Goal: Task Accomplishment & Management: Complete application form

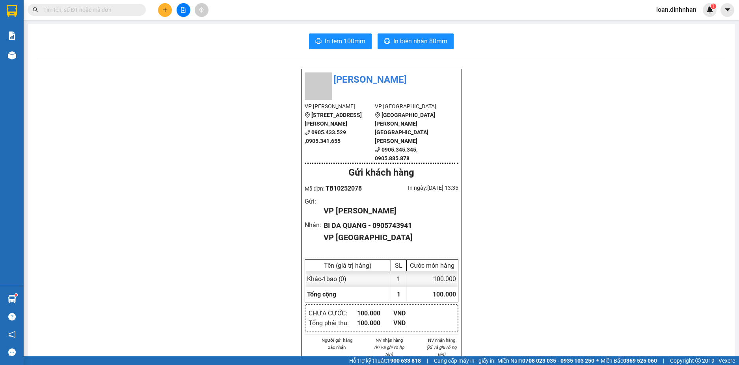
click at [117, 8] on input "text" at bounding box center [89, 10] width 93 height 9
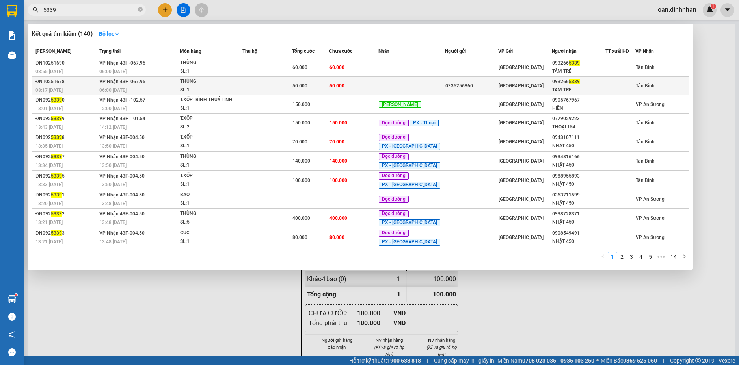
type input "5339"
click at [315, 79] on td "50.000" at bounding box center [310, 86] width 37 height 19
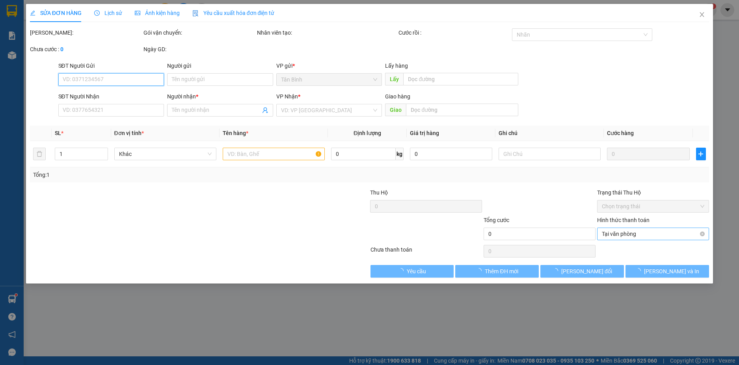
type input "0935256860"
type input "0932665339"
type input "TÂM TRÉ"
type input "50.000"
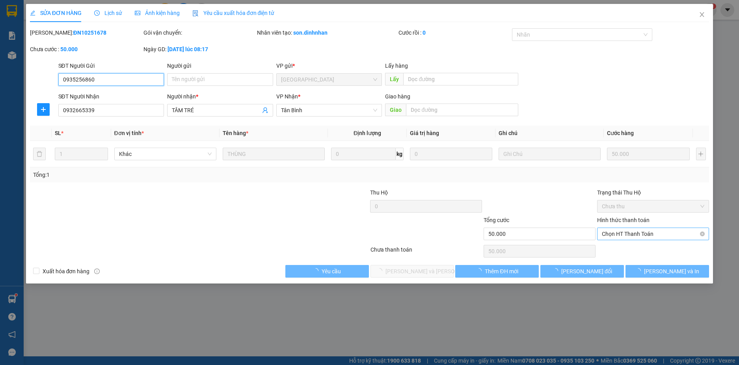
drag, startPoint x: 615, startPoint y: 236, endPoint x: 620, endPoint y: 238, distance: 6.1
click at [615, 236] on span "Chọn HT Thanh Toán" at bounding box center [653, 234] width 102 height 12
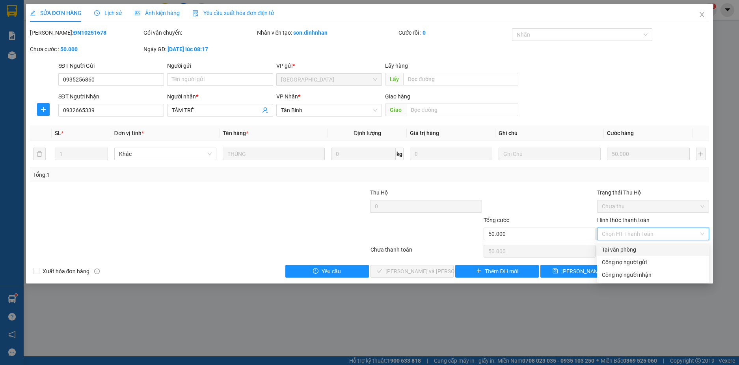
drag, startPoint x: 621, startPoint y: 247, endPoint x: 618, endPoint y: 257, distance: 10.8
click at [621, 249] on div "Tại văn phòng" at bounding box center [653, 250] width 102 height 9
type input "0"
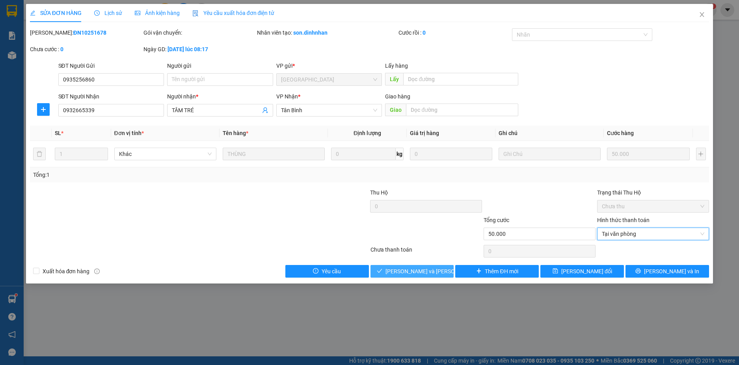
click at [422, 274] on span "[PERSON_NAME] và [PERSON_NAME] hàng" at bounding box center [438, 271] width 106 height 9
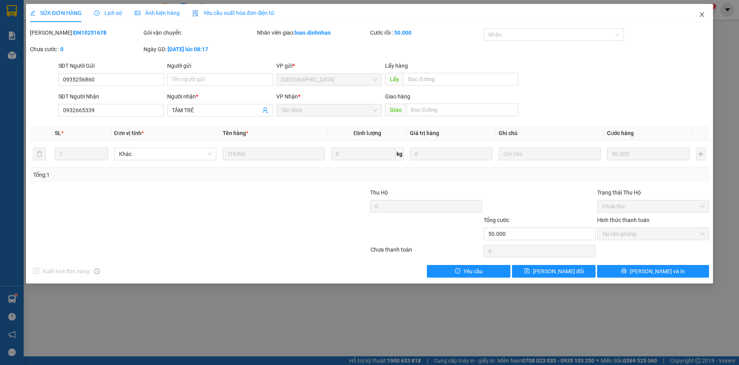
click at [702, 12] on icon "close" at bounding box center [702, 14] width 6 height 6
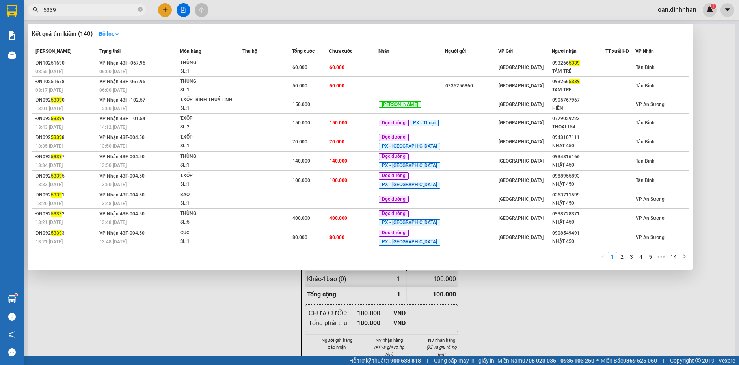
click at [106, 9] on input "5339" at bounding box center [89, 10] width 93 height 9
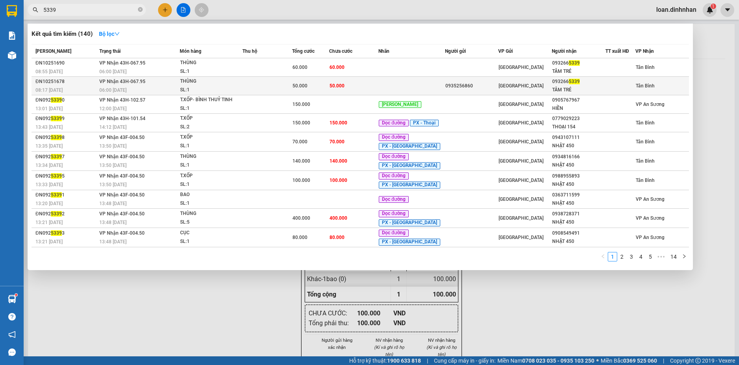
click at [214, 87] on div "SL: 1" at bounding box center [209, 90] width 59 height 9
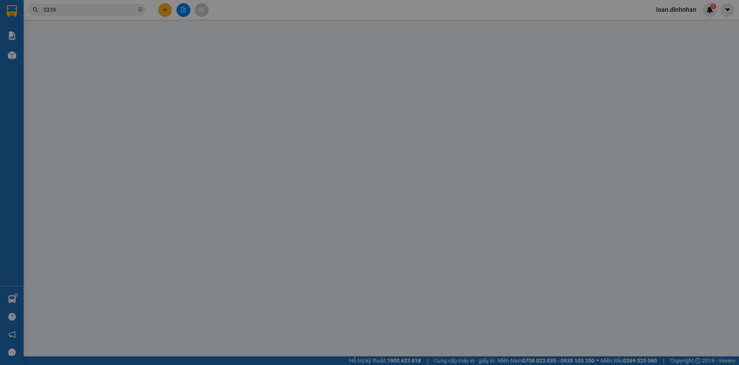
type input "0935256860"
type input "0932665339"
type input "TÂM TRÉ"
type input "50.000"
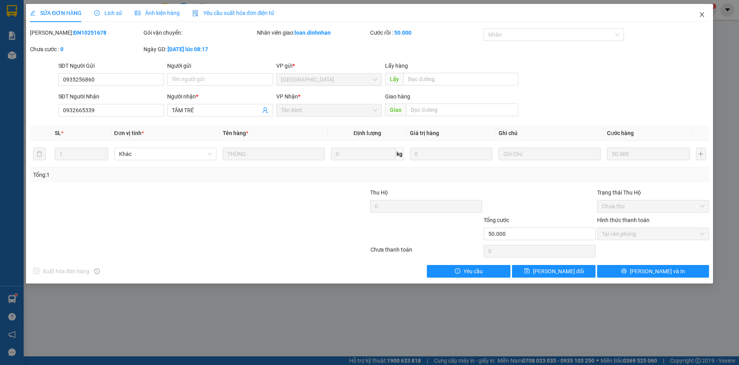
click at [702, 12] on icon "close" at bounding box center [702, 14] width 6 height 6
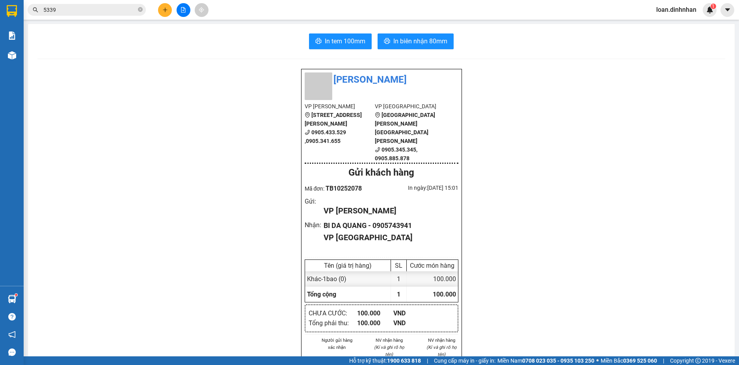
click at [78, 5] on span "5339" at bounding box center [87, 10] width 118 height 12
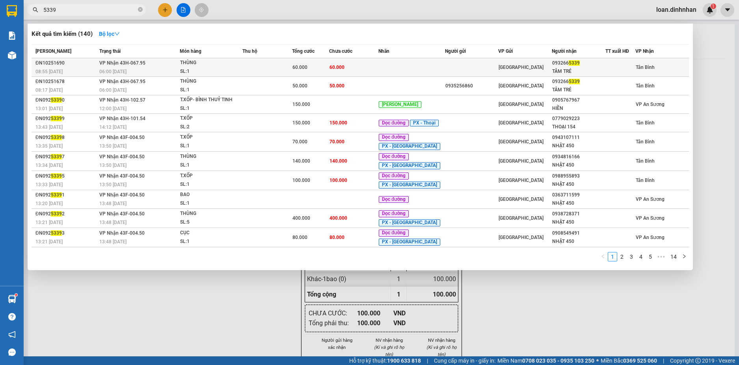
click at [180, 61] on td "VP Nhận 43H-067.95 06:00 - 14/10" at bounding box center [138, 67] width 82 height 19
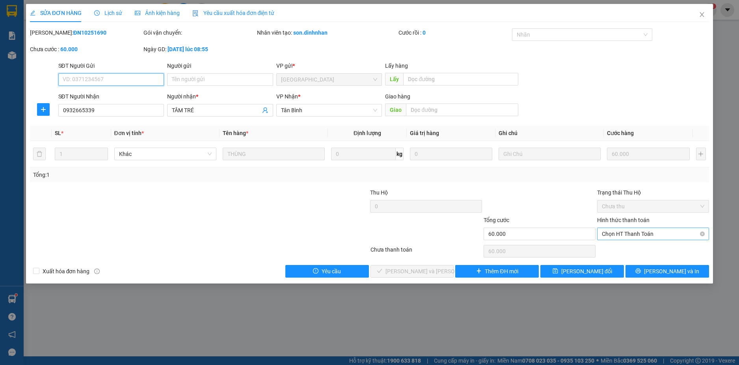
click at [628, 236] on span "Chọn HT Thanh Toán" at bounding box center [653, 234] width 102 height 12
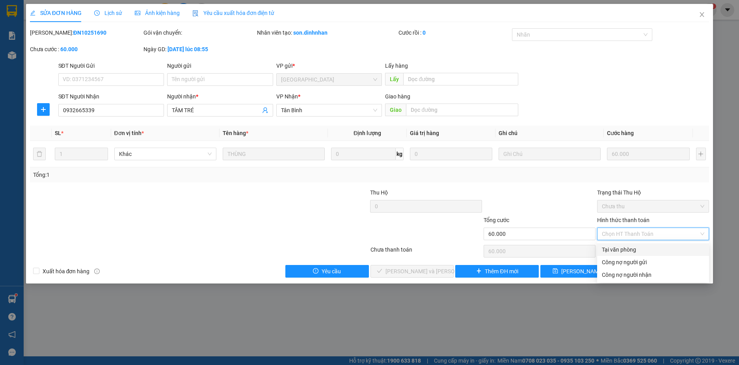
click at [625, 248] on div "Tại văn phòng" at bounding box center [653, 250] width 102 height 9
type input "0"
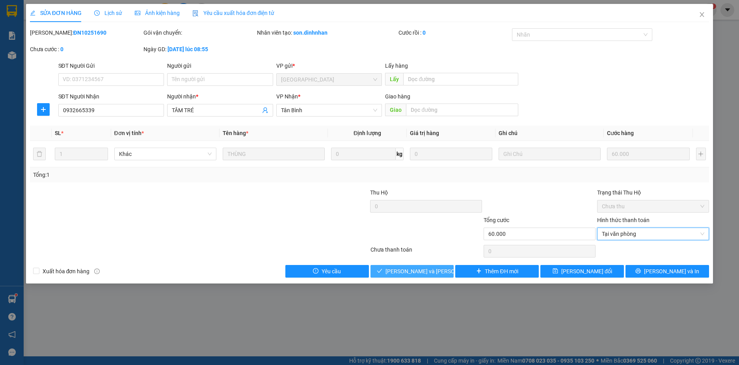
click at [414, 271] on span "[PERSON_NAME] và [PERSON_NAME] hàng" at bounding box center [438, 271] width 106 height 9
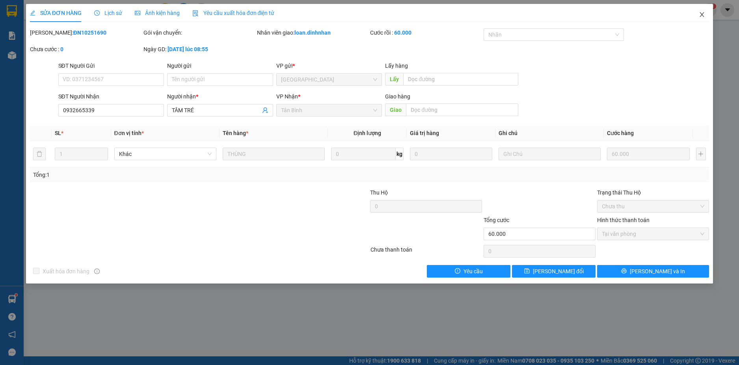
click at [702, 13] on icon "close" at bounding box center [702, 14] width 6 height 6
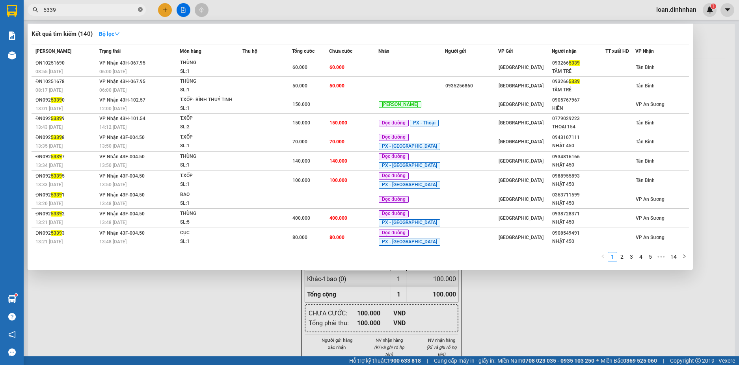
click at [138, 6] on span at bounding box center [140, 9] width 5 height 7
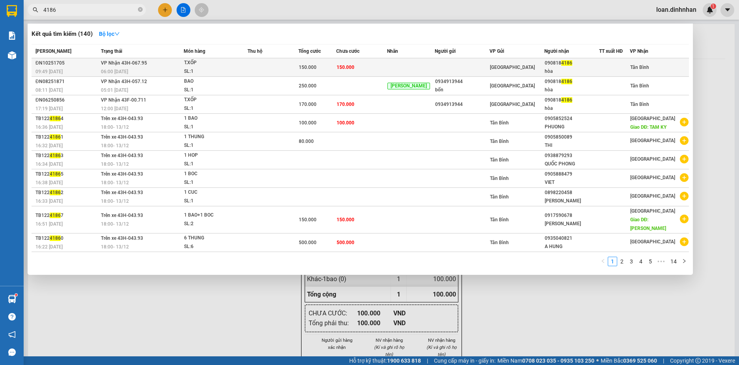
type input "4186"
click at [361, 67] on td "150.000" at bounding box center [361, 67] width 51 height 19
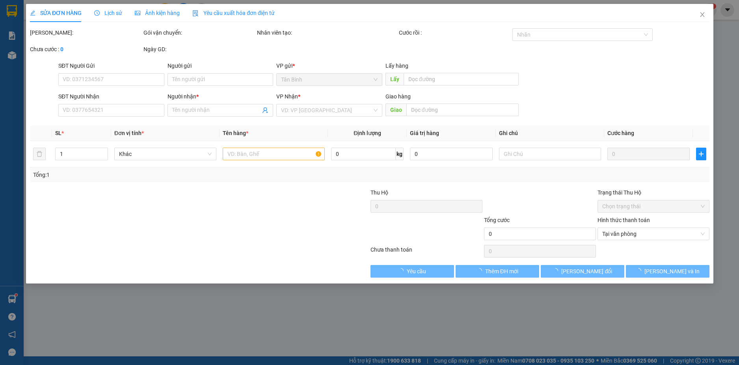
type input "0908184186"
type input "hòa"
type input "150.000"
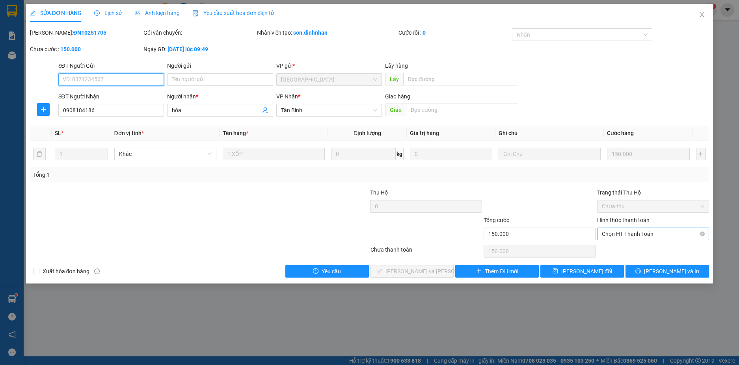
click at [663, 235] on span "Chọn HT Thanh Toán" at bounding box center [653, 234] width 102 height 12
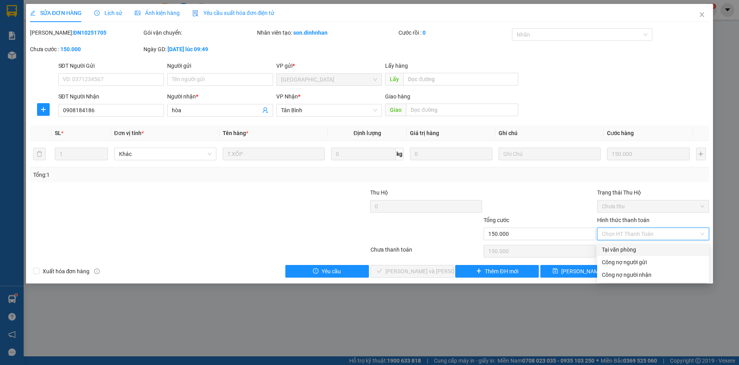
drag, startPoint x: 641, startPoint y: 250, endPoint x: 631, endPoint y: 251, distance: 9.9
click at [640, 250] on div "Tại văn phòng" at bounding box center [653, 250] width 102 height 9
type input "0"
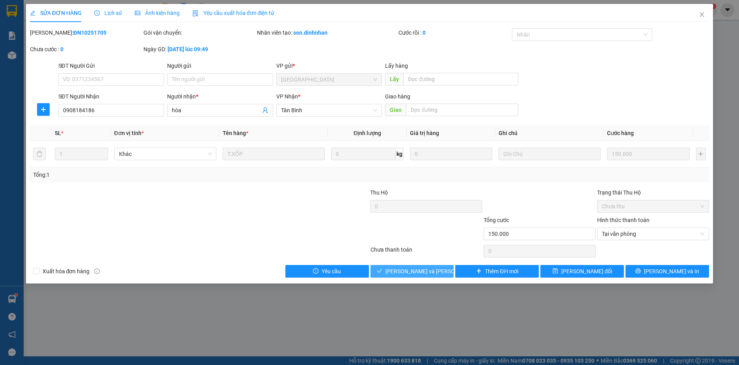
click at [412, 265] on button "[PERSON_NAME] và [PERSON_NAME] hàng" at bounding box center [413, 271] width 84 height 13
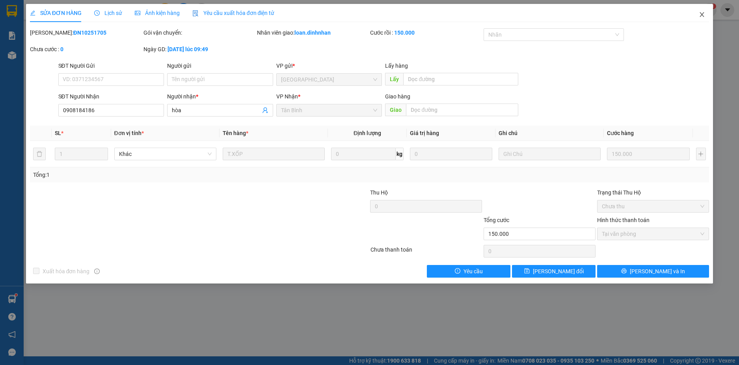
click at [699, 10] on span "Close" at bounding box center [702, 15] width 22 height 22
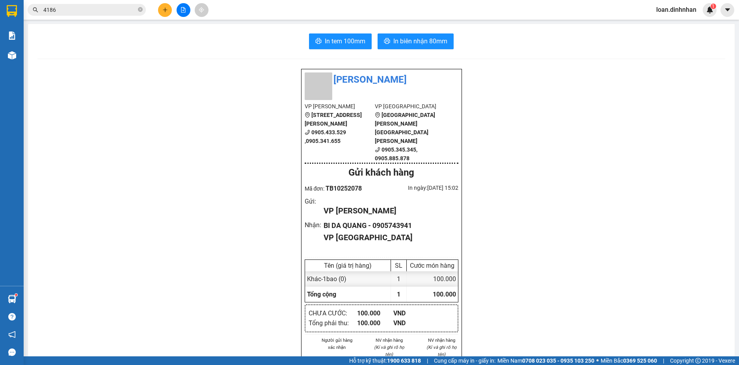
click at [137, 9] on span "4186" at bounding box center [87, 10] width 118 height 12
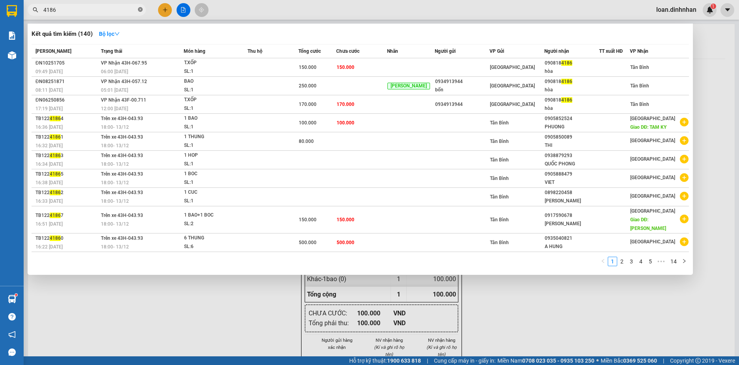
click at [140, 6] on span at bounding box center [140, 9] width 5 height 7
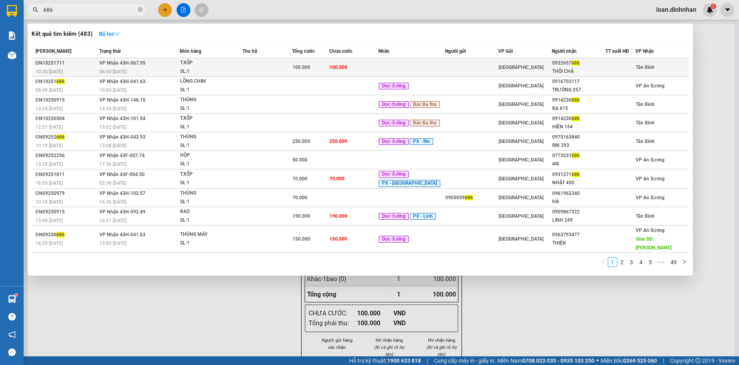
type input "686"
click at [401, 63] on td at bounding box center [411, 67] width 66 height 19
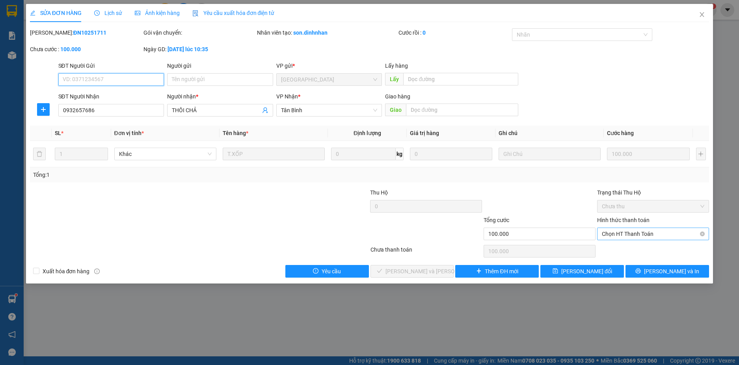
click at [641, 235] on span "Chọn HT Thanh Toán" at bounding box center [653, 234] width 102 height 12
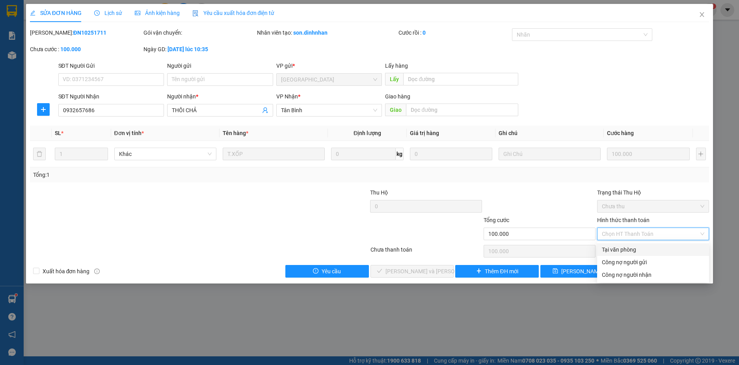
click at [642, 245] on div "Tại văn phòng" at bounding box center [653, 250] width 112 height 13
type input "0"
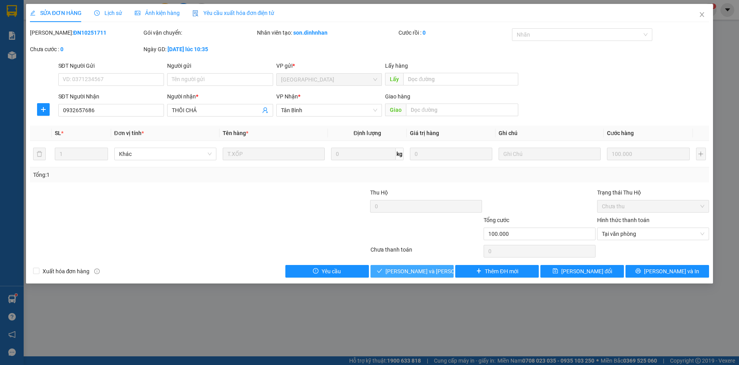
click at [421, 275] on span "[PERSON_NAME] và [PERSON_NAME] hàng" at bounding box center [438, 271] width 106 height 9
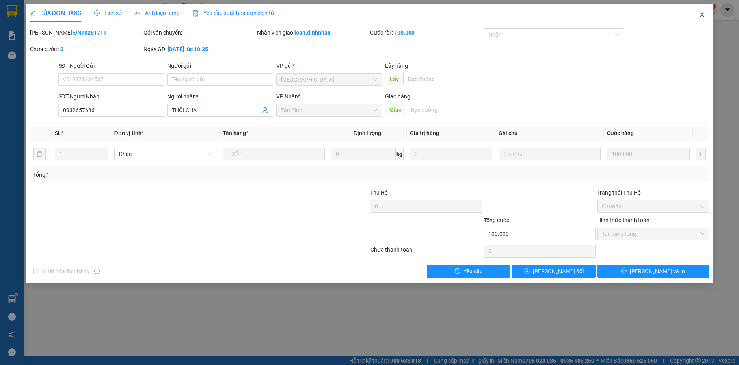
click at [702, 14] on icon "close" at bounding box center [702, 14] width 6 height 6
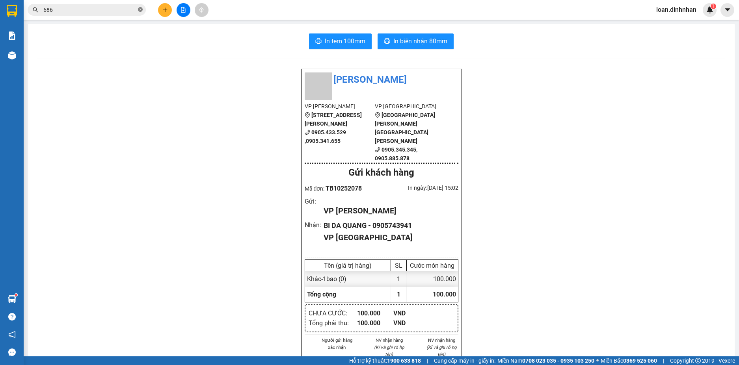
click at [139, 10] on icon "close-circle" at bounding box center [140, 9] width 5 height 5
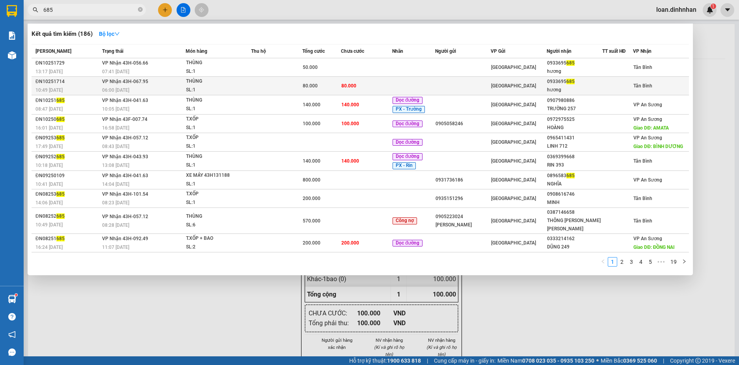
type input "685"
click at [365, 88] on td "80.000" at bounding box center [366, 86] width 51 height 19
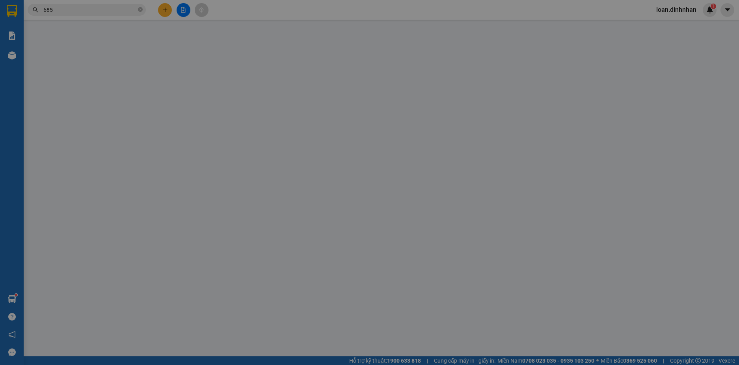
type input "0933695685"
type input "hương"
type input "80.000"
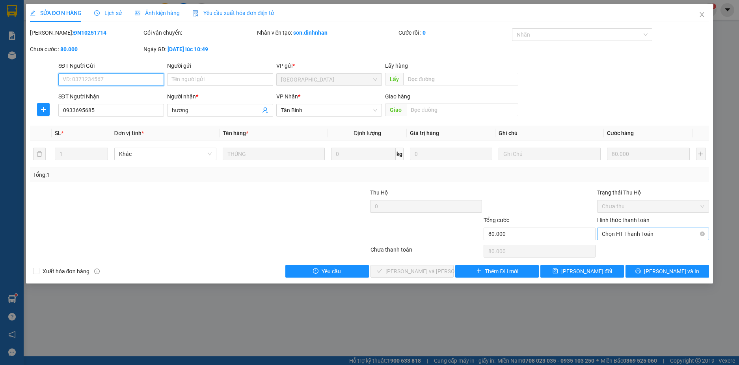
click at [626, 235] on span "Chọn HT Thanh Toán" at bounding box center [653, 234] width 102 height 12
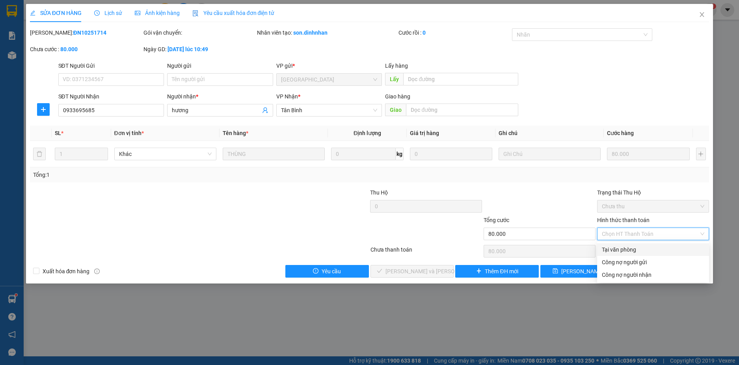
drag, startPoint x: 634, startPoint y: 251, endPoint x: 525, endPoint y: 276, distance: 111.4
click at [631, 253] on div "Tại văn phòng" at bounding box center [653, 250] width 102 height 9
type input "0"
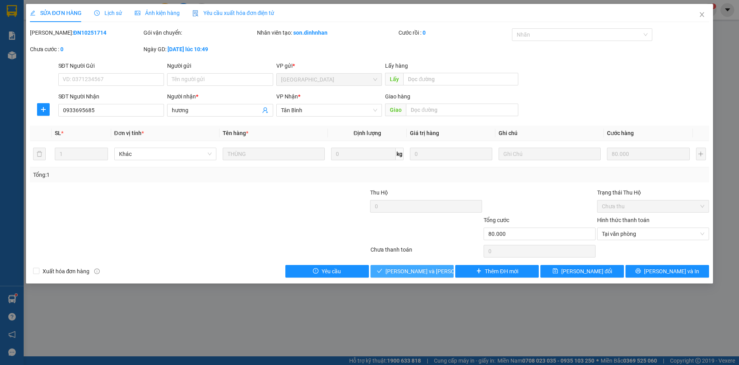
click at [408, 271] on span "[PERSON_NAME] và [PERSON_NAME] hàng" at bounding box center [438, 271] width 106 height 9
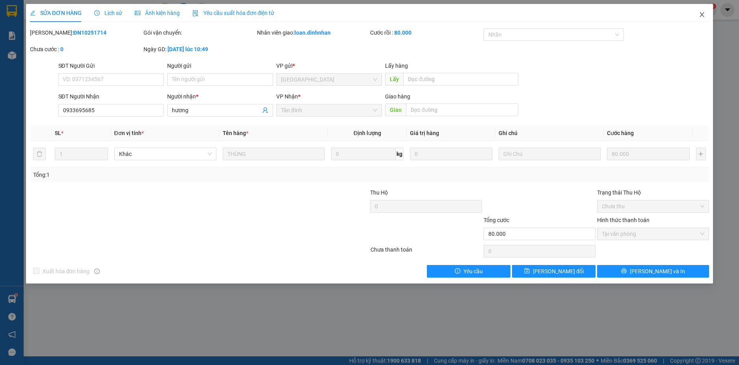
click at [701, 12] on icon "close" at bounding box center [702, 14] width 6 height 6
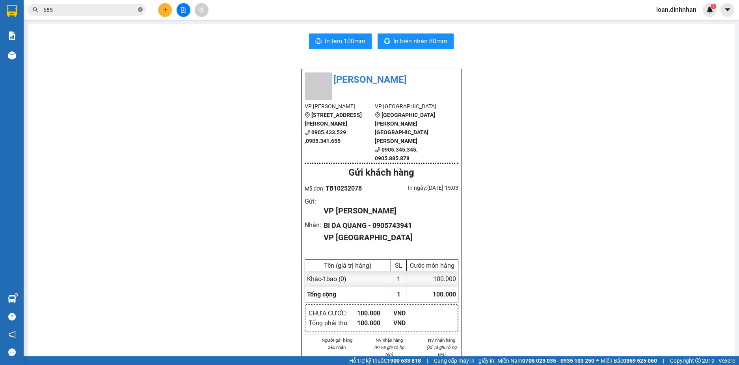
click at [141, 9] on icon "close-circle" at bounding box center [140, 9] width 5 height 5
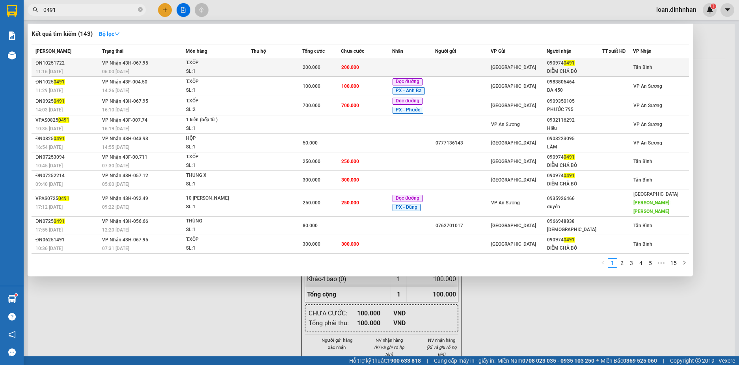
type input "0491"
click at [304, 63] on td "200.000" at bounding box center [321, 67] width 39 height 19
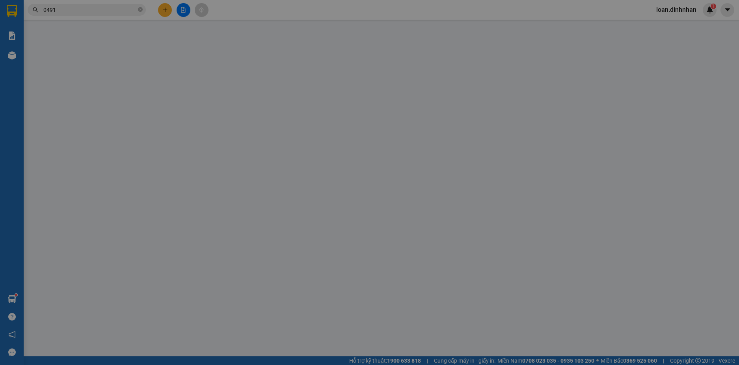
type input "0909740491"
type input "DIỄM CHẢ BÒ"
type input "200.000"
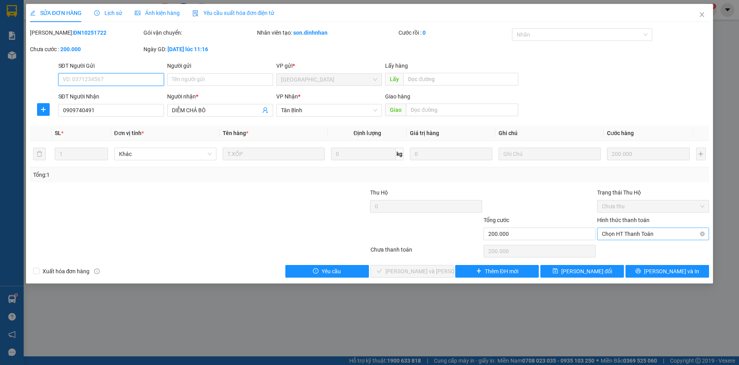
click at [614, 234] on span "Chọn HT Thanh Toán" at bounding box center [653, 234] width 102 height 12
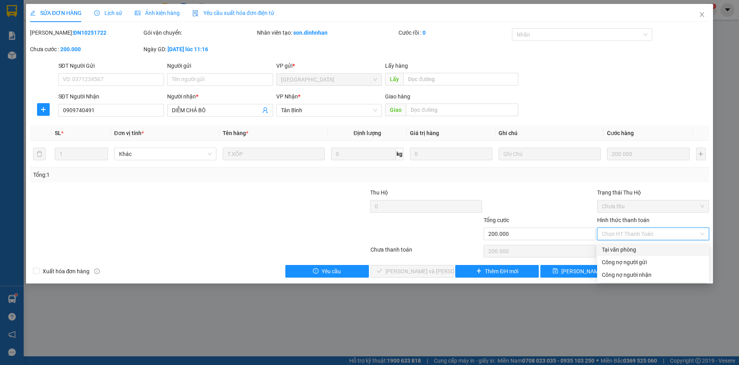
click at [615, 248] on div "Tại văn phòng" at bounding box center [653, 250] width 102 height 9
type input "0"
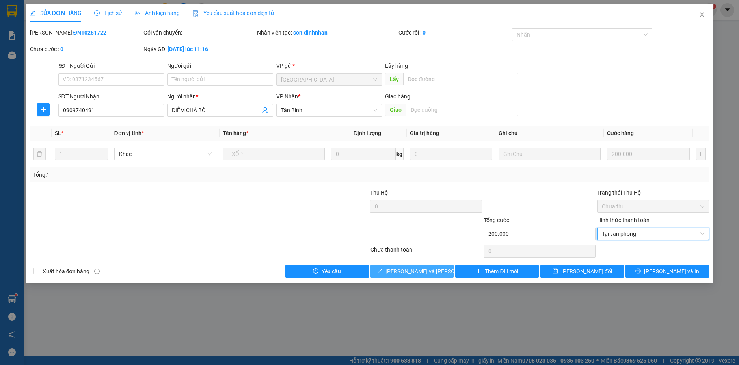
click at [428, 271] on span "[PERSON_NAME] và [PERSON_NAME] hàng" at bounding box center [438, 271] width 106 height 9
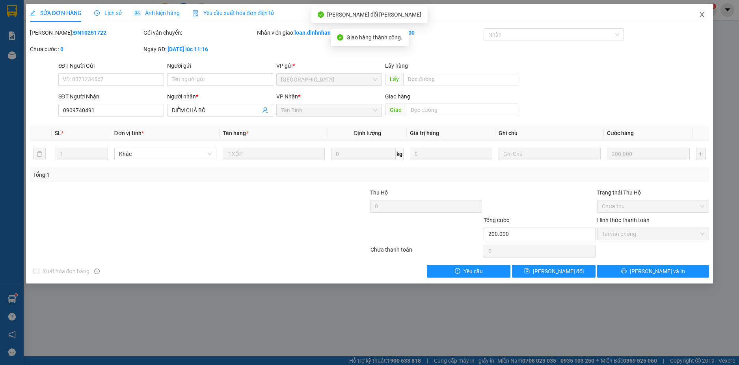
click at [703, 15] on icon "close" at bounding box center [702, 14] width 6 height 6
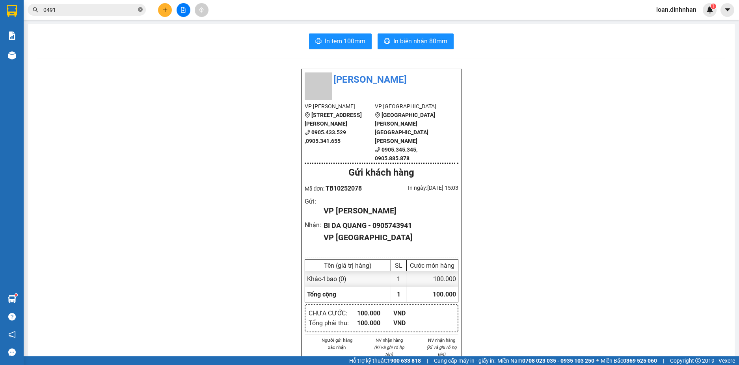
click at [142, 9] on icon "close-circle" at bounding box center [140, 9] width 5 height 5
click at [117, 11] on input "text" at bounding box center [89, 10] width 93 height 9
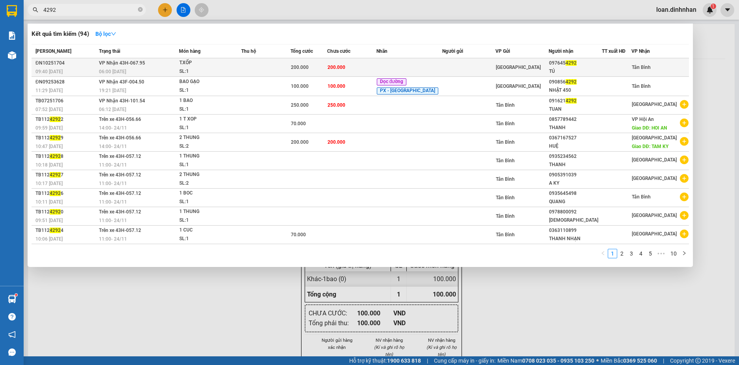
type input "4292"
click at [462, 65] on td at bounding box center [468, 67] width 53 height 19
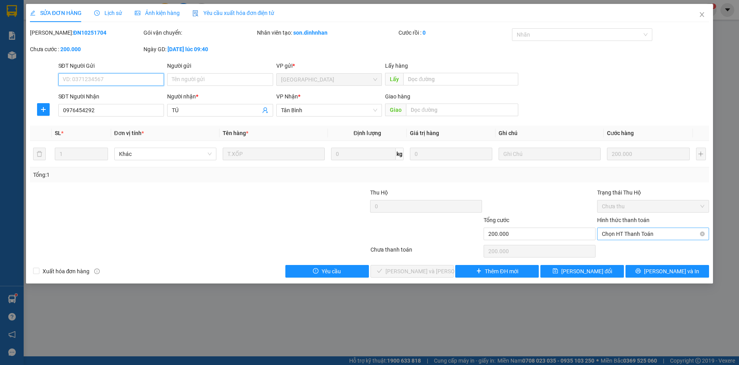
click at [646, 238] on span "Chọn HT Thanh Toán" at bounding box center [653, 234] width 102 height 12
click at [645, 243] on div "Total Paid Fee 0 Total UnPaid Fee 200.000 Cash Collection Total Fee Mã ĐH: ĐN10…" at bounding box center [370, 153] width 680 height 250
click at [624, 234] on span "Chọn HT Thanh Toán" at bounding box center [653, 234] width 102 height 12
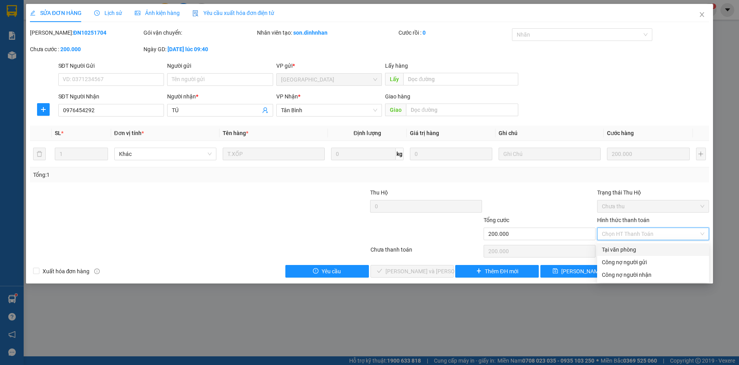
drag, startPoint x: 625, startPoint y: 250, endPoint x: 521, endPoint y: 263, distance: 104.5
click at [623, 250] on div "Tại văn phòng" at bounding box center [653, 250] width 102 height 9
type input "0"
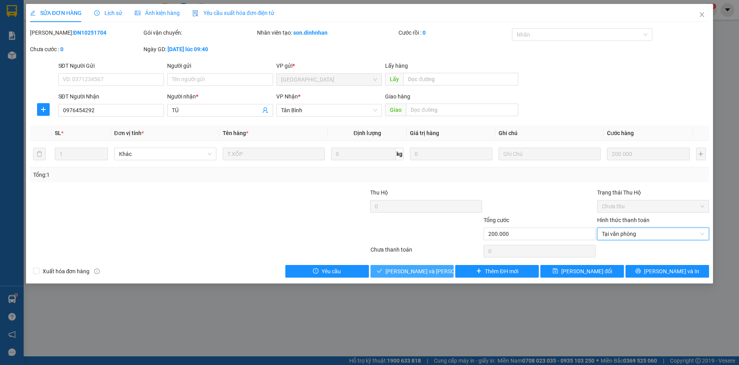
click at [417, 267] on span "[PERSON_NAME] và [PERSON_NAME] hàng" at bounding box center [438, 271] width 106 height 9
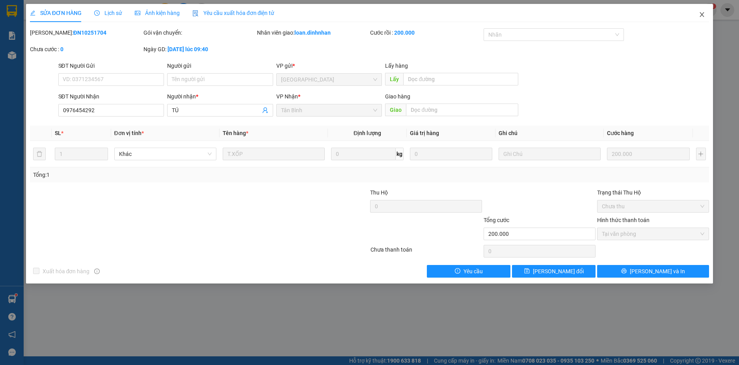
click at [700, 14] on icon "close" at bounding box center [702, 14] width 6 height 6
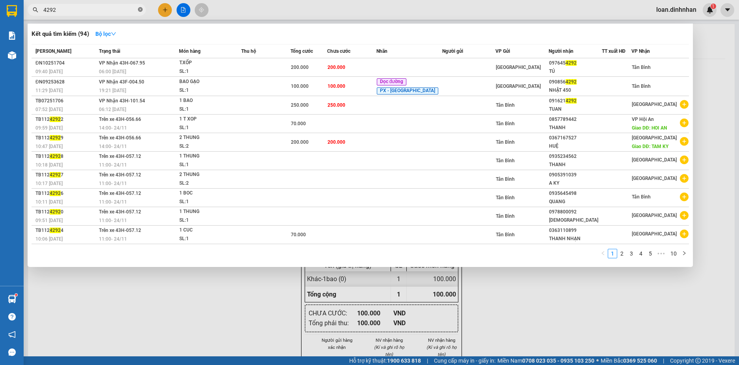
click at [141, 6] on span at bounding box center [140, 9] width 5 height 7
type input "9474"
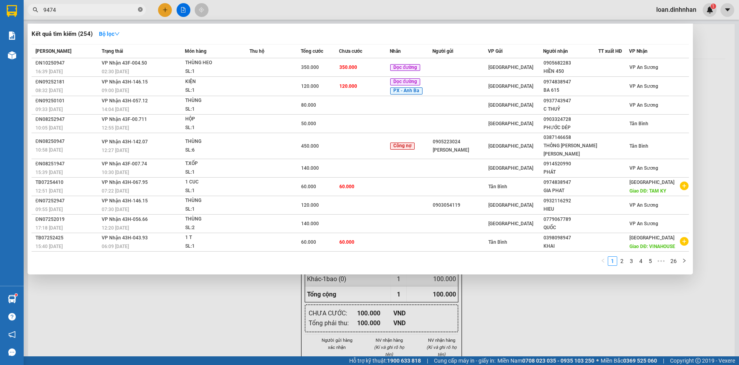
click at [140, 7] on icon "close-circle" at bounding box center [140, 9] width 5 height 5
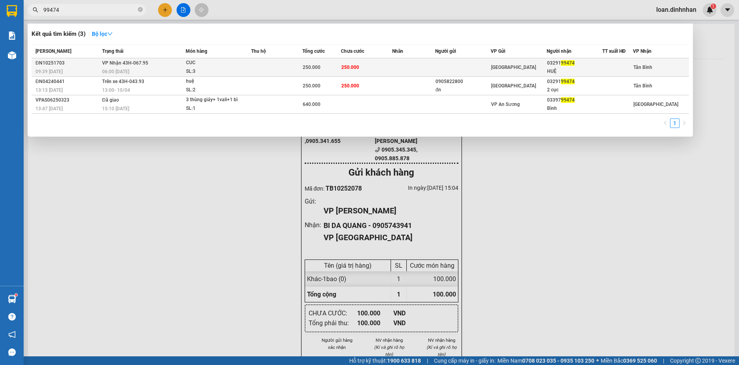
type input "99474"
click at [399, 63] on td at bounding box center [413, 67] width 43 height 19
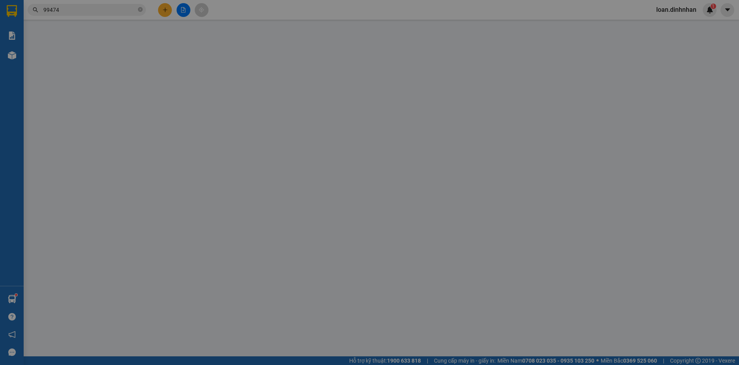
type input "0329199474"
type input "HUỆ"
type input "250.000"
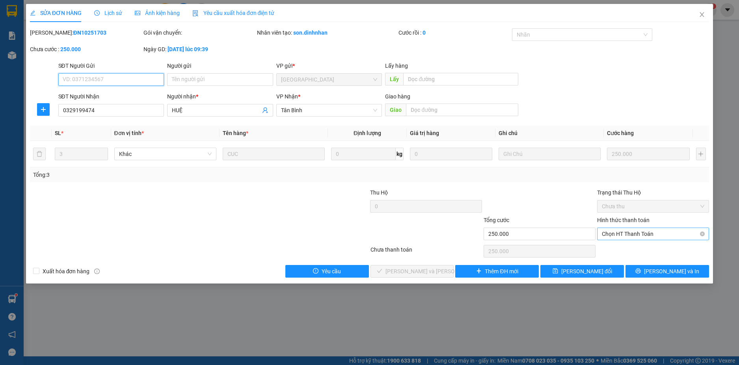
click at [644, 233] on span "Chọn HT Thanh Toán" at bounding box center [653, 234] width 102 height 12
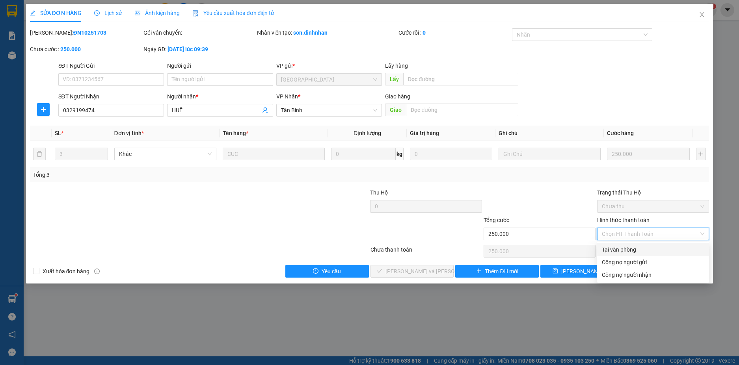
drag, startPoint x: 637, startPoint y: 247, endPoint x: 479, endPoint y: 282, distance: 161.6
click at [581, 262] on div "Total Paid Fee 0 Total UnPaid Fee 250.000 Cash Collection Total Fee Mã ĐH: ĐN10…" at bounding box center [370, 153] width 680 height 250
click at [614, 247] on div "Tại văn phòng" at bounding box center [653, 250] width 102 height 9
type input "0"
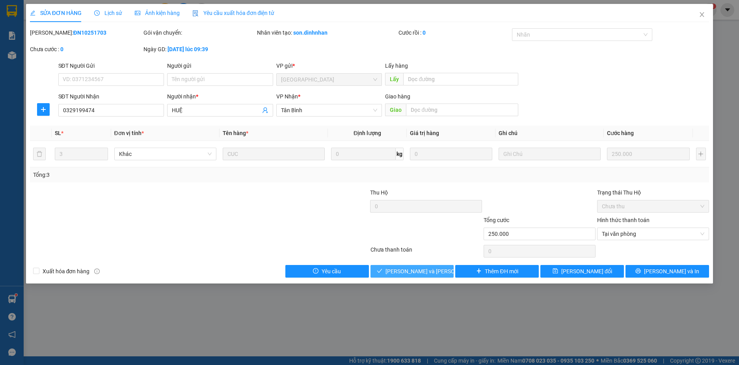
click at [439, 275] on button "[PERSON_NAME] và [PERSON_NAME] hàng" at bounding box center [413, 271] width 84 height 13
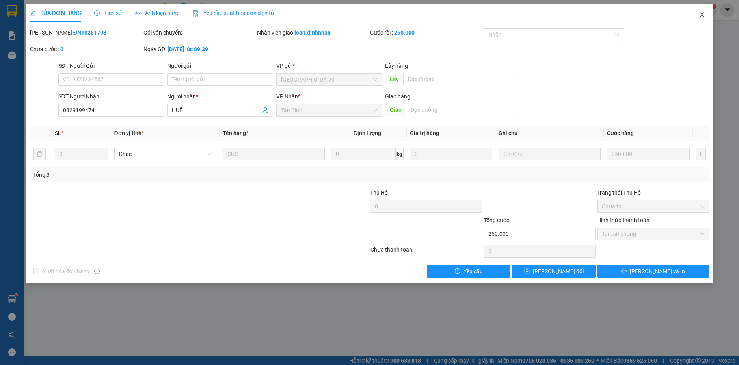
click at [700, 13] on icon "close" at bounding box center [702, 14] width 6 height 6
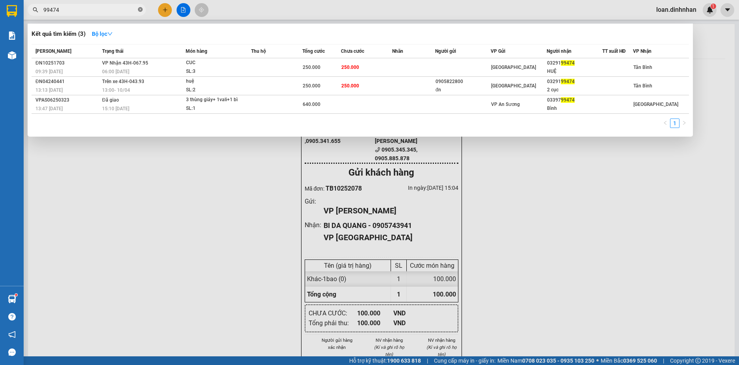
click at [140, 11] on icon "close-circle" at bounding box center [140, 9] width 5 height 5
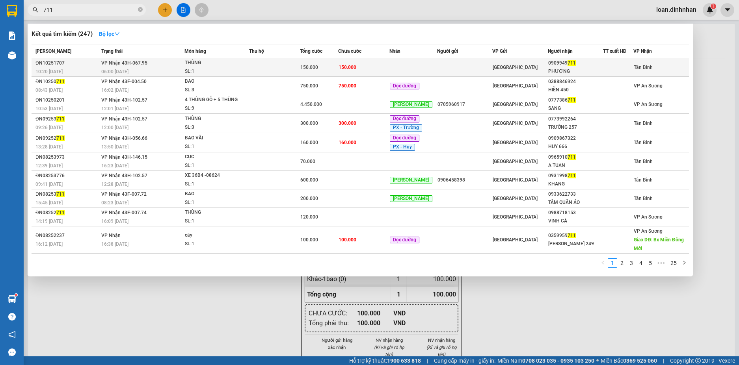
type input "711"
click at [417, 64] on td at bounding box center [413, 67] width 48 height 19
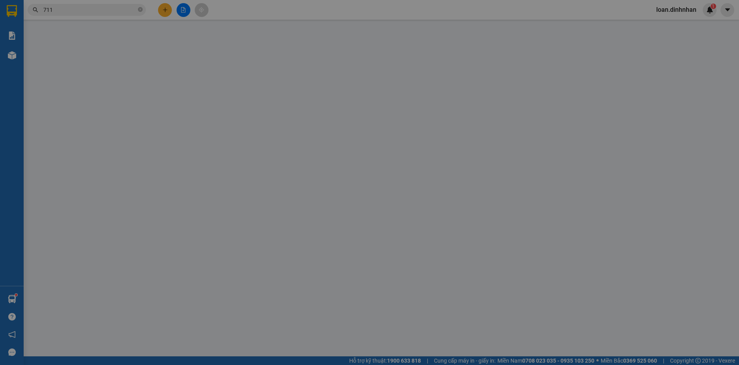
type input "0909949711"
type input "PHƯƠNG"
type input "150.000"
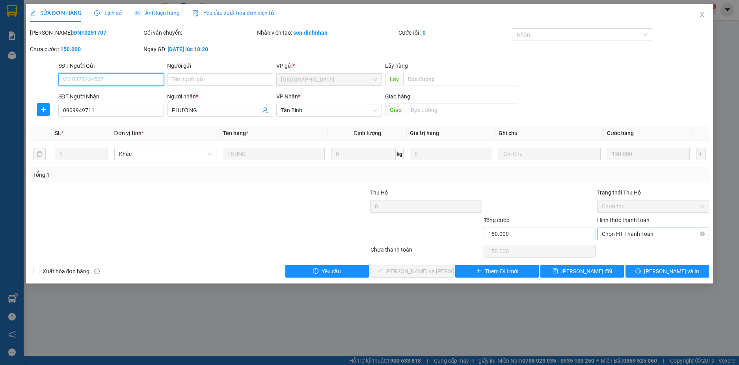
click at [630, 233] on span "Chọn HT Thanh Toán" at bounding box center [653, 234] width 102 height 12
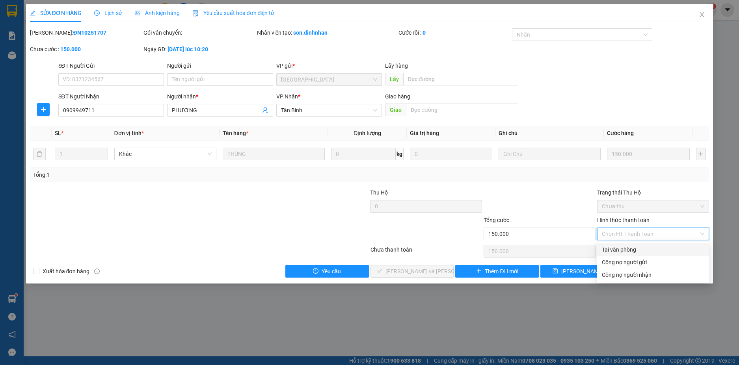
click at [629, 246] on div "Tại văn phòng" at bounding box center [653, 250] width 102 height 9
type input "0"
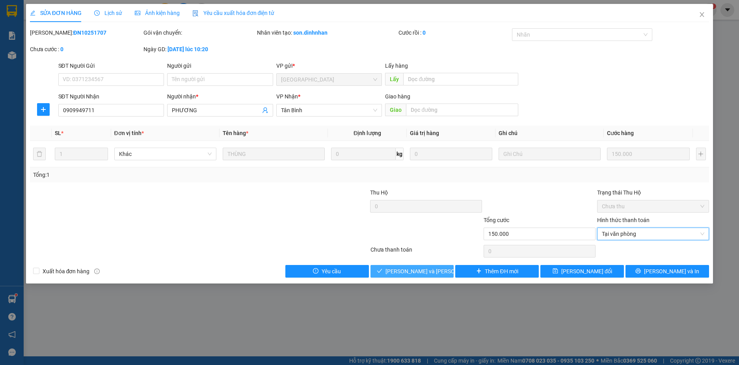
click at [385, 269] on button "[PERSON_NAME] và [PERSON_NAME] hàng" at bounding box center [413, 271] width 84 height 13
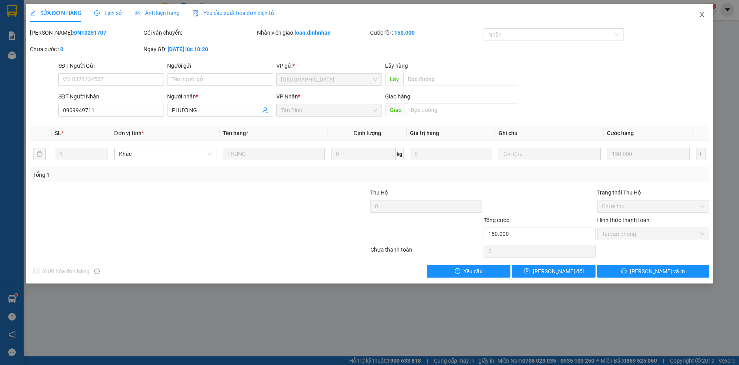
click at [702, 13] on icon "close" at bounding box center [702, 14] width 6 height 6
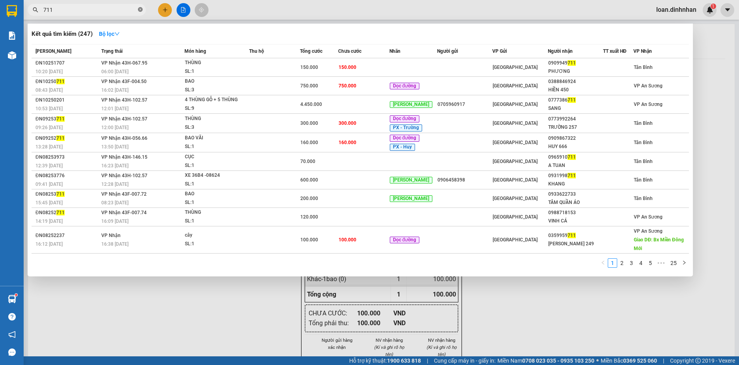
click at [140, 9] on icon "close-circle" at bounding box center [140, 9] width 5 height 5
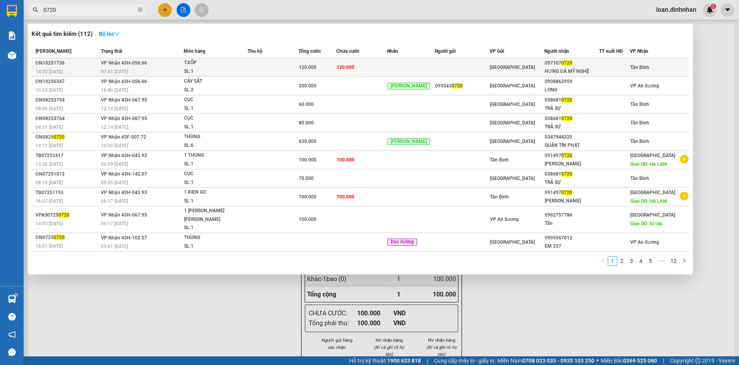
type input "0720"
click at [272, 67] on td at bounding box center [273, 67] width 51 height 19
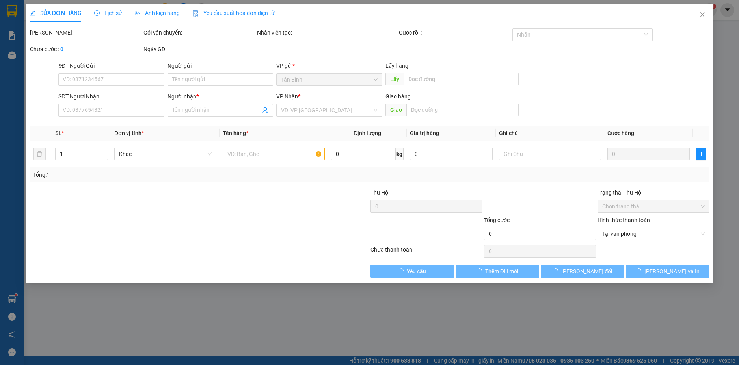
type input "0971070720"
type input "HƯNG ĐÁ MỸ NGHỆ"
type input "120.000"
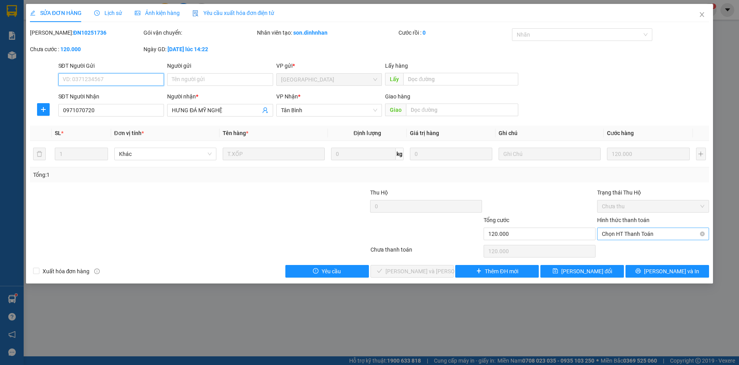
drag, startPoint x: 622, startPoint y: 233, endPoint x: 620, endPoint y: 242, distance: 9.0
click at [622, 233] on span "Chọn HT Thanh Toán" at bounding box center [653, 234] width 102 height 12
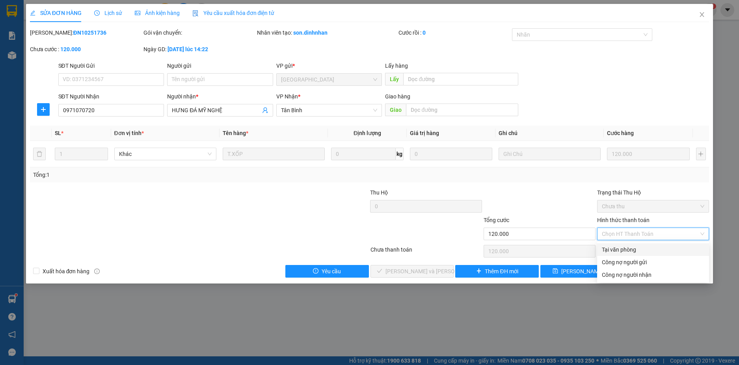
click at [621, 247] on div "Tại văn phòng" at bounding box center [653, 250] width 102 height 9
type input "0"
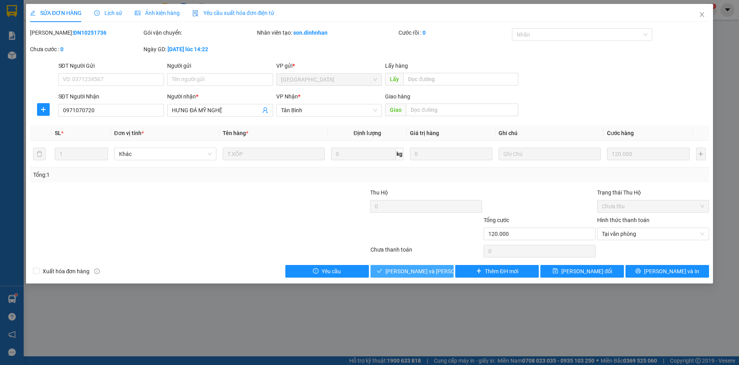
click at [413, 271] on span "[PERSON_NAME] và [PERSON_NAME] hàng" at bounding box center [438, 271] width 106 height 9
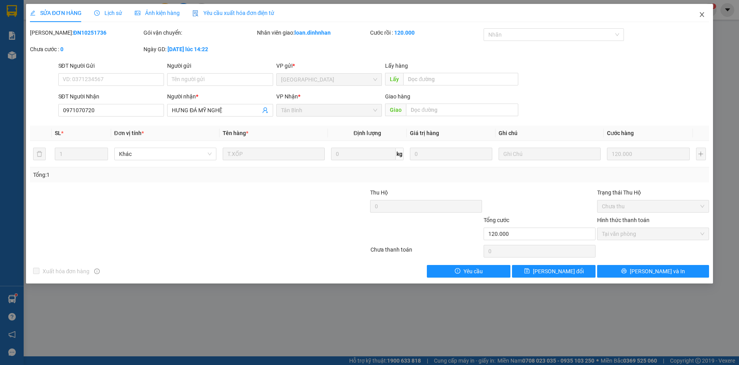
click at [700, 15] on icon "close" at bounding box center [702, 14] width 6 height 6
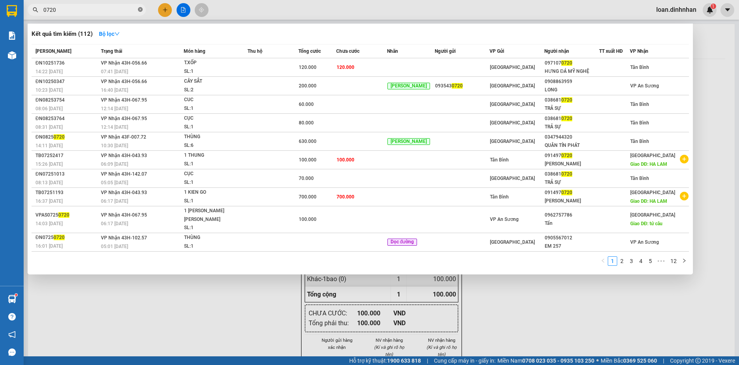
click at [141, 10] on icon "close-circle" at bounding box center [140, 9] width 5 height 5
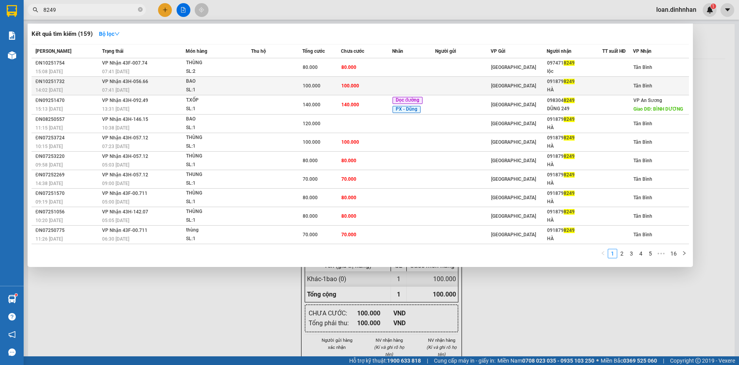
type input "8249"
click at [495, 86] on span "[GEOGRAPHIC_DATA]" at bounding box center [513, 86] width 45 height 6
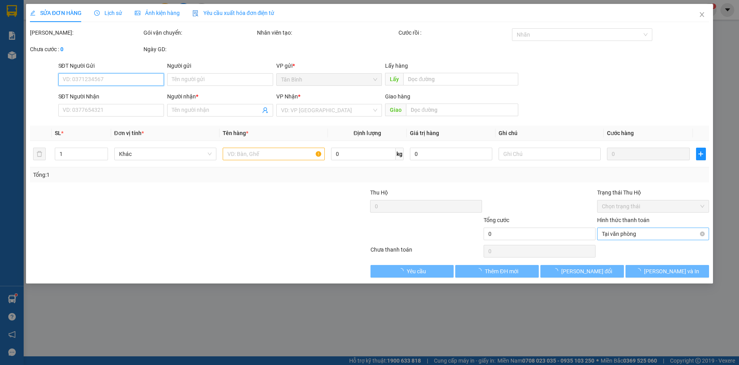
click at [622, 237] on span "Tại văn phòng" at bounding box center [653, 234] width 102 height 12
type input "0918798249"
type input "HÀ"
type input "100.000"
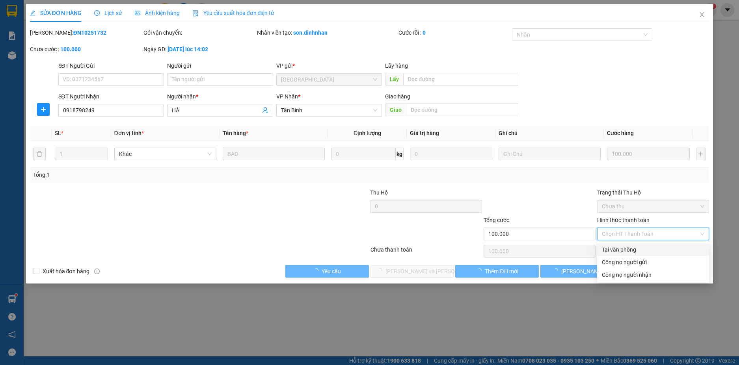
drag, startPoint x: 621, startPoint y: 248, endPoint x: 603, endPoint y: 249, distance: 18.1
click at [621, 246] on div "Tại văn phòng" at bounding box center [653, 250] width 102 height 9
type input "0"
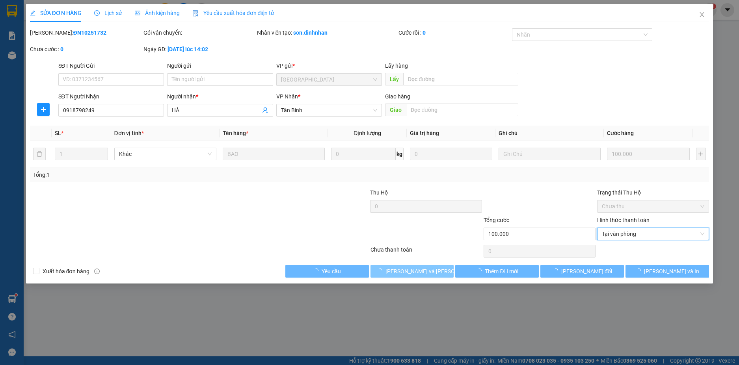
click at [438, 271] on button "[PERSON_NAME] và [PERSON_NAME] hàng" at bounding box center [413, 271] width 84 height 13
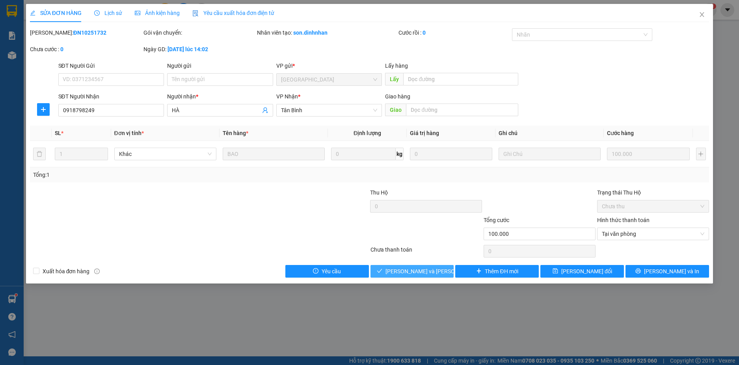
click at [423, 268] on span "[PERSON_NAME] và [PERSON_NAME] hàng" at bounding box center [438, 271] width 106 height 9
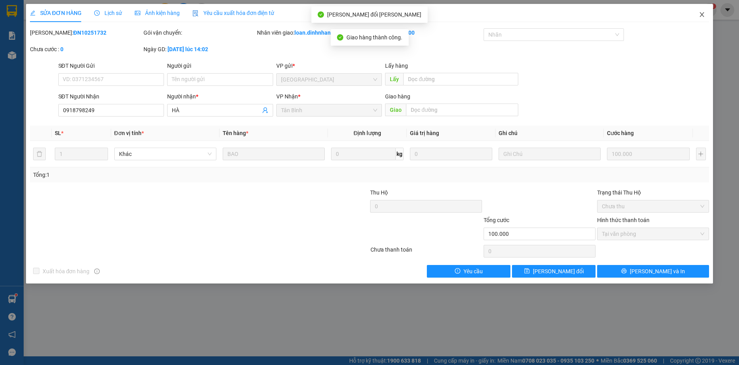
click at [704, 11] on span "Close" at bounding box center [702, 15] width 22 height 22
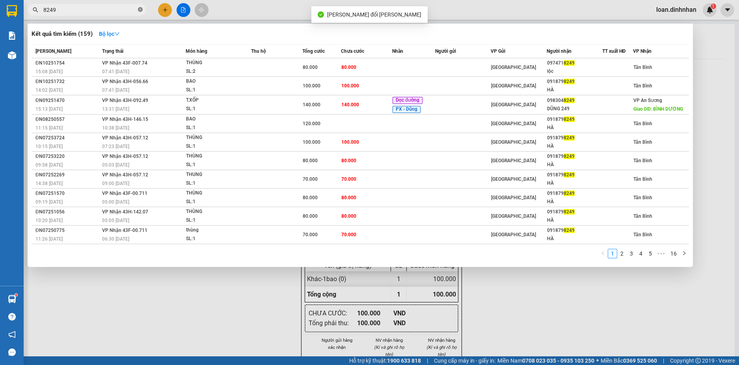
click at [142, 8] on icon "close-circle" at bounding box center [140, 9] width 5 height 5
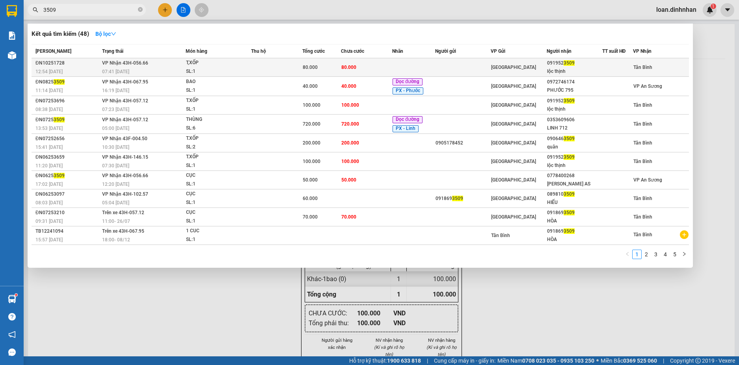
type input "3509"
click at [279, 63] on td at bounding box center [276, 67] width 51 height 19
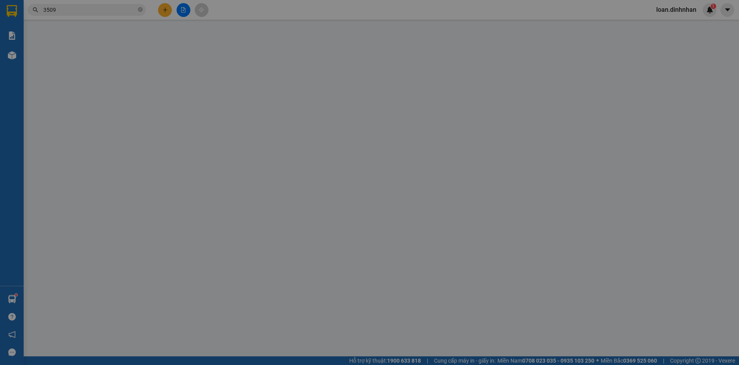
type input "0919523509"
type input "lộc thịnh"
type input "80.000"
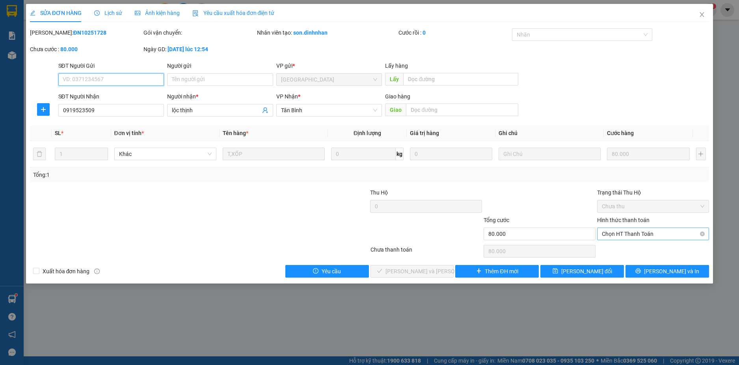
click at [678, 237] on span "Chọn HT Thanh Toán" at bounding box center [653, 234] width 102 height 12
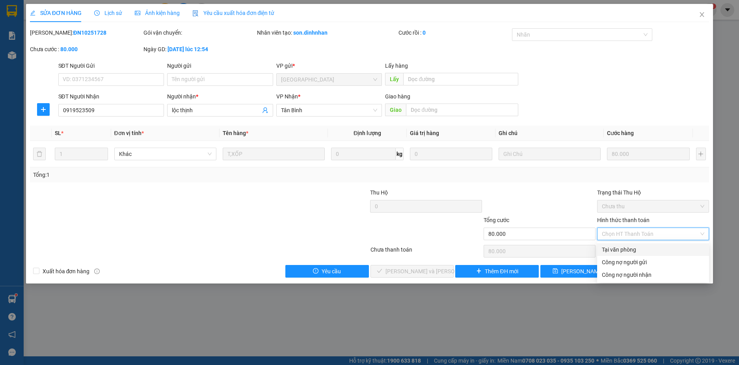
drag, startPoint x: 671, startPoint y: 246, endPoint x: 573, endPoint y: 284, distance: 104.8
click at [670, 247] on div "Tại văn phòng" at bounding box center [653, 250] width 102 height 9
type input "0"
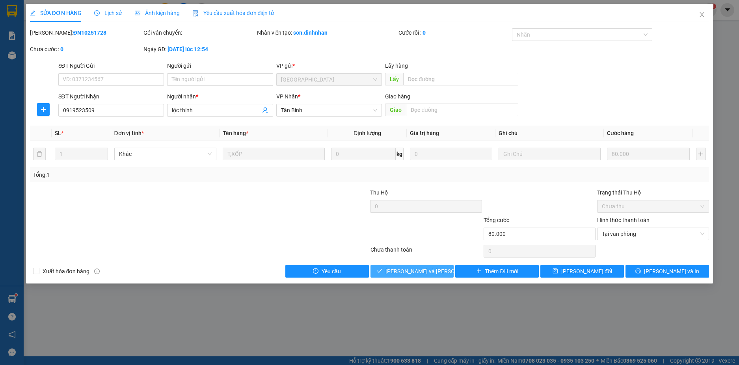
click at [431, 272] on span "[PERSON_NAME] và Giao hàng" at bounding box center [438, 271] width 106 height 9
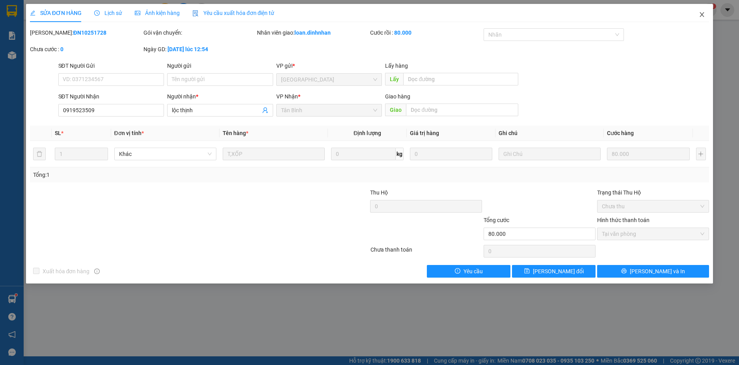
click at [702, 11] on span "Close" at bounding box center [702, 15] width 22 height 22
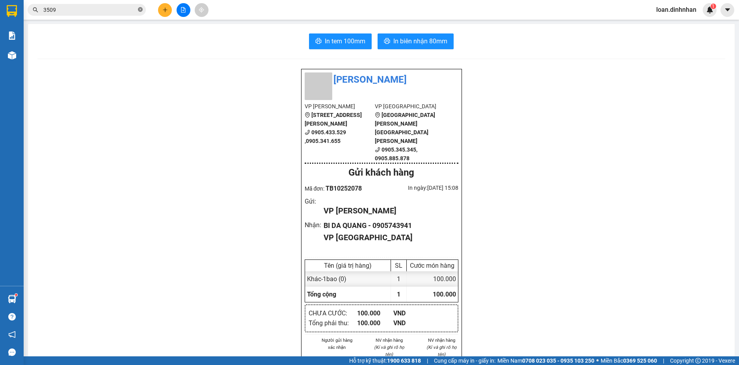
click at [141, 9] on icon "close-circle" at bounding box center [140, 9] width 5 height 5
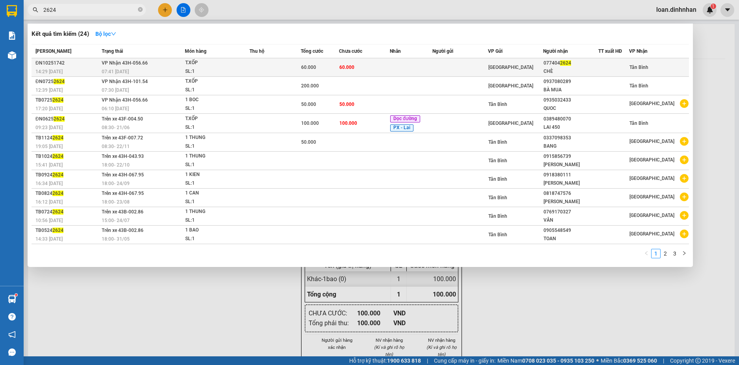
type input "2624"
click at [435, 65] on td at bounding box center [459, 67] width 55 height 19
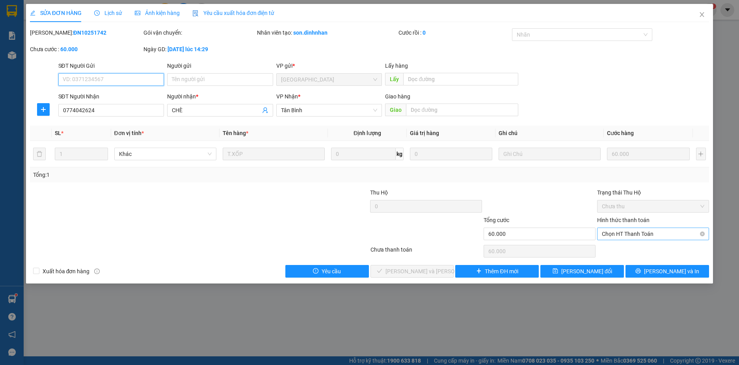
click at [611, 235] on span "Chọn HT Thanh Toán" at bounding box center [653, 234] width 102 height 12
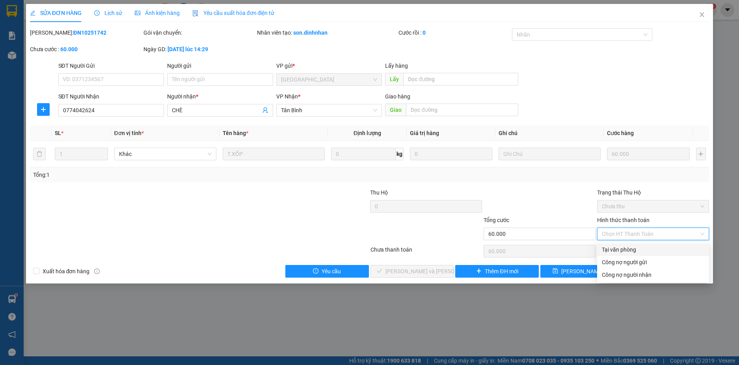
drag, startPoint x: 612, startPoint y: 246, endPoint x: 502, endPoint y: 304, distance: 124.7
click at [601, 271] on div "Tại văn phòng Công nợ người gửi Công nợ người nhận" at bounding box center [653, 263] width 112 height 38
drag, startPoint x: 632, startPoint y: 243, endPoint x: 631, endPoint y: 239, distance: 4.0
click at [632, 240] on div "Total Paid Fee 0 Total UnPaid Fee 60.000 Cash Collection Total Fee Mã ĐH: ĐN102…" at bounding box center [370, 153] width 680 height 250
click at [629, 247] on div "Tại văn phòng" at bounding box center [653, 250] width 102 height 9
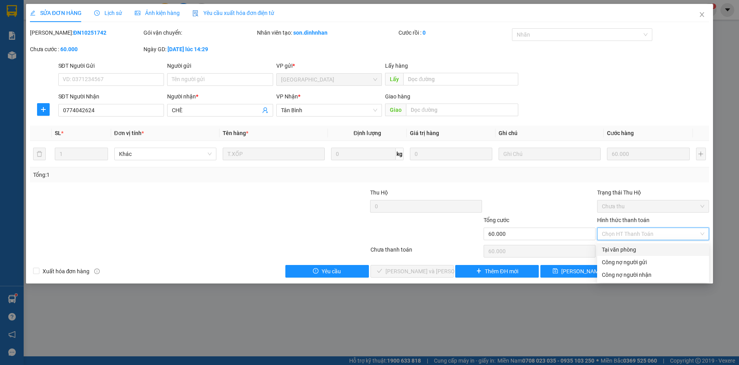
type input "0"
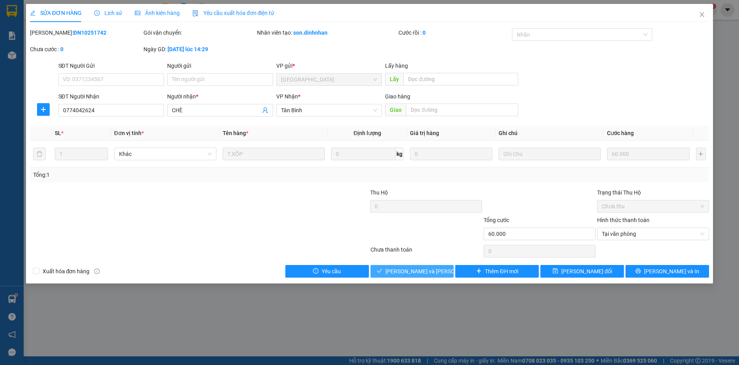
click at [418, 274] on span "[PERSON_NAME] và Giao hàng" at bounding box center [438, 271] width 106 height 9
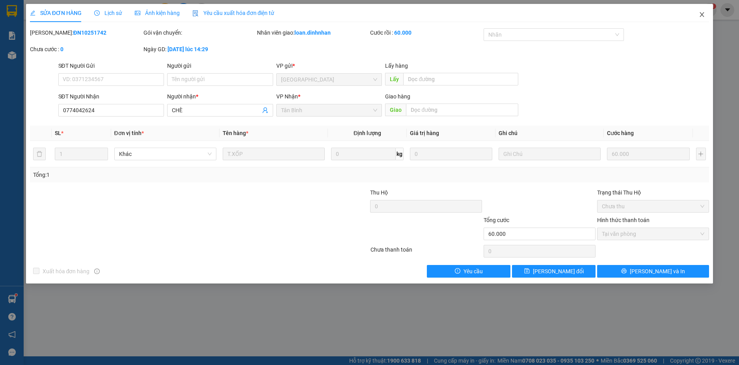
click at [703, 12] on icon "close" at bounding box center [702, 14] width 6 height 6
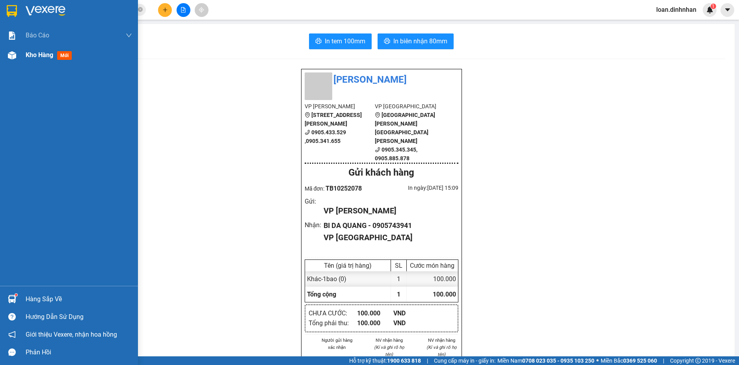
click at [23, 61] on div "Kho hàng mới" at bounding box center [69, 55] width 138 height 20
click at [42, 48] on div "Kho hàng mới" at bounding box center [79, 55] width 106 height 20
click at [29, 56] on span "Kho hàng" at bounding box center [40, 54] width 28 height 7
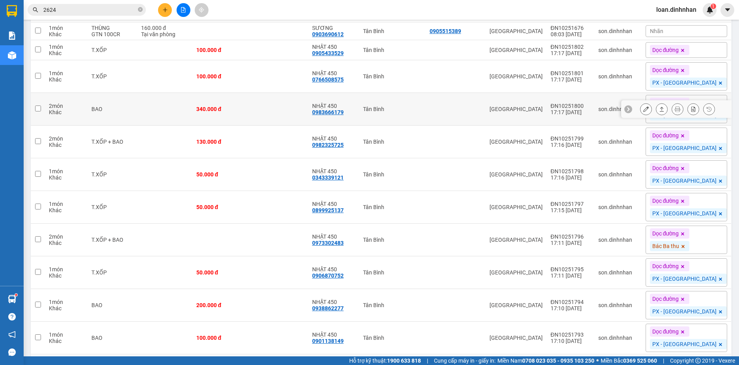
scroll to position [1261, 0]
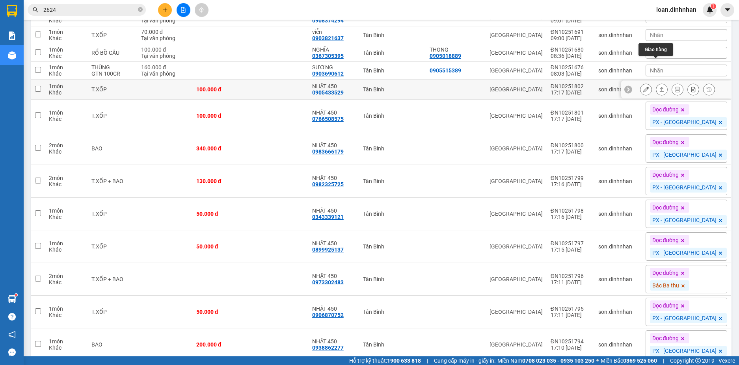
click at [659, 87] on icon at bounding box center [662, 90] width 6 height 6
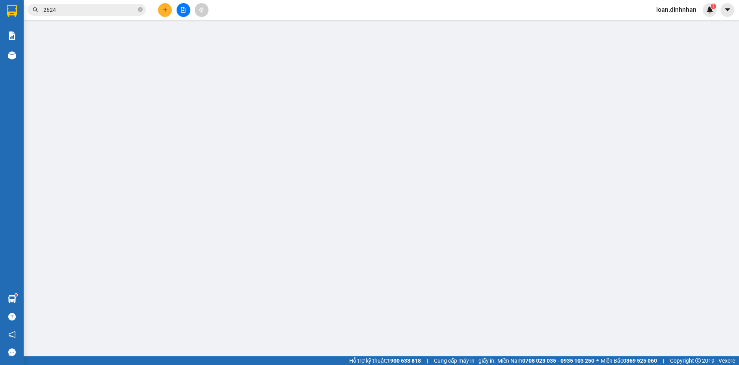
type input "0905433529"
type input "NHẬT 450"
type input "100.000"
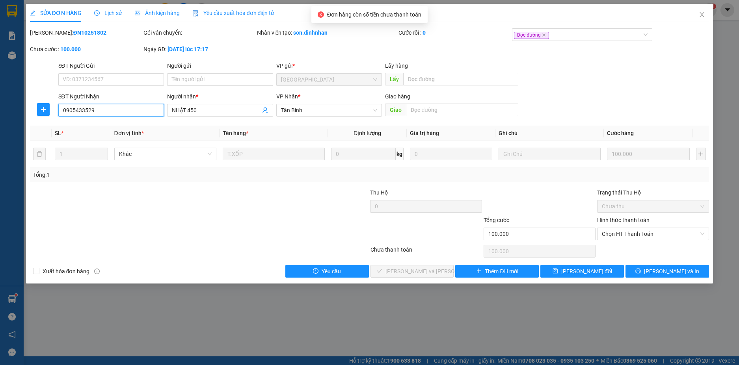
click at [150, 112] on input "0905433529" at bounding box center [111, 110] width 106 height 13
click at [667, 230] on span "Chọn HT Thanh Toán" at bounding box center [653, 234] width 102 height 12
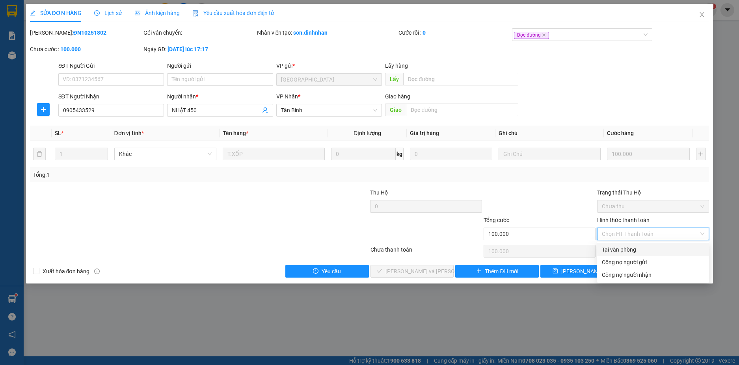
drag, startPoint x: 652, startPoint y: 247, endPoint x: 568, endPoint y: 280, distance: 90.0
click at [652, 247] on div "Tại văn phòng" at bounding box center [653, 250] width 102 height 9
type input "0"
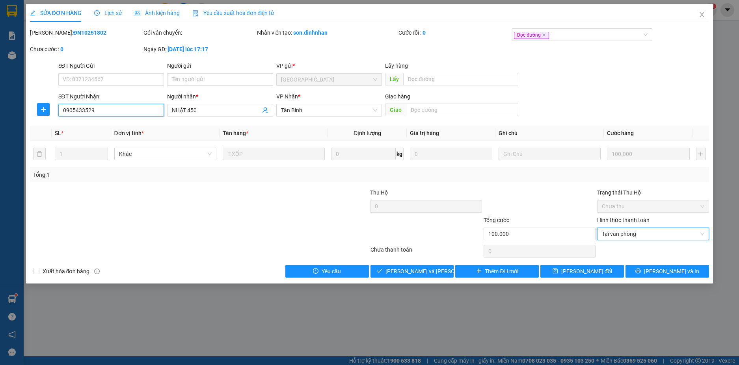
click at [140, 112] on input "0905433529" at bounding box center [111, 110] width 106 height 13
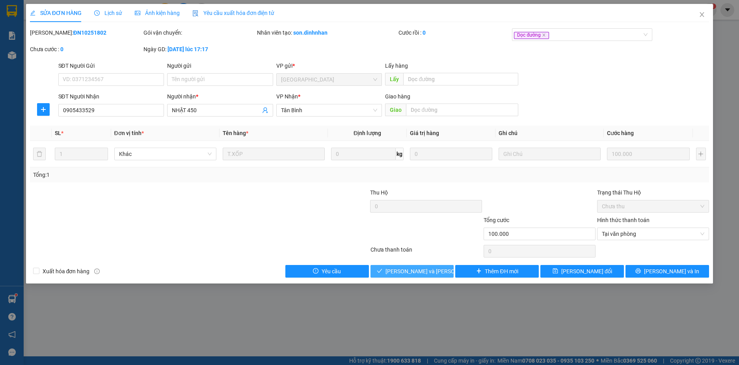
click at [382, 269] on icon "check" at bounding box center [380, 271] width 6 height 6
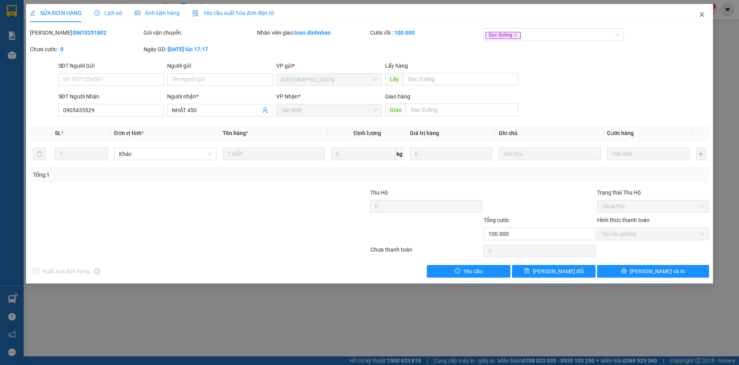
click at [700, 13] on icon "close" at bounding box center [702, 14] width 6 height 6
click at [701, 11] on span "loan.dinhnhan" at bounding box center [676, 10] width 53 height 10
click at [700, 13] on span "loan.dinhnhan" at bounding box center [676, 10] width 53 height 10
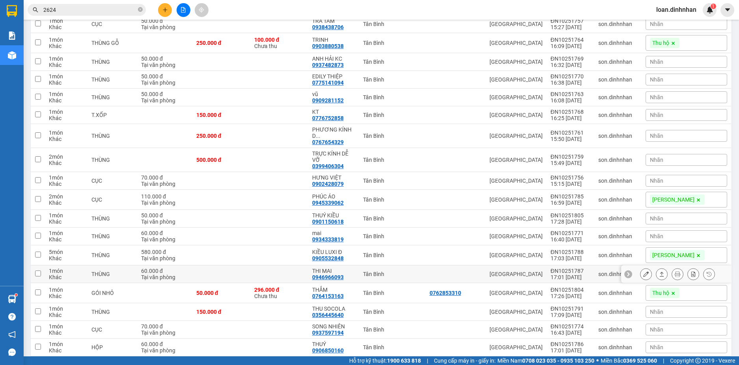
scroll to position [709, 0]
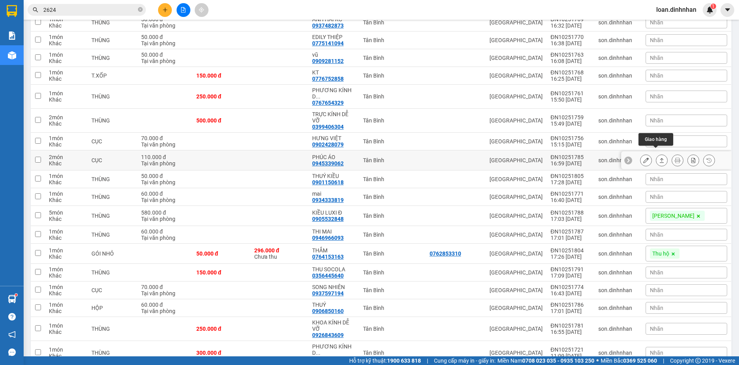
drag, startPoint x: 655, startPoint y: 154, endPoint x: 609, endPoint y: 162, distance: 47.7
click at [660, 158] on icon at bounding box center [662, 160] width 4 height 5
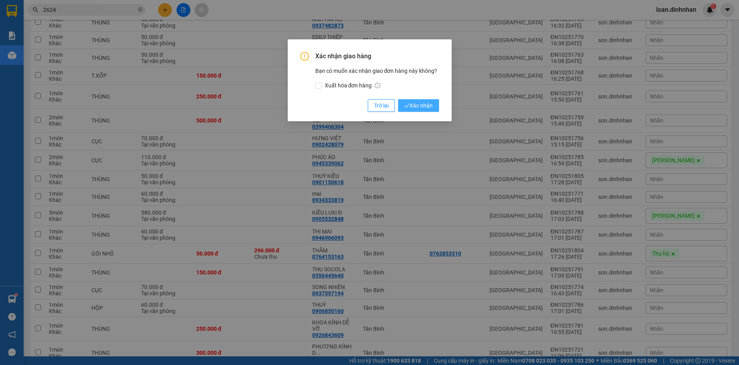
click at [433, 106] on button "Xác nhận" at bounding box center [418, 105] width 41 height 13
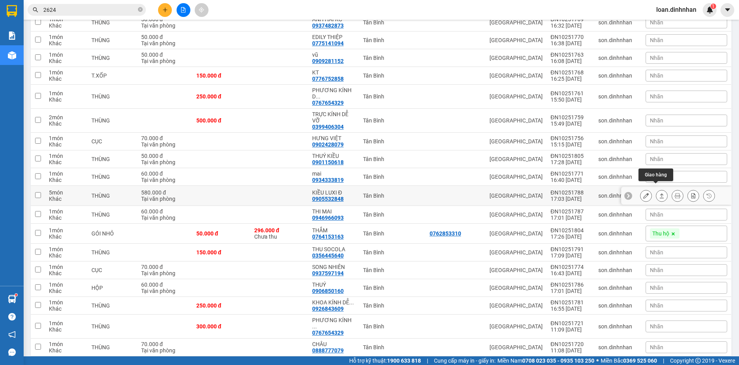
click at [656, 189] on button at bounding box center [661, 196] width 11 height 14
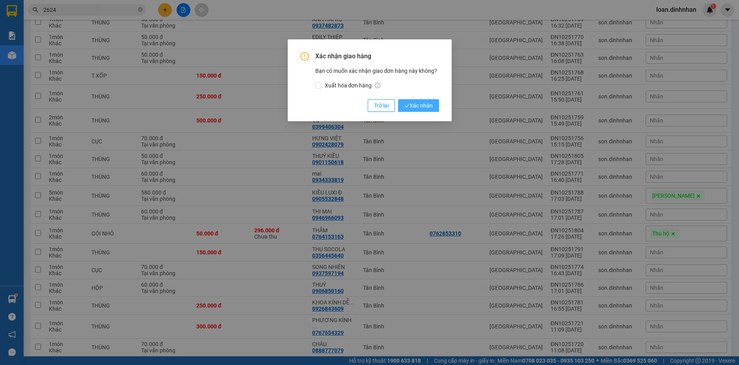
click at [419, 107] on span "Xác nhận" at bounding box center [418, 105] width 28 height 9
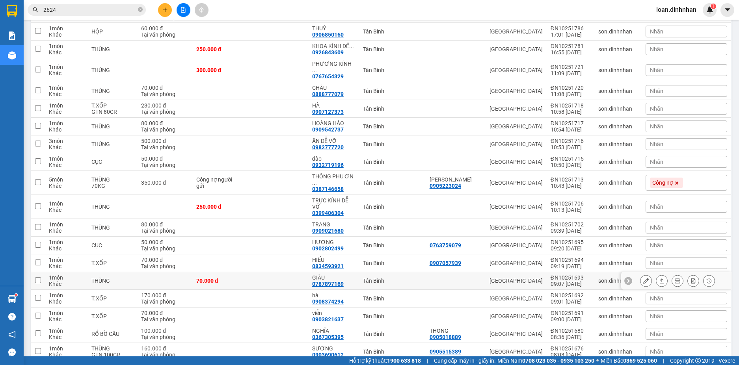
scroll to position [1025, 0]
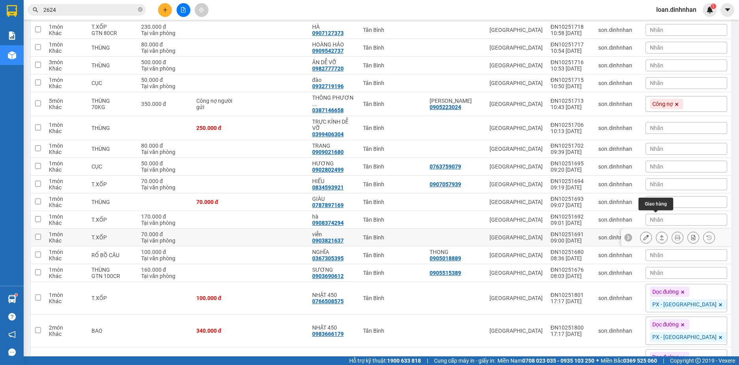
click at [659, 235] on icon at bounding box center [662, 238] width 6 height 6
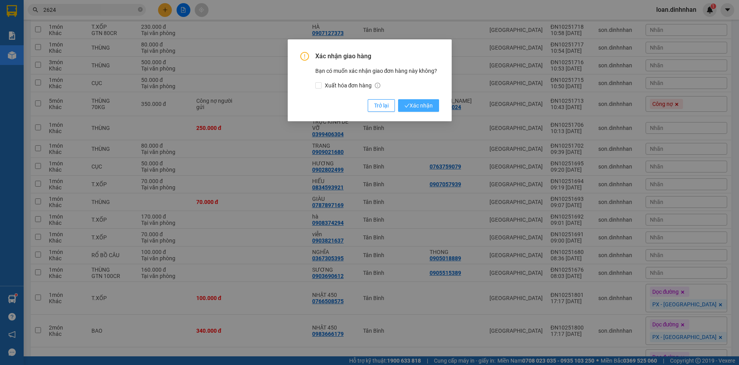
click at [432, 107] on span "Xác nhận" at bounding box center [418, 105] width 28 height 9
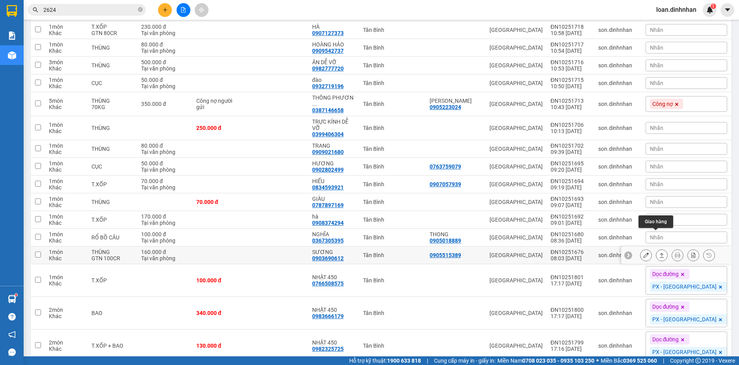
click at [659, 253] on icon at bounding box center [662, 256] width 6 height 6
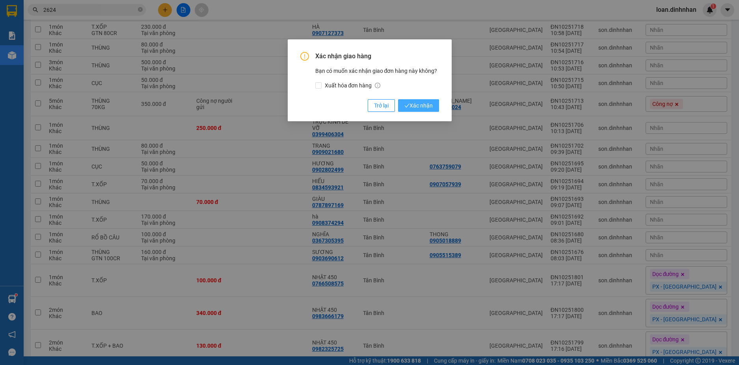
click at [421, 111] on button "Xác nhận" at bounding box center [418, 105] width 41 height 13
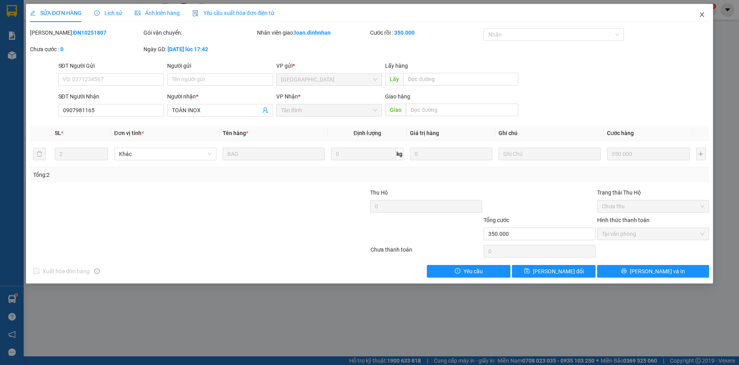
click at [703, 13] on icon "close" at bounding box center [702, 14] width 6 height 6
click at [702, 10] on span "loan.dinhnhan" at bounding box center [676, 10] width 53 height 10
click at [702, 12] on span "loan.dinhnhan" at bounding box center [676, 10] width 53 height 10
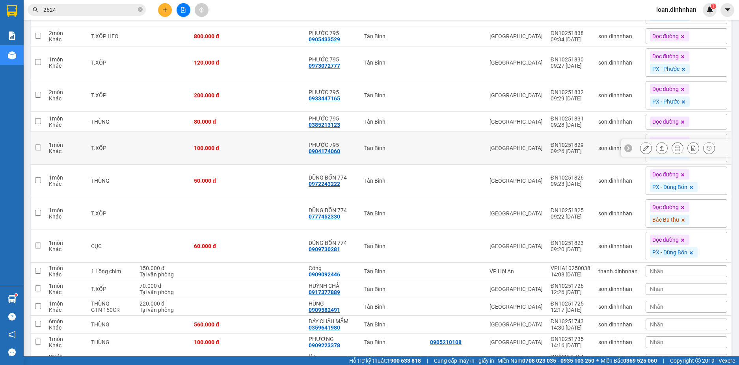
scroll to position [158, 0]
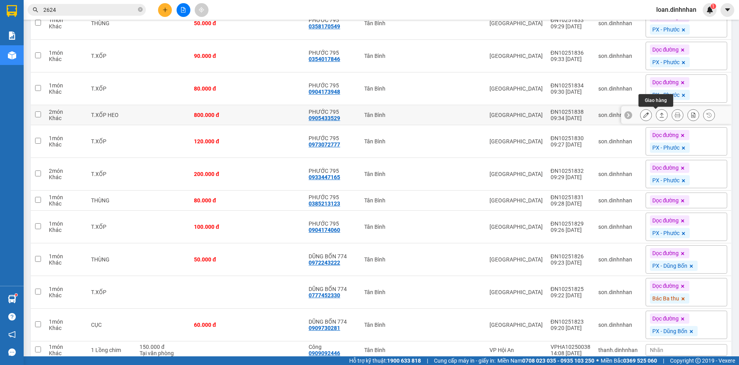
click at [656, 115] on button at bounding box center [661, 115] width 11 height 14
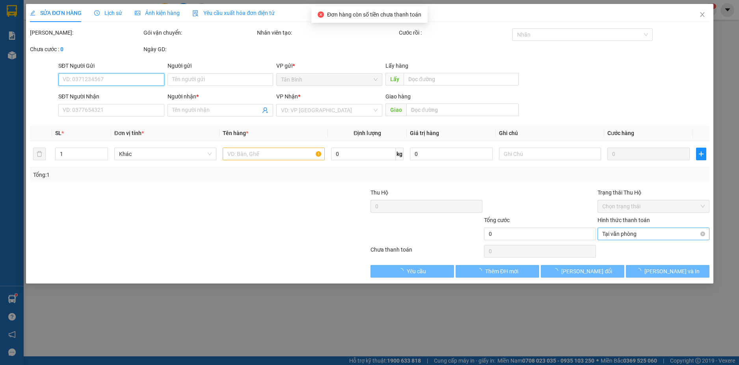
type input "0905433529"
type input "PHƯỚC 795"
type input "800.000"
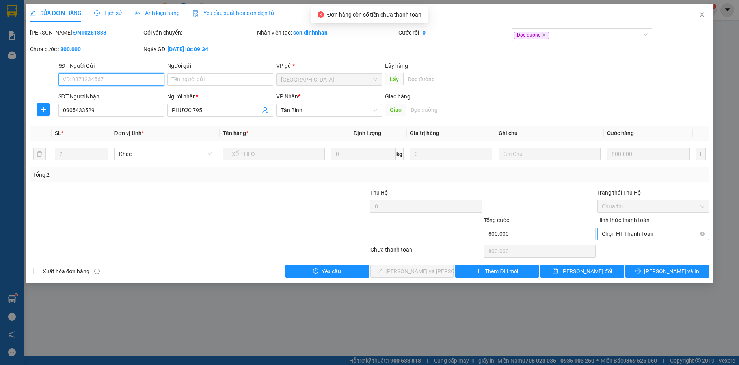
click at [624, 235] on span "Chọn HT Thanh Toán" at bounding box center [653, 234] width 102 height 12
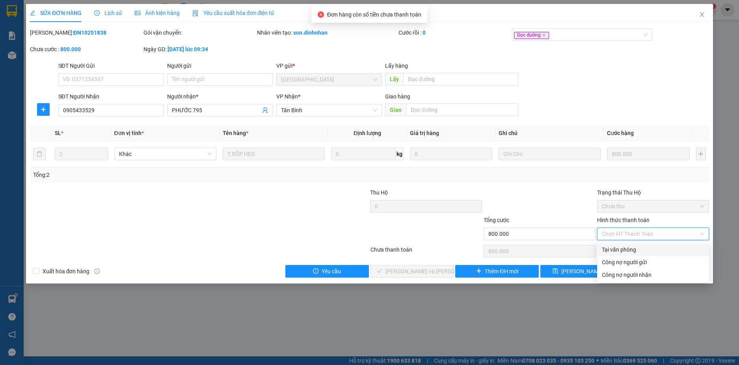
click at [619, 252] on div "Tại văn phòng" at bounding box center [653, 250] width 102 height 9
type input "0"
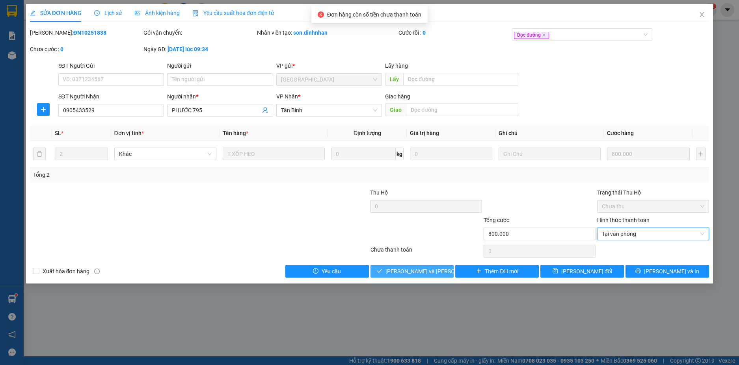
click at [421, 271] on span "[PERSON_NAME] và [PERSON_NAME] hàng" at bounding box center [438, 271] width 106 height 9
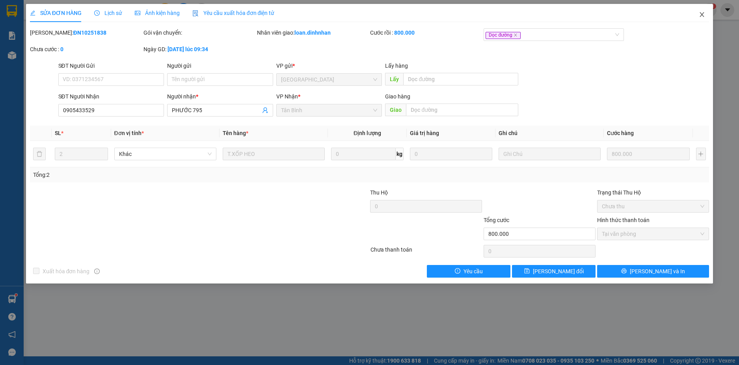
click at [701, 13] on icon "close" at bounding box center [702, 14] width 4 height 5
click at [702, 13] on span "loan.dinhnhan" at bounding box center [676, 10] width 53 height 10
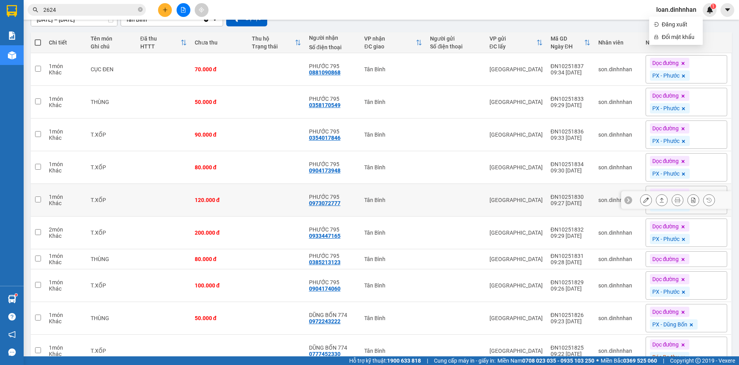
scroll to position [118, 0]
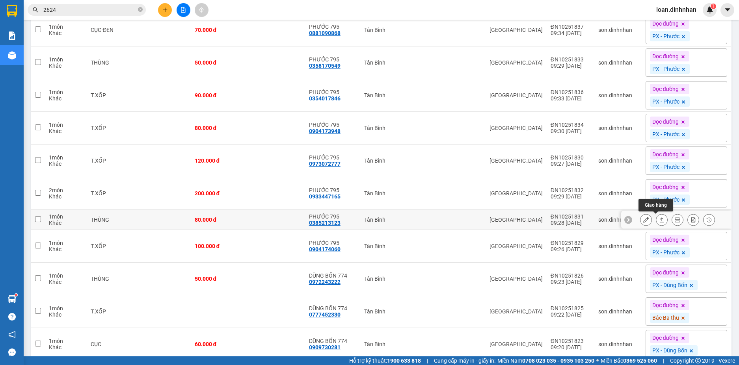
click at [659, 218] on icon at bounding box center [662, 220] width 6 height 6
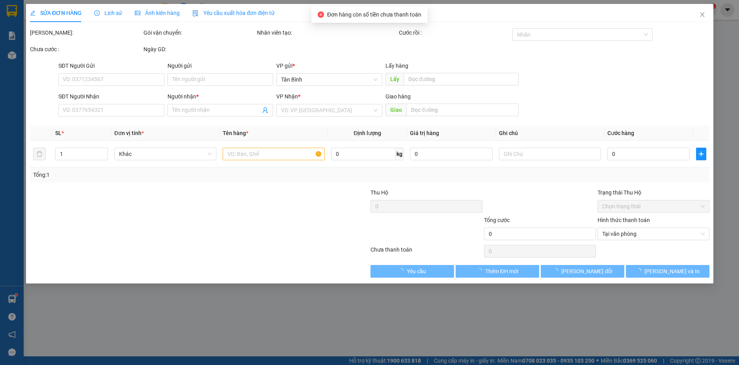
type input "0385213123"
type input "PHƯỚC 795"
type input "80.000"
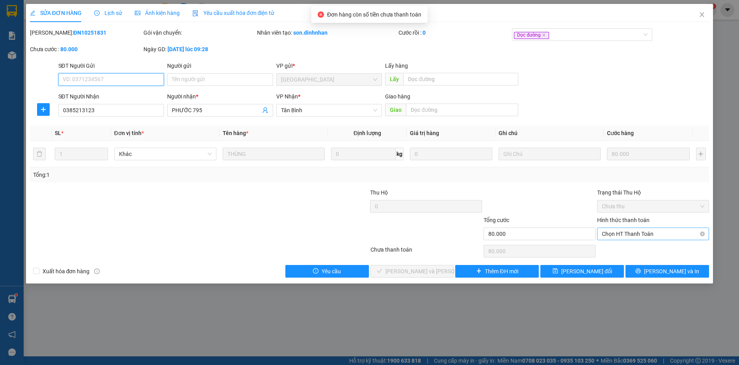
click at [608, 232] on span "Chọn HT Thanh Toán" at bounding box center [653, 234] width 102 height 12
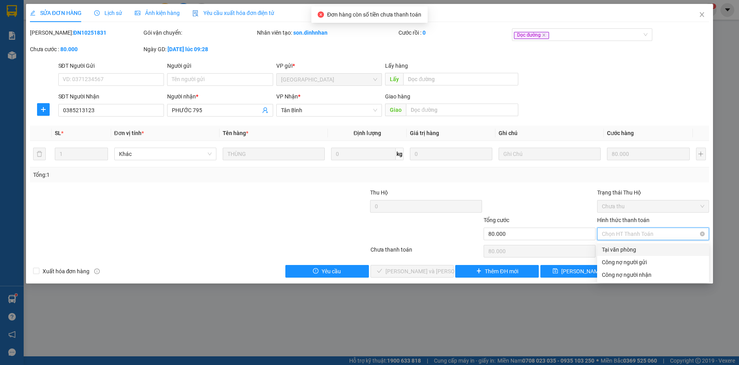
drag, startPoint x: 608, startPoint y: 240, endPoint x: 542, endPoint y: 277, distance: 75.5
click at [608, 247] on div "Tại văn phòng" at bounding box center [653, 250] width 102 height 9
type input "0"
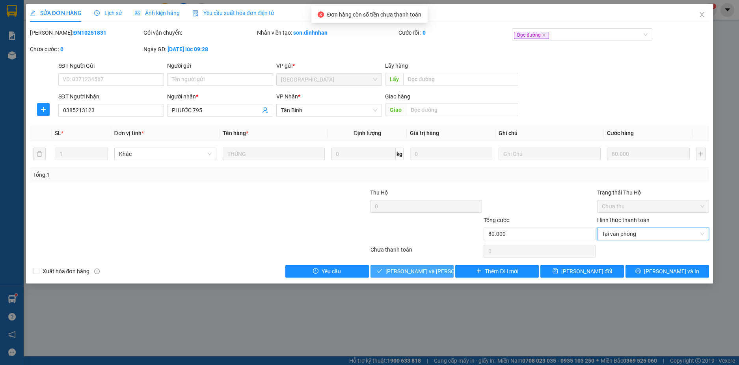
click at [413, 274] on span "[PERSON_NAME] và [PERSON_NAME] hàng" at bounding box center [438, 271] width 106 height 9
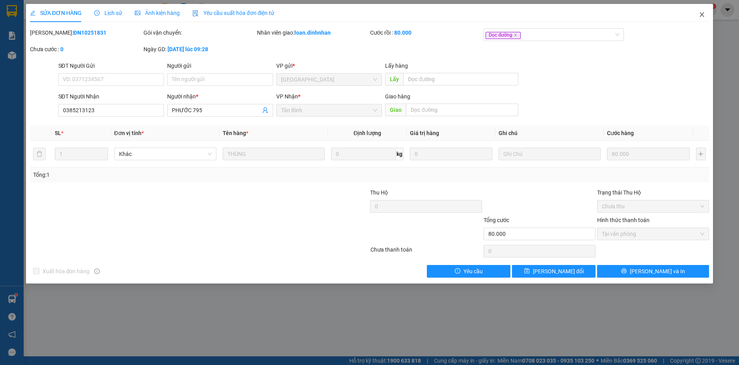
click at [700, 13] on icon "close" at bounding box center [702, 14] width 6 height 6
click at [703, 12] on div "1" at bounding box center [710, 10] width 14 height 14
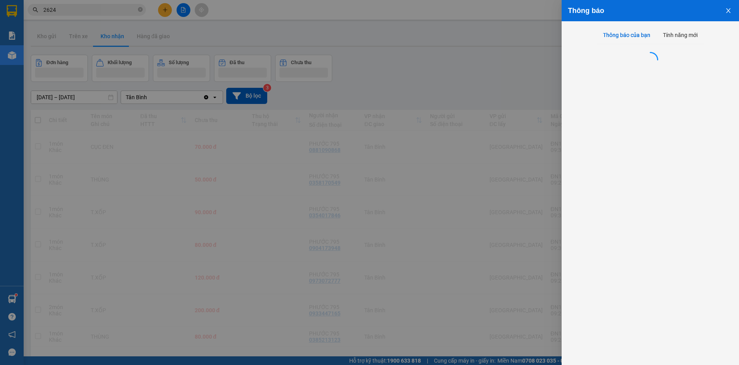
click at [701, 13] on div at bounding box center [369, 182] width 739 height 365
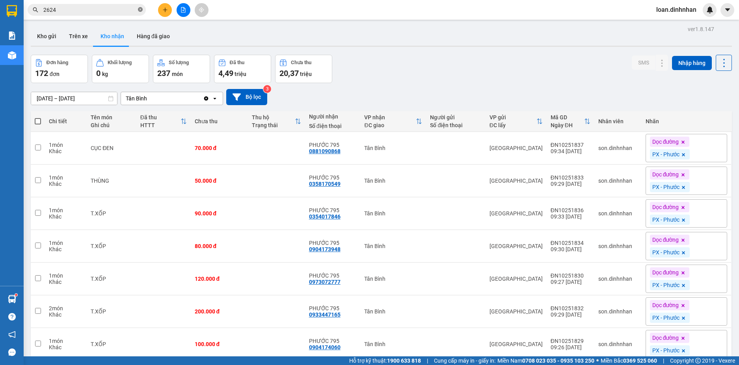
click at [139, 9] on icon "close-circle" at bounding box center [140, 9] width 5 height 5
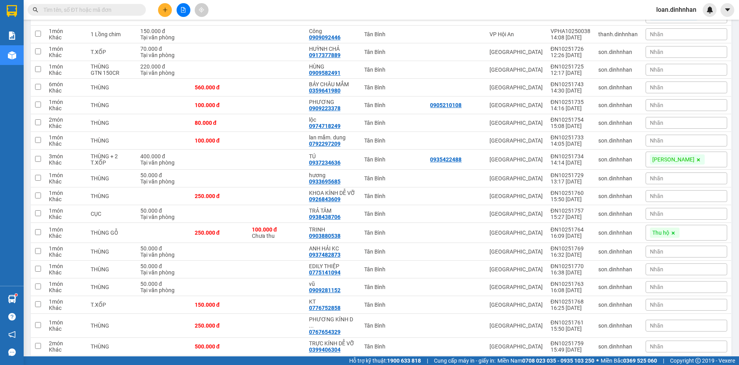
scroll to position [512, 0]
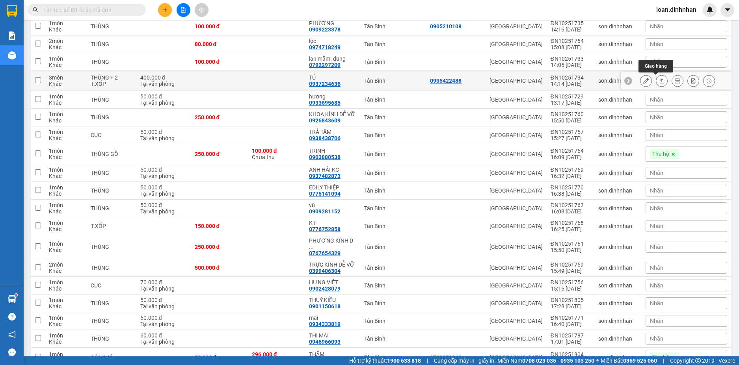
click at [659, 79] on icon at bounding box center [662, 81] width 6 height 6
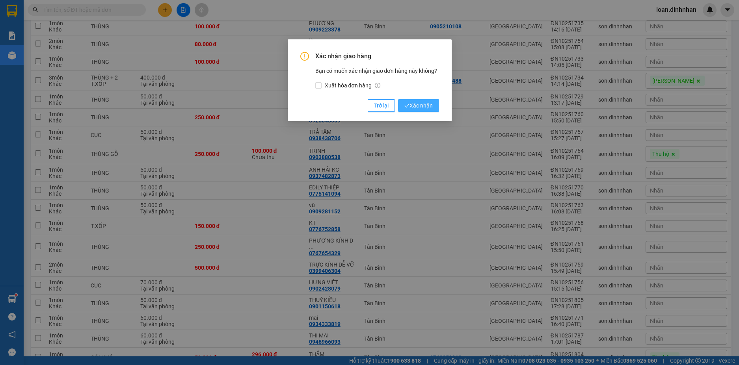
click at [424, 102] on span "Xác nhận" at bounding box center [418, 105] width 28 height 9
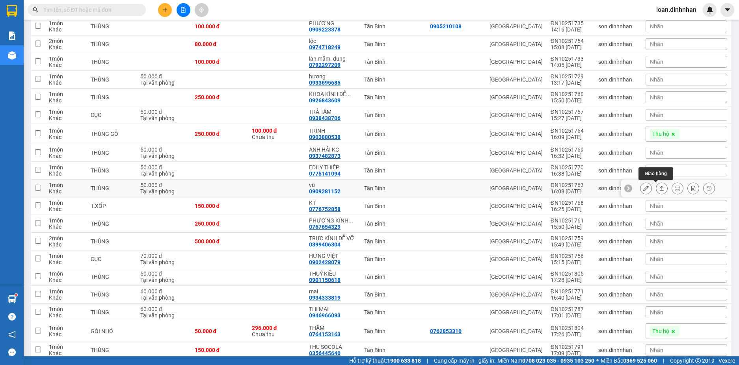
click at [659, 188] on icon at bounding box center [662, 189] width 6 height 6
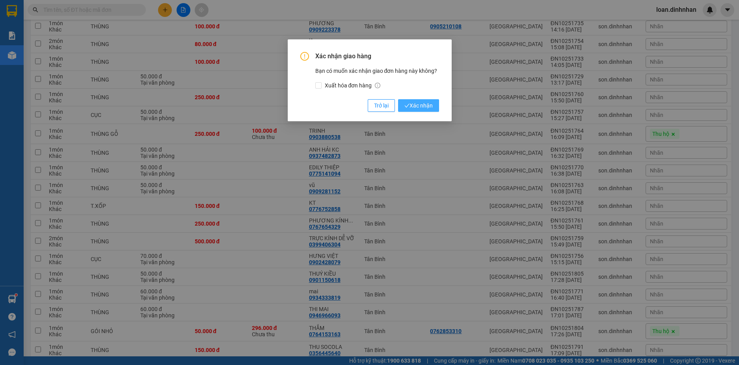
click at [414, 105] on span "Xác nhận" at bounding box center [418, 105] width 28 height 9
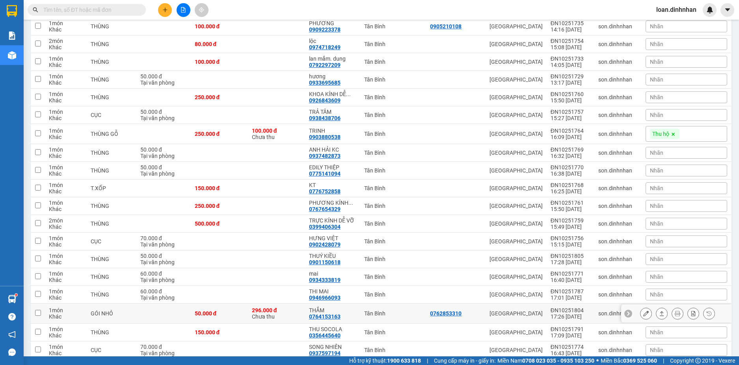
scroll to position [591, 0]
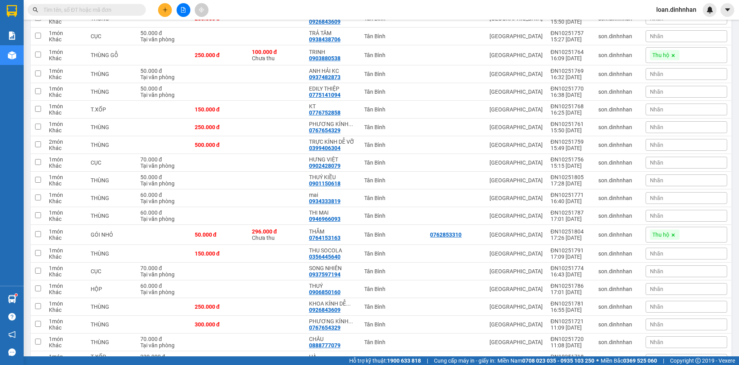
click at [126, 11] on input "text" at bounding box center [89, 10] width 93 height 9
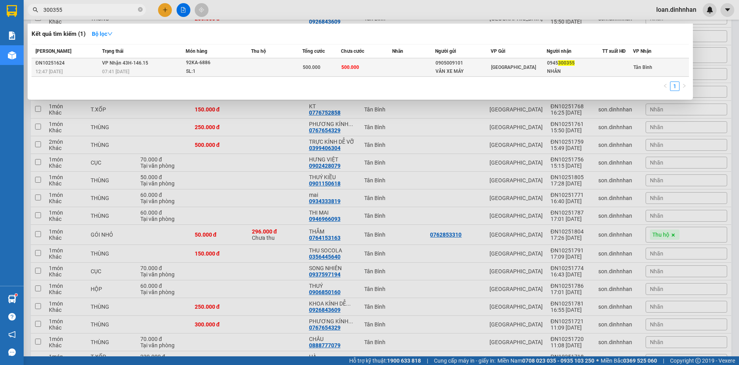
type input "300355"
click at [392, 69] on td at bounding box center [413, 67] width 43 height 19
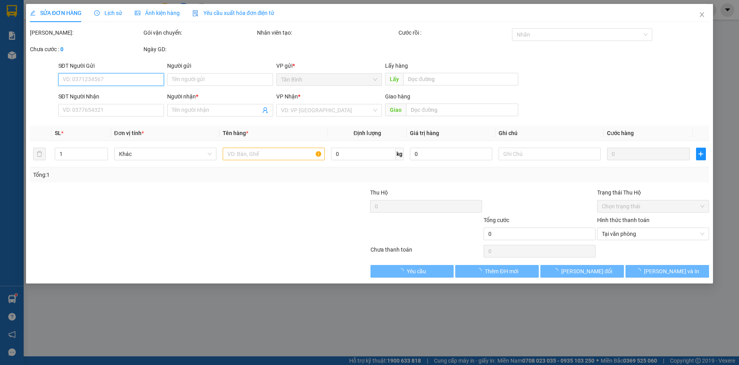
type input "0905009101"
type input "VÂN XE MÁY"
type input "0945300355"
type input "NHÂN"
type input "500.000"
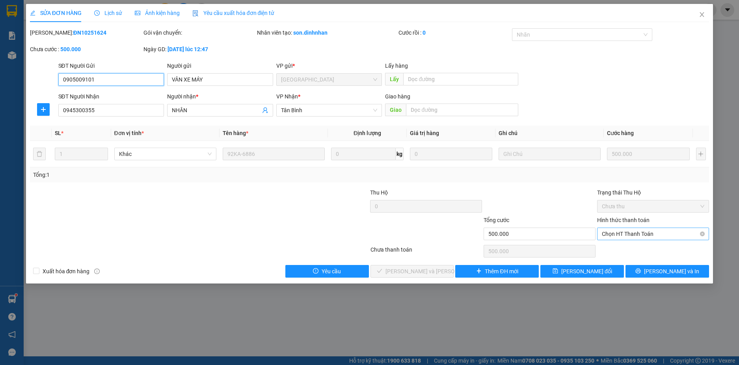
click at [636, 234] on span "Chọn HT Thanh Toán" at bounding box center [653, 234] width 102 height 12
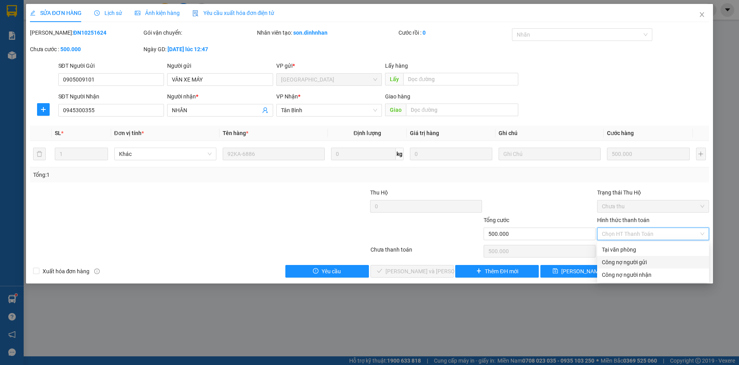
click at [626, 254] on div "Tại văn phòng" at bounding box center [653, 250] width 112 height 13
type input "0"
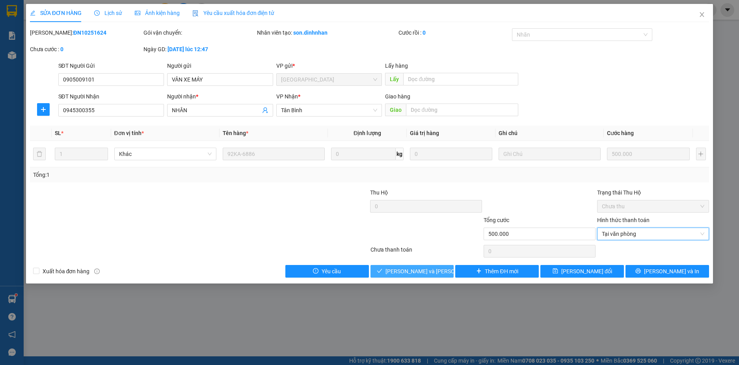
click at [382, 269] on icon "check" at bounding box center [380, 271] width 6 height 6
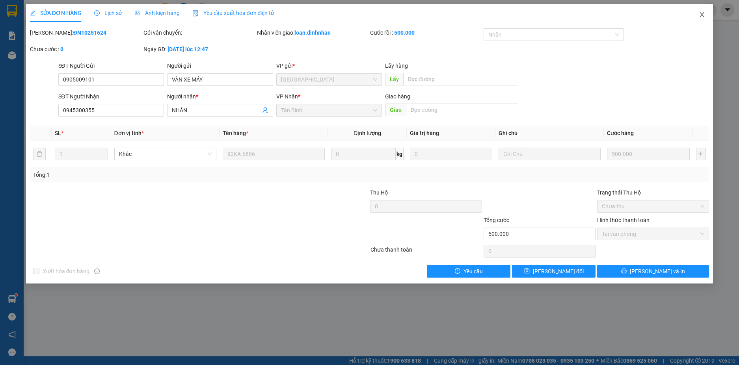
click at [699, 15] on icon "close" at bounding box center [702, 14] width 6 height 6
click at [702, 14] on span "loan.dinhnhan" at bounding box center [676, 10] width 53 height 10
click at [703, 9] on div at bounding box center [710, 10] width 14 height 14
click at [700, 13] on body "Kết quả tìm kiếm ( 1 ) Bộ lọc Mã ĐH Trạng thái Món hàng Thu hộ Tổng cước Chưa c…" at bounding box center [369, 182] width 739 height 365
click at [739, 0] on div at bounding box center [739, 0] width 0 height 0
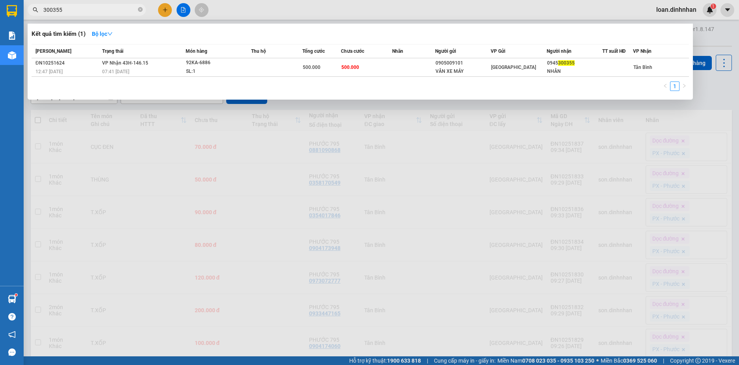
click at [143, 9] on span "300355" at bounding box center [87, 10] width 118 height 12
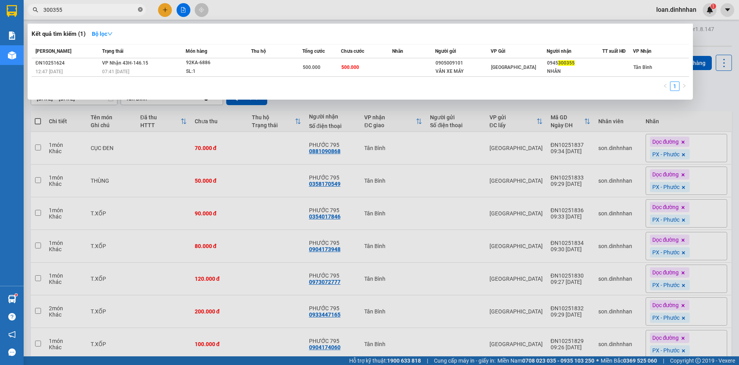
click at [142, 9] on icon "close-circle" at bounding box center [140, 9] width 5 height 5
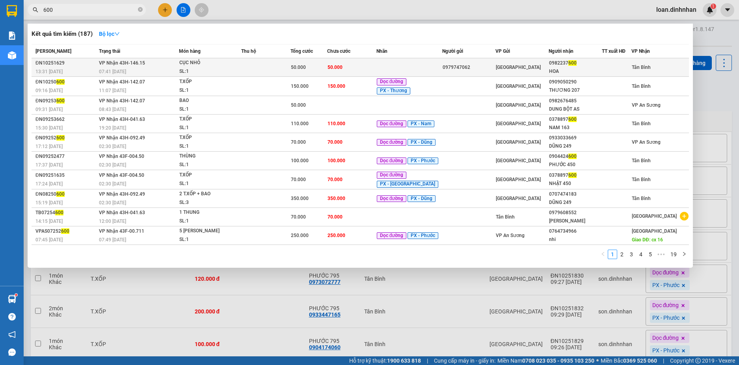
type input "600"
click at [375, 67] on td "50.000" at bounding box center [351, 67] width 49 height 19
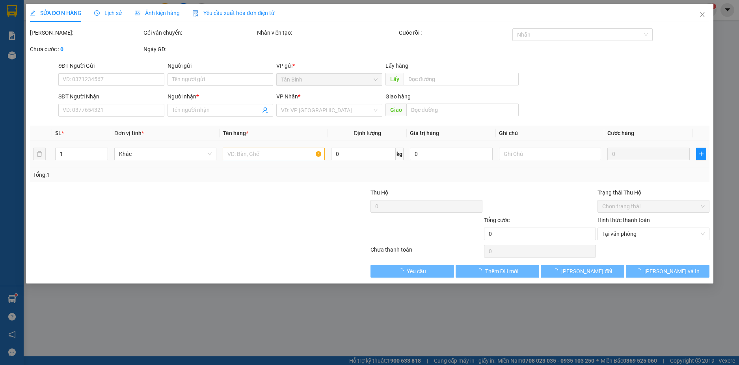
type input "0979747062"
type input "0982237600"
type input "HOA"
type input "50.000"
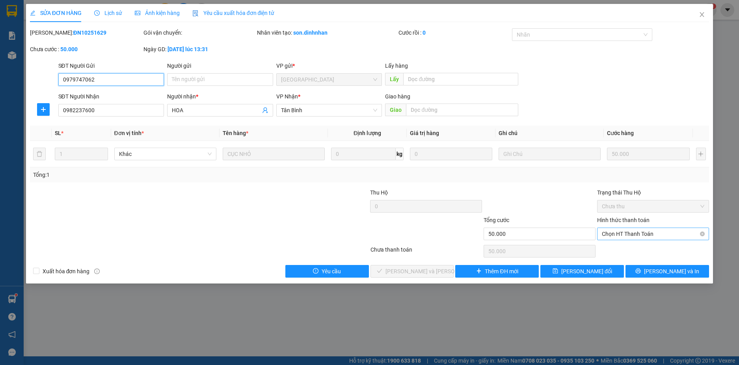
drag, startPoint x: 622, startPoint y: 233, endPoint x: 627, endPoint y: 241, distance: 9.5
click at [623, 233] on span "Chọn HT Thanh Toán" at bounding box center [653, 234] width 102 height 12
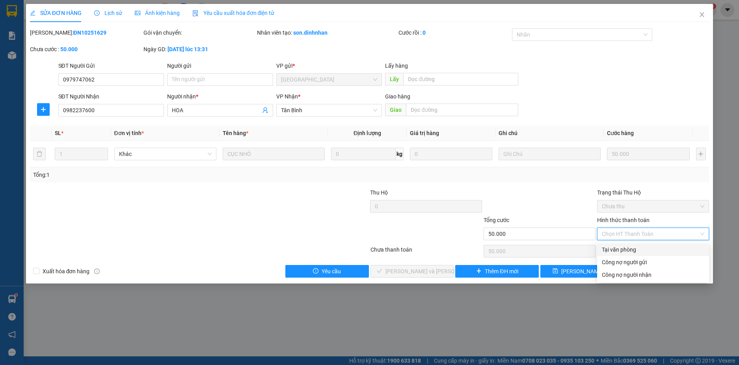
drag, startPoint x: 627, startPoint y: 241, endPoint x: 534, endPoint y: 282, distance: 101.3
click at [628, 248] on div "Tại văn phòng" at bounding box center [653, 250] width 102 height 9
type input "0"
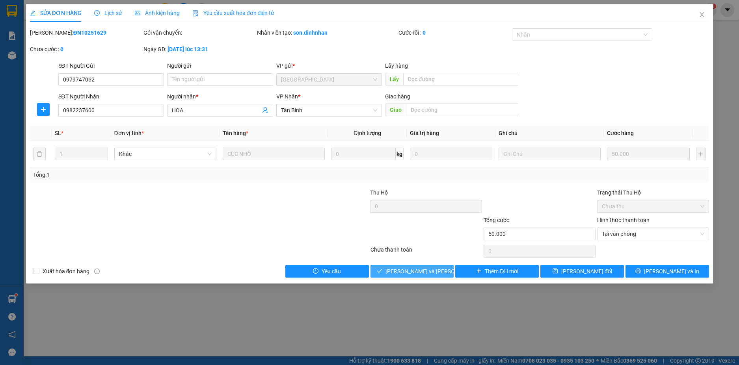
click at [426, 275] on span "[PERSON_NAME] và Giao hàng" at bounding box center [438, 271] width 106 height 9
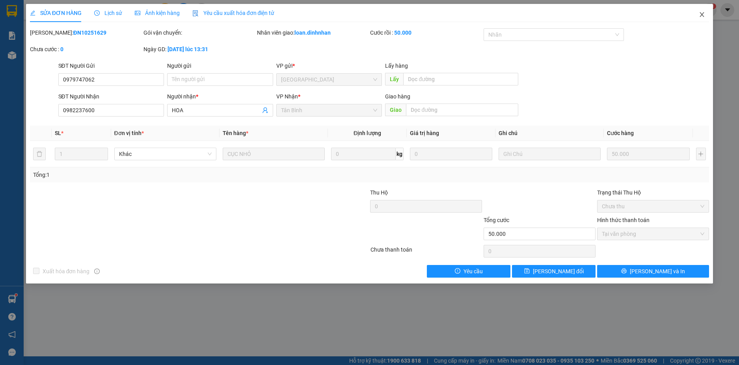
click at [702, 13] on icon "close" at bounding box center [702, 14] width 6 height 6
click at [701, 13] on span "loan.dinhnhan" at bounding box center [676, 10] width 53 height 10
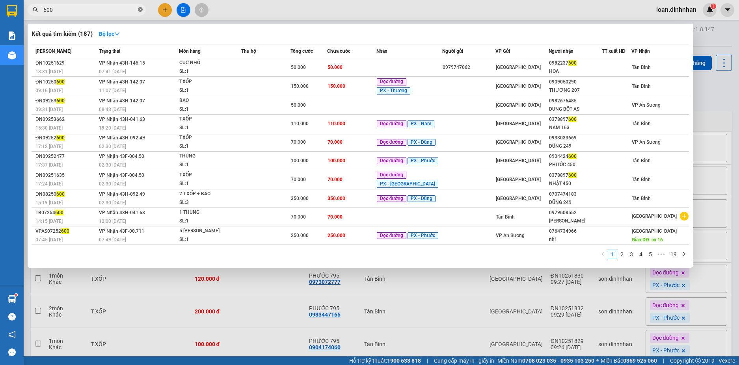
click at [142, 9] on icon "close-circle" at bounding box center [140, 9] width 5 height 5
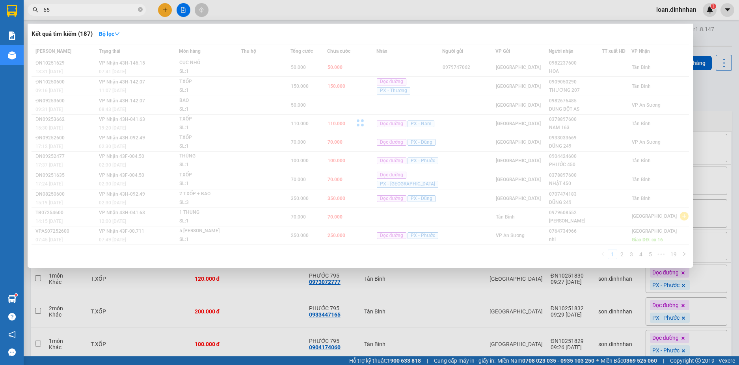
type input "6"
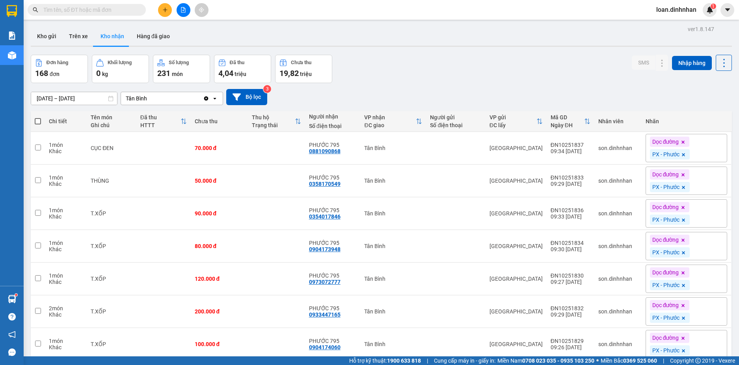
click at [86, 12] on input "text" at bounding box center [89, 10] width 93 height 9
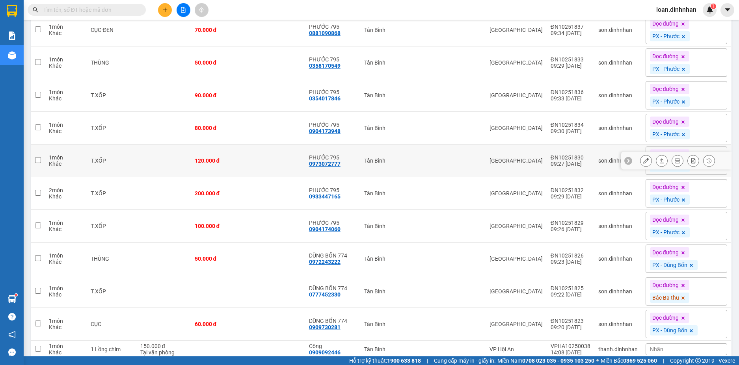
scroll to position [355, 0]
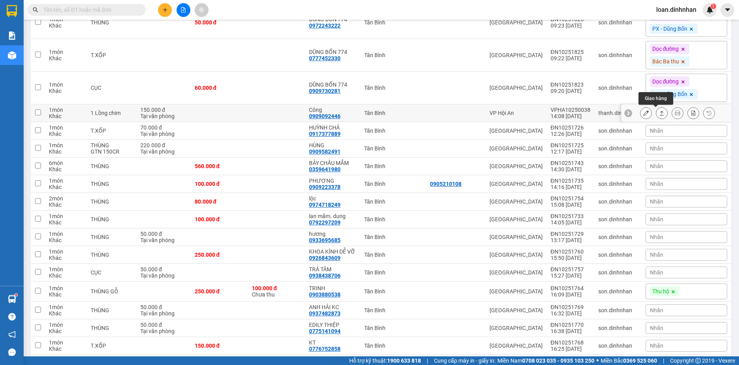
click at [659, 115] on icon at bounding box center [662, 113] width 6 height 6
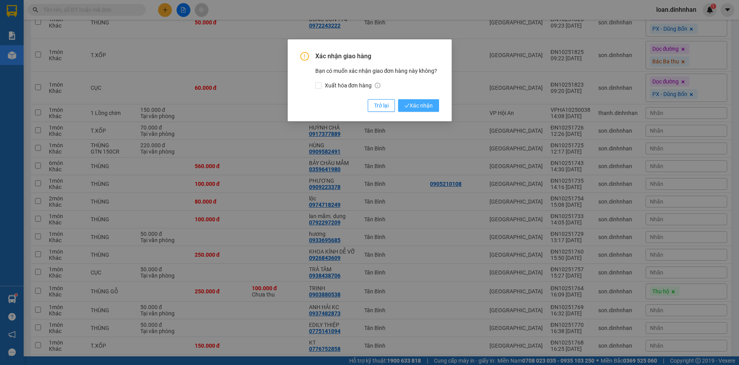
click at [419, 106] on span "Xác nhận" at bounding box center [418, 105] width 28 height 9
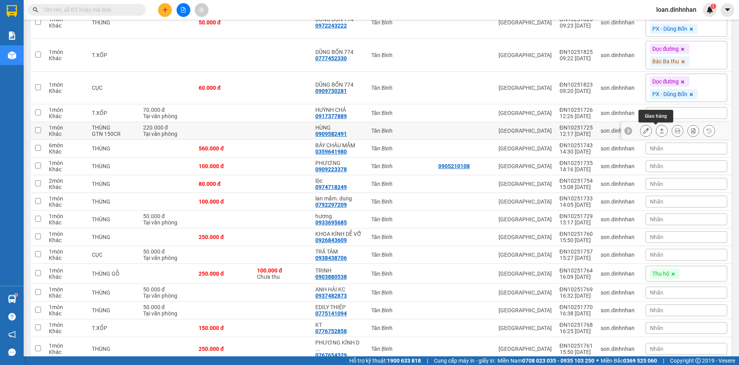
click at [656, 130] on button at bounding box center [661, 131] width 11 height 14
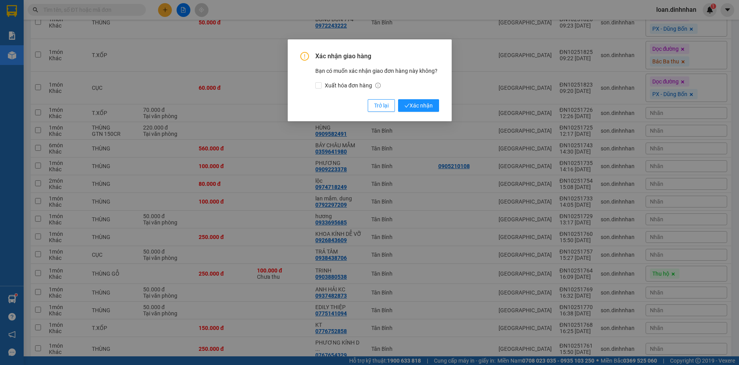
click at [654, 130] on div "Xác nhận giao hàng Bạn có muốn xác nhận giao đơn hàng này không? Xuất hóa đơn h…" at bounding box center [369, 182] width 739 height 365
click at [427, 102] on span "Xác nhận" at bounding box center [418, 105] width 28 height 9
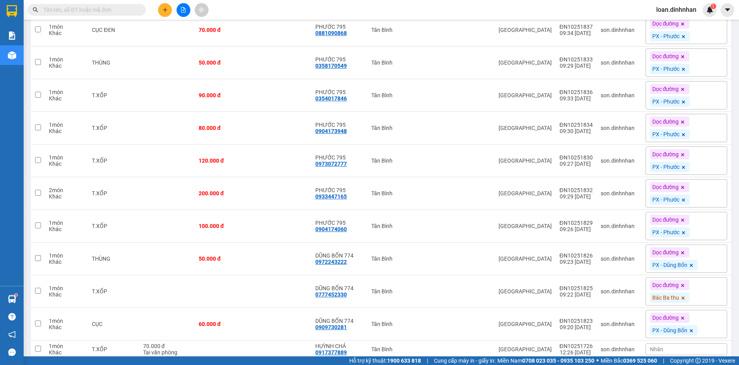
scroll to position [0, 0]
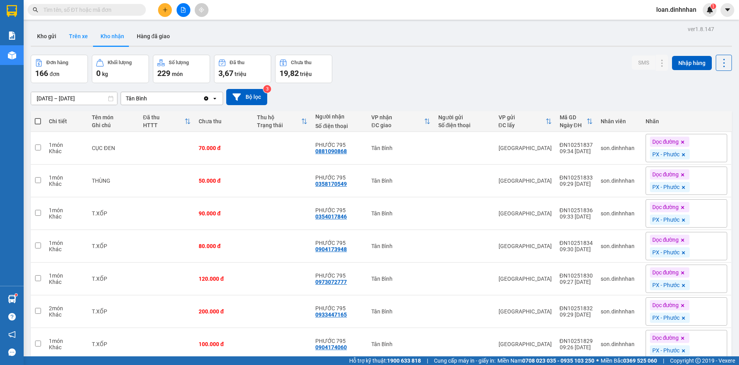
click at [68, 31] on button "Trên xe" at bounding box center [79, 36] width 32 height 19
type input "[DATE] – [DATE]"
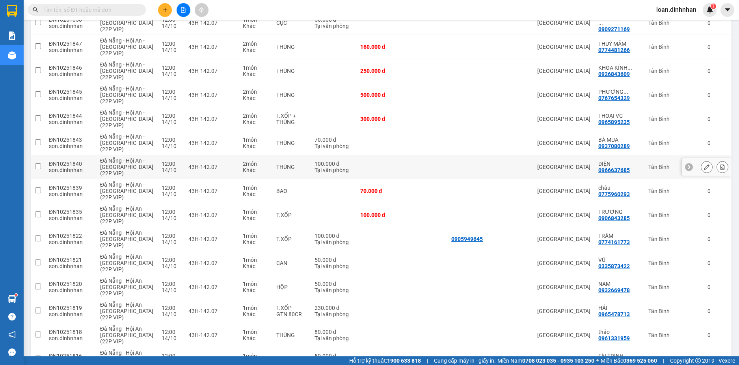
scroll to position [559, 0]
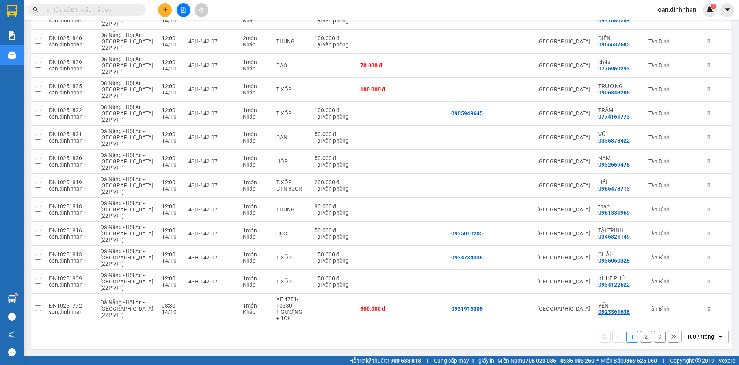
click at [641, 336] on button "2" at bounding box center [646, 337] width 12 height 12
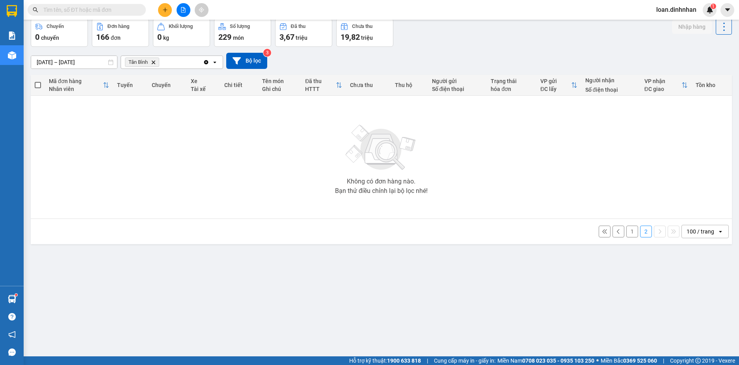
scroll to position [0, 0]
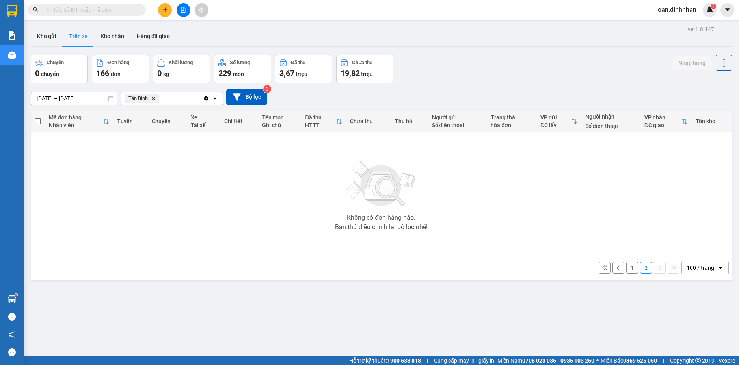
click at [87, 11] on input "text" at bounding box center [89, 10] width 93 height 9
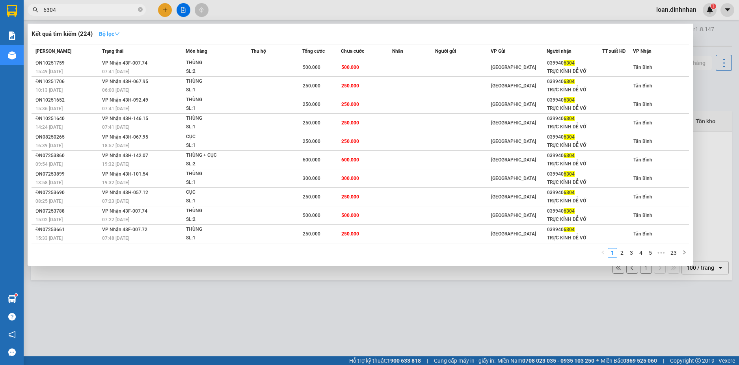
type input "6304"
click at [114, 32] on strong "Bộ lọc" at bounding box center [109, 34] width 21 height 6
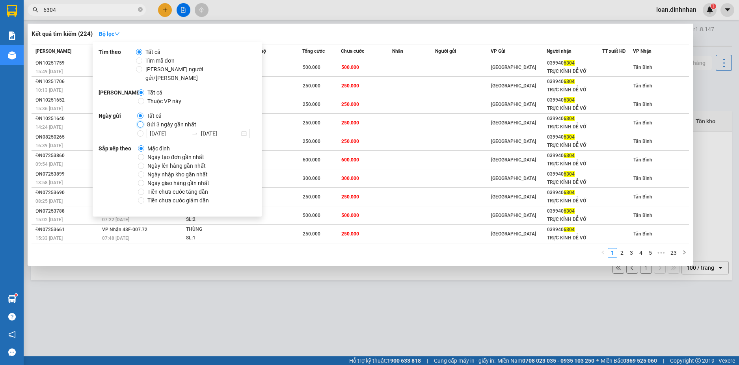
click at [141, 121] on input "Gửi 3 ngày gần nhất" at bounding box center [140, 124] width 6 height 6
radio input "true"
radio input "false"
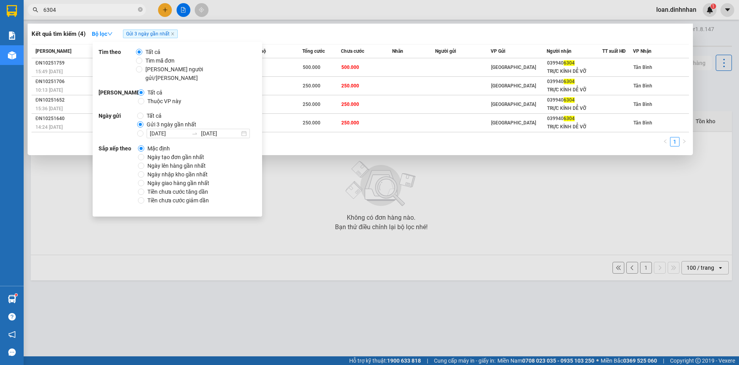
click at [105, 7] on input "6304" at bounding box center [89, 10] width 93 height 9
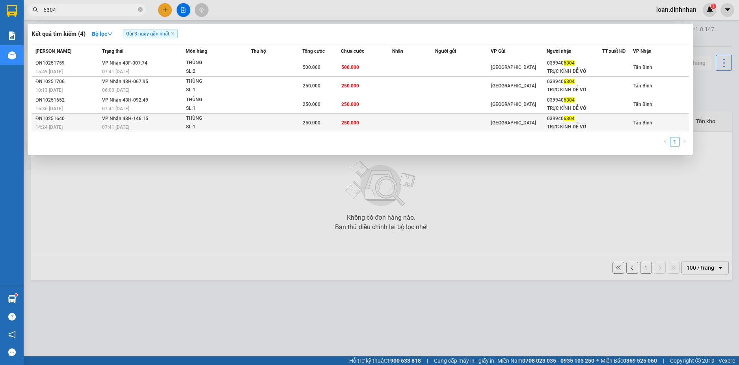
click at [357, 129] on td "250.000" at bounding box center [366, 123] width 51 height 19
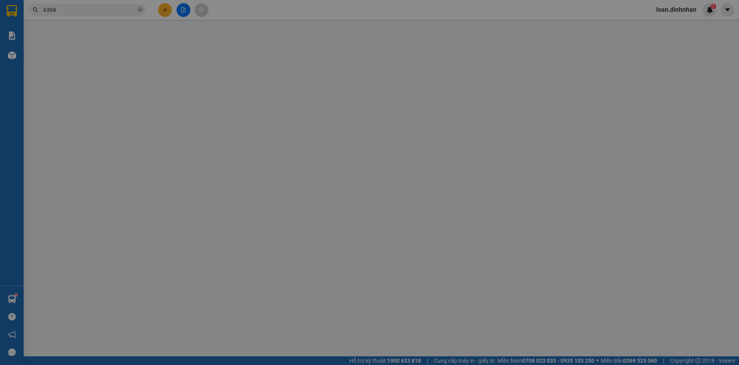
type input "0399406304"
type input "TRỰC KÍNH DỄ VỠ"
type input "250.000"
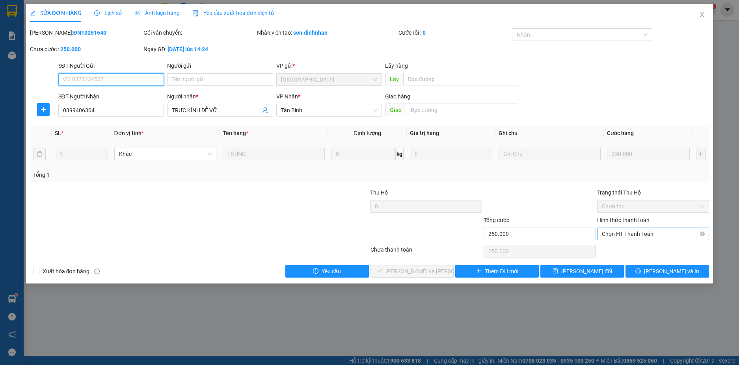
click at [621, 236] on span "Chọn HT Thanh Toán" at bounding box center [653, 234] width 102 height 12
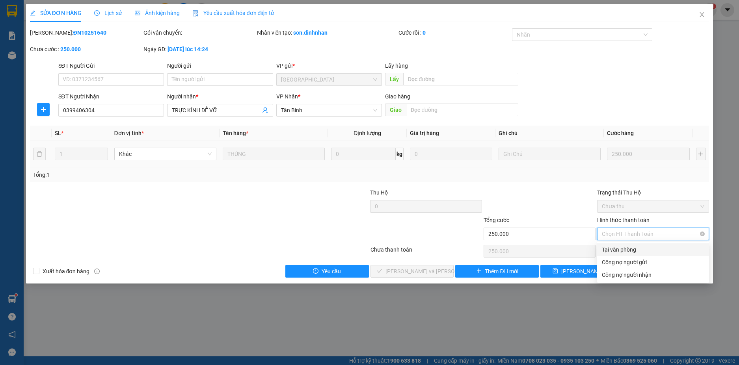
click at [621, 246] on div "Tại văn phòng" at bounding box center [653, 250] width 102 height 9
type input "0"
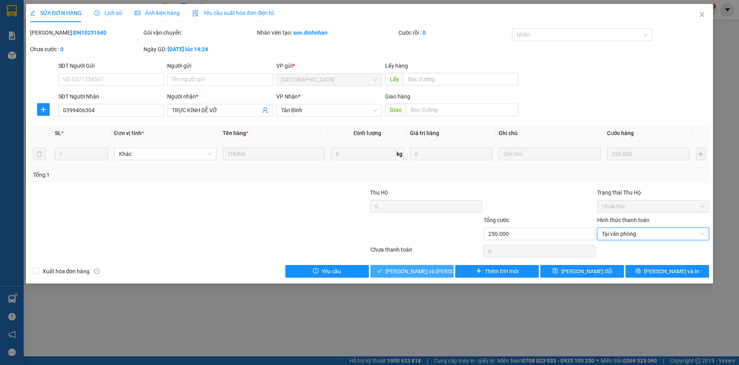
click at [435, 271] on span "[PERSON_NAME] và Giao hàng" at bounding box center [438, 271] width 106 height 9
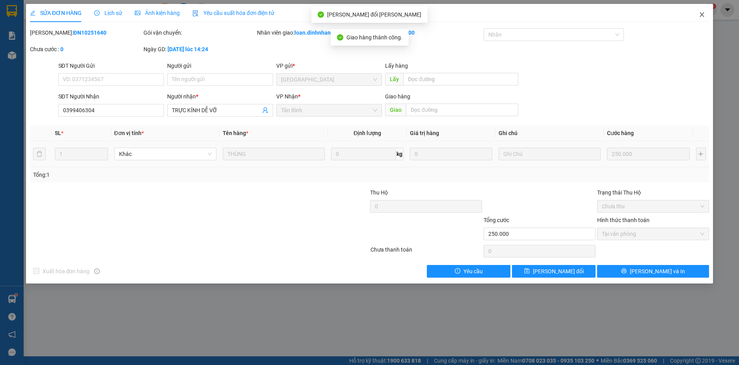
click at [701, 15] on icon "close" at bounding box center [702, 14] width 6 height 6
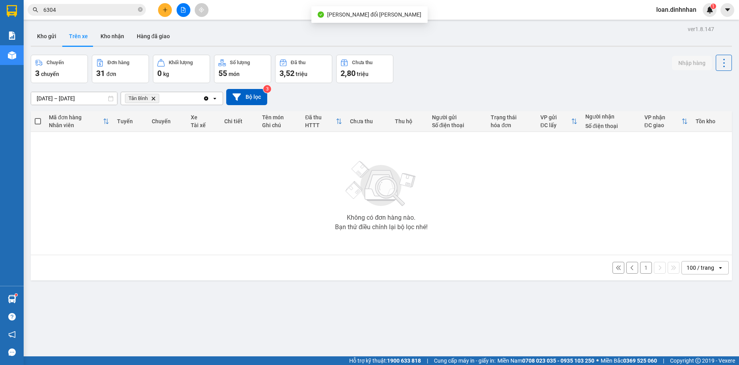
click at [108, 13] on input "6304" at bounding box center [89, 10] width 93 height 9
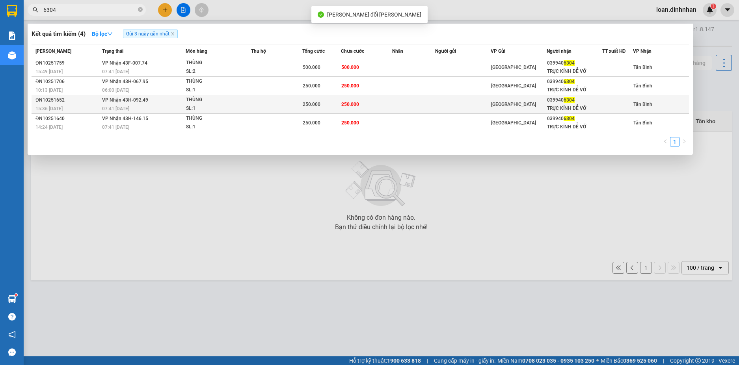
click at [220, 103] on div "THÙNG" at bounding box center [215, 100] width 59 height 9
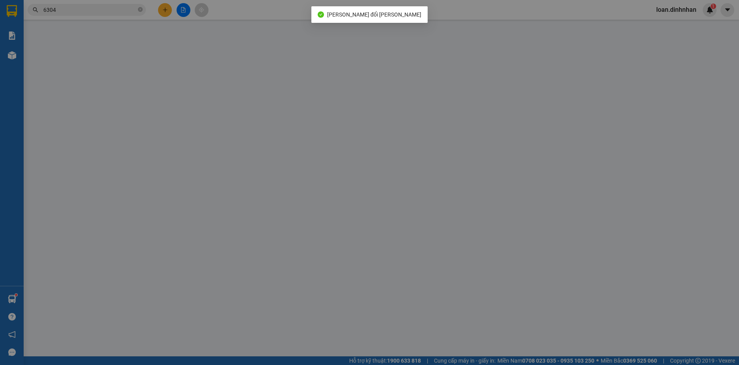
type input "0399406304"
type input "TRỰC KÍNH DỄ VỠ"
type input "250.000"
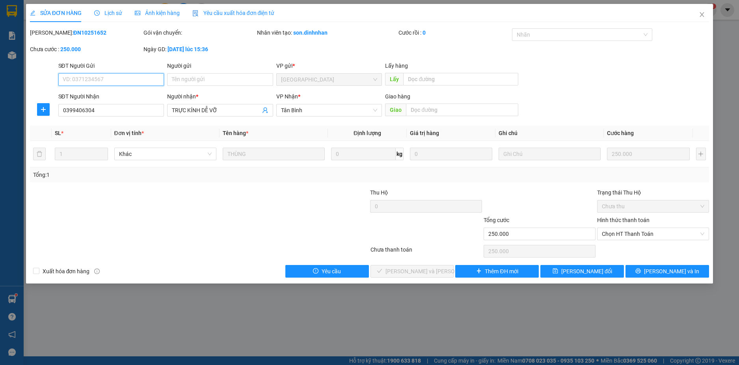
drag, startPoint x: 617, startPoint y: 237, endPoint x: 618, endPoint y: 244, distance: 6.8
click at [618, 238] on span "Chọn HT Thanh Toán" at bounding box center [653, 234] width 102 height 12
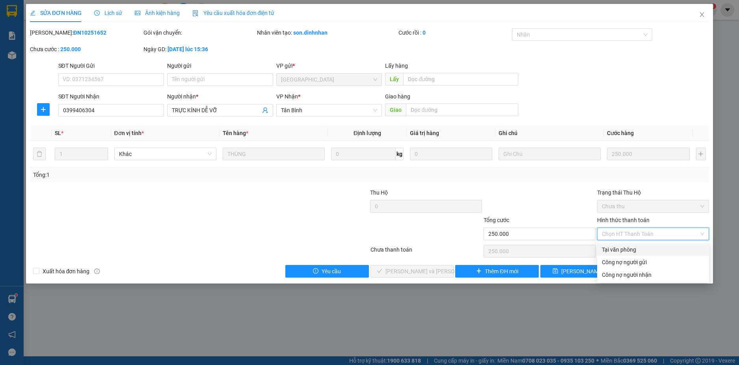
drag, startPoint x: 618, startPoint y: 244, endPoint x: 613, endPoint y: 254, distance: 11.5
click at [618, 250] on div "Tại văn phòng" at bounding box center [653, 250] width 102 height 9
type input "0"
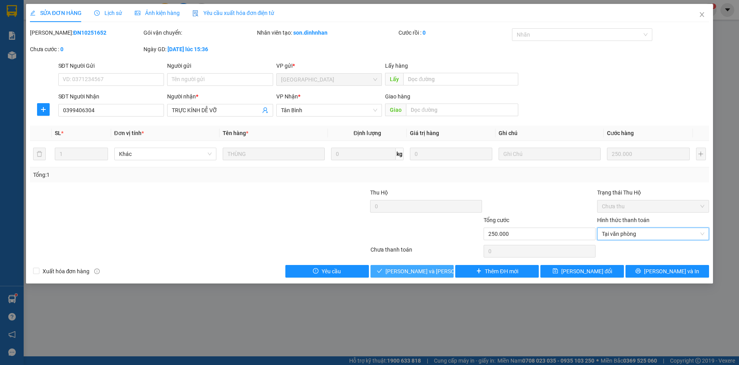
click at [430, 267] on span "[PERSON_NAME] và Giao hàng" at bounding box center [438, 271] width 106 height 9
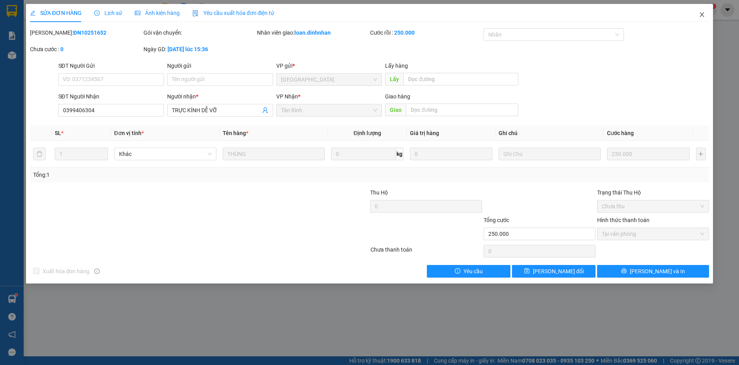
click at [701, 15] on icon "close" at bounding box center [702, 14] width 6 height 6
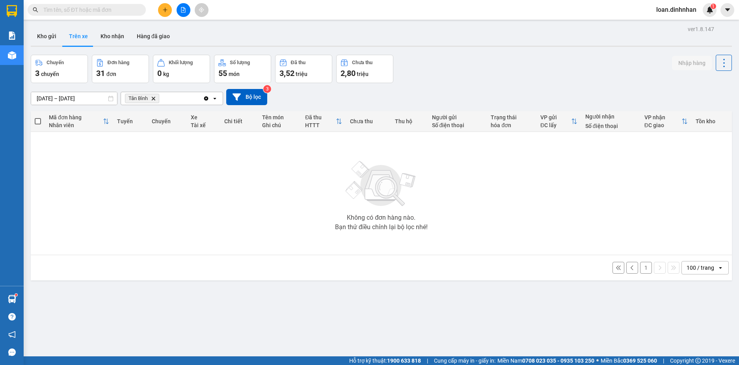
click at [126, 11] on input "text" at bounding box center [89, 10] width 93 height 9
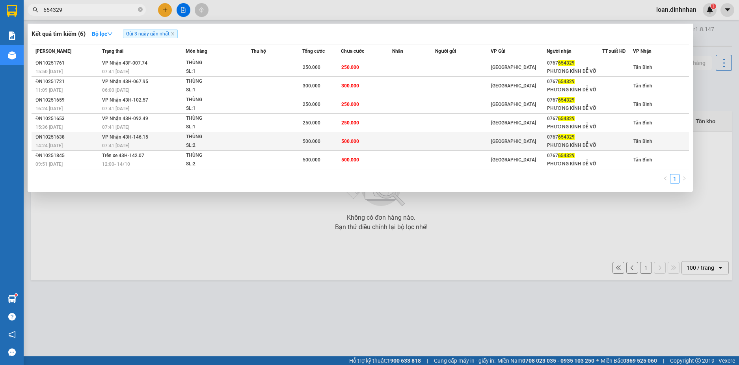
type input "654329"
click at [346, 141] on span "500.000" at bounding box center [350, 142] width 18 height 6
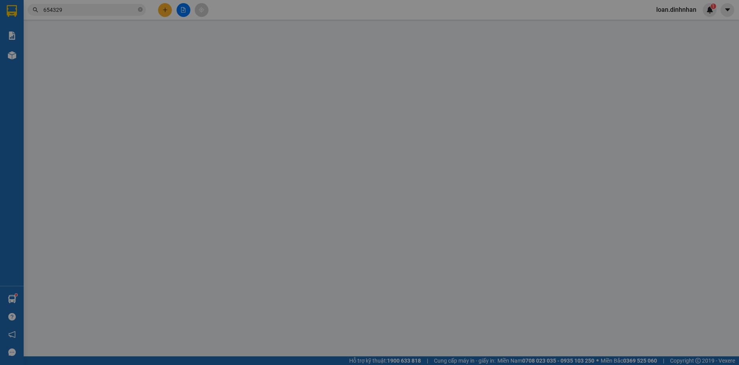
type input "0767654329"
type input "PHƯƠNG KÍNH DỄ VỠ"
type input "500.000"
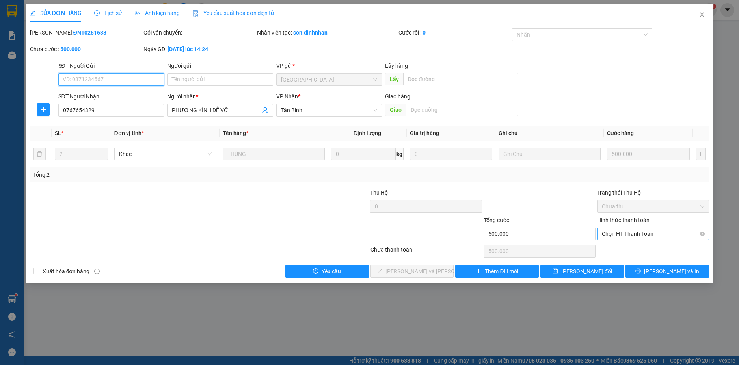
click at [651, 235] on span "Chọn HT Thanh Toán" at bounding box center [653, 234] width 102 height 12
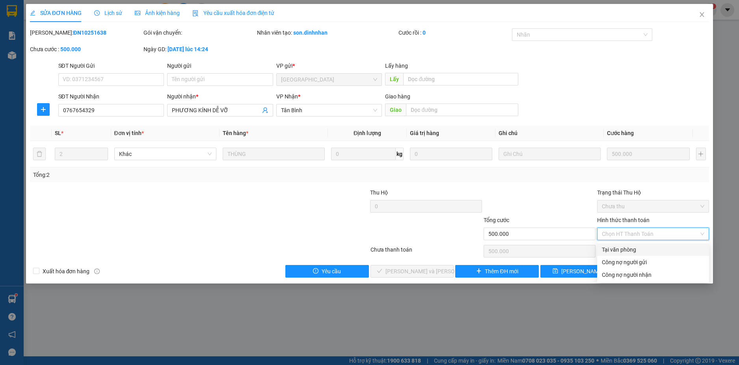
click at [646, 251] on div "Tại văn phòng" at bounding box center [653, 250] width 102 height 9
type input "0"
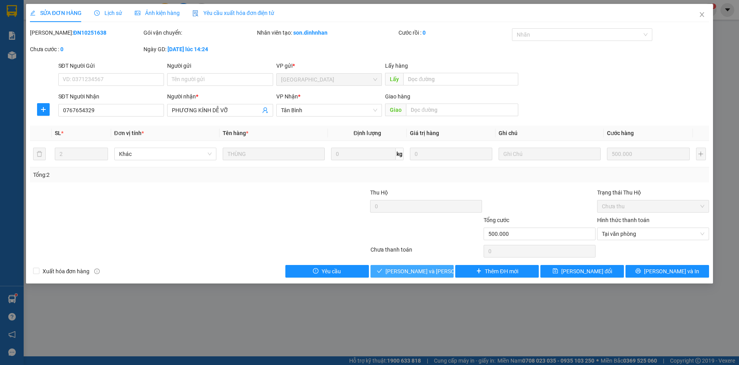
drag, startPoint x: 420, startPoint y: 271, endPoint x: 517, endPoint y: 216, distance: 110.8
click at [423, 268] on span "[PERSON_NAME] và [PERSON_NAME] hàng" at bounding box center [438, 271] width 106 height 9
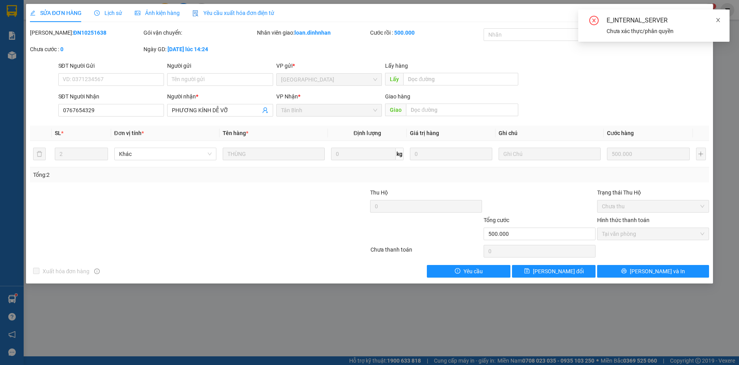
click at [719, 21] on icon "close" at bounding box center [718, 20] width 6 height 6
click at [700, 15] on icon "close" at bounding box center [702, 14] width 6 height 6
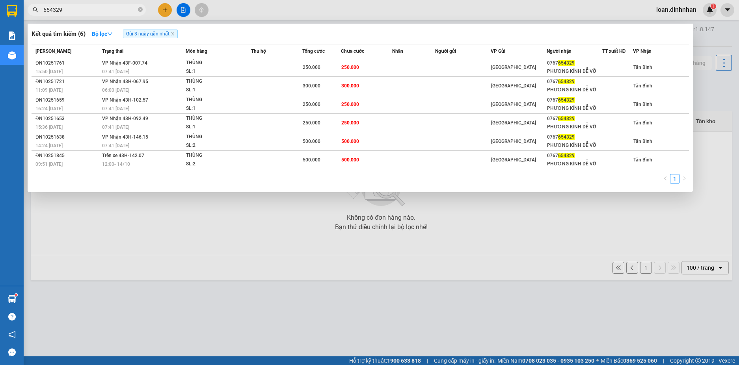
click at [94, 9] on input "654329" at bounding box center [89, 10] width 93 height 9
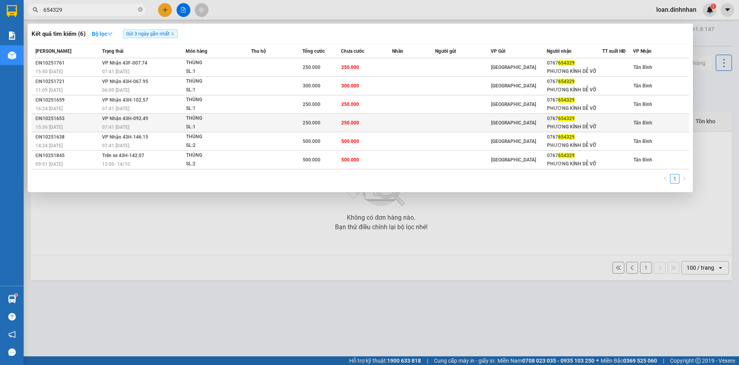
click at [297, 128] on td at bounding box center [276, 123] width 51 height 19
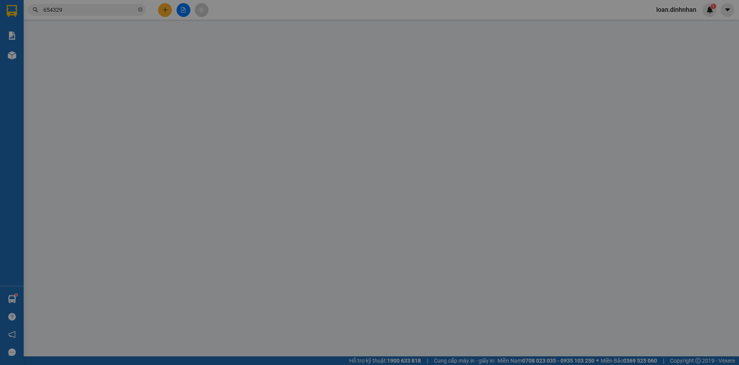
type input "0767654329"
type input "PHƯƠNG KÍNH DỄ VỠ"
type input "250.000"
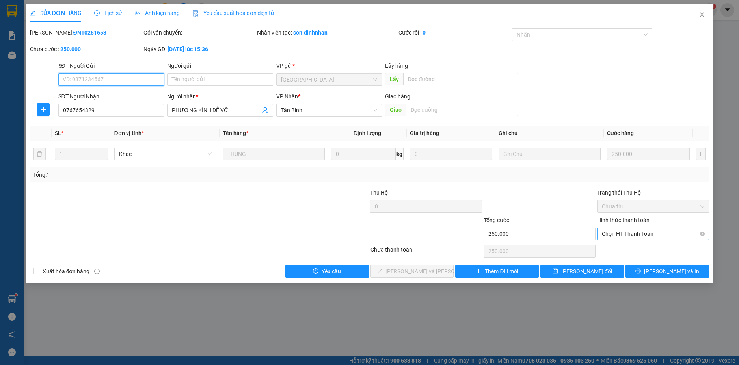
click at [629, 236] on span "Chọn HT Thanh Toán" at bounding box center [653, 234] width 102 height 12
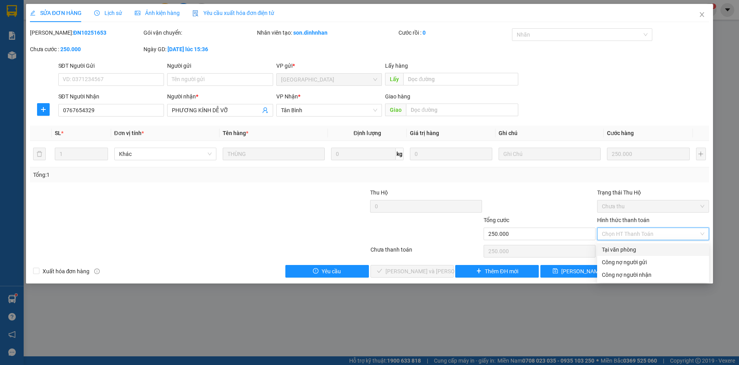
click at [624, 245] on div "Tại văn phòng" at bounding box center [653, 250] width 112 height 13
type input "0"
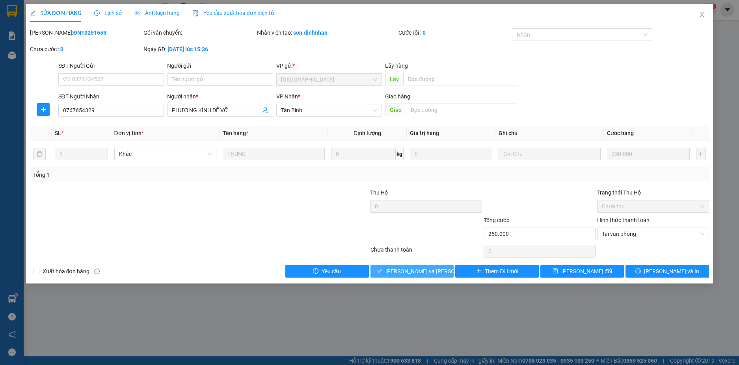
drag, startPoint x: 415, startPoint y: 268, endPoint x: 442, endPoint y: 219, distance: 55.9
click at [424, 260] on div "Total Paid Fee 0 Total UnPaid Fee 250.000 Cash Collection Total Fee Mã ĐH: ĐN10…" at bounding box center [370, 153] width 680 height 250
click at [403, 273] on span "[PERSON_NAME] và [PERSON_NAME] hàng" at bounding box center [438, 271] width 106 height 9
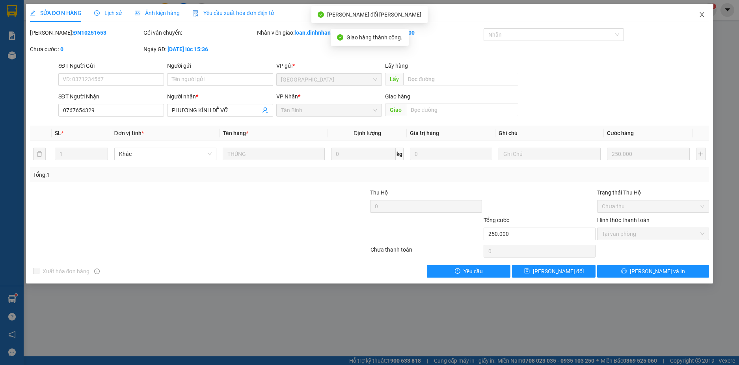
click at [701, 11] on span "Close" at bounding box center [702, 15] width 22 height 22
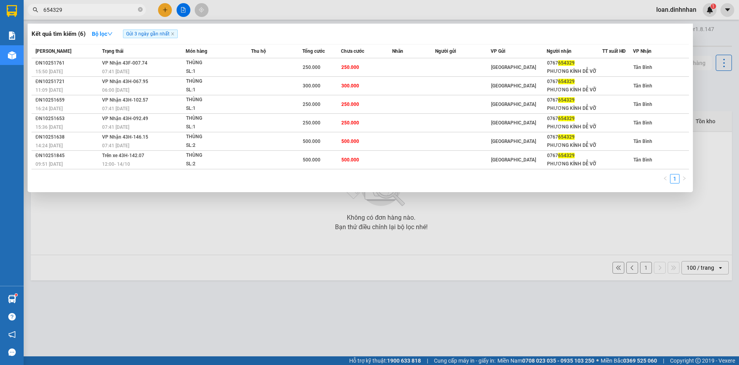
click at [75, 5] on span "654329" at bounding box center [87, 10] width 118 height 12
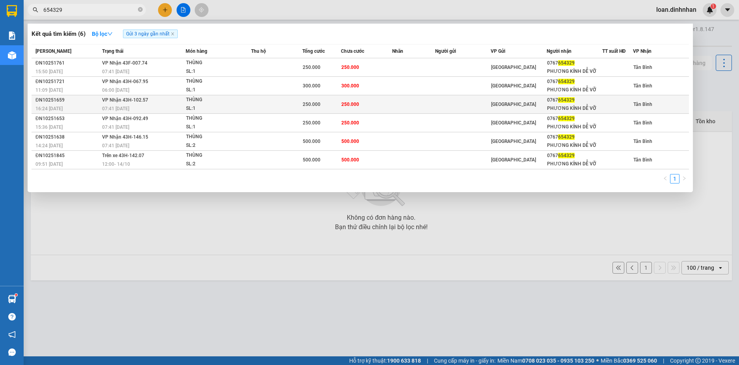
click at [290, 106] on td at bounding box center [276, 104] width 51 height 19
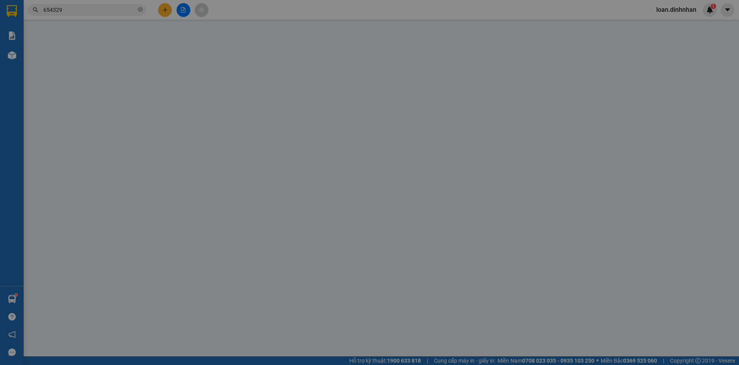
type input "0767654329"
type input "PHƯƠNG KÍNH DỄ VỠ"
type input "250.000"
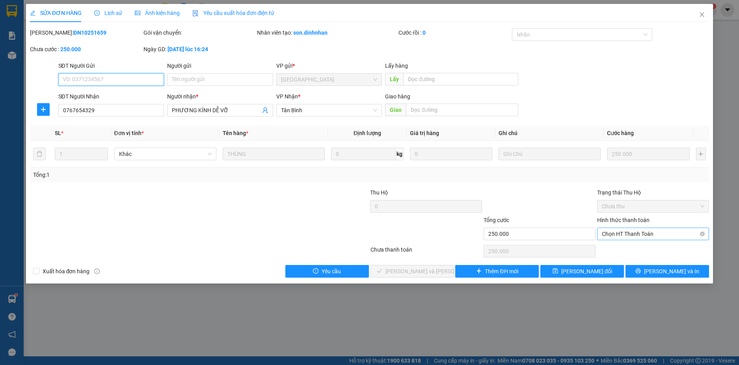
drag, startPoint x: 620, startPoint y: 229, endPoint x: 619, endPoint y: 238, distance: 9.5
click at [620, 229] on span "Chọn HT Thanh Toán" at bounding box center [653, 234] width 102 height 12
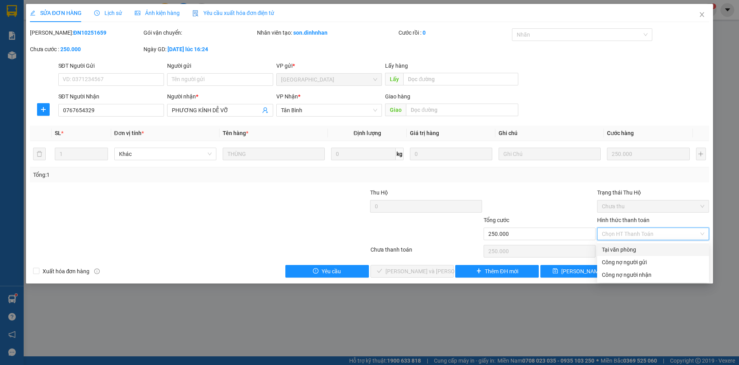
drag, startPoint x: 618, startPoint y: 247, endPoint x: 492, endPoint y: 300, distance: 136.0
click at [618, 248] on div "Tại văn phòng" at bounding box center [653, 250] width 102 height 9
type input "0"
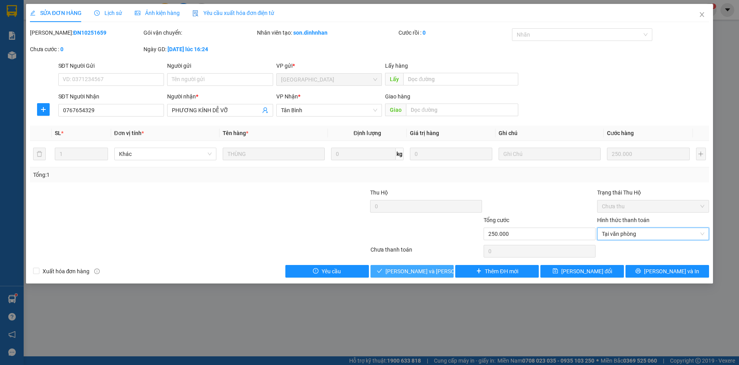
drag, startPoint x: 436, startPoint y: 265, endPoint x: 424, endPoint y: 266, distance: 12.6
click at [436, 264] on div "Total Paid Fee 0 Total UnPaid Fee 250.000 Cash Collection Total Fee Mã ĐH: ĐN10…" at bounding box center [370, 153] width 680 height 250
click at [410, 271] on span "[PERSON_NAME] và [PERSON_NAME] hàng" at bounding box center [438, 271] width 106 height 9
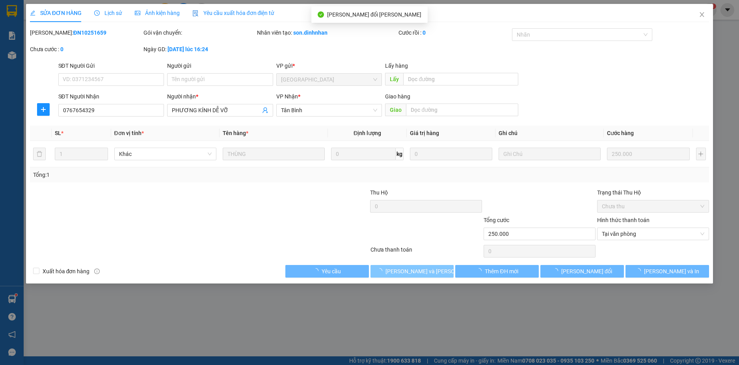
click at [410, 271] on span "[PERSON_NAME] và [PERSON_NAME] hàng" at bounding box center [438, 271] width 106 height 9
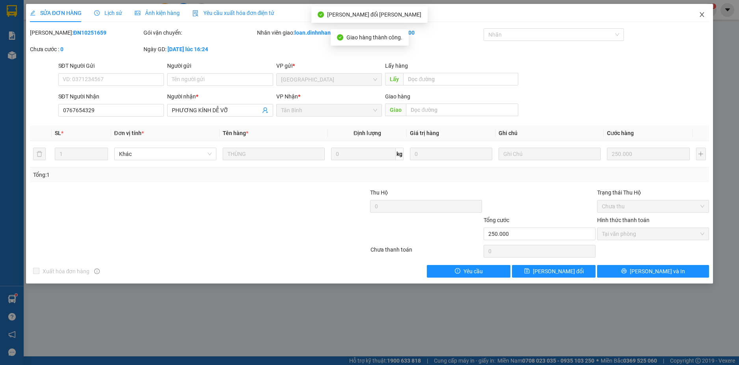
drag, startPoint x: 706, startPoint y: 15, endPoint x: 702, endPoint y: 14, distance: 4.0
click at [704, 14] on span "Close" at bounding box center [702, 15] width 22 height 22
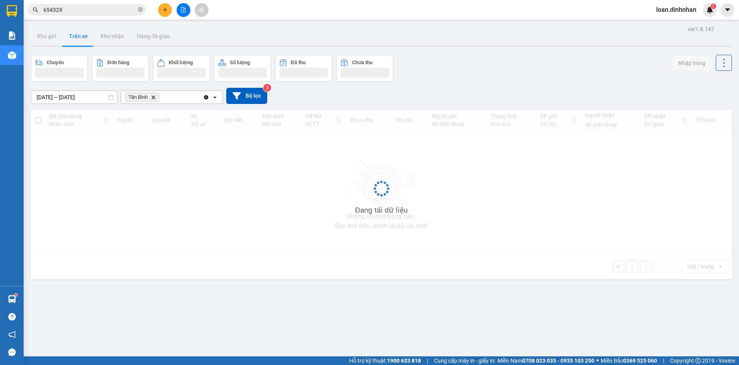
click at [702, 14] on span "loan.dinhnhan" at bounding box center [676, 10] width 53 height 10
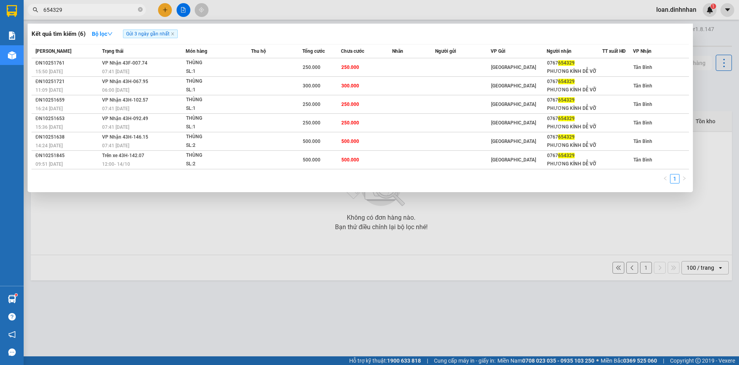
click at [98, 5] on span "654329" at bounding box center [87, 10] width 118 height 12
click at [98, 6] on input "654329" at bounding box center [89, 10] width 93 height 9
click at [140, 9] on icon "close-circle" at bounding box center [140, 9] width 5 height 5
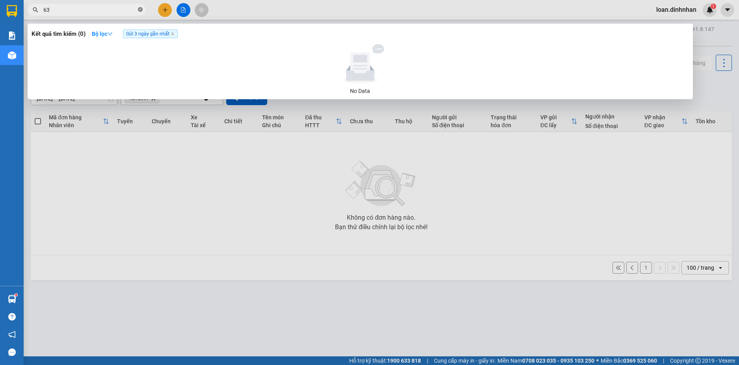
type input "6"
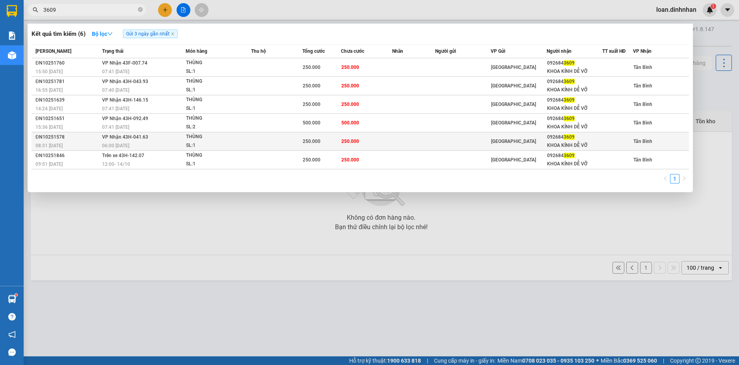
type input "3609"
click at [412, 141] on td at bounding box center [413, 141] width 43 height 19
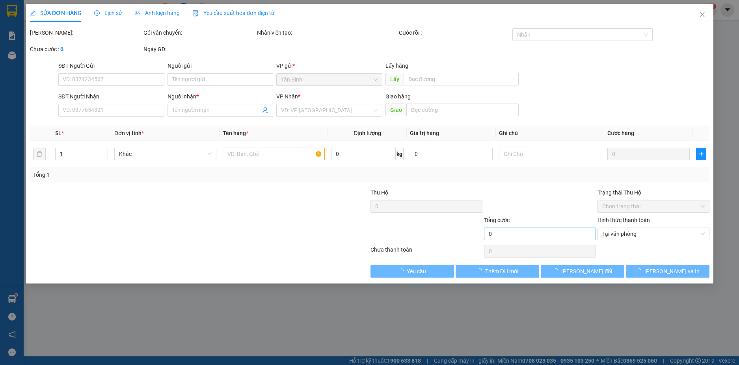
type input "0926843609"
type input "KHOA KÍNH DỄ VỠ"
type input "250.000"
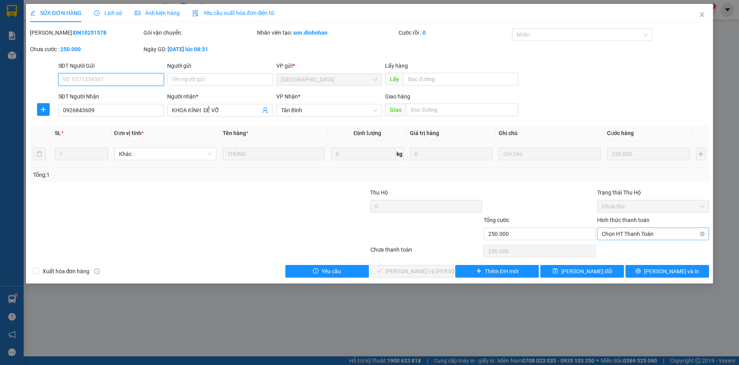
click at [621, 236] on span "Chọn HT Thanh Toán" at bounding box center [653, 234] width 102 height 12
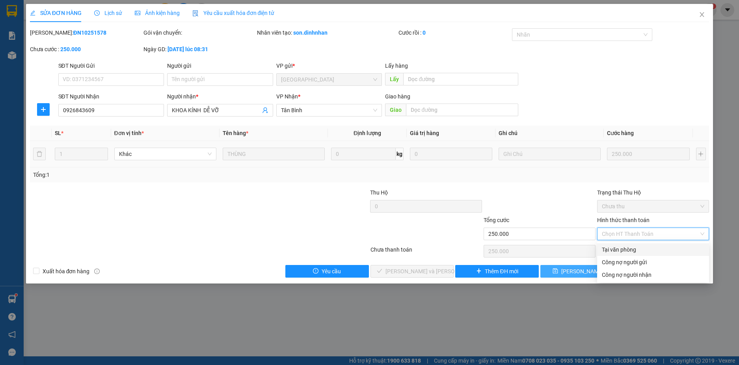
drag, startPoint x: 621, startPoint y: 240, endPoint x: 548, endPoint y: 269, distance: 78.2
click at [620, 246] on div "Tại văn phòng" at bounding box center [653, 250] width 102 height 9
type input "0"
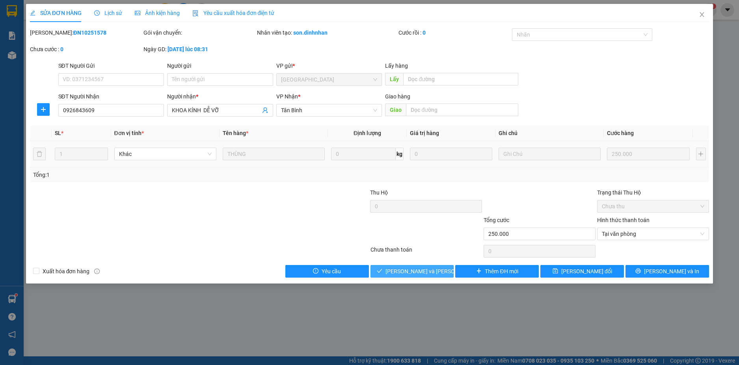
click at [435, 267] on span "[PERSON_NAME] và [PERSON_NAME] hàng" at bounding box center [438, 271] width 106 height 9
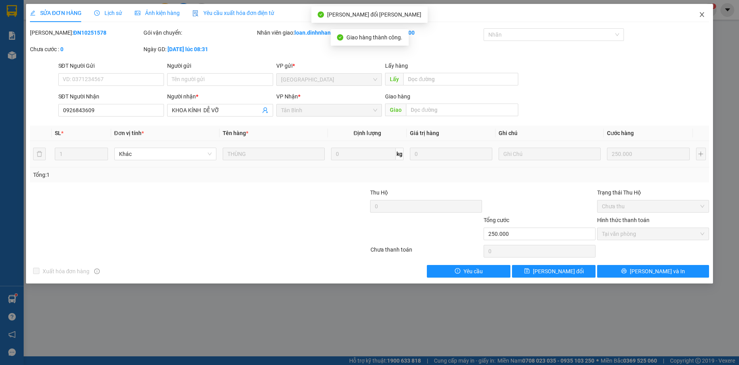
click at [706, 10] on span "Close" at bounding box center [702, 15] width 22 height 22
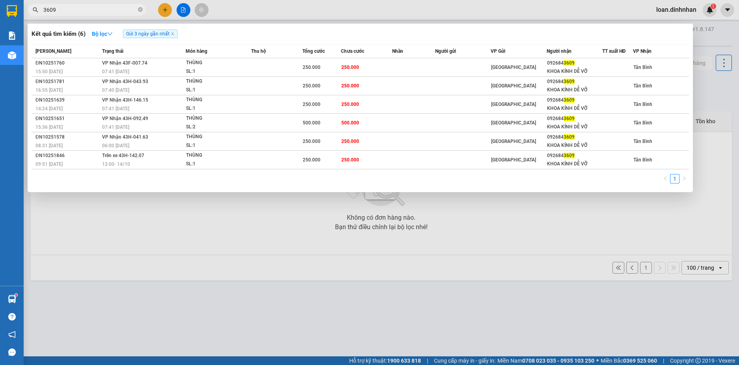
click at [85, 10] on input "3609" at bounding box center [89, 10] width 93 height 9
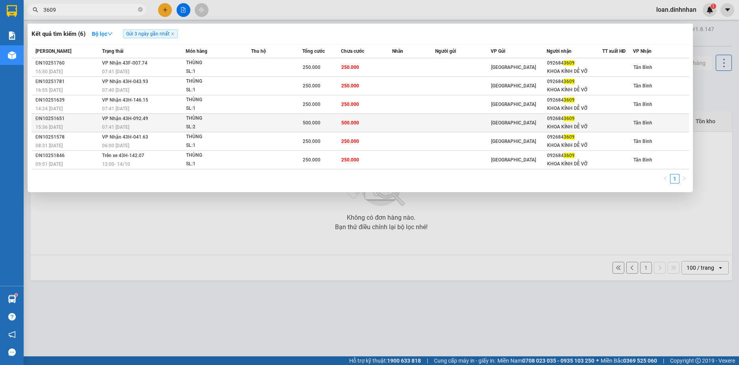
click at [288, 126] on td at bounding box center [276, 123] width 51 height 19
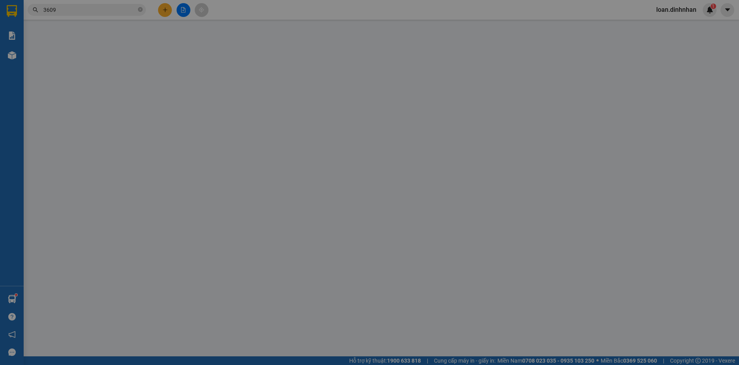
type input "0926843609"
type input "KHOA KÍNH DỄ VỠ"
type input "500.000"
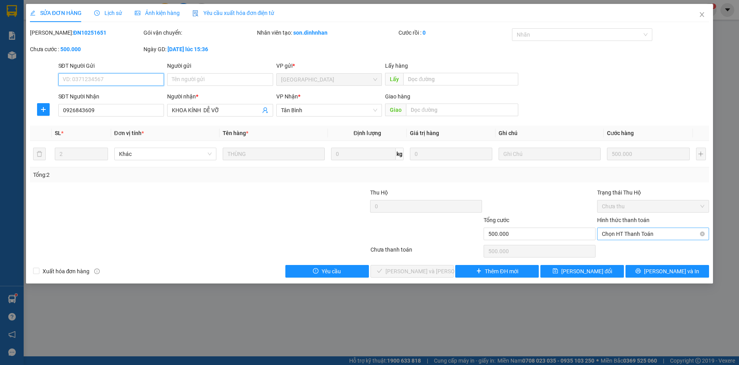
drag, startPoint x: 639, startPoint y: 232, endPoint x: 613, endPoint y: 240, distance: 27.2
click at [638, 233] on span "Chọn HT Thanh Toán" at bounding box center [653, 234] width 102 height 12
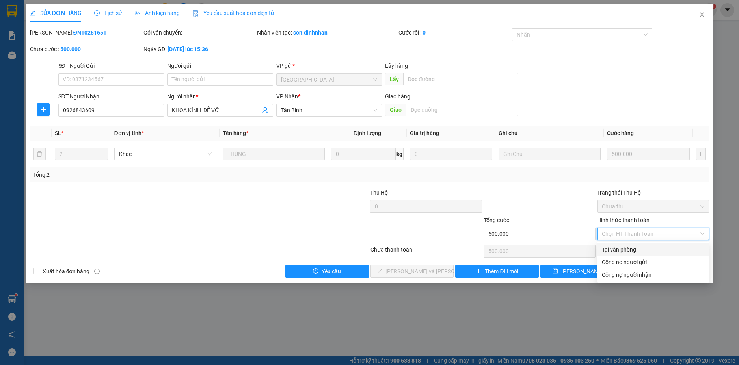
click at [607, 251] on div "Tại văn phòng" at bounding box center [653, 250] width 102 height 9
type input "0"
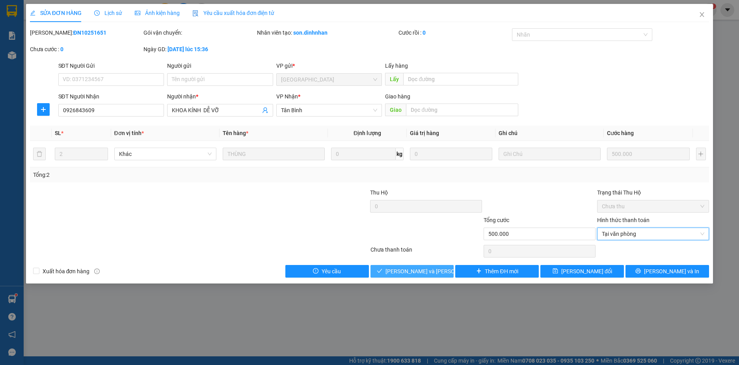
click at [425, 267] on span "[PERSON_NAME] và [PERSON_NAME] hàng" at bounding box center [438, 271] width 106 height 9
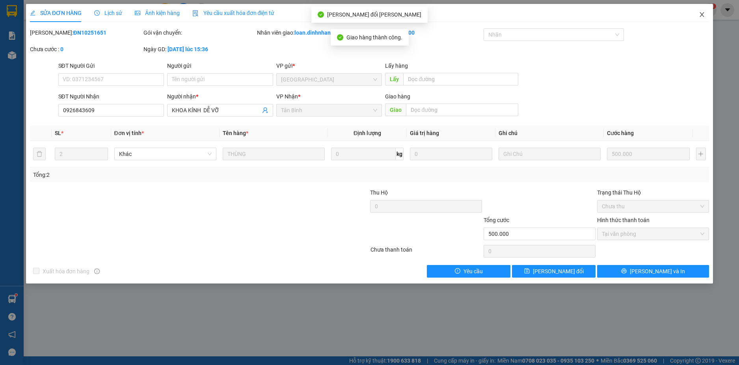
click at [703, 14] on icon "close" at bounding box center [702, 14] width 4 height 5
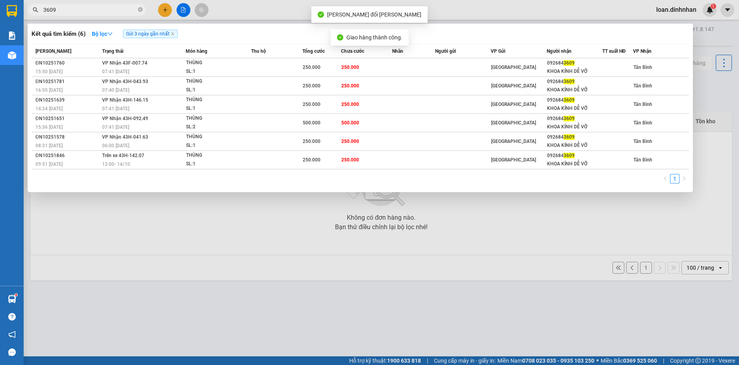
click at [109, 9] on input "3609" at bounding box center [89, 10] width 93 height 9
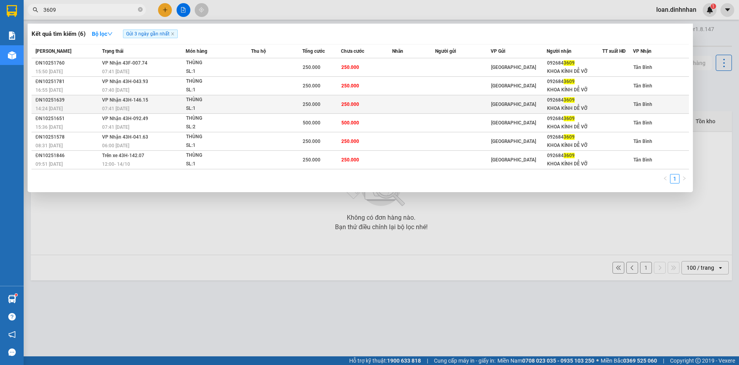
click at [223, 104] on div "SL: 1" at bounding box center [215, 108] width 59 height 9
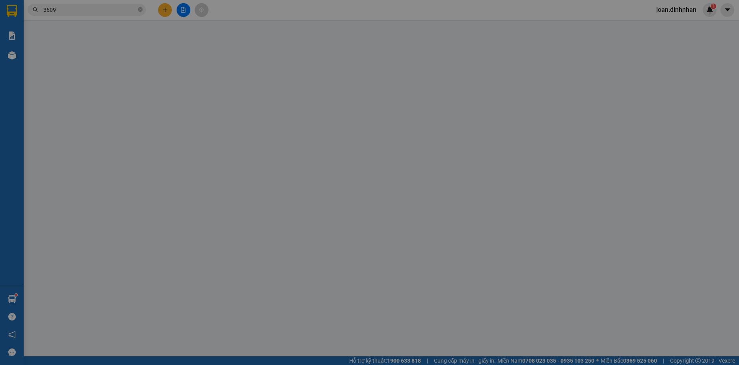
type input "0926843609"
type input "KHOA KÍNH DỄ VỠ"
type input "250.000"
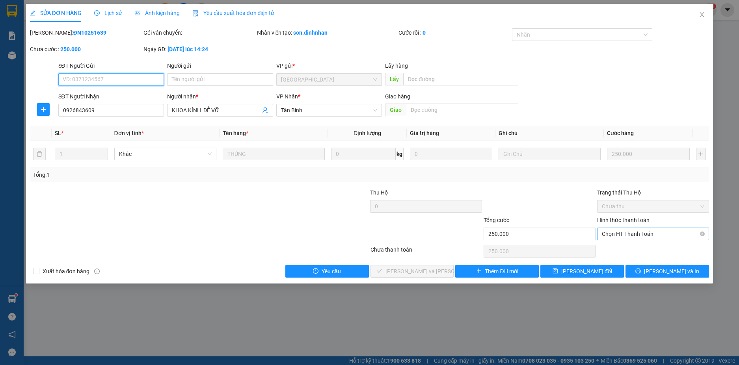
click at [685, 233] on span "Chọn HT Thanh Toán" at bounding box center [653, 234] width 102 height 12
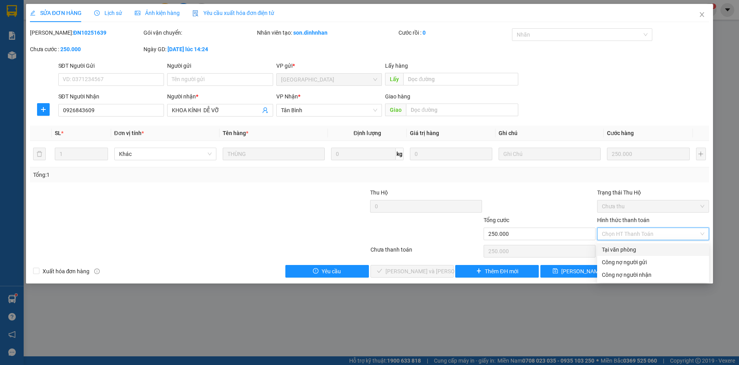
click at [633, 252] on div "Tại văn phòng" at bounding box center [653, 250] width 102 height 9
type input "0"
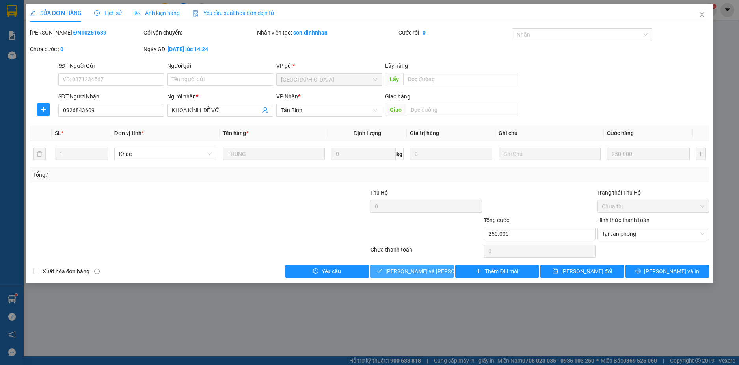
drag, startPoint x: 430, startPoint y: 268, endPoint x: 426, endPoint y: 265, distance: 4.3
click at [429, 268] on span "[PERSON_NAME] và [PERSON_NAME] hàng" at bounding box center [438, 271] width 106 height 9
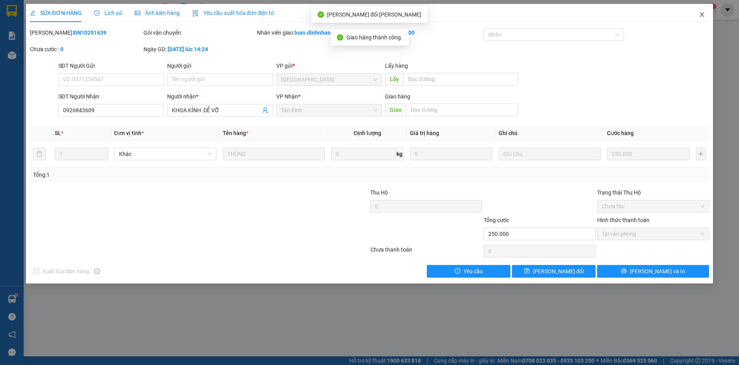
click at [704, 11] on span "Close" at bounding box center [702, 15] width 22 height 22
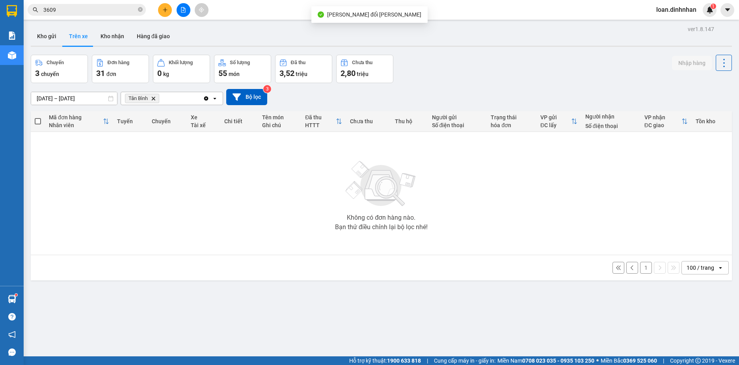
click at [89, 8] on input "3609" at bounding box center [89, 10] width 93 height 9
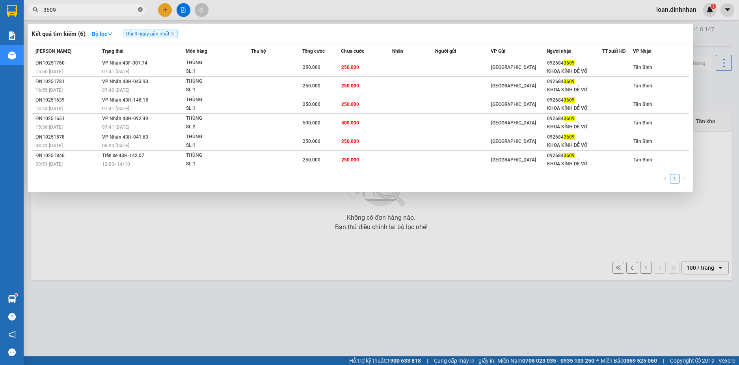
click at [139, 9] on icon "close-circle" at bounding box center [140, 9] width 5 height 5
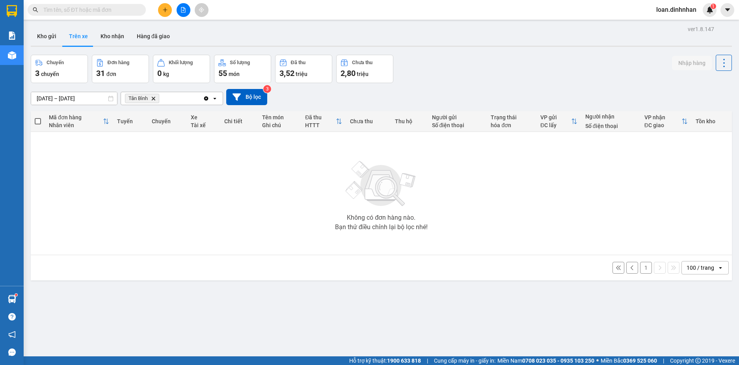
click at [81, 6] on input "text" at bounding box center [89, 10] width 93 height 9
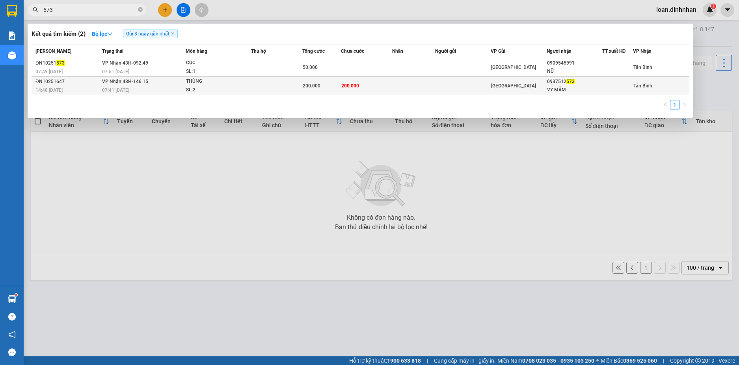
type input "573"
click at [438, 86] on td at bounding box center [463, 86] width 56 height 19
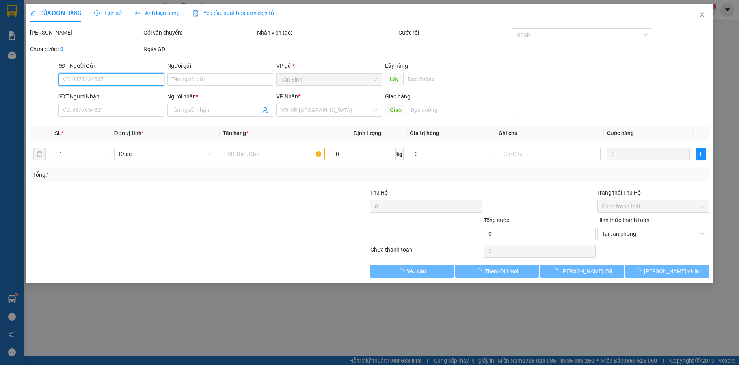
type input "0937512573"
type input "VY MẮM"
type input "200.000"
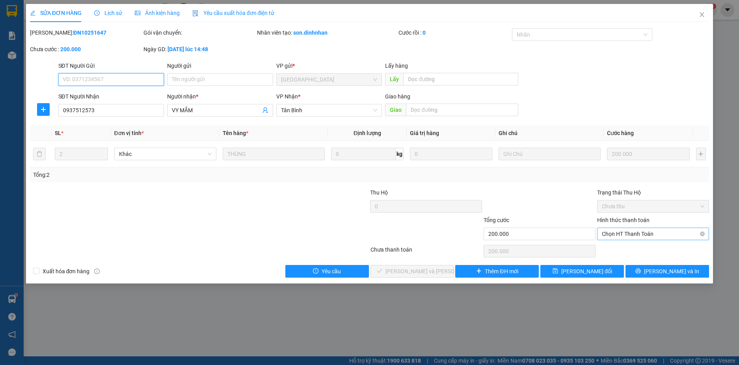
click at [611, 235] on span "Chọn HT Thanh Toán" at bounding box center [653, 234] width 102 height 12
click at [612, 242] on div "Total Paid Fee 0 Total UnPaid Fee 200.000 Cash Collection Total Fee Mã ĐH: ĐN10…" at bounding box center [370, 153] width 680 height 250
click at [616, 240] on div "Hình thức thanh toán Chọn HT Thanh Toán" at bounding box center [653, 230] width 112 height 28
drag, startPoint x: 618, startPoint y: 235, endPoint x: 619, endPoint y: 243, distance: 8.3
click at [618, 236] on span "Chọn HT Thanh Toán" at bounding box center [653, 234] width 102 height 12
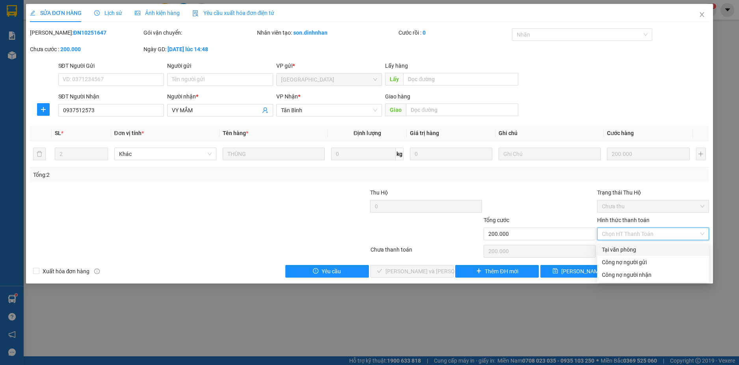
click at [619, 248] on div "Tại văn phòng" at bounding box center [653, 250] width 102 height 9
type input "0"
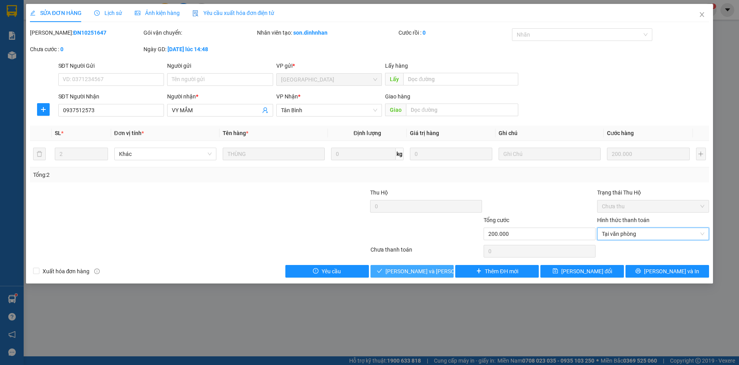
click at [405, 269] on span "[PERSON_NAME] và [PERSON_NAME] hàng" at bounding box center [438, 271] width 106 height 9
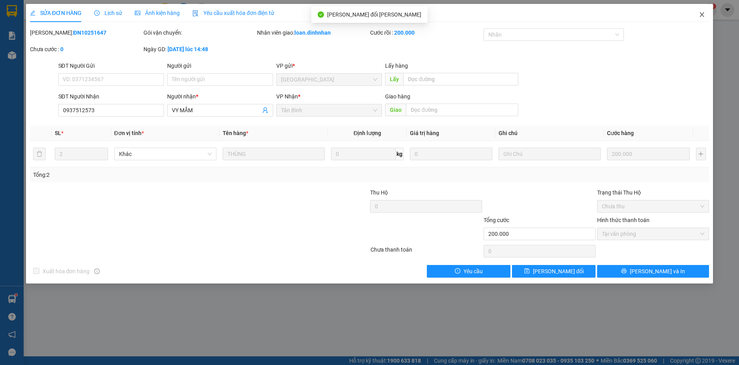
click at [704, 13] on icon "close" at bounding box center [702, 14] width 6 height 6
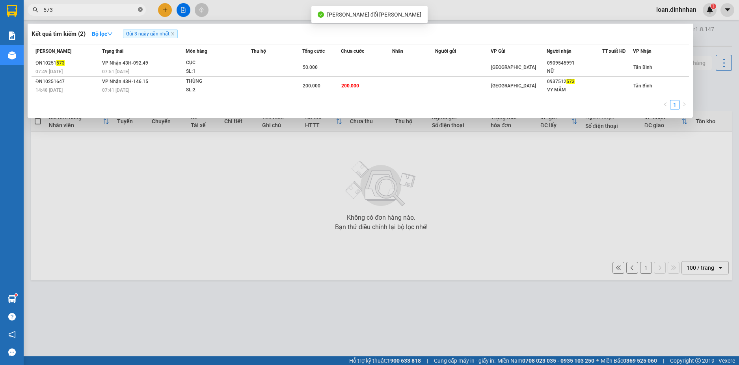
click at [140, 9] on span "573" at bounding box center [87, 10] width 118 height 12
click at [140, 9] on icon "close-circle" at bounding box center [140, 9] width 5 height 5
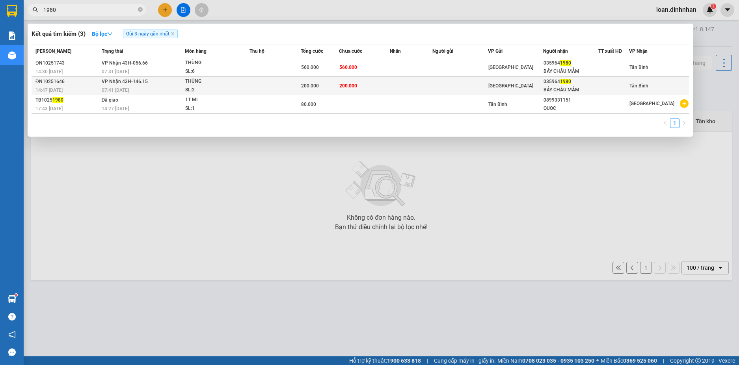
type input "1980"
click at [326, 89] on div "200.000" at bounding box center [319, 86] width 37 height 9
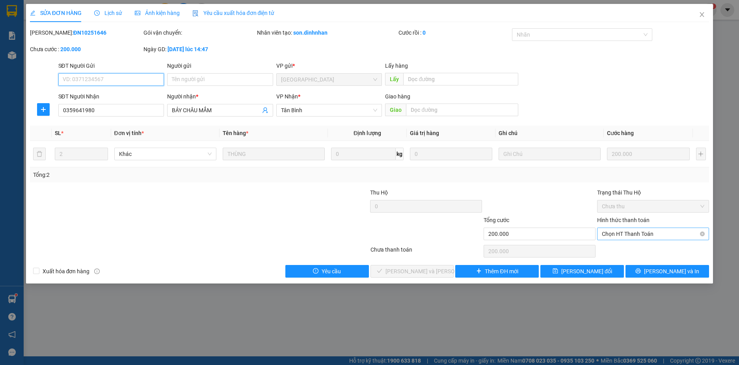
drag, startPoint x: 644, startPoint y: 234, endPoint x: 641, endPoint y: 241, distance: 8.3
click at [644, 235] on span "Chọn HT Thanh Toán" at bounding box center [653, 234] width 102 height 12
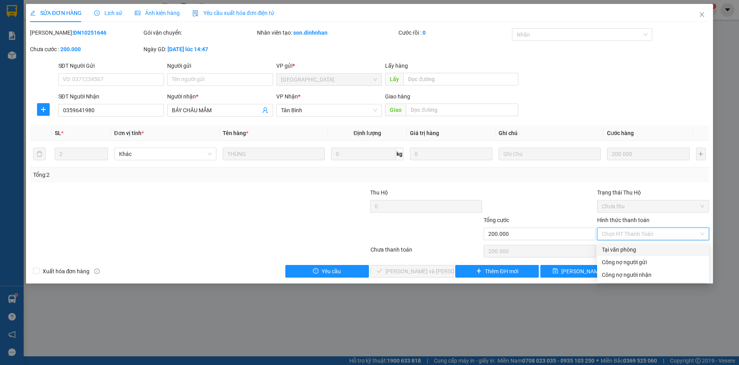
click at [639, 246] on div "Tại văn phòng" at bounding box center [653, 250] width 102 height 9
type input "0"
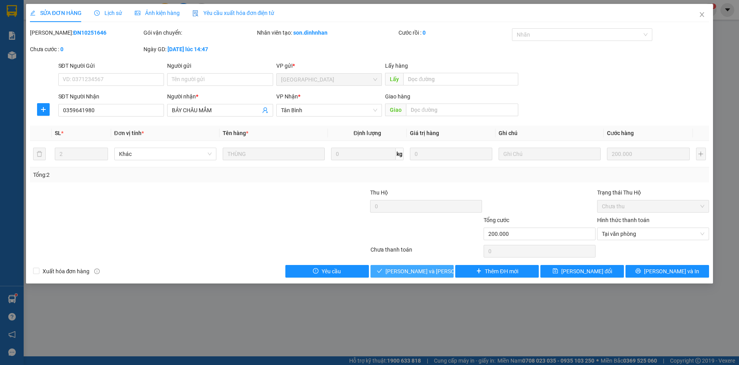
click at [425, 273] on span "[PERSON_NAME] và [PERSON_NAME] hàng" at bounding box center [438, 271] width 106 height 9
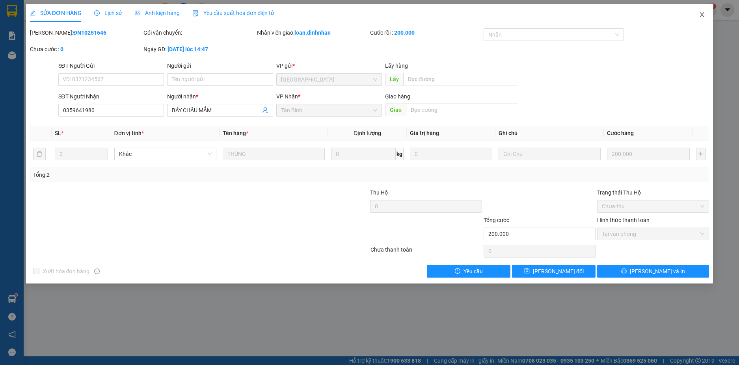
click at [702, 14] on icon "close" at bounding box center [702, 14] width 6 height 6
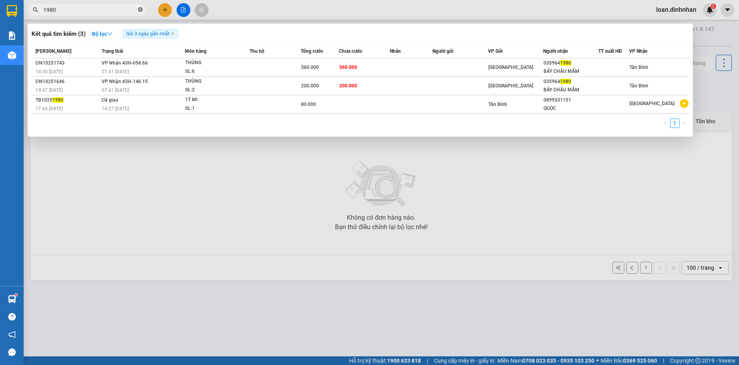
click at [141, 9] on icon "close-circle" at bounding box center [140, 9] width 5 height 5
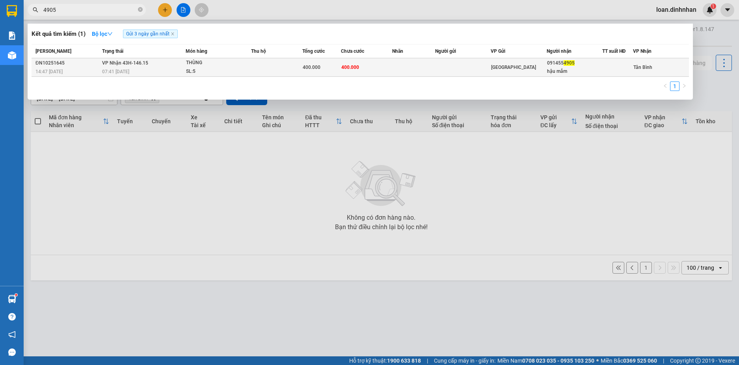
type input "4905"
click at [368, 67] on td "400.000" at bounding box center [366, 67] width 51 height 19
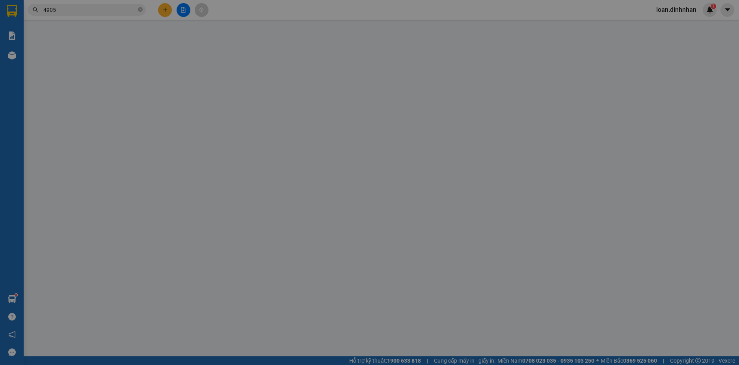
type input "0914554905"
type input "hậu mắm"
type input "400.000"
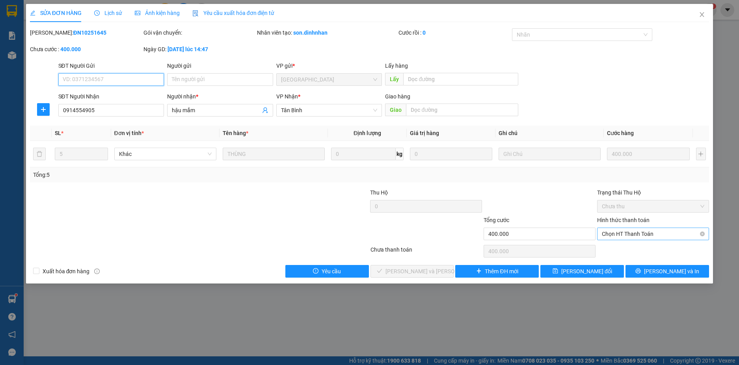
click at [620, 235] on span "Chọn HT Thanh Toán" at bounding box center [653, 234] width 102 height 12
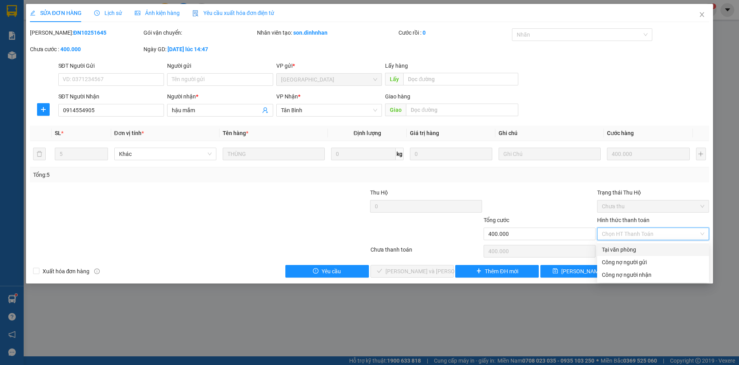
click at [617, 247] on div "Tại văn phòng" at bounding box center [653, 250] width 102 height 9
type input "0"
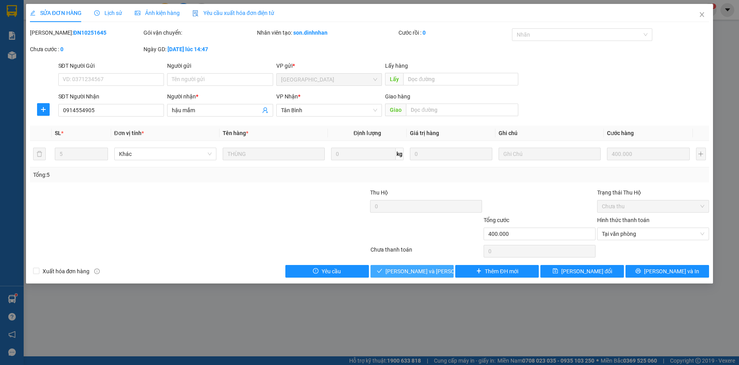
click at [408, 270] on span "[PERSON_NAME] và [PERSON_NAME] hàng" at bounding box center [438, 271] width 106 height 9
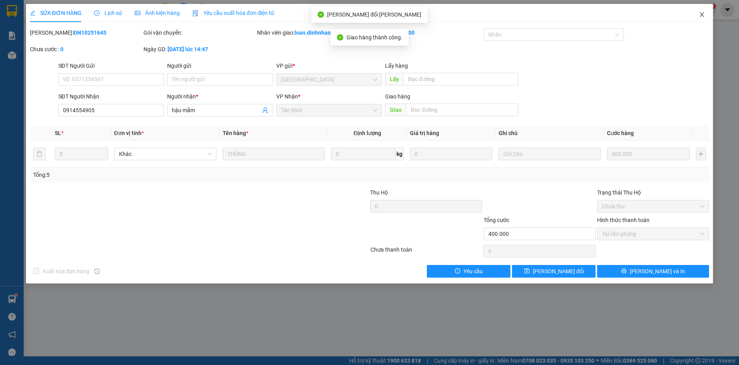
click at [708, 13] on span "Close" at bounding box center [702, 15] width 22 height 22
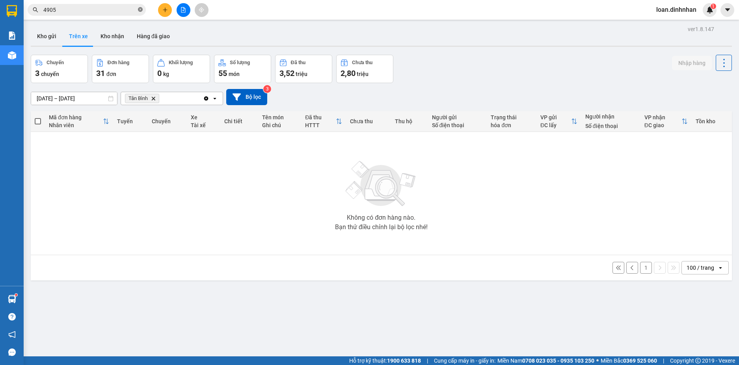
click at [142, 7] on span at bounding box center [140, 9] width 5 height 7
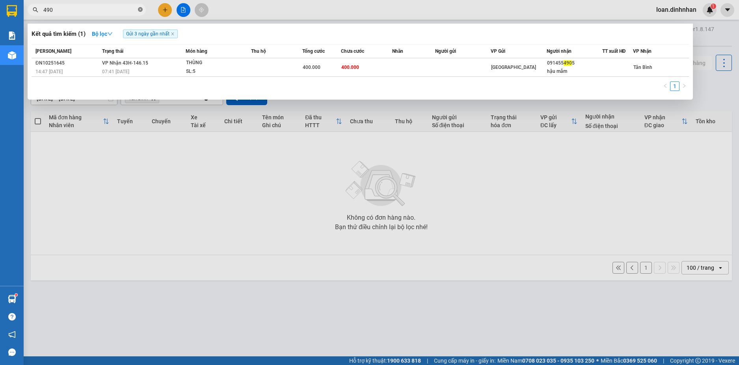
type input "4905"
click at [139, 9] on icon "close-circle" at bounding box center [140, 9] width 5 height 5
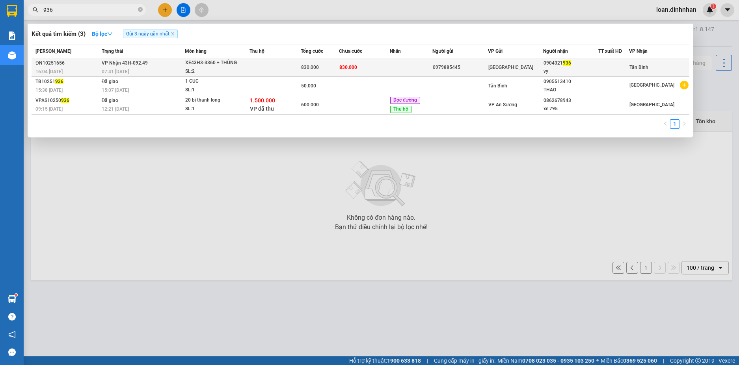
type input "936"
click at [324, 66] on div "830.000" at bounding box center [319, 67] width 37 height 9
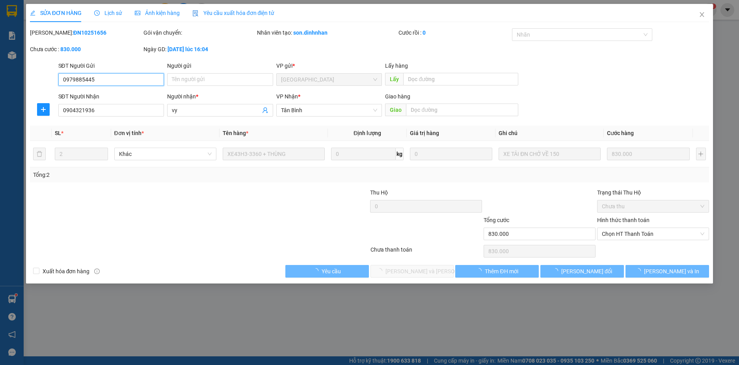
drag, startPoint x: 646, startPoint y: 235, endPoint x: 645, endPoint y: 243, distance: 8.4
click at [646, 238] on span "Chọn HT Thanh Toán" at bounding box center [653, 234] width 102 height 12
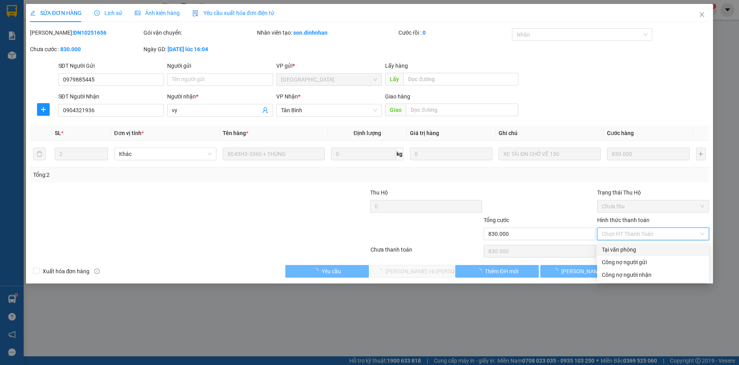
click at [644, 247] on div "Tại văn phòng" at bounding box center [653, 250] width 102 height 9
type input "0"
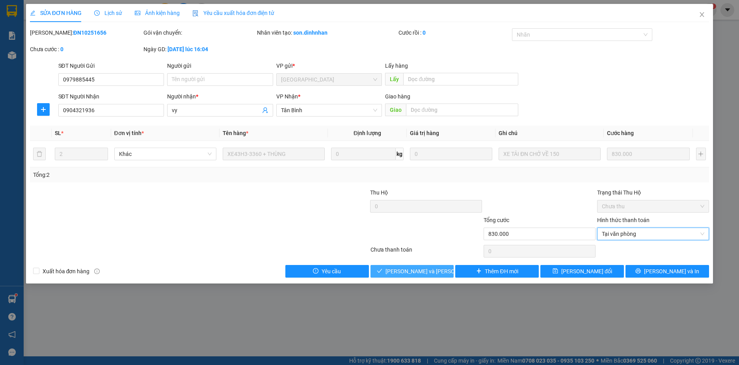
click at [416, 263] on div "Total Paid Fee 0 Total UnPaid Fee 830.000 Cash Collection Total Fee Mã ĐH: ĐN10…" at bounding box center [370, 153] width 680 height 250
click at [417, 266] on button "[PERSON_NAME] và [PERSON_NAME] hàng" at bounding box center [413, 271] width 84 height 13
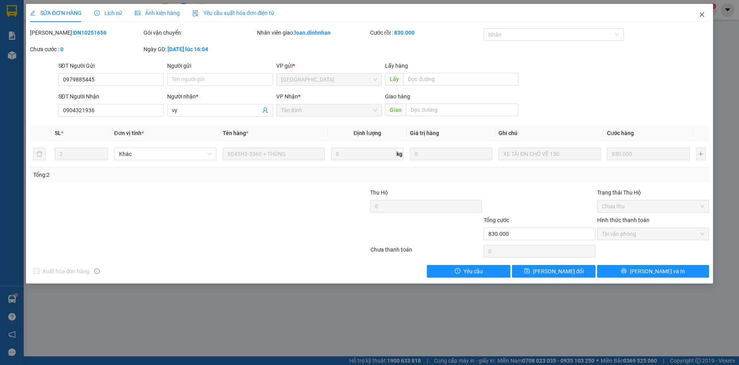
click at [700, 11] on span "Close" at bounding box center [702, 15] width 22 height 22
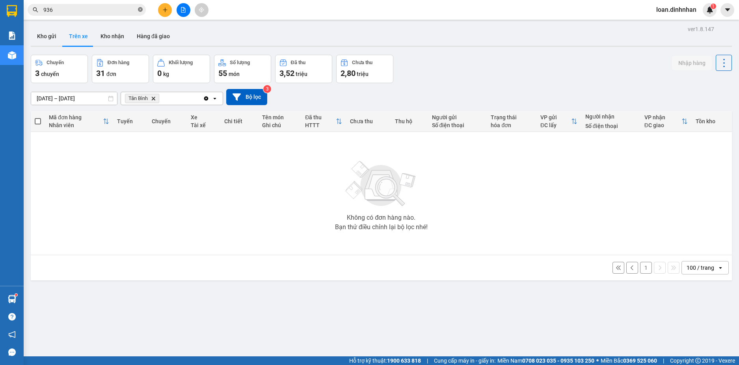
click at [140, 10] on icon "close-circle" at bounding box center [140, 9] width 5 height 5
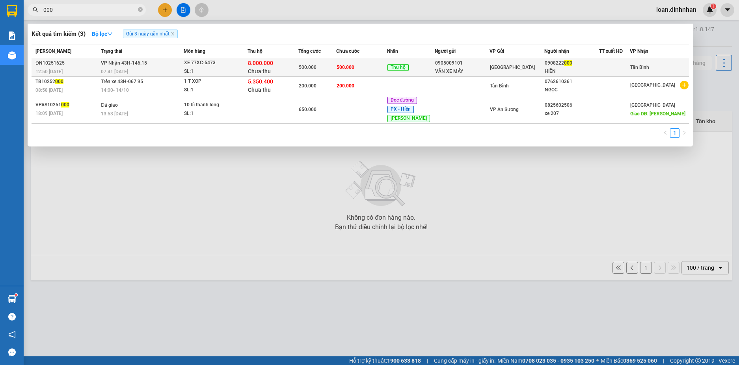
type input "000"
click at [291, 69] on div "8.000.000 Chưa thu" at bounding box center [273, 67] width 50 height 17
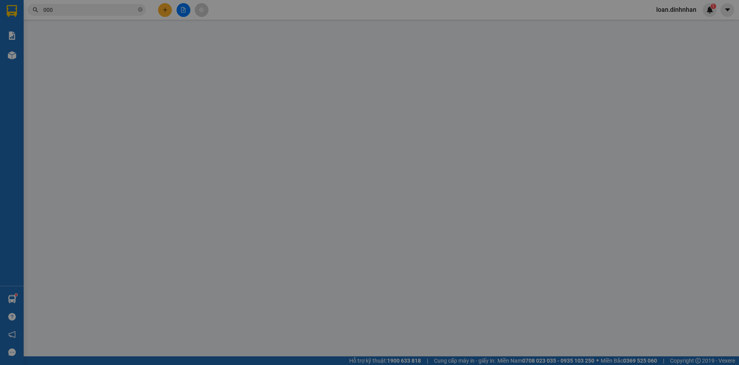
type input "0905009101"
type input "VÂN XE MÁY"
type input "0908222000"
type input "HIỀN"
type input "8.000.000"
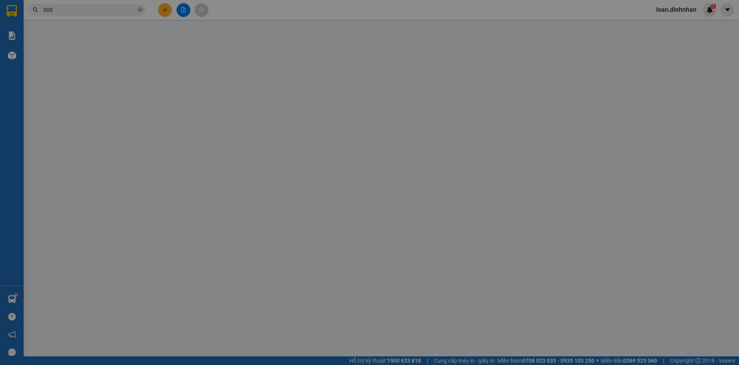
type input "500.000"
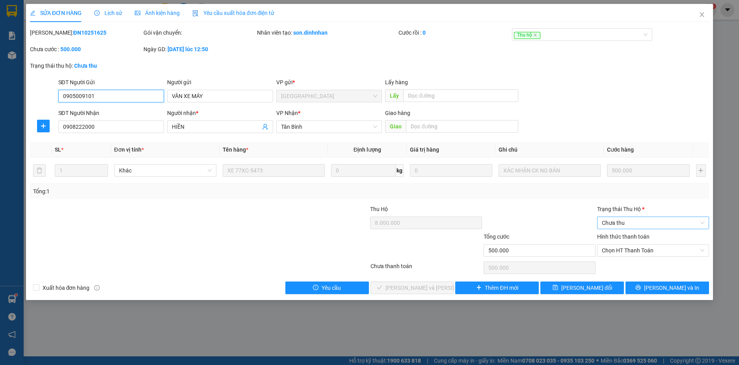
drag, startPoint x: 659, startPoint y: 220, endPoint x: 660, endPoint y: 230, distance: 10.3
click at [659, 220] on span "Chưa thu" at bounding box center [653, 223] width 102 height 12
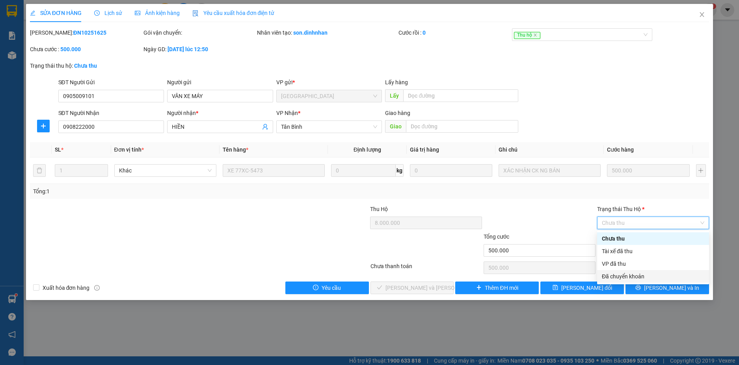
click at [622, 275] on div "Đã chuyển khoản" at bounding box center [653, 276] width 102 height 9
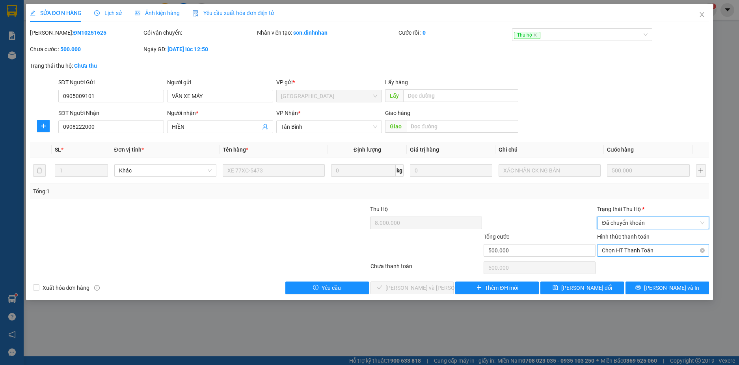
click at [640, 253] on span "Chọn HT Thanh Toán" at bounding box center [653, 251] width 102 height 12
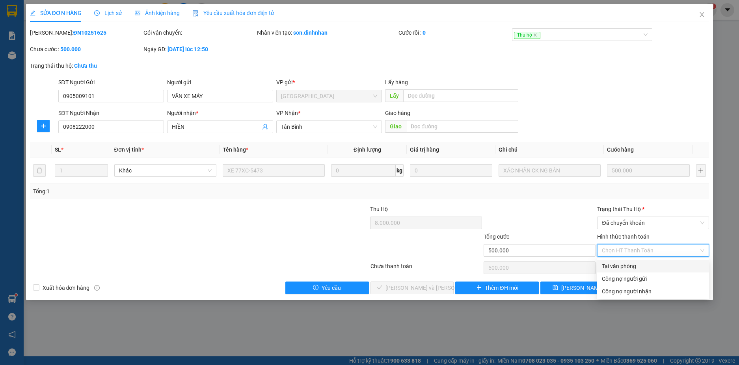
click at [628, 267] on div "Tại văn phòng" at bounding box center [653, 266] width 102 height 9
type input "0"
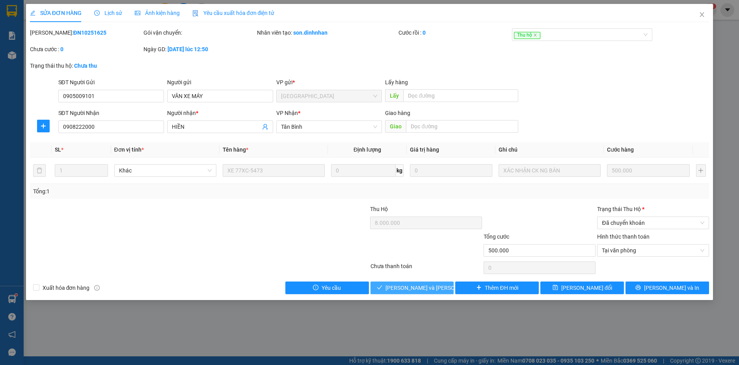
click at [419, 289] on span "[PERSON_NAME] và [PERSON_NAME] hàng" at bounding box center [438, 288] width 106 height 9
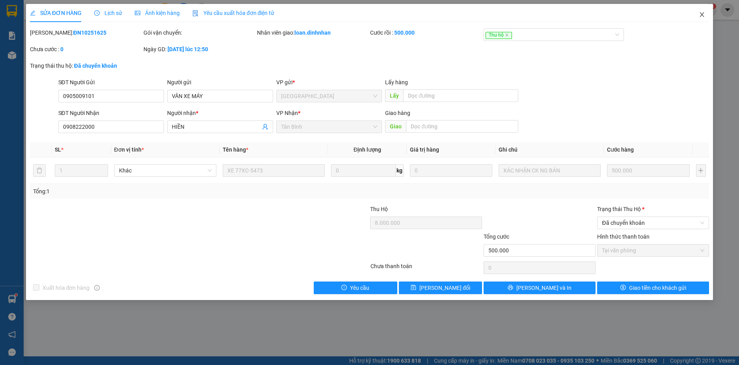
click at [700, 12] on icon "close" at bounding box center [702, 14] width 6 height 6
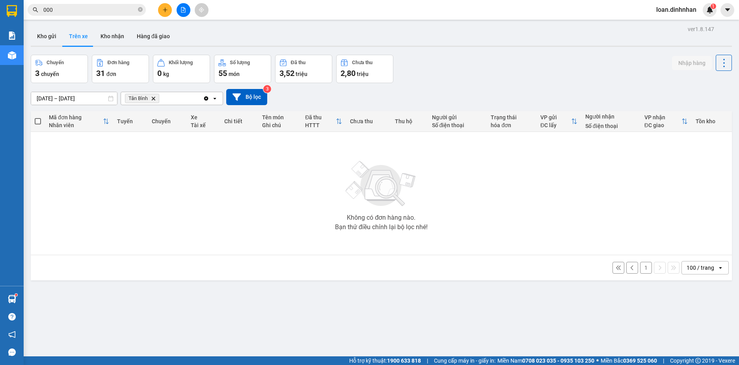
drag, startPoint x: 112, startPoint y: 35, endPoint x: 135, endPoint y: 7, distance: 35.9
click at [114, 35] on button "Kho nhận" at bounding box center [112, 36] width 36 height 19
type input "[DATE] – [DATE]"
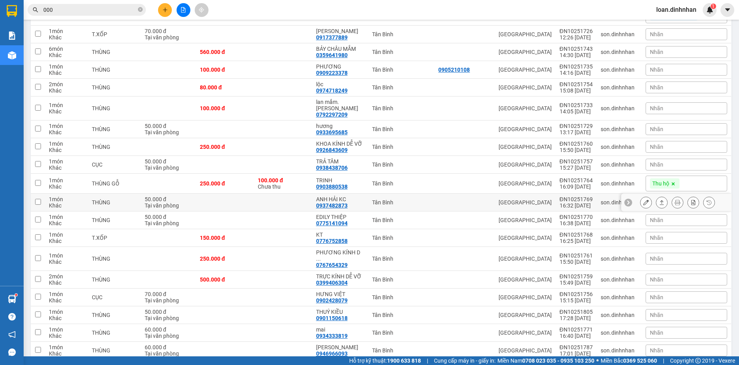
scroll to position [591, 0]
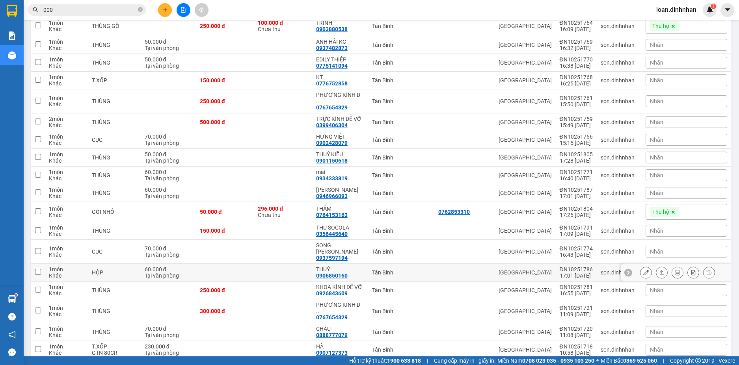
click at [656, 266] on button at bounding box center [661, 273] width 11 height 14
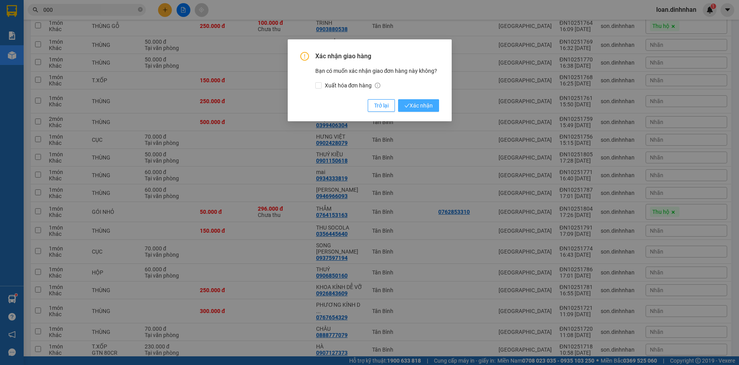
click at [428, 104] on span "Xác nhận" at bounding box center [418, 105] width 28 height 9
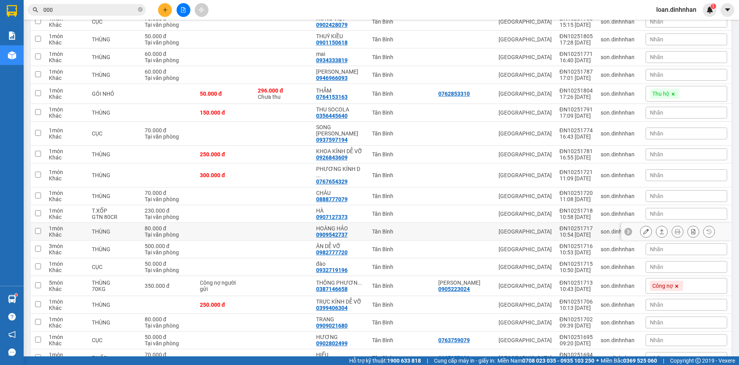
scroll to position [749, 0]
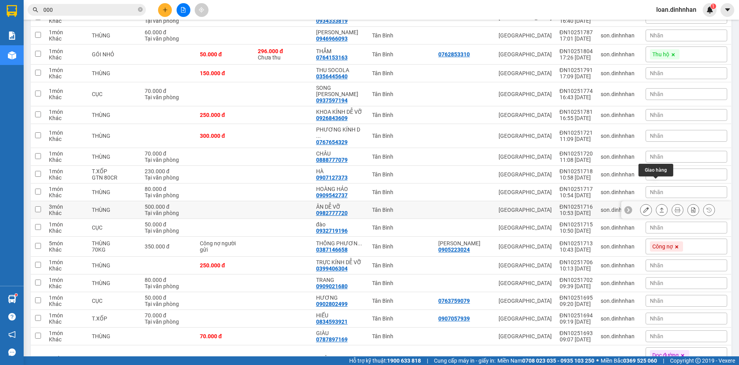
click at [659, 207] on icon at bounding box center [662, 210] width 6 height 6
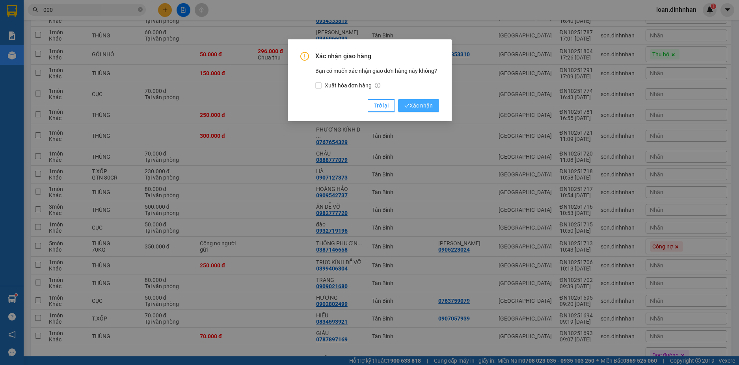
click at [408, 104] on icon "check" at bounding box center [406, 105] width 5 height 5
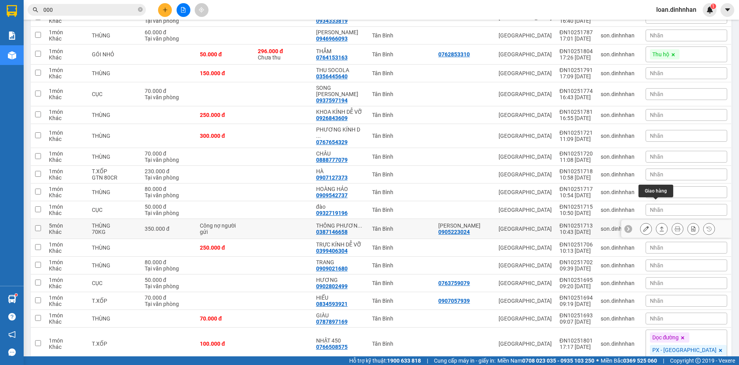
click at [659, 226] on icon at bounding box center [662, 229] width 6 height 6
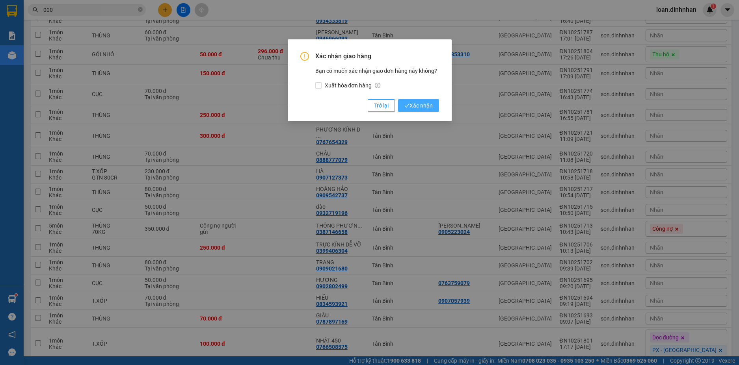
click at [411, 104] on span "Xác nhận" at bounding box center [418, 105] width 28 height 9
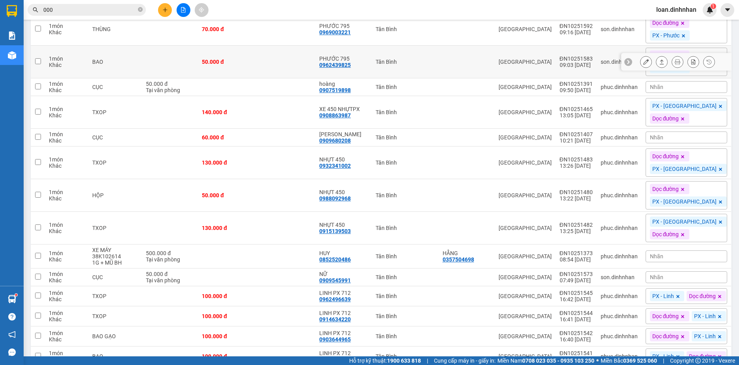
scroll to position [1813, 0]
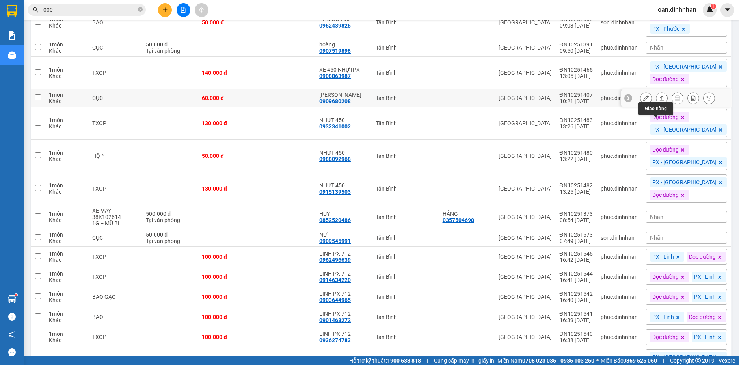
click at [659, 101] on icon at bounding box center [662, 98] width 6 height 6
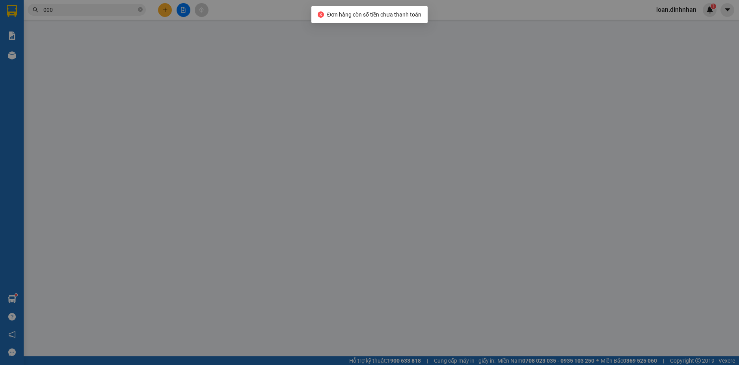
type input "0909680208"
type input "TUẤN VŨ"
type input "60.000"
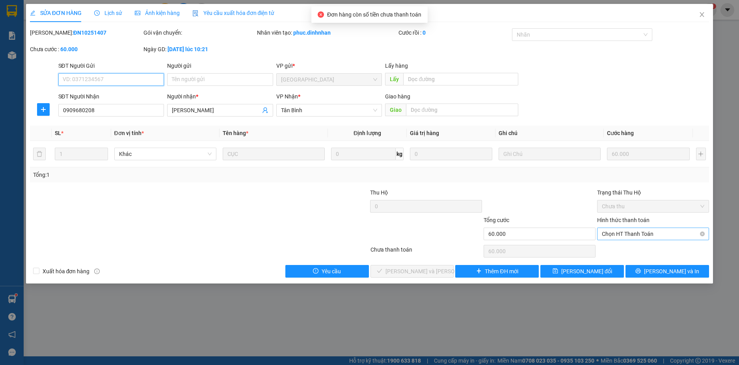
click at [623, 236] on span "Chọn HT Thanh Toán" at bounding box center [653, 234] width 102 height 12
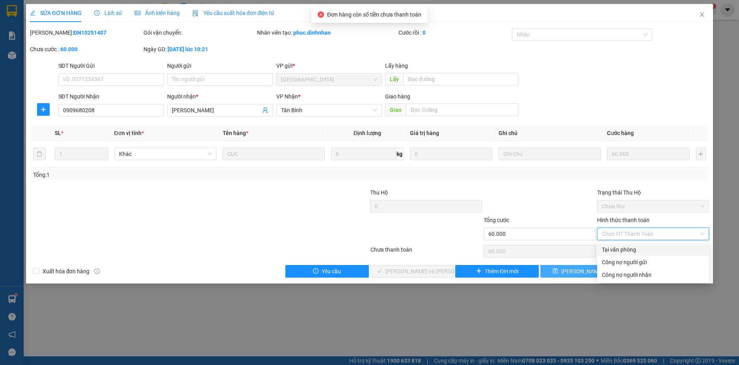
drag, startPoint x: 610, startPoint y: 251, endPoint x: 551, endPoint y: 275, distance: 64.0
click at [610, 252] on div "Tại văn phòng" at bounding box center [653, 250] width 102 height 9
type input "0"
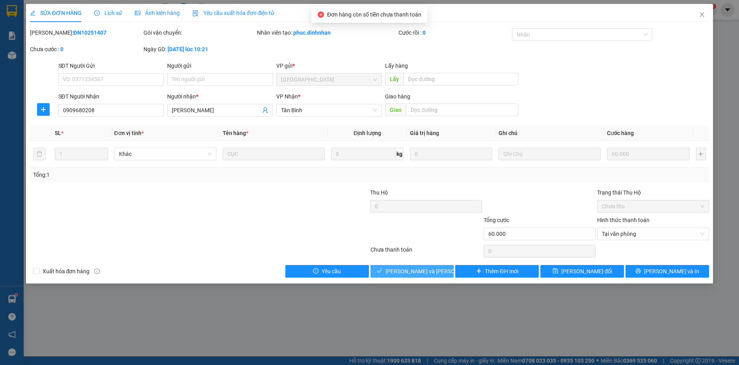
click at [427, 271] on span "[PERSON_NAME] và Giao hàng" at bounding box center [438, 271] width 106 height 9
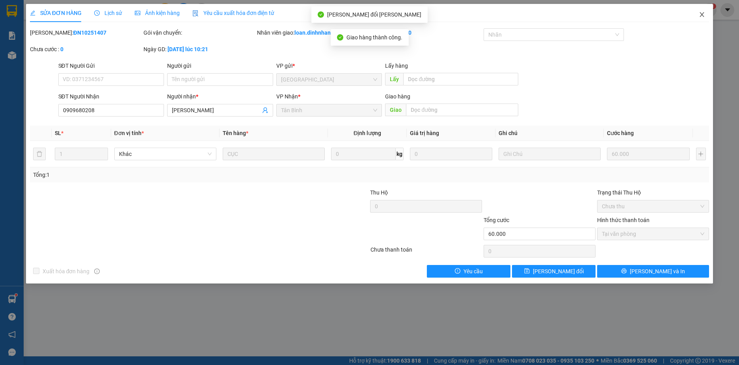
click at [704, 15] on icon "close" at bounding box center [702, 14] width 6 height 6
click at [700, 12] on span "loan.dinhnhan" at bounding box center [676, 10] width 53 height 10
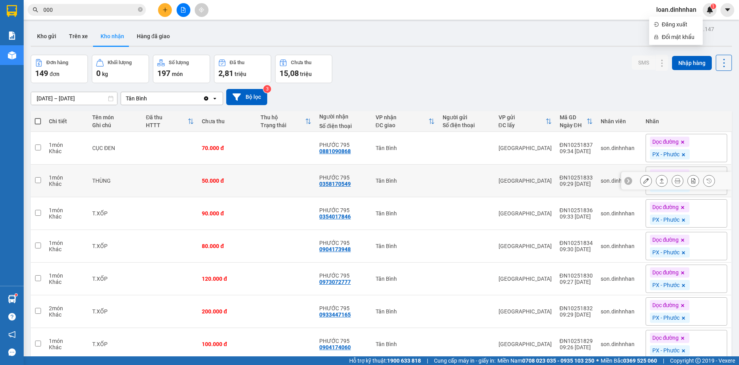
scroll to position [80, 0]
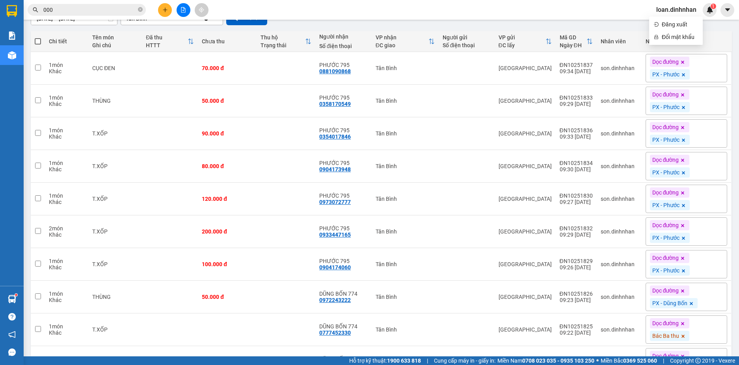
click at [141, 7] on span at bounding box center [140, 9] width 5 height 7
click at [162, 11] on icon "plus" at bounding box center [165, 10] width 6 height 6
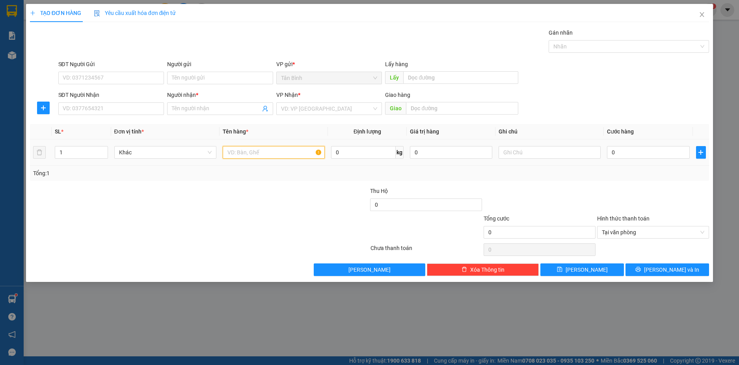
click at [276, 153] on input "text" at bounding box center [274, 152] width 102 height 13
type input "1thung"
click at [138, 115] on input "SĐT Người Nhận" at bounding box center [111, 108] width 106 height 13
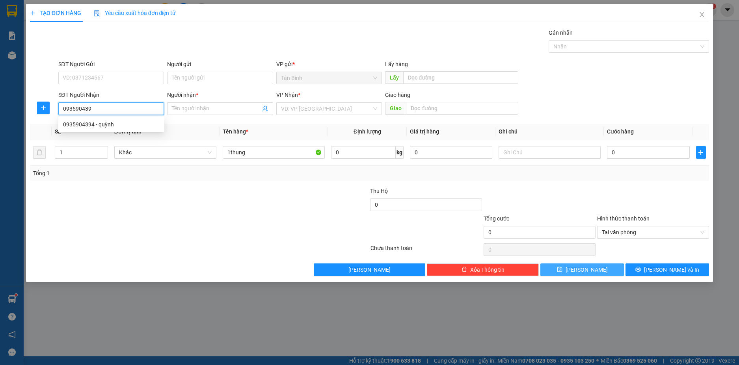
type input "0935904394"
click at [123, 127] on div "0935904394 - quỳnh" at bounding box center [111, 124] width 97 height 9
type input "quỳnh"
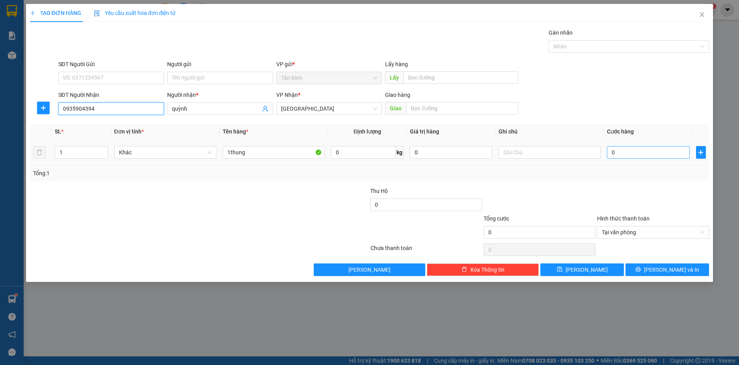
type input "0935904394"
click at [647, 151] on input "0" at bounding box center [648, 152] width 82 height 13
type input "7"
type input "70"
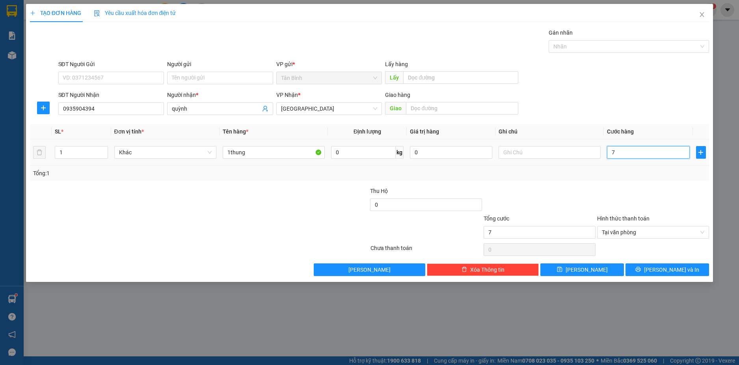
type input "70"
type input "70.000"
click at [663, 188] on div at bounding box center [653, 201] width 114 height 28
type input "70.000"
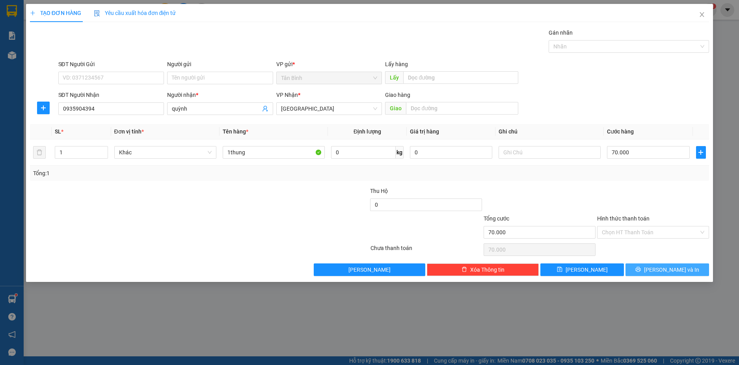
drag, startPoint x: 663, startPoint y: 272, endPoint x: 628, endPoint y: 274, distance: 35.5
click at [663, 272] on span "[PERSON_NAME] và In" at bounding box center [671, 270] width 55 height 9
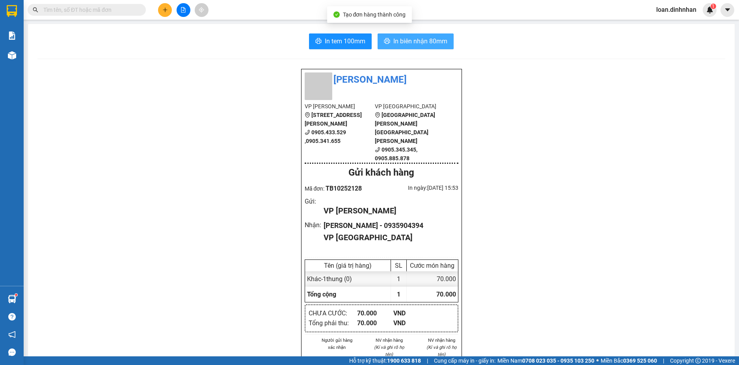
click at [408, 40] on span "In biên nhận 80mm" at bounding box center [420, 41] width 54 height 10
click at [128, 11] on input "text" at bounding box center [89, 10] width 93 height 9
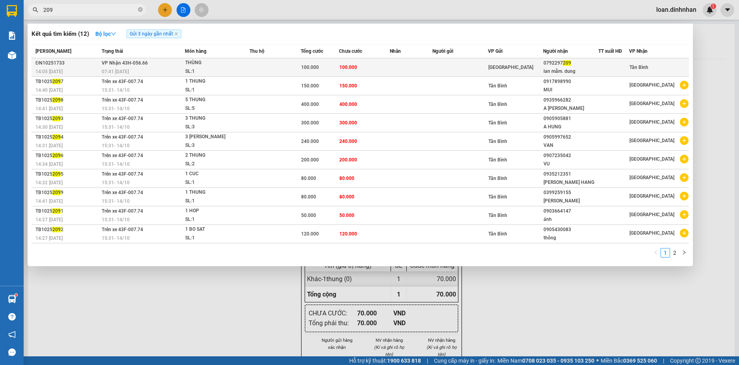
type input "209"
click at [513, 62] on td "[GEOGRAPHIC_DATA]" at bounding box center [515, 67] width 55 height 19
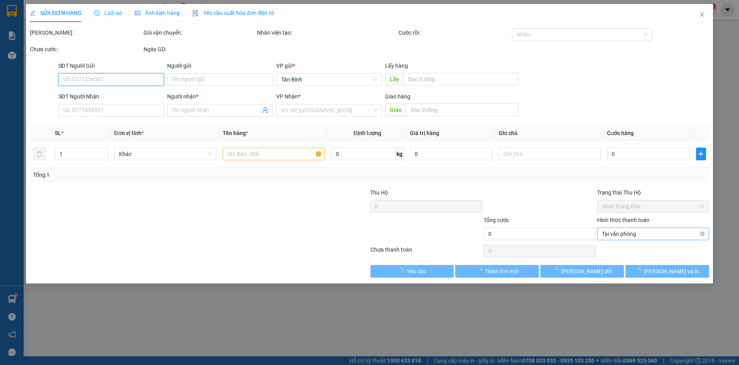
drag, startPoint x: 655, startPoint y: 236, endPoint x: 648, endPoint y: 245, distance: 11.5
click at [654, 236] on span "Tại văn phòng" at bounding box center [653, 234] width 102 height 12
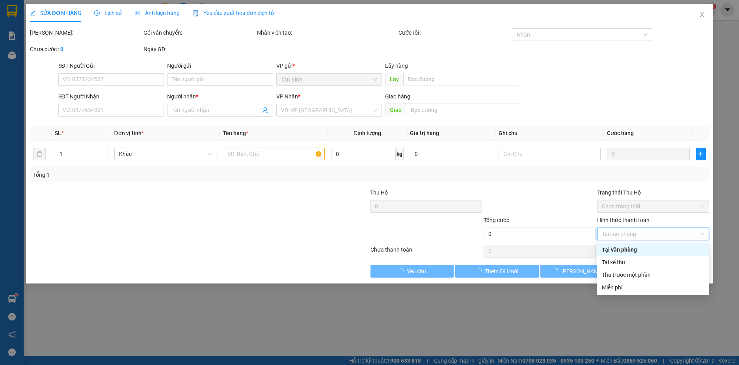
click at [633, 251] on div "Tại văn phòng" at bounding box center [653, 250] width 102 height 9
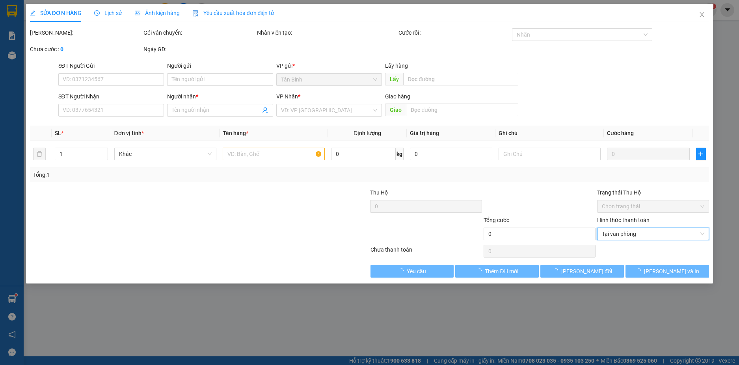
type input "0792297209"
type input "lan mắm. dung"
type input "100.000"
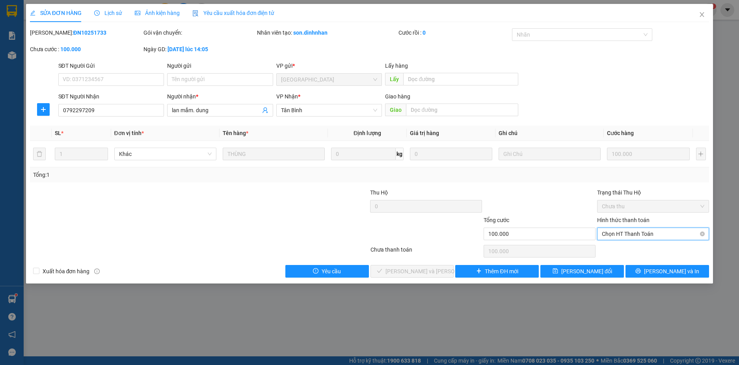
click at [642, 232] on span "Chọn HT Thanh Toán" at bounding box center [653, 234] width 102 height 12
click at [629, 248] on div "Tại văn phòng" at bounding box center [653, 250] width 102 height 9
type input "0"
click at [428, 270] on span "[PERSON_NAME] và [PERSON_NAME] hàng" at bounding box center [438, 271] width 106 height 9
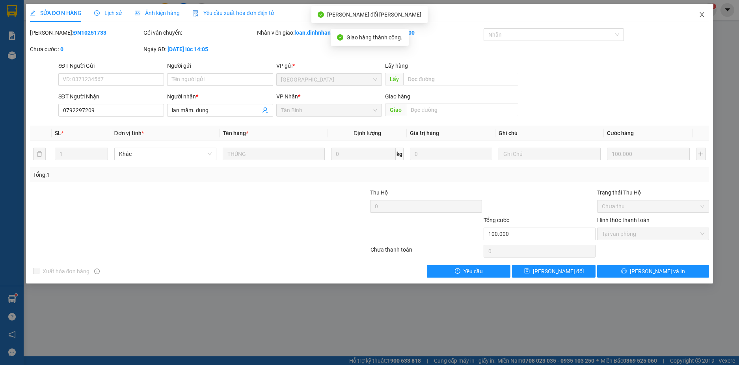
click at [701, 13] on icon "close" at bounding box center [702, 14] width 4 height 5
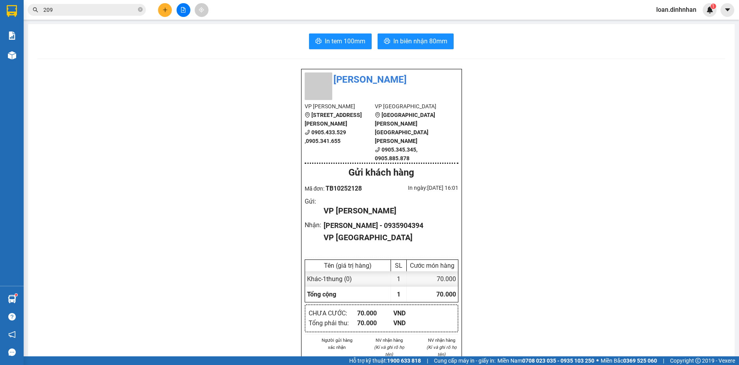
click at [143, 9] on span "209" at bounding box center [87, 10] width 118 height 12
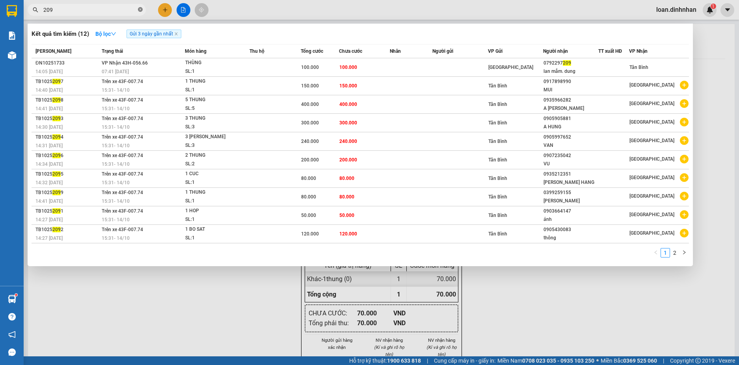
click at [143, 10] on span "209" at bounding box center [87, 10] width 118 height 12
click at [139, 10] on icon "close-circle" at bounding box center [140, 9] width 5 height 5
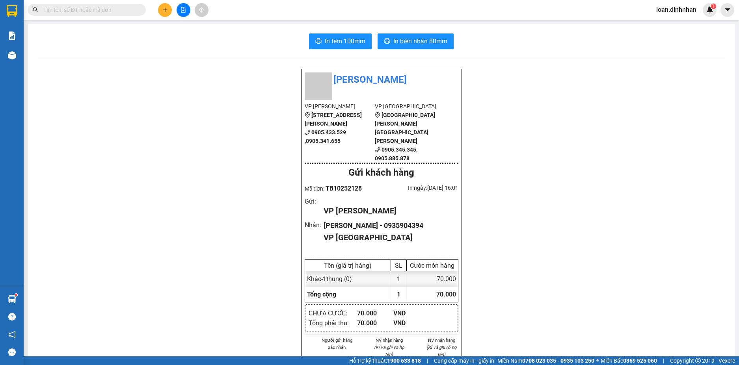
click at [127, 9] on input "text" at bounding box center [89, 10] width 93 height 9
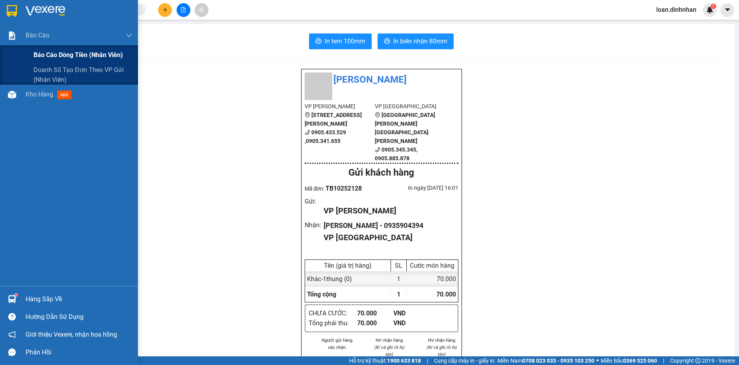
drag, startPoint x: 61, startPoint y: 35, endPoint x: 70, endPoint y: 59, distance: 25.7
click at [62, 38] on div "Báo cáo" at bounding box center [79, 36] width 106 height 20
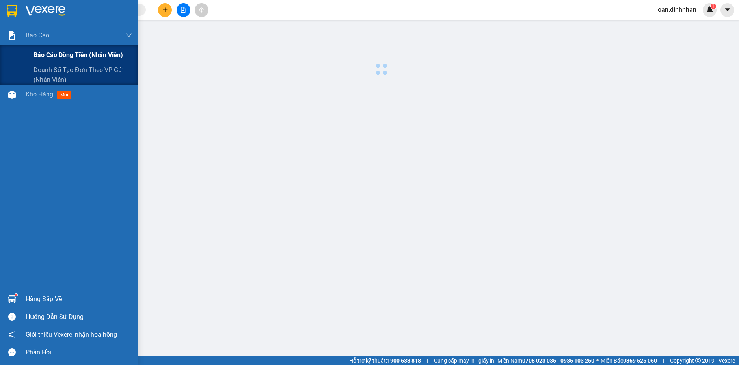
click at [74, 58] on span "Báo cáo dòng tiền (nhân viên)" at bounding box center [78, 55] width 89 height 10
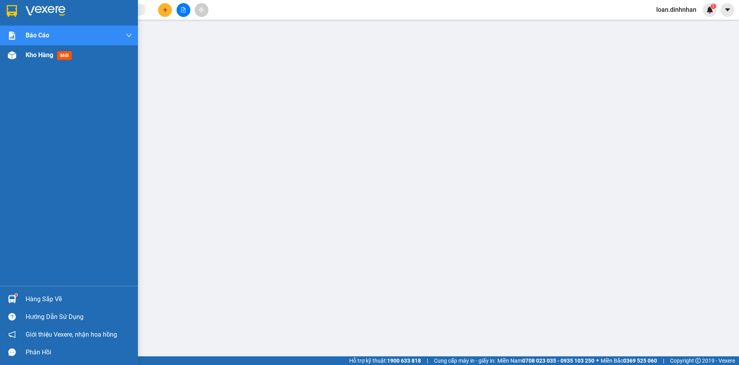
click at [50, 57] on span "Kho hàng" at bounding box center [40, 54] width 28 height 7
click at [43, 59] on div "Kho hàng mới" at bounding box center [50, 55] width 49 height 10
click at [17, 50] on div at bounding box center [12, 55] width 14 height 14
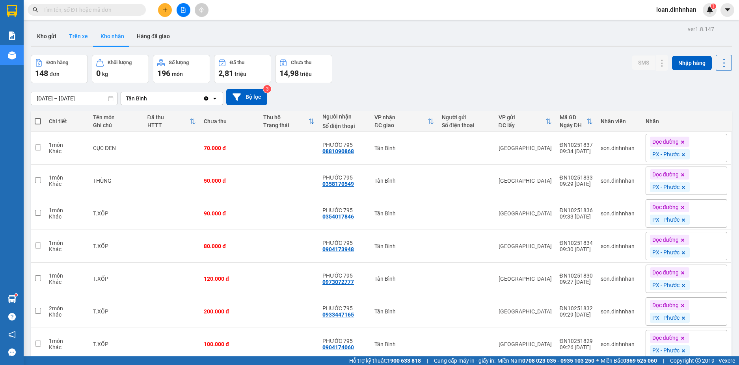
click at [77, 35] on button "Trên xe" at bounding box center [79, 36] width 32 height 19
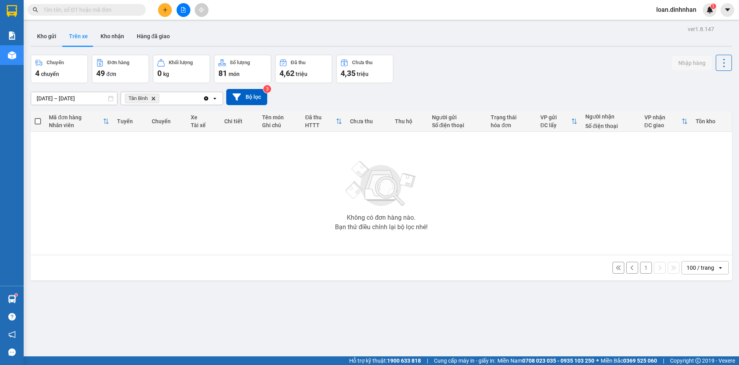
click at [640, 270] on button "1" at bounding box center [646, 268] width 12 height 12
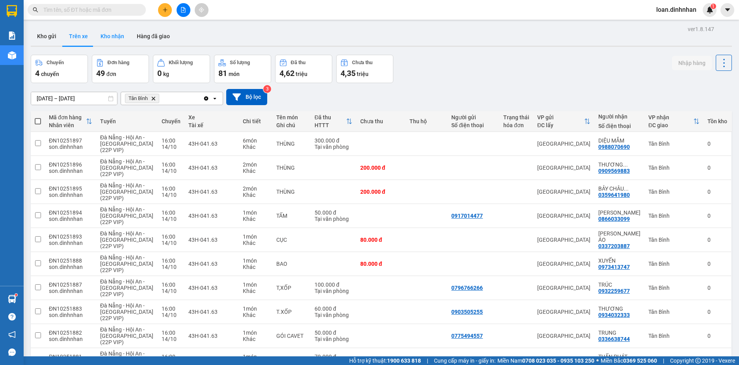
click at [103, 36] on button "Kho nhận" at bounding box center [112, 36] width 36 height 19
type input "[DATE] – [DATE]"
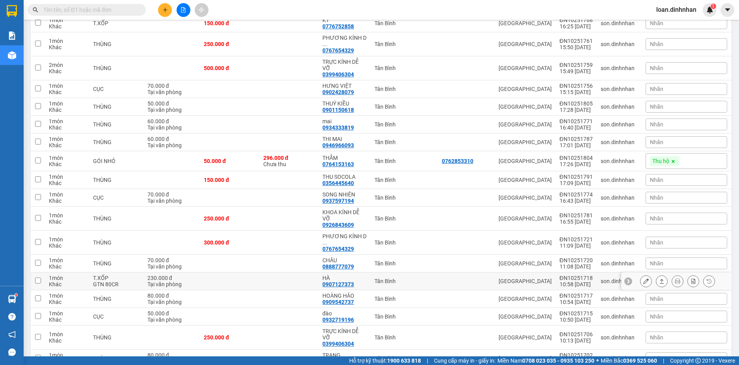
scroll to position [670, 0]
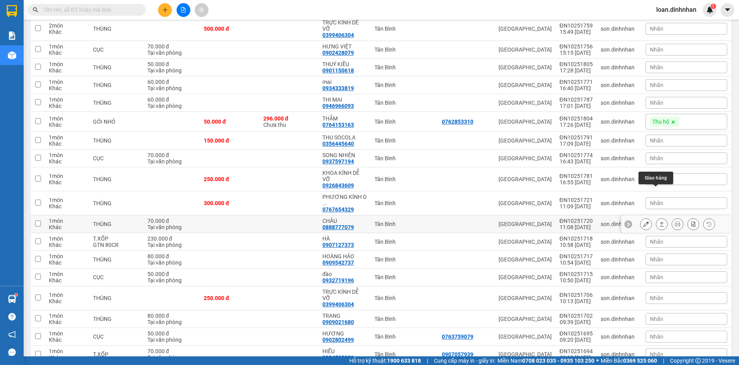
click at [656, 218] on button at bounding box center [661, 225] width 11 height 14
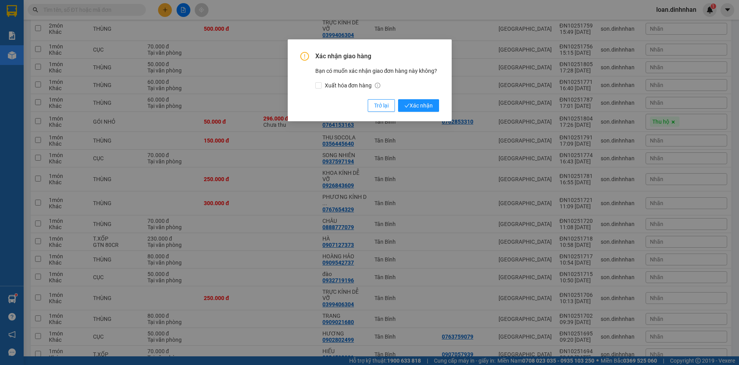
drag, startPoint x: 414, startPoint y: 102, endPoint x: 419, endPoint y: 112, distance: 11.3
click at [415, 102] on span "Xác nhận" at bounding box center [418, 105] width 28 height 9
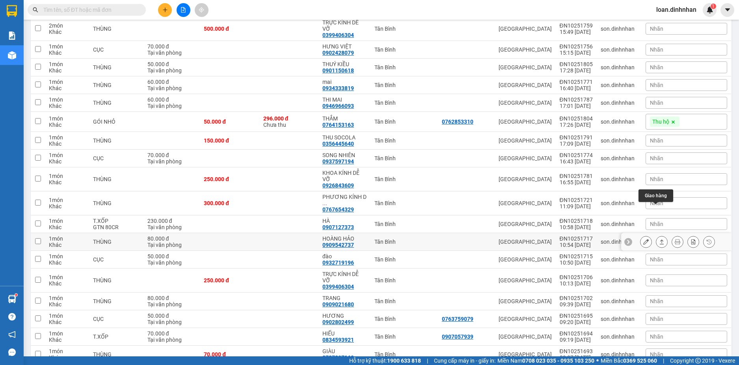
click at [656, 235] on button at bounding box center [661, 242] width 11 height 14
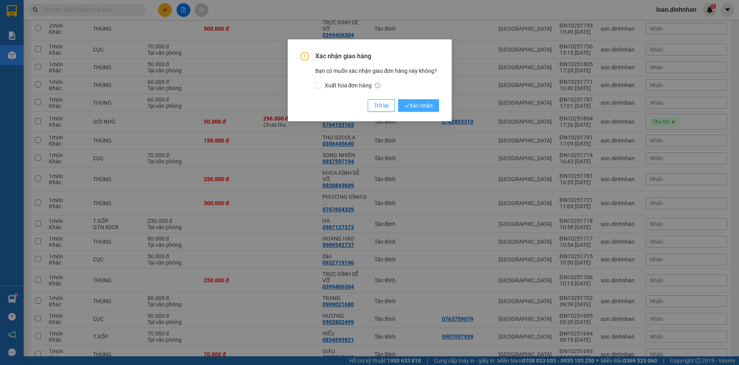
click at [415, 106] on span "Xác nhận" at bounding box center [418, 105] width 28 height 9
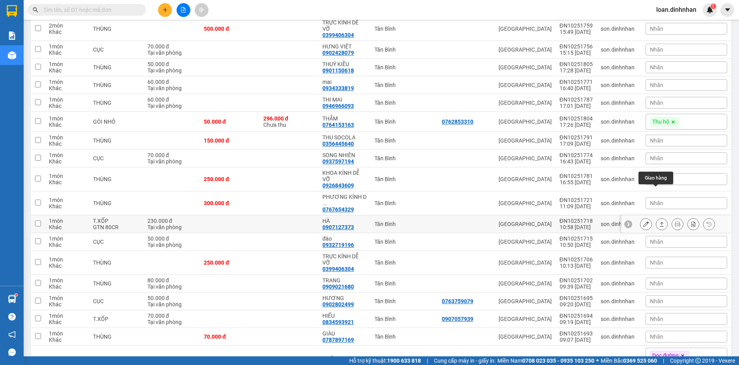
click at [659, 222] on icon at bounding box center [662, 225] width 6 height 6
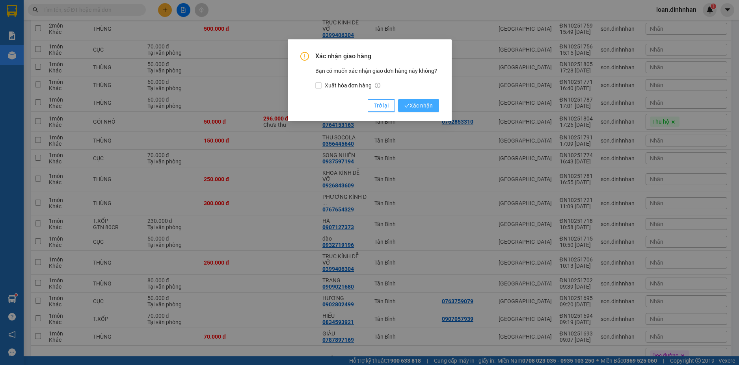
click at [423, 107] on span "Xác nhận" at bounding box center [418, 105] width 28 height 9
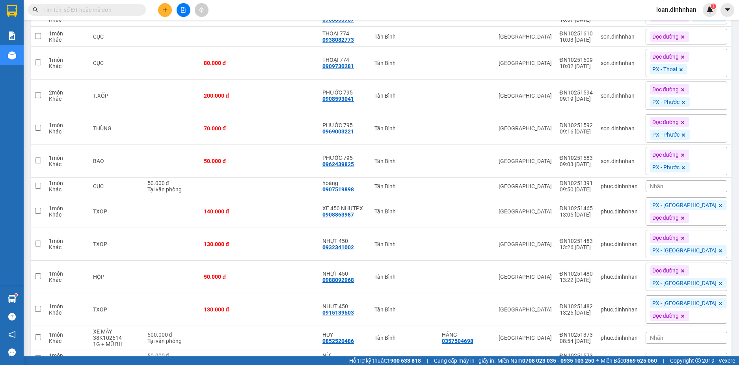
scroll to position [1774, 0]
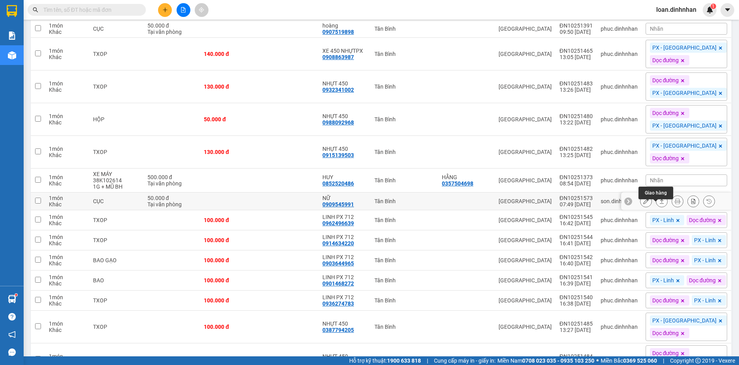
click at [656, 205] on button at bounding box center [661, 202] width 11 height 14
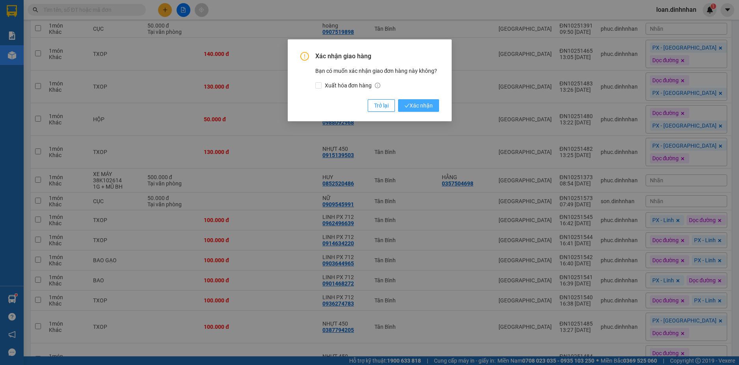
click at [425, 106] on span "Xác nhận" at bounding box center [418, 105] width 28 height 9
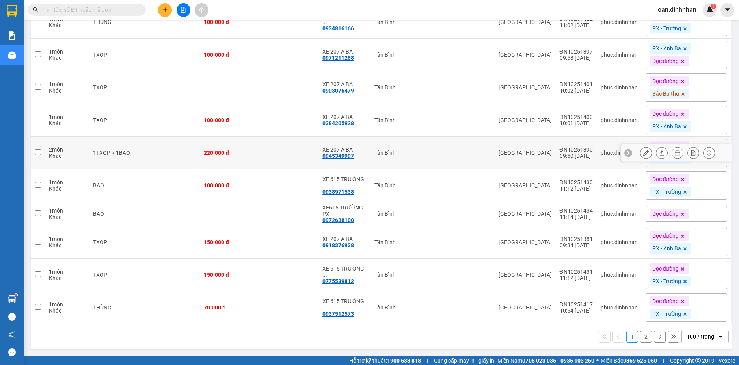
scroll to position [2524, 0]
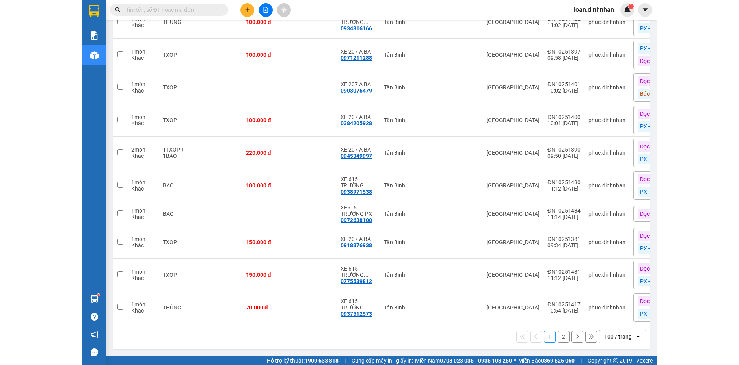
scroll to position [2524, 0]
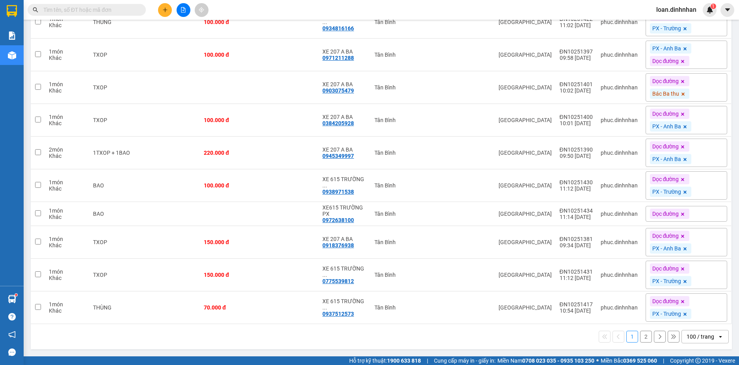
click at [640, 334] on button "2" at bounding box center [646, 337] width 12 height 12
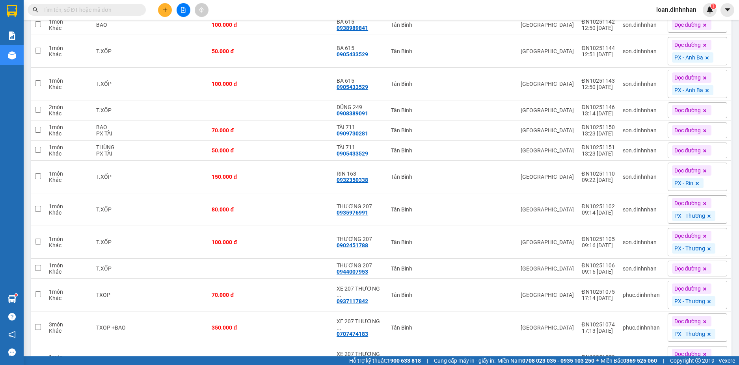
scroll to position [1011, 0]
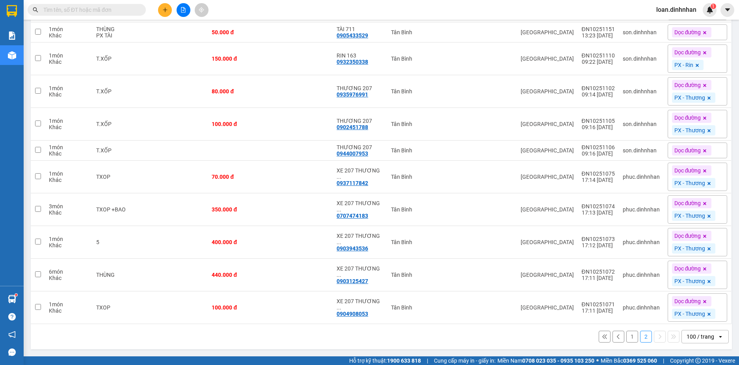
click at [626, 336] on button "1" at bounding box center [632, 337] width 12 height 12
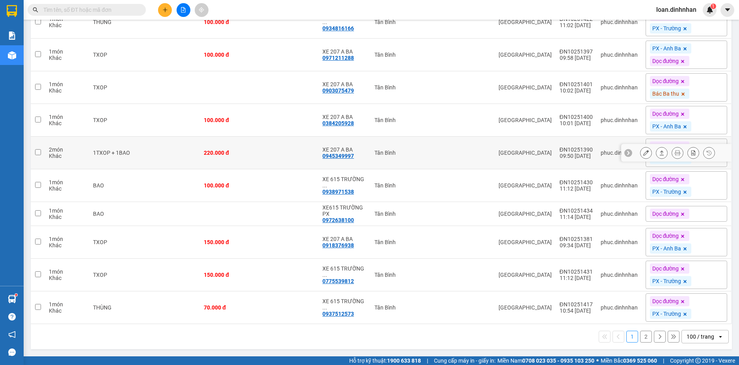
scroll to position [2524, 0]
click at [640, 336] on button "2" at bounding box center [646, 337] width 12 height 12
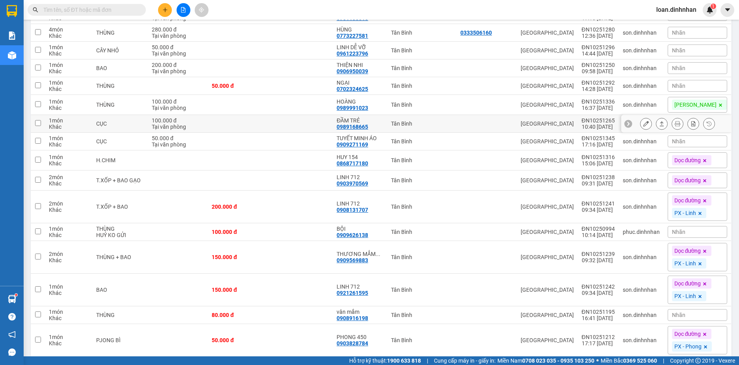
scroll to position [341, 0]
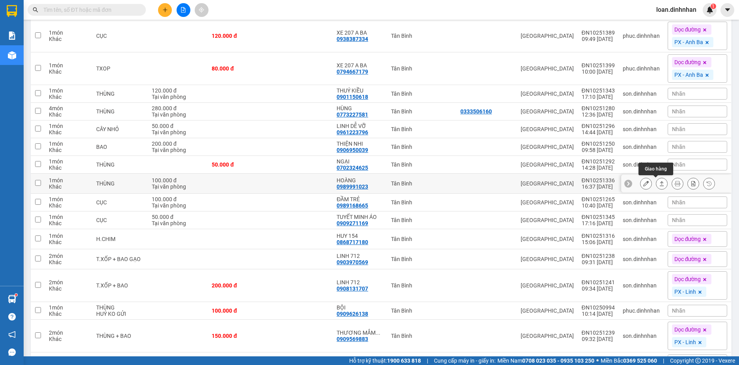
click at [659, 182] on icon at bounding box center [662, 184] width 6 height 6
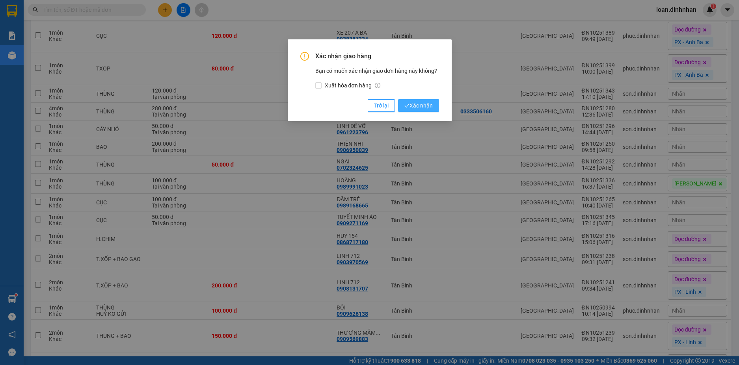
click at [423, 104] on span "Xác nhận" at bounding box center [418, 105] width 28 height 9
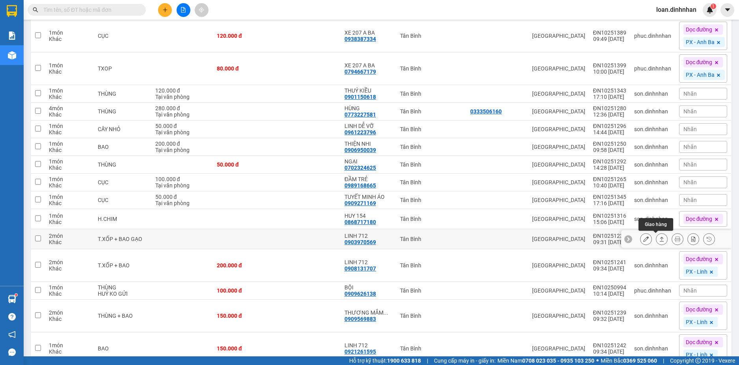
click at [656, 239] on button at bounding box center [661, 240] width 11 height 14
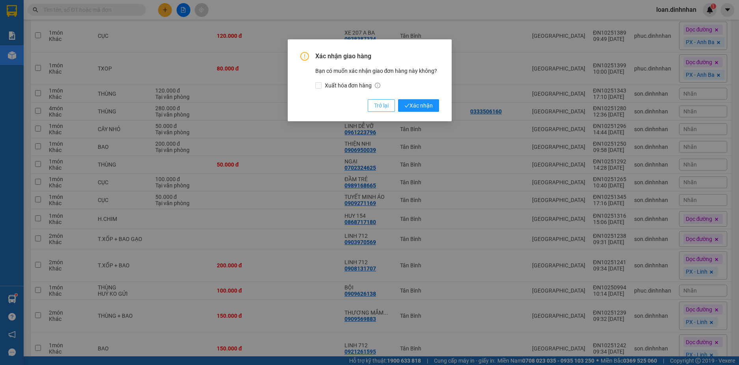
drag, startPoint x: 391, startPoint y: 106, endPoint x: 394, endPoint y: 142, distance: 36.3
click at [391, 106] on button "Trở lại" at bounding box center [381, 105] width 27 height 13
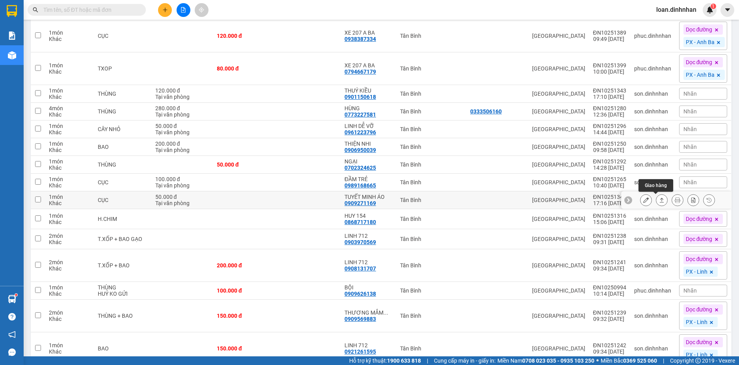
click at [659, 201] on icon at bounding box center [662, 200] width 6 height 6
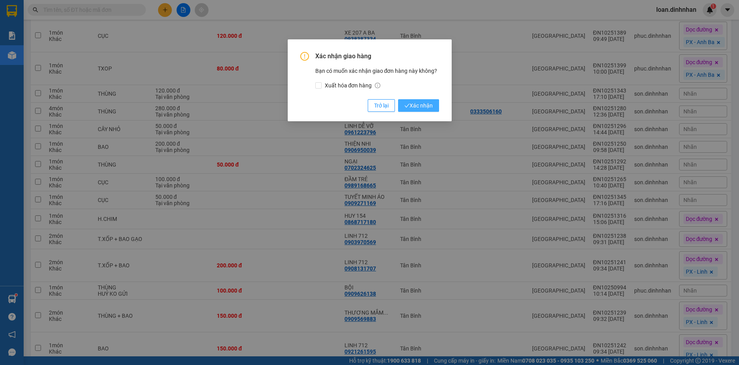
click at [413, 105] on span "Xác nhận" at bounding box center [418, 105] width 28 height 9
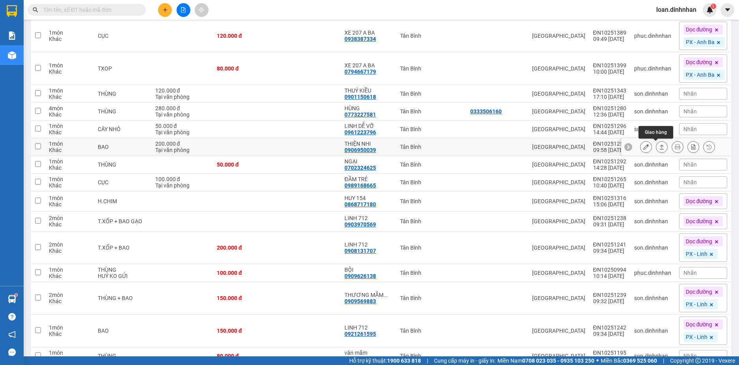
click at [656, 144] on button at bounding box center [661, 147] width 11 height 14
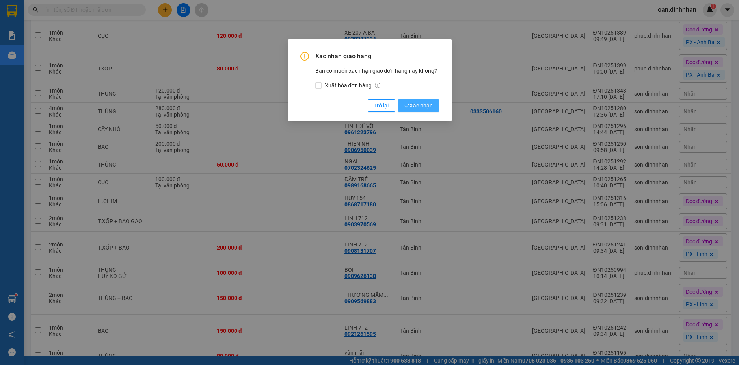
click at [435, 106] on button "Xác nhận" at bounding box center [418, 105] width 41 height 13
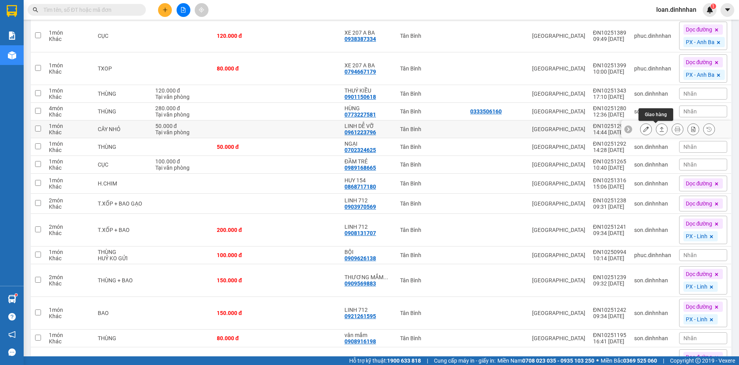
click at [659, 127] on icon at bounding box center [662, 130] width 6 height 6
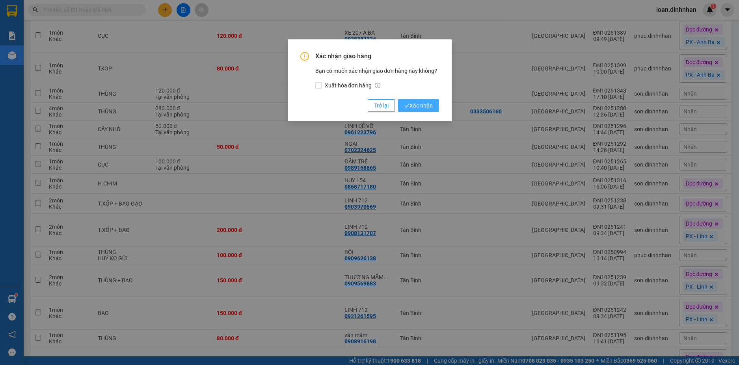
click at [430, 105] on span "Xác nhận" at bounding box center [418, 105] width 28 height 9
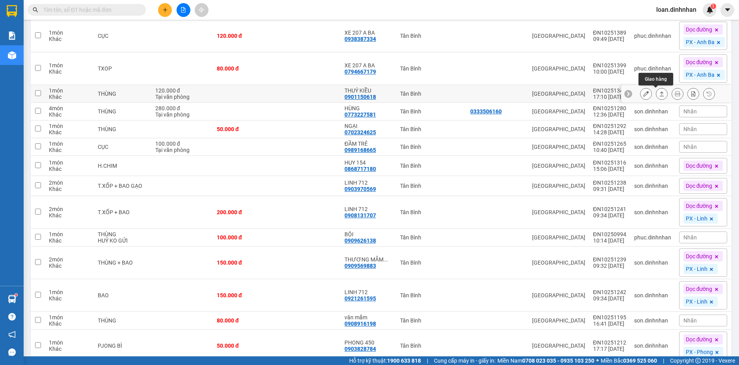
click at [659, 92] on icon at bounding box center [662, 94] width 6 height 6
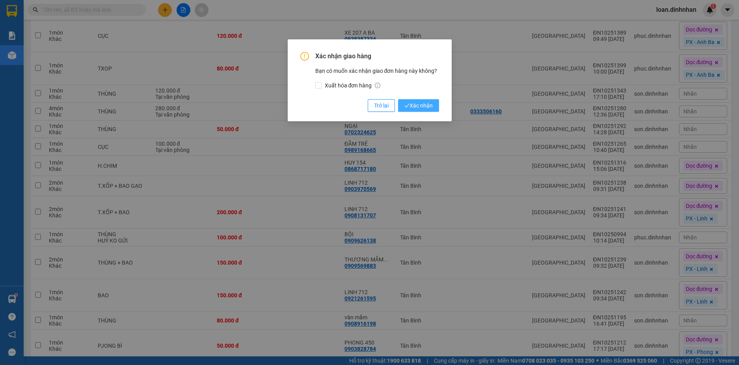
click at [415, 104] on span "Xác nhận" at bounding box center [418, 105] width 28 height 9
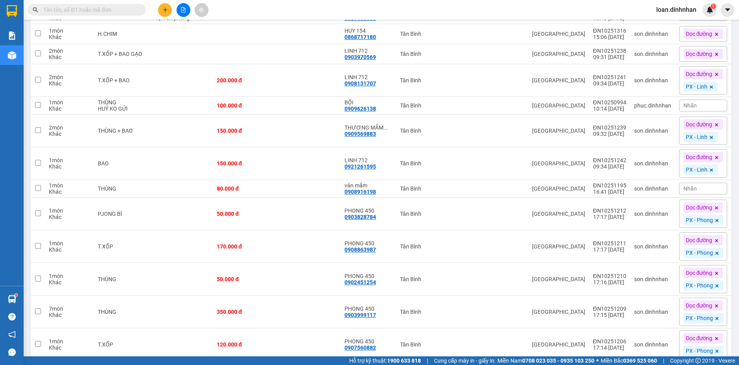
scroll to position [329, 0]
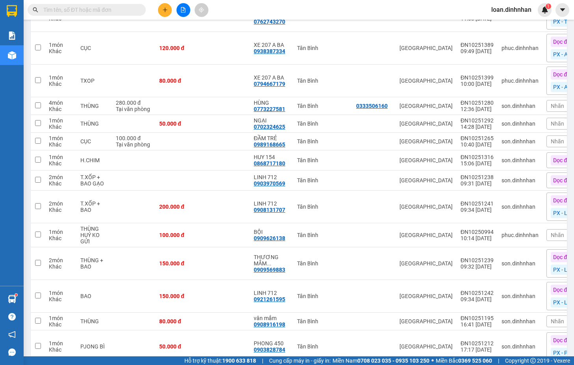
click at [374, 4] on div "Kết quả tìm kiếm ( 12 ) Bộ lọc Gửi 3 ngày gần nhất Mã ĐH Trạng thái Món hàng Th…" at bounding box center [287, 10] width 574 height 20
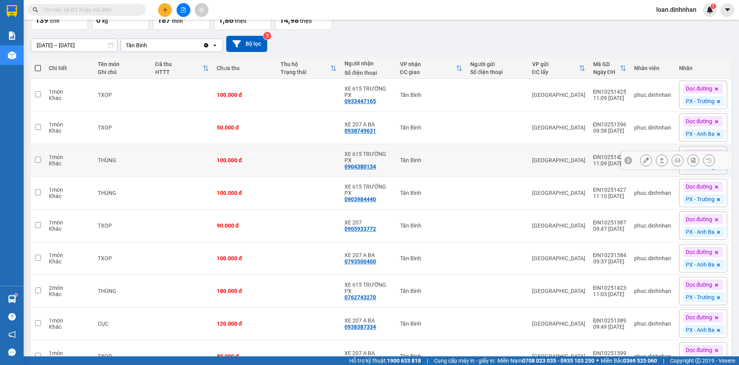
scroll to position [0, 0]
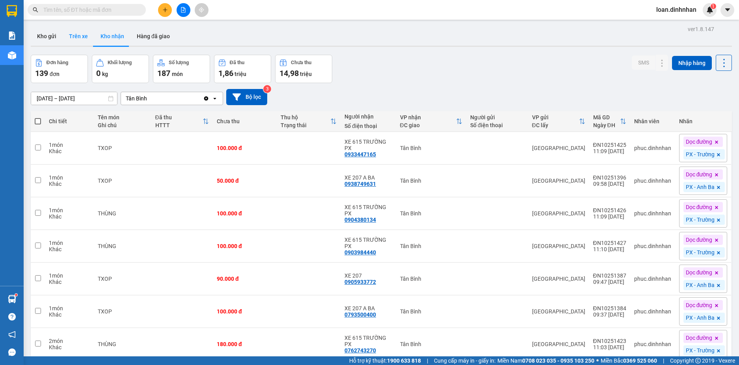
click at [77, 37] on button "Trên xe" at bounding box center [79, 36] width 32 height 19
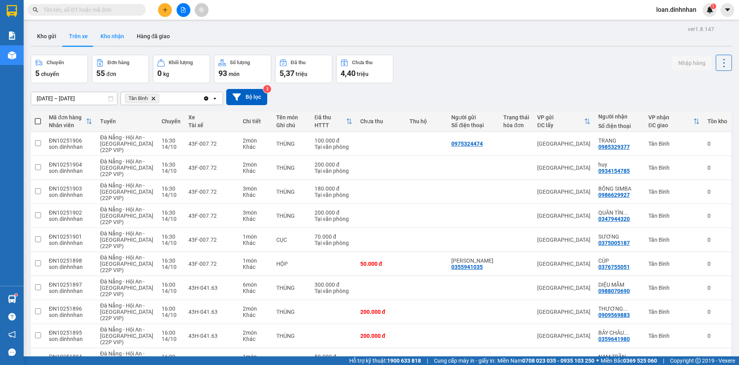
click at [105, 35] on button "Kho nhận" at bounding box center [112, 36] width 36 height 19
type input "[DATE] – [DATE]"
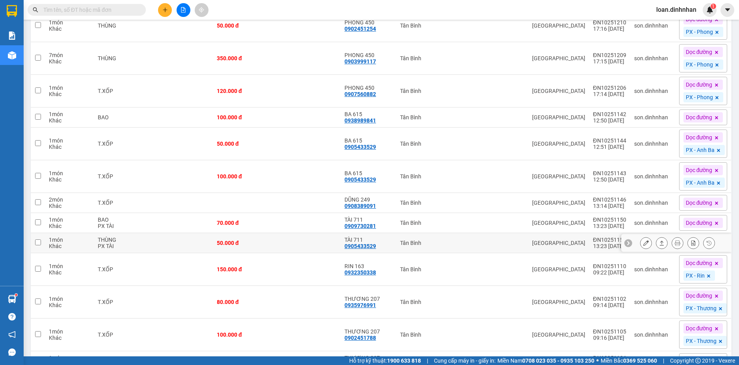
scroll to position [920, 0]
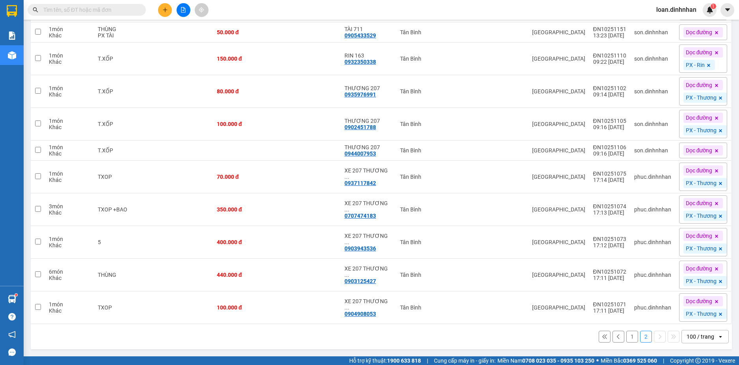
click at [626, 335] on button "1" at bounding box center [632, 337] width 12 height 12
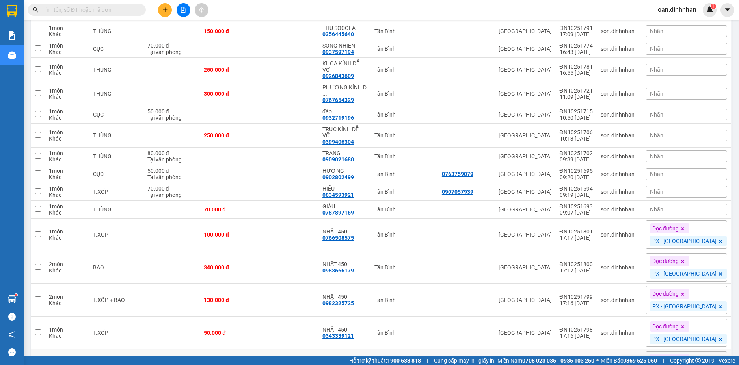
scroll to position [781, 0]
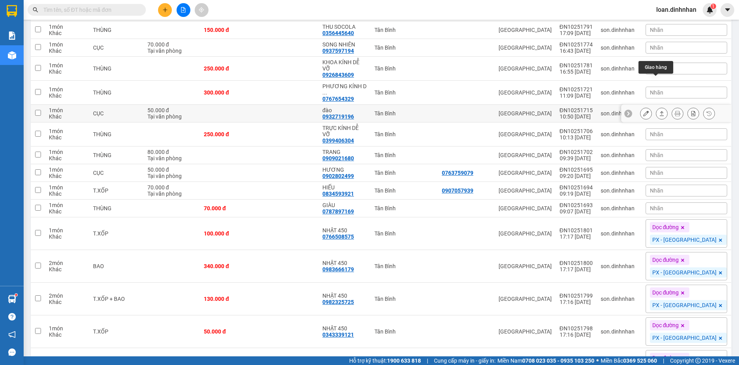
click at [660, 107] on button at bounding box center [661, 114] width 11 height 14
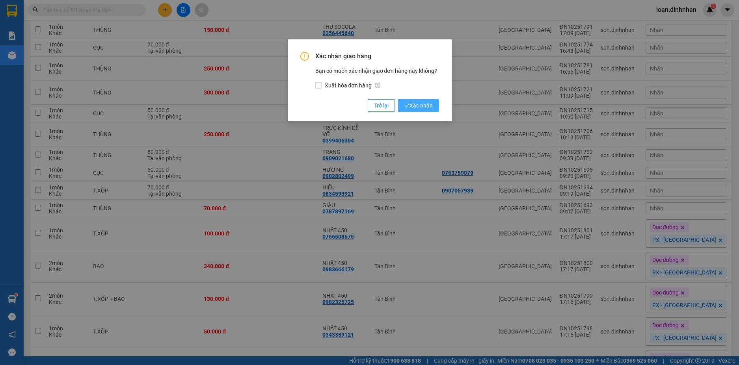
click at [422, 101] on button "Xác nhận" at bounding box center [418, 105] width 41 height 13
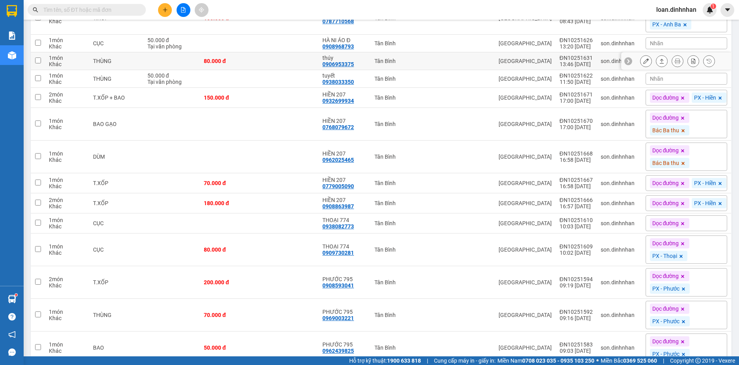
scroll to position [1254, 0]
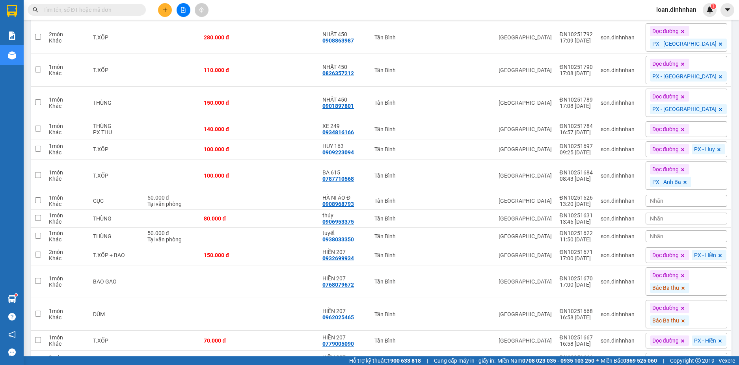
drag, startPoint x: 65, startPoint y: 13, endPoint x: 70, endPoint y: 13, distance: 4.3
click at [67, 13] on input "text" at bounding box center [89, 10] width 93 height 9
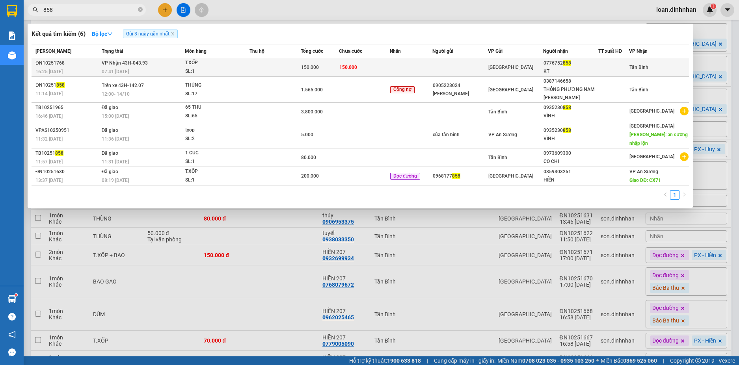
type input "858"
click at [364, 68] on td "150.000" at bounding box center [364, 67] width 51 height 19
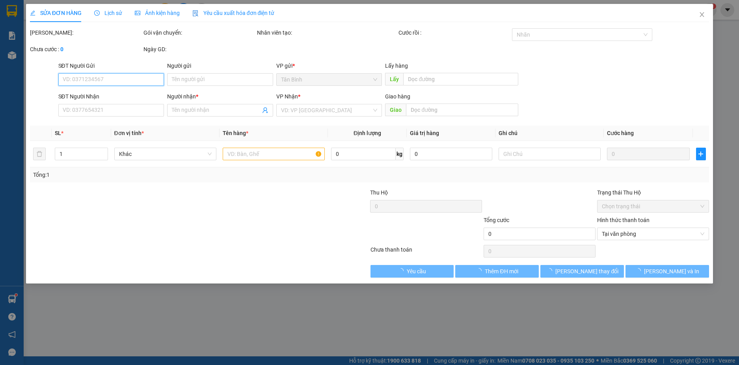
type input "0776752858"
type input "KT"
type input "150.000"
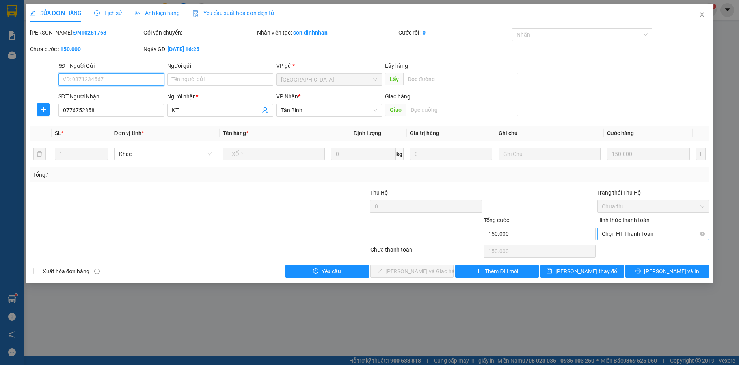
click at [658, 236] on span "Chọn HT Thanh Toán" at bounding box center [653, 234] width 102 height 12
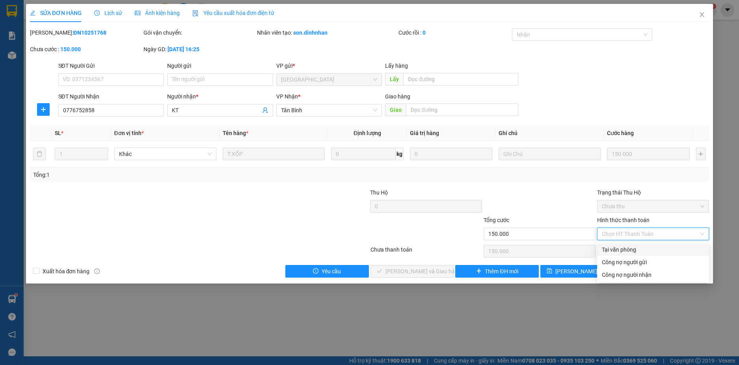
click at [646, 248] on div "Tại văn phòng" at bounding box center [653, 250] width 102 height 9
type input "0"
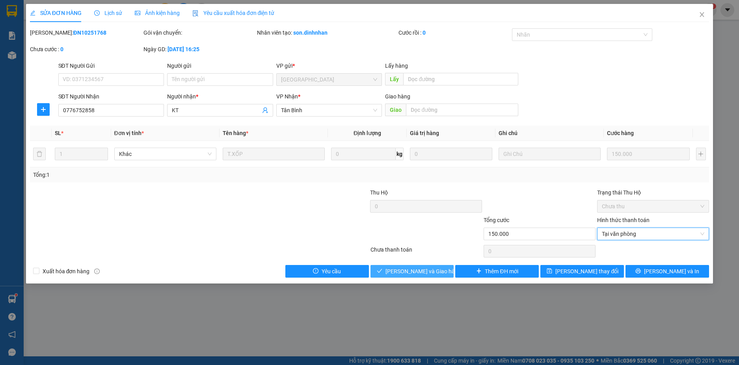
click at [411, 270] on span "[PERSON_NAME] và Giao hàng" at bounding box center [423, 271] width 76 height 9
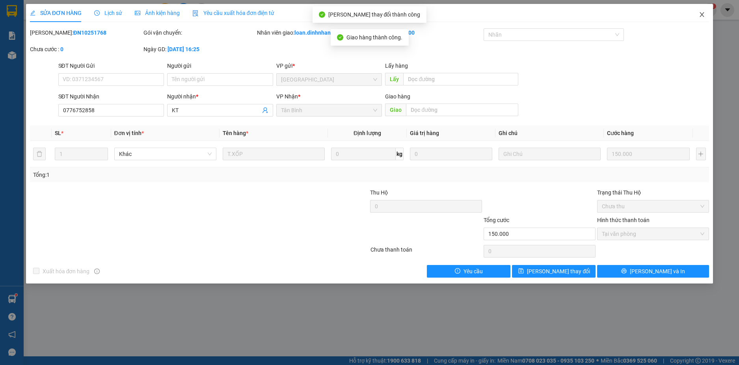
click at [699, 14] on icon "close" at bounding box center [702, 14] width 6 height 6
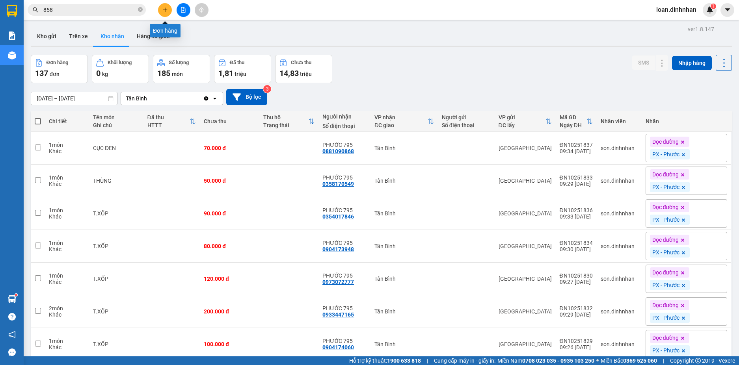
click at [167, 9] on icon "plus" at bounding box center [165, 10] width 6 height 6
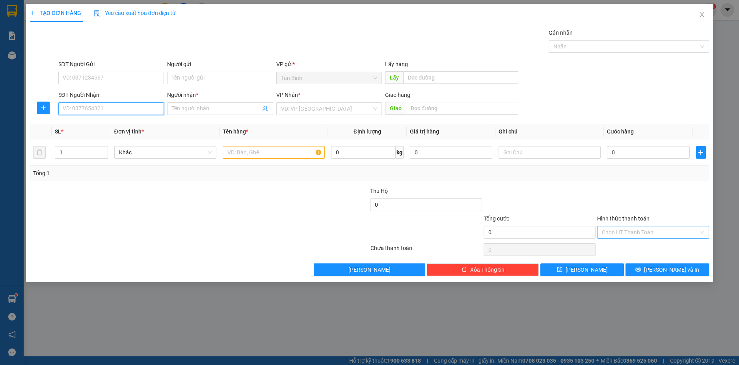
click at [136, 111] on input "SĐT Người Nhận" at bounding box center [111, 108] width 106 height 13
drag, startPoint x: 132, startPoint y: 109, endPoint x: 128, endPoint y: 108, distance: 4.0
click at [132, 109] on input "SĐT Người Nhận" at bounding box center [111, 108] width 106 height 13
click at [133, 108] on input "SĐT Người Nhận" at bounding box center [111, 108] width 106 height 13
click at [149, 114] on input "SĐT Người Nhận" at bounding box center [111, 108] width 106 height 13
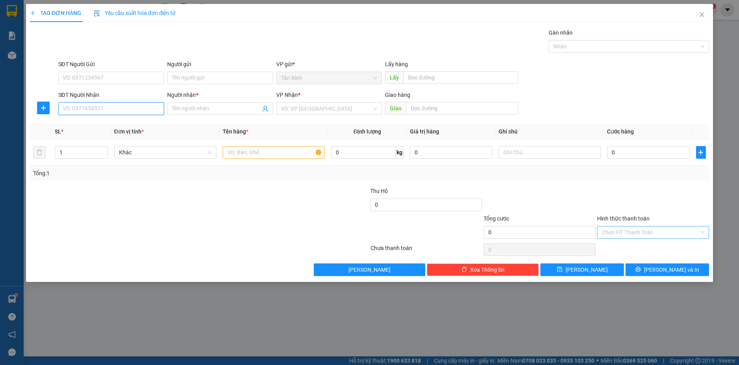
click at [153, 110] on input "SĐT Người Nhận" at bounding box center [111, 108] width 106 height 13
click at [121, 121] on div "0905608568 - THANH DUY" at bounding box center [111, 124] width 97 height 9
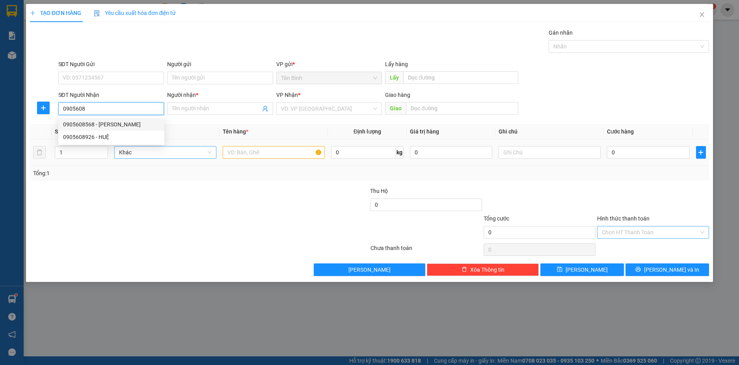
type input "0905608568"
type input "[PERSON_NAME]"
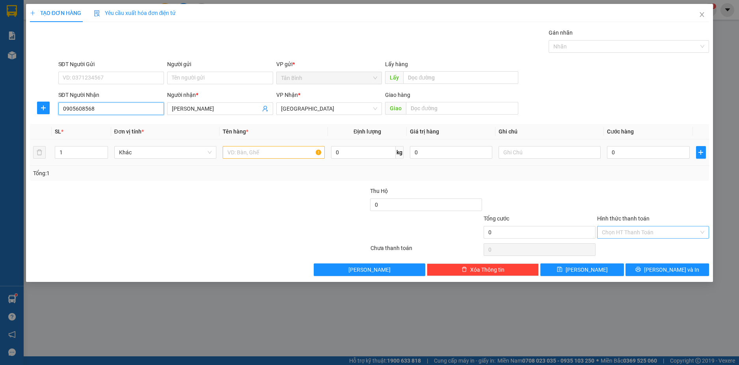
type input "0905608568"
click at [248, 151] on input "text" at bounding box center [274, 152] width 102 height 13
type input "1bao"
click at [628, 154] on input "0" at bounding box center [648, 152] width 82 height 13
type input "1"
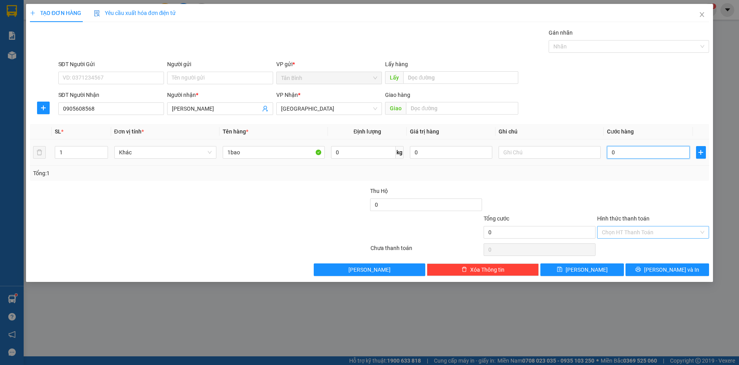
type input "1"
type input "10"
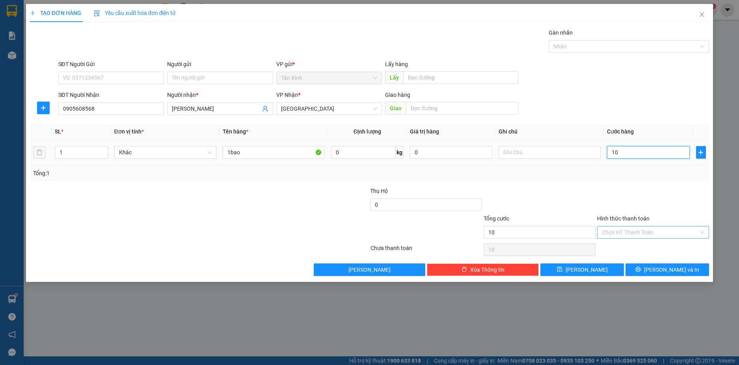
type input "100"
type input "100.000"
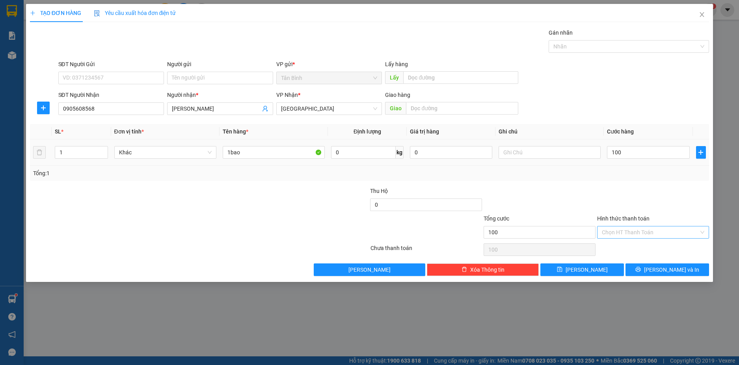
type input "100.000"
click at [628, 170] on div "Tổng: 1" at bounding box center [369, 173] width 673 height 9
click at [643, 265] on button "[PERSON_NAME] và In" at bounding box center [668, 270] width 84 height 13
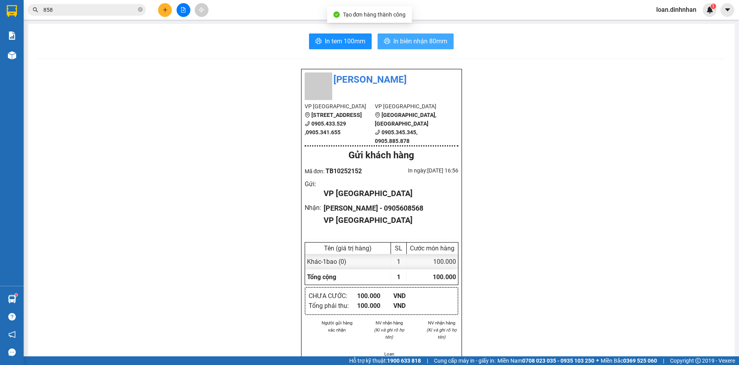
click at [393, 44] on span "In biên nhận 80mm" at bounding box center [420, 41] width 54 height 10
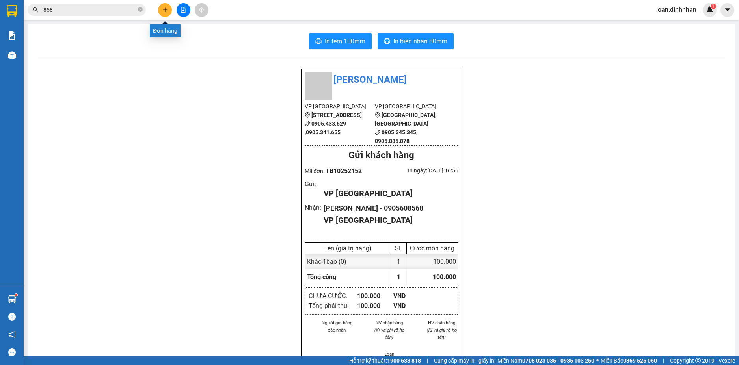
click at [163, 15] on button at bounding box center [165, 10] width 14 height 14
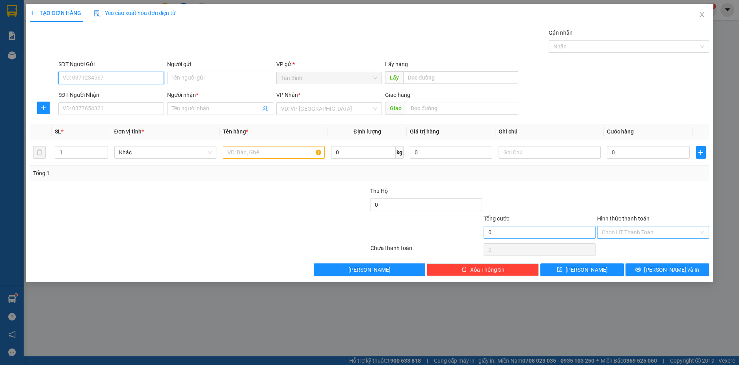
drag, startPoint x: 702, startPoint y: 232, endPoint x: 589, endPoint y: 235, distance: 113.2
click at [139, 110] on input "SĐT Người Nhận" at bounding box center [111, 108] width 106 height 13
click at [149, 112] on input "SĐT Người Nhận" at bounding box center [111, 108] width 106 height 13
drag, startPoint x: 699, startPoint y: 14, endPoint x: 700, endPoint y: 22, distance: 7.9
click at [700, 14] on icon "close" at bounding box center [702, 14] width 6 height 6
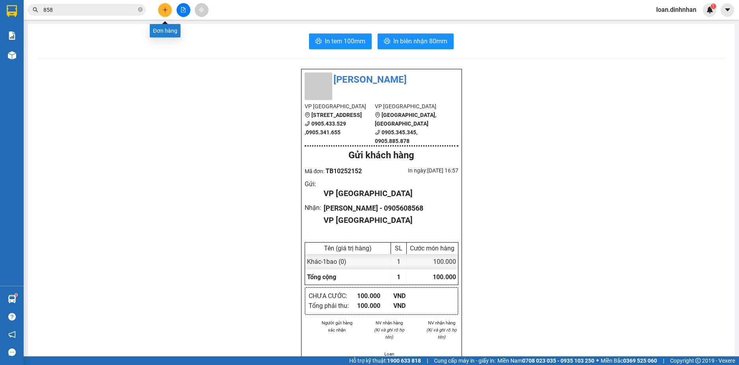
click at [164, 9] on icon "plus" at bounding box center [165, 10] width 6 height 6
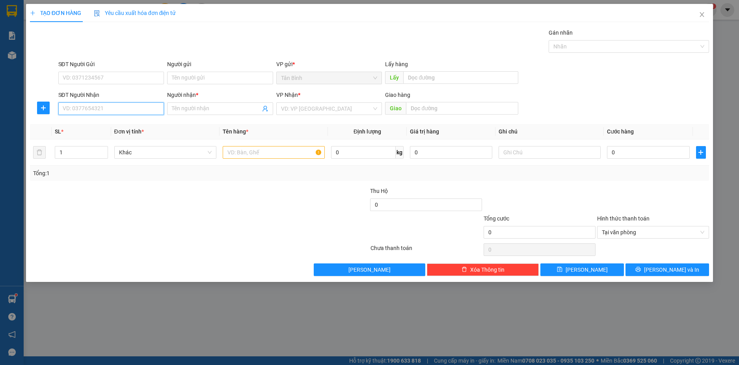
click at [120, 110] on input "SĐT Người Nhận" at bounding box center [111, 108] width 106 height 13
click at [248, 155] on input "text" at bounding box center [274, 152] width 102 height 13
type input "4kien"
click at [104, 150] on icon "up" at bounding box center [103, 151] width 2 height 2
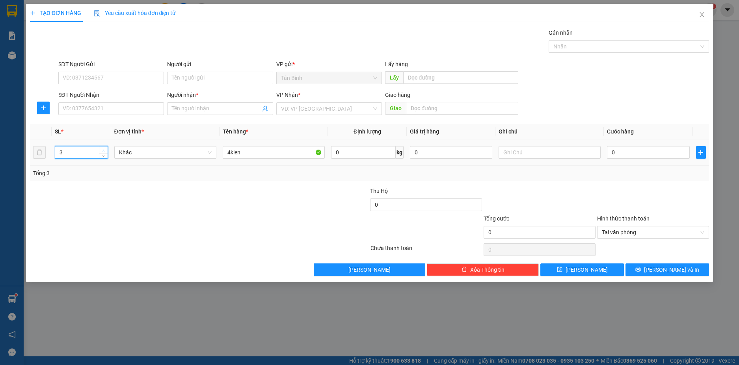
type input "4"
click at [104, 150] on icon "up" at bounding box center [103, 151] width 2 height 2
click at [125, 110] on input "SĐT Người Nhận" at bounding box center [111, 108] width 106 height 13
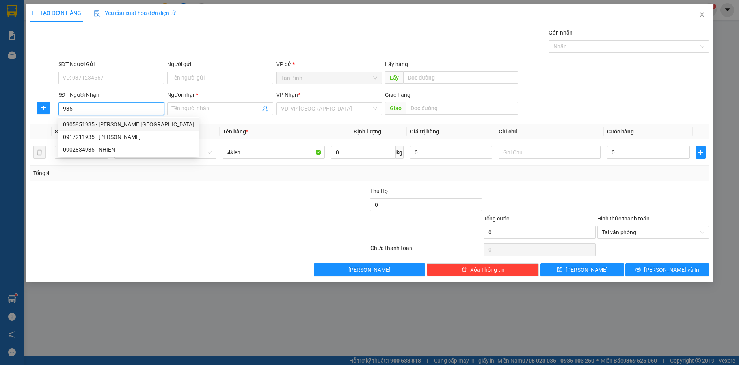
drag, startPoint x: 108, startPoint y: 123, endPoint x: 117, endPoint y: 121, distance: 9.2
click at [110, 121] on div "0905951935 - VAN THANH TRANG" at bounding box center [128, 124] width 131 height 9
type input "0905951935"
type input "VAN THANH TRANG"
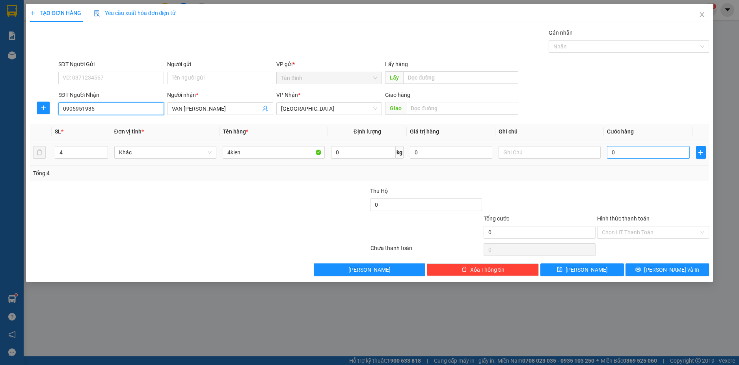
type input "0905951935"
click at [638, 152] on input "0" at bounding box center [648, 152] width 82 height 13
click at [673, 270] on span "[PERSON_NAME] và In" at bounding box center [671, 270] width 55 height 9
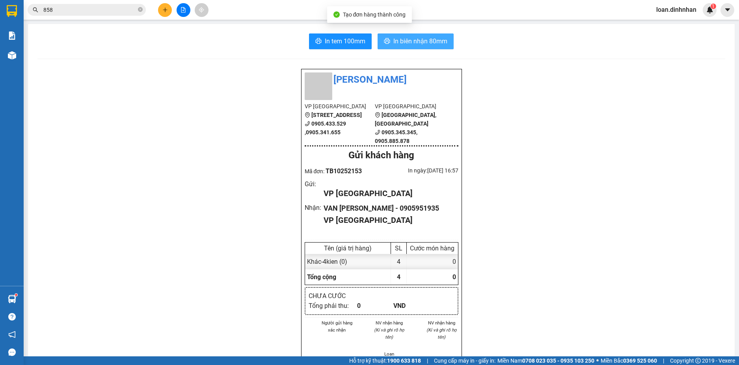
click at [429, 39] on span "In biên nhận 80mm" at bounding box center [420, 41] width 54 height 10
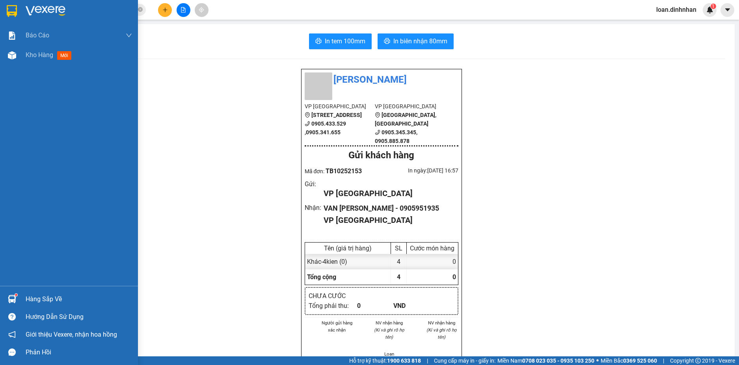
scroll to position [39, 0]
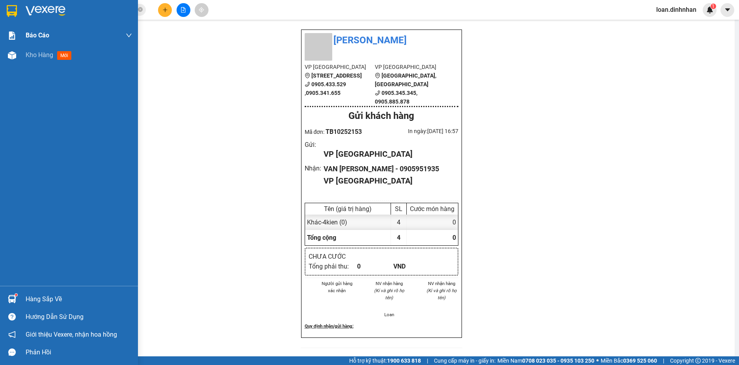
drag, startPoint x: 57, startPoint y: 65, endPoint x: 53, endPoint y: 32, distance: 32.6
click at [57, 65] on div "Kho hàng mới" at bounding box center [79, 55] width 106 height 20
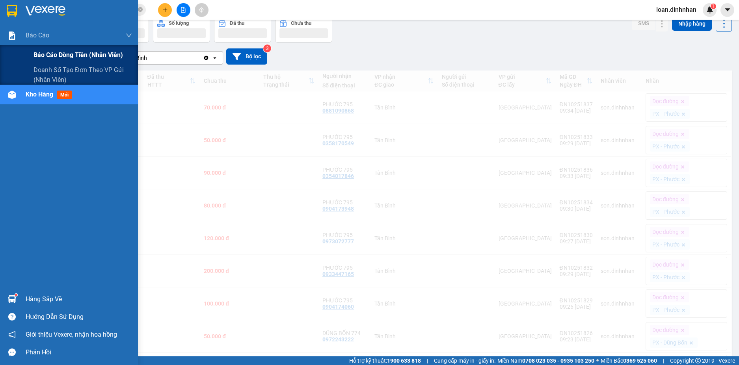
drag, startPoint x: 53, startPoint y: 32, endPoint x: 51, endPoint y: 56, distance: 23.3
click at [53, 35] on div "Báo cáo" at bounding box center [79, 36] width 106 height 20
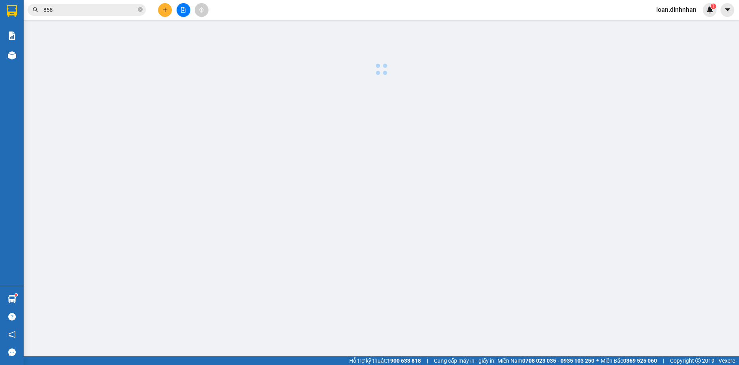
click at [51, 56] on div at bounding box center [382, 51] width 708 height 54
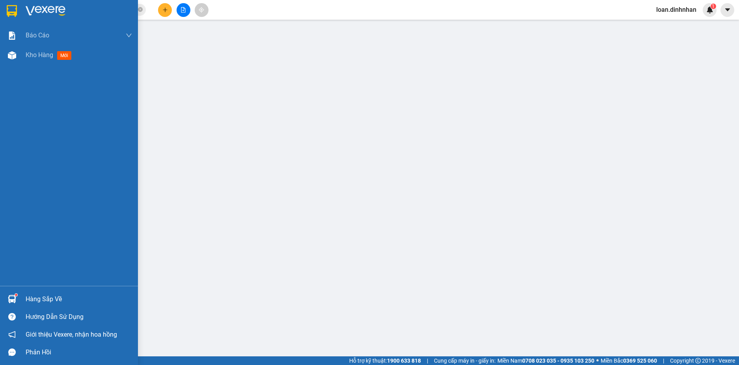
click at [37, 56] on span "Kho hàng" at bounding box center [40, 54] width 28 height 7
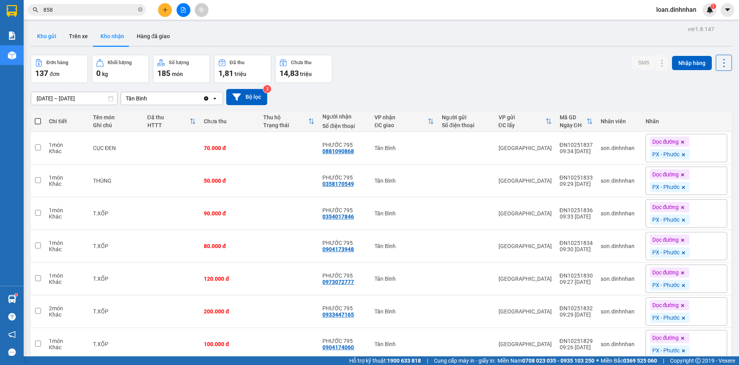
click at [43, 35] on button "Kho gửi" at bounding box center [47, 36] width 32 height 19
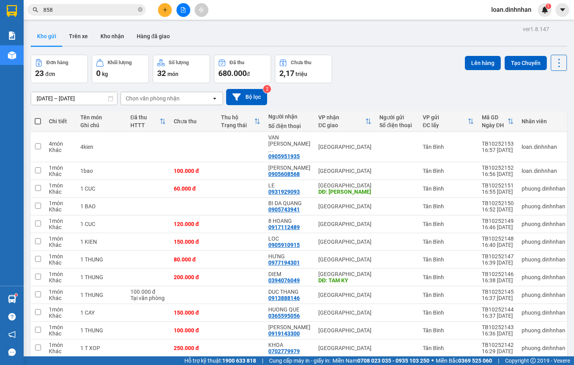
click at [390, 64] on div "Đơn hàng 23 đơn Khối lượng 0 kg Số lượng 32 món Đã thu 680.000 đ Chưa thu 2,17 …" at bounding box center [299, 69] width 536 height 28
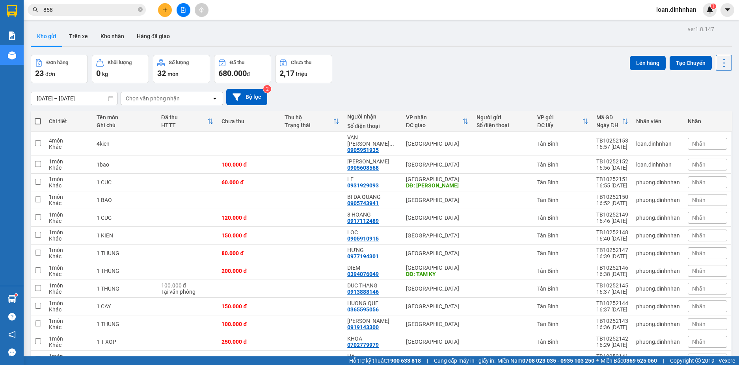
scroll to position [118, 0]
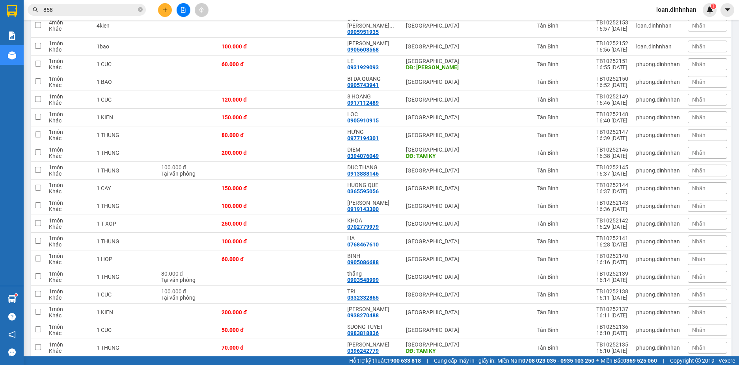
click at [157, 9] on div at bounding box center [183, 10] width 59 height 14
click at [160, 9] on button at bounding box center [165, 10] width 14 height 14
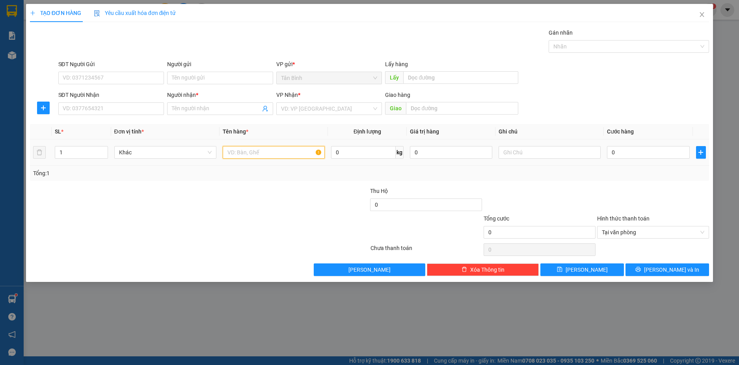
click at [251, 156] on input "text" at bounding box center [274, 152] width 102 height 13
click at [125, 107] on input "SĐT Người Nhận" at bounding box center [111, 108] width 106 height 13
click at [89, 125] on div "0989015956 - CUONG" at bounding box center [111, 124] width 97 height 9
type input "0989015956"
type input "CUONG"
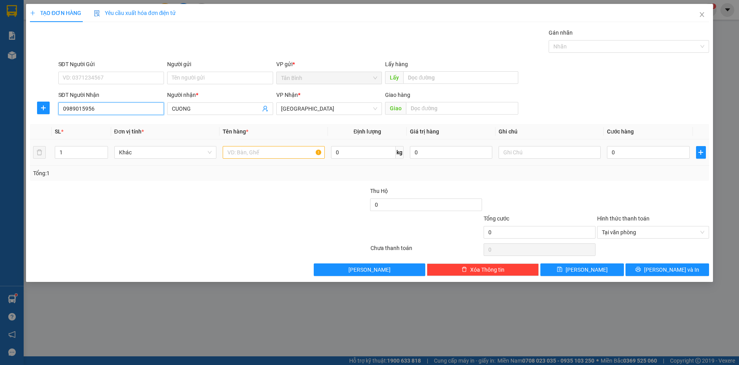
type input "0989015956"
click at [284, 156] on input "text" at bounding box center [274, 152] width 102 height 13
type input "1bao +1thung"
type input "2"
click at [104, 149] on span "up" at bounding box center [103, 150] width 5 height 5
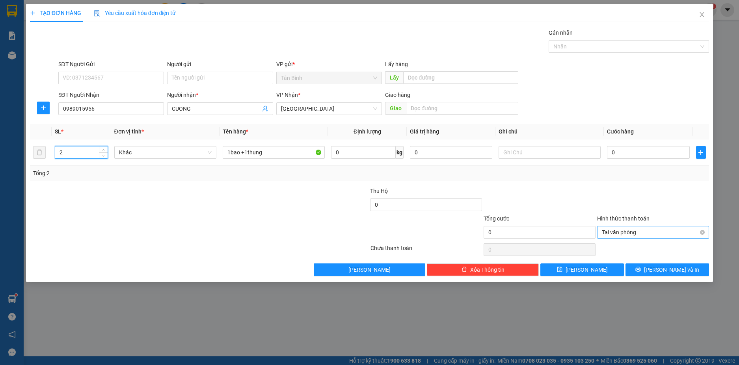
click at [702, 229] on span "Tại văn phòng" at bounding box center [653, 233] width 102 height 12
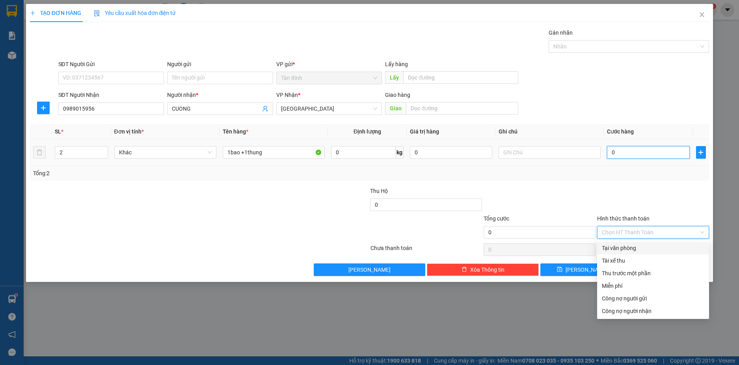
click at [657, 150] on input "0" at bounding box center [648, 152] width 82 height 13
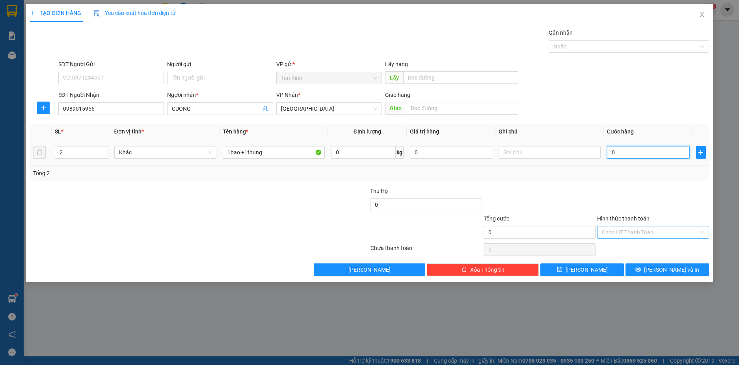
type input "3"
type input "30"
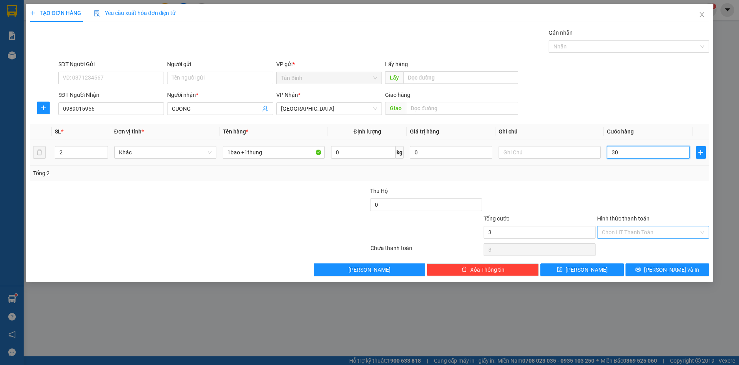
type input "30"
type input "300"
type input "300.000"
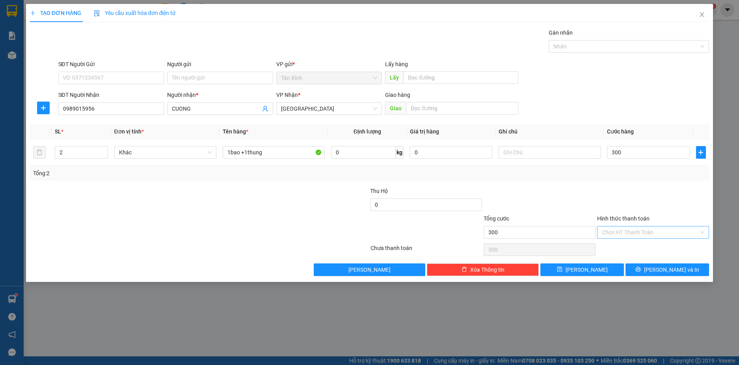
type input "300.000"
drag, startPoint x: 675, startPoint y: 194, endPoint x: 658, endPoint y: 233, distance: 43.3
click at [674, 194] on div at bounding box center [653, 201] width 114 height 28
click at [641, 268] on icon "printer" at bounding box center [638, 270] width 6 height 6
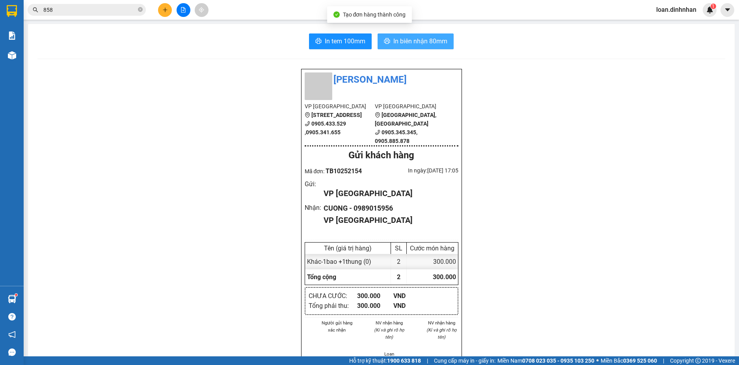
click at [428, 39] on span "In biên nhận 80mm" at bounding box center [420, 41] width 54 height 10
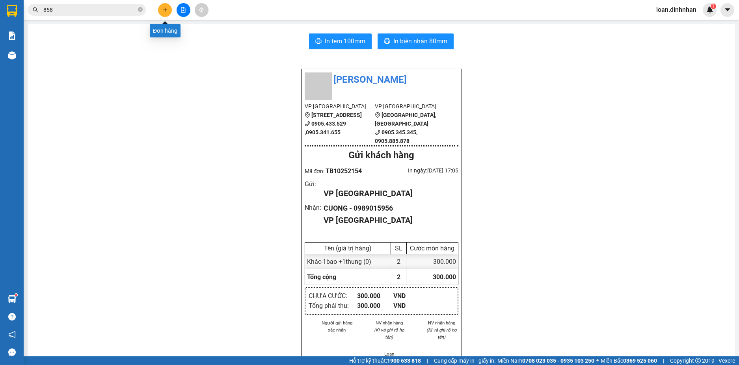
click at [165, 6] on button at bounding box center [165, 10] width 14 height 14
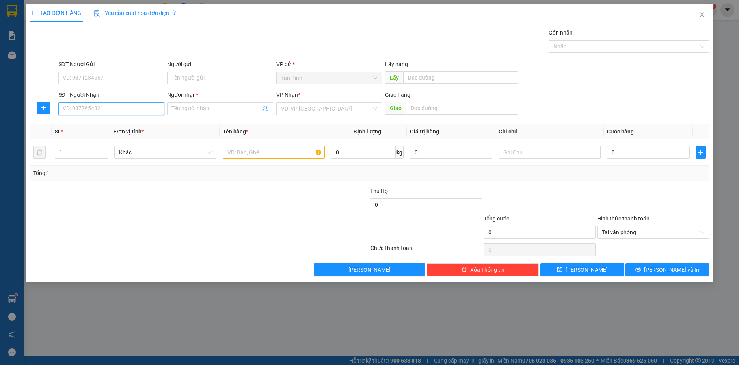
click at [146, 112] on input "SĐT Người Nhận" at bounding box center [111, 108] width 106 height 13
click at [112, 131] on div "0905661907 - MY THEM" at bounding box center [111, 137] width 106 height 13
type input "0905661907"
type input "MY THEM"
type input "0905661907"
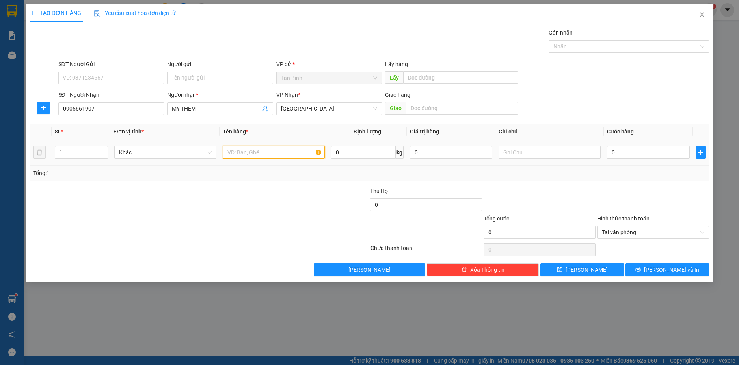
click at [233, 154] on input "text" at bounding box center [274, 152] width 102 height 13
type input "1cuc"
click at [635, 145] on div "0" at bounding box center [648, 153] width 82 height 16
type input "1"
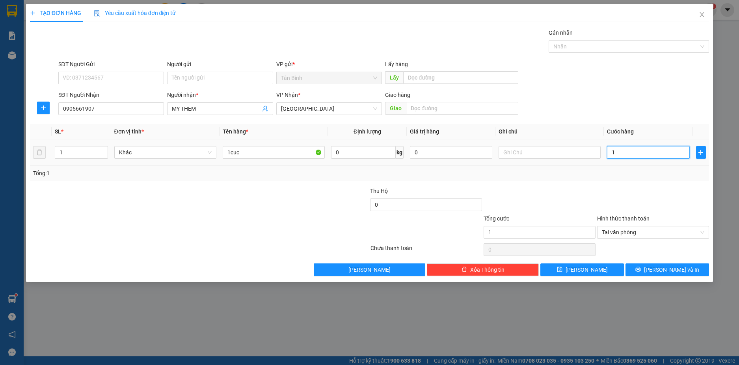
type input "10"
type input "100"
type input "100.000"
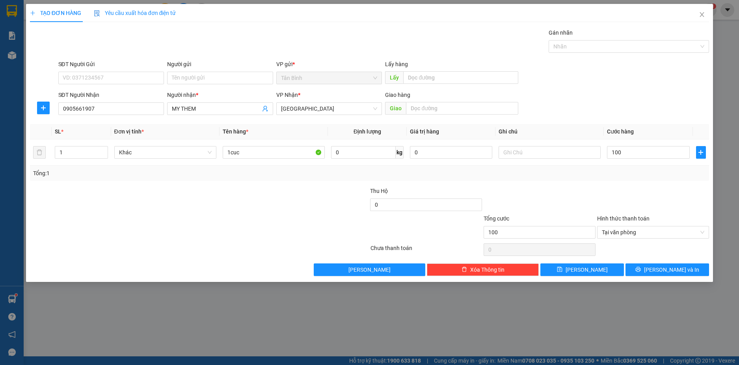
type input "100.000"
drag, startPoint x: 636, startPoint y: 178, endPoint x: 651, endPoint y: 234, distance: 58.2
click at [636, 179] on div "Tổng: 1" at bounding box center [370, 173] width 680 height 15
click at [700, 231] on div "Tại văn phòng" at bounding box center [653, 232] width 112 height 13
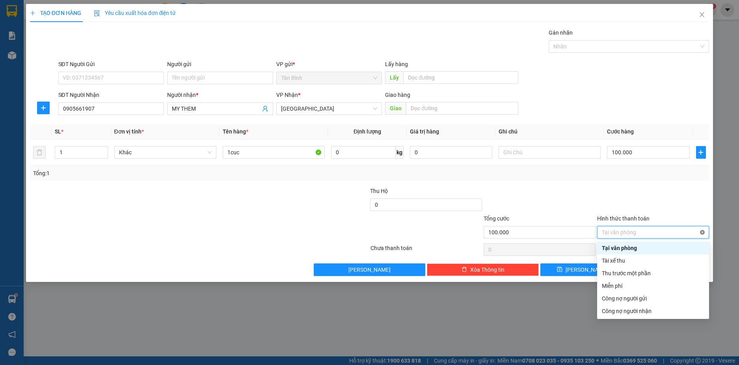
type input "100.000"
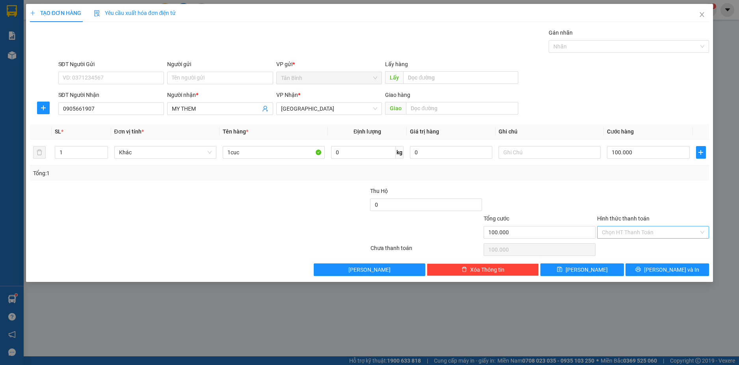
click at [675, 195] on div at bounding box center [653, 201] width 114 height 28
click at [678, 269] on span "[PERSON_NAME] và In" at bounding box center [671, 270] width 55 height 9
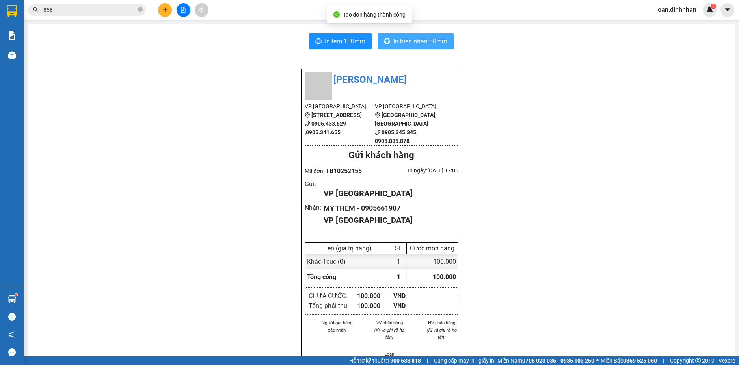
click at [409, 45] on span "In biên nhận 80mm" at bounding box center [420, 41] width 54 height 10
click at [138, 9] on icon "close-circle" at bounding box center [140, 9] width 5 height 5
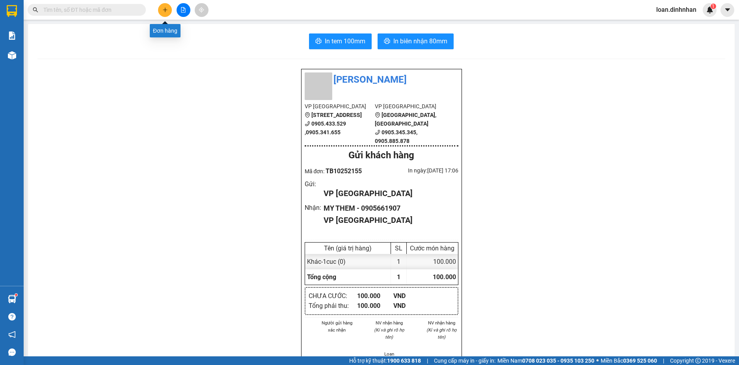
click at [165, 12] on icon "plus" at bounding box center [165, 9] width 0 height 4
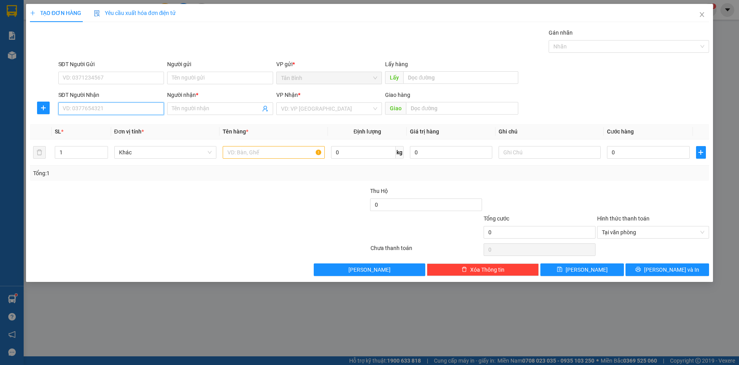
click at [148, 113] on input "SĐT Người Nhận" at bounding box center [111, 108] width 106 height 13
drag, startPoint x: 112, startPoint y: 125, endPoint x: 136, endPoint y: 132, distance: 25.1
click at [116, 126] on div "0774849463 - KIEU" at bounding box center [111, 124] width 97 height 9
type input "0774849463"
type input "KIEU"
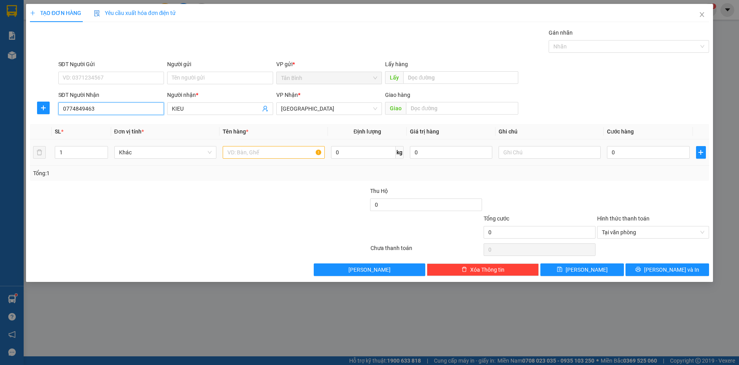
type input "0774849463"
click at [245, 160] on td at bounding box center [274, 153] width 108 height 26
click at [248, 155] on input "text" at bounding box center [274, 152] width 102 height 13
type input "1ccuc"
click at [616, 155] on input "0" at bounding box center [648, 152] width 82 height 13
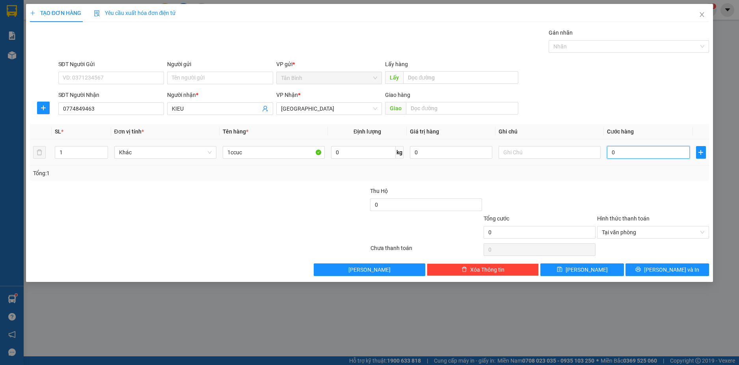
type input "7"
type input "70"
type input "70.000"
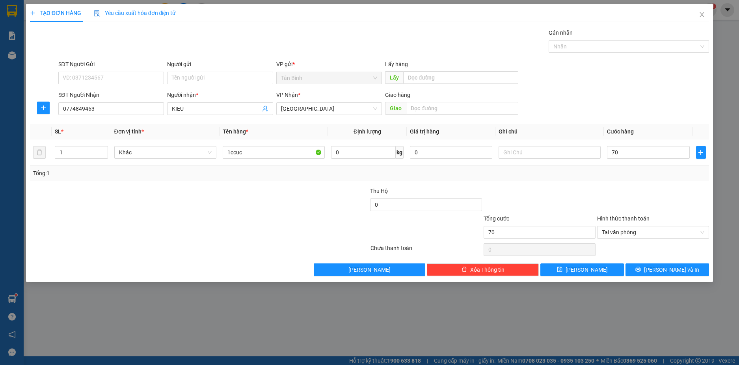
type input "70.000"
drag, startPoint x: 576, startPoint y: 175, endPoint x: 283, endPoint y: 264, distance: 306.9
click at [578, 177] on div "Tổng: 1" at bounding box center [369, 173] width 673 height 9
type input "70.000"
drag, startPoint x: 703, startPoint y: 230, endPoint x: 702, endPoint y: 251, distance: 20.9
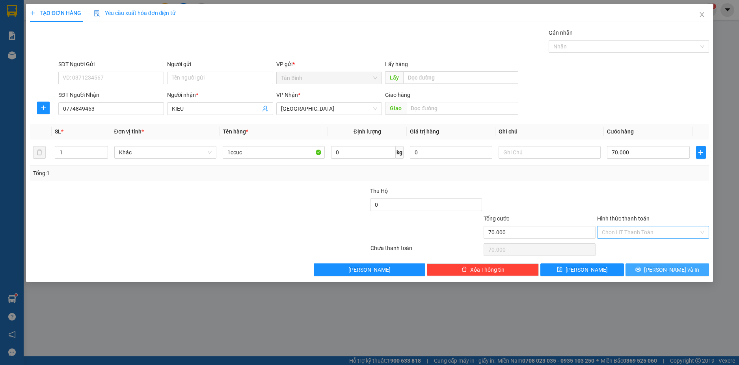
click at [696, 267] on button "[PERSON_NAME] và In" at bounding box center [668, 270] width 84 height 13
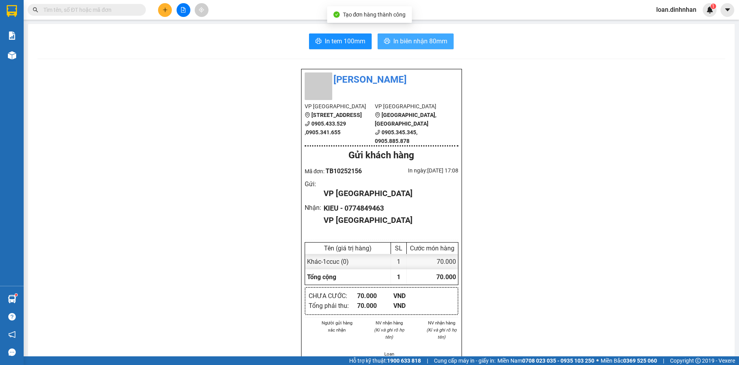
click at [435, 37] on span "In biên nhận 80mm" at bounding box center [420, 41] width 54 height 10
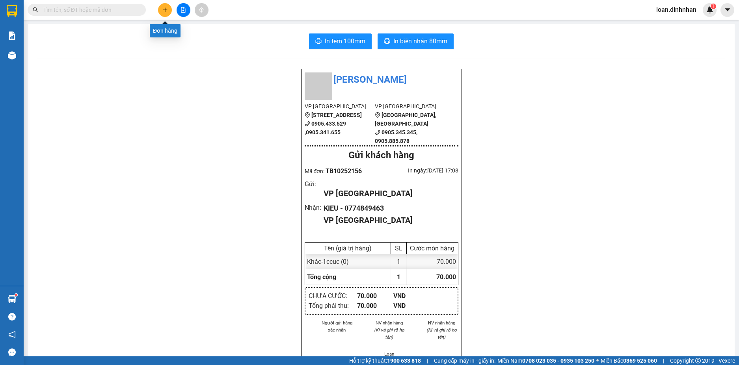
click at [158, 6] on div at bounding box center [183, 10] width 59 height 14
click at [162, 12] on icon "plus" at bounding box center [165, 10] width 6 height 6
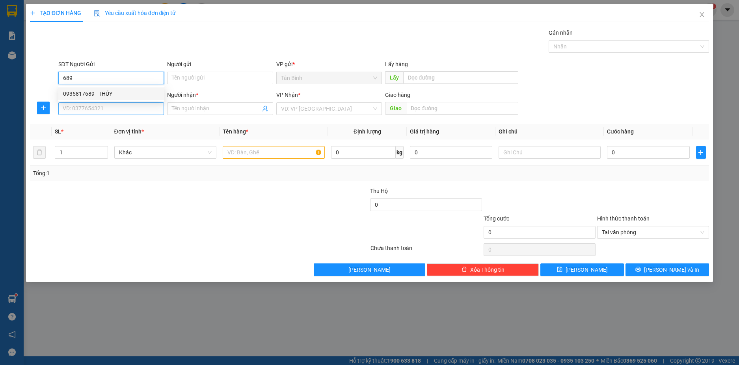
type input "689"
click at [103, 111] on input "SĐT Người Nhận" at bounding box center [111, 108] width 106 height 13
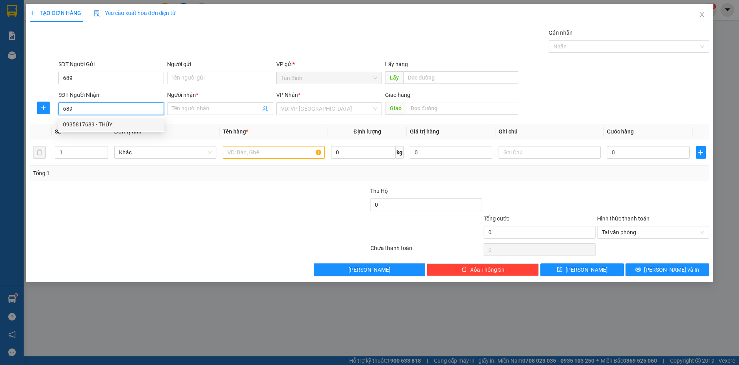
click at [118, 121] on div "0935817689 - THÚY" at bounding box center [111, 124] width 97 height 9
type input "0935817689"
type input "THÚY"
type input "0935817689"
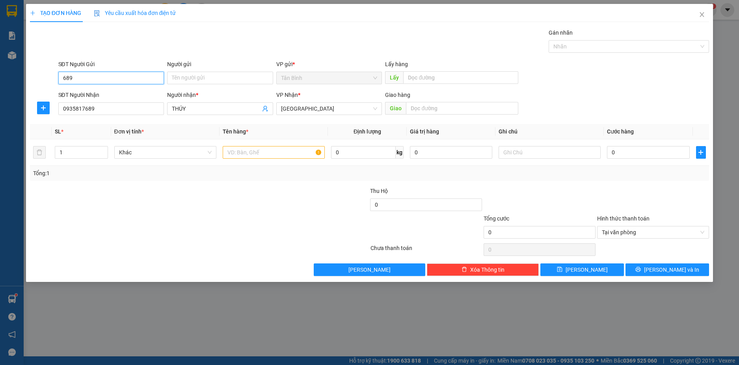
click at [129, 77] on input "689" at bounding box center [111, 78] width 106 height 13
type input "6"
click at [240, 156] on input "text" at bounding box center [274, 152] width 102 height 13
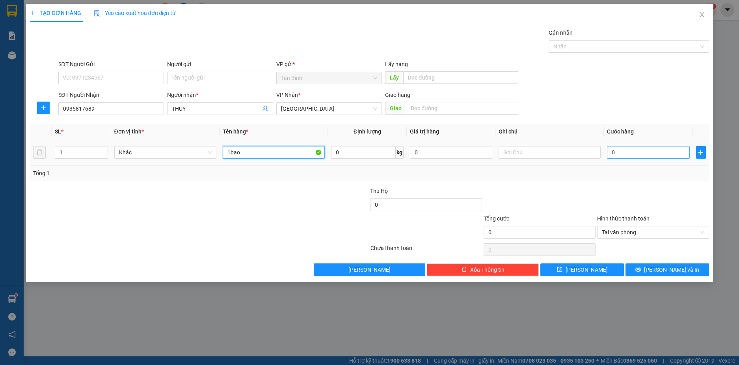
type input "1bao"
click at [644, 157] on input "0" at bounding box center [648, 152] width 82 height 13
type input "2"
type input "23"
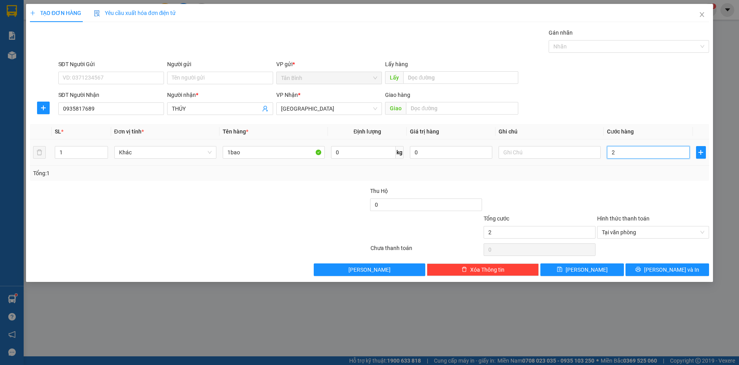
type input "23"
type input "230"
type input "230.000"
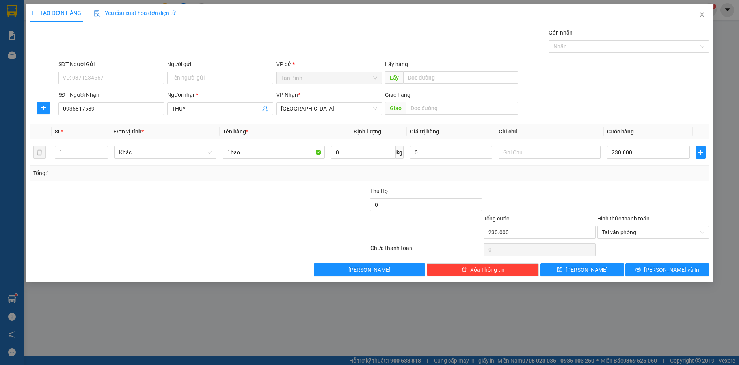
drag, startPoint x: 641, startPoint y: 167, endPoint x: 648, endPoint y: 224, distance: 57.6
click at [642, 168] on div "Tổng: 1" at bounding box center [370, 173] width 680 height 15
type input "230.000"
click at [703, 266] on button "[PERSON_NAME] và In" at bounding box center [668, 270] width 84 height 13
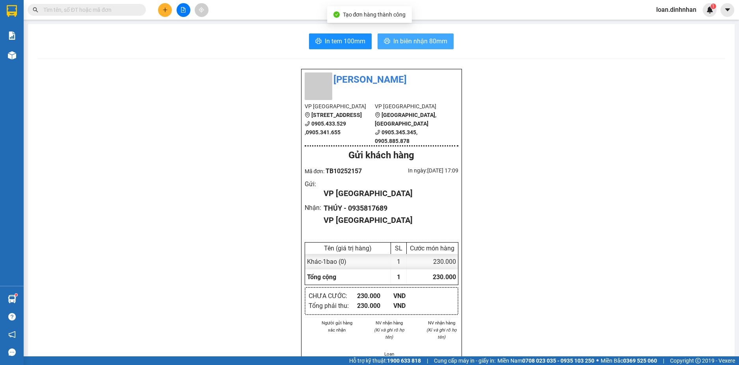
click at [441, 35] on button "In biên nhận 80mm" at bounding box center [416, 42] width 76 height 16
click at [74, 11] on input "text" at bounding box center [89, 10] width 93 height 9
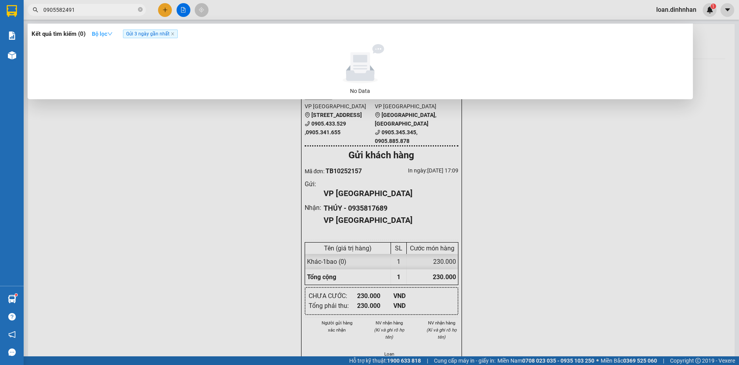
type input "0905582491"
click at [105, 31] on strong "Bộ lọc" at bounding box center [102, 34] width 21 height 6
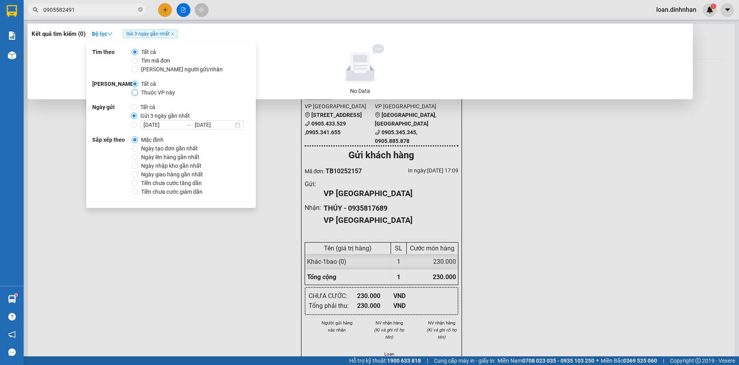
click at [137, 91] on input "Thuộc VP này" at bounding box center [135, 92] width 6 height 6
radio input "true"
radio input "false"
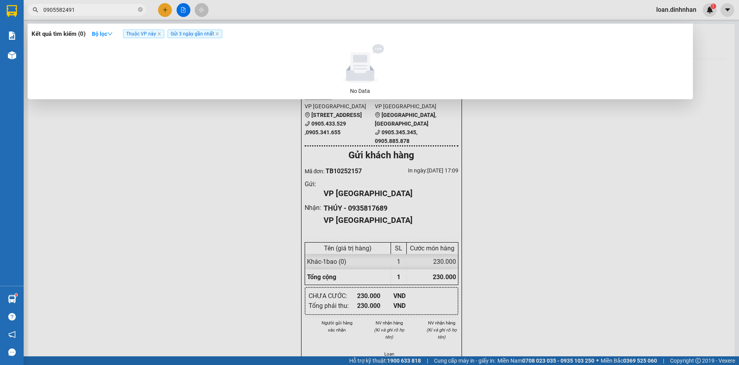
click at [110, 11] on input "0905582491" at bounding box center [89, 10] width 93 height 9
type input "0"
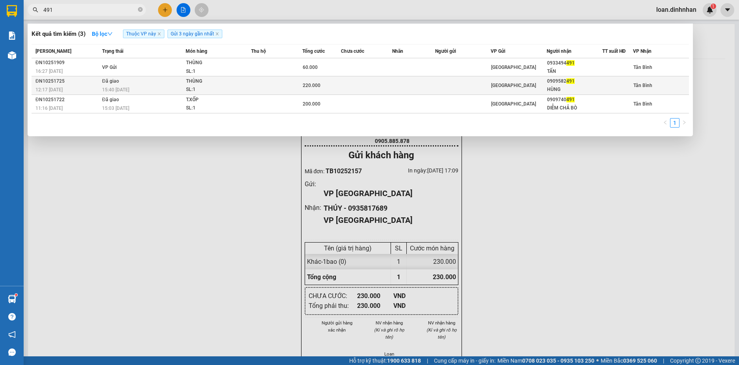
type input "491"
click at [560, 89] on div "HÙNG" at bounding box center [574, 90] width 55 height 8
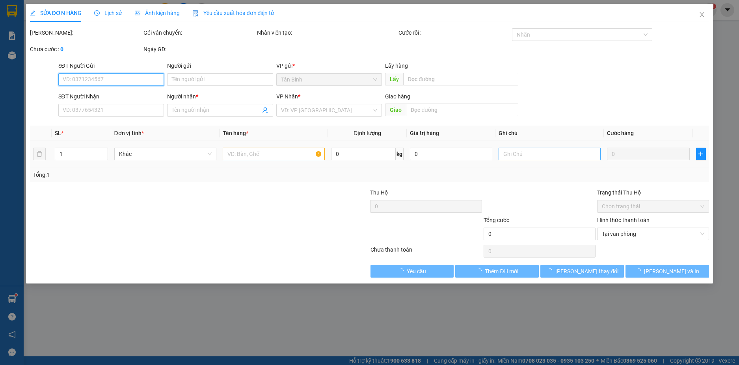
type input "0909582491"
type input "HÙNG"
type input "220.000"
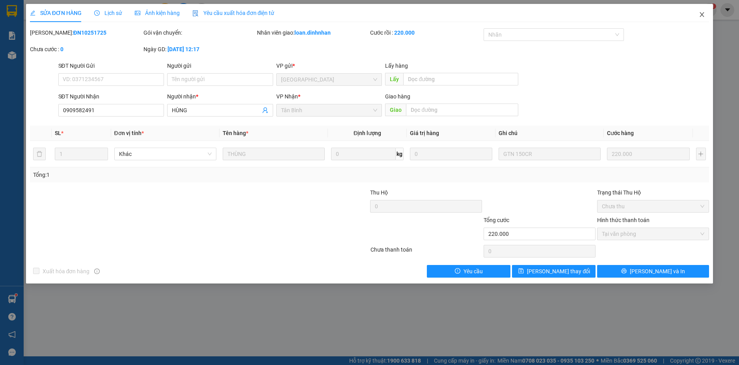
click at [703, 11] on span "Close" at bounding box center [702, 15] width 22 height 22
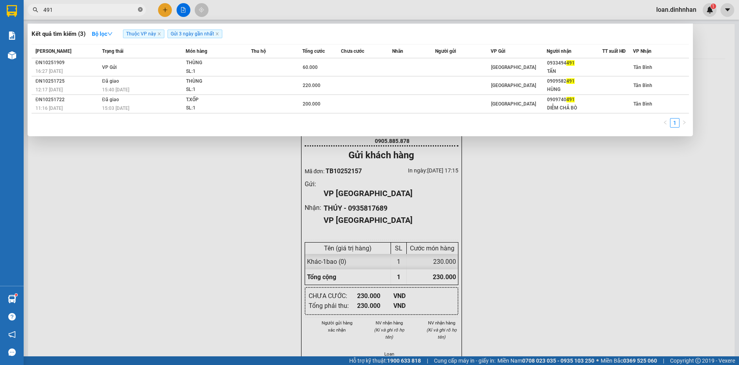
click at [140, 9] on icon "close-circle" at bounding box center [140, 9] width 5 height 5
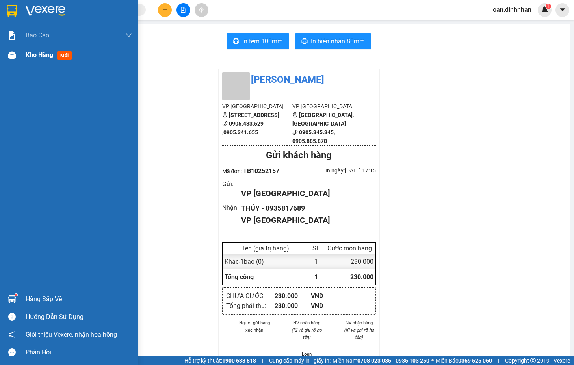
click at [17, 57] on div at bounding box center [12, 55] width 14 height 14
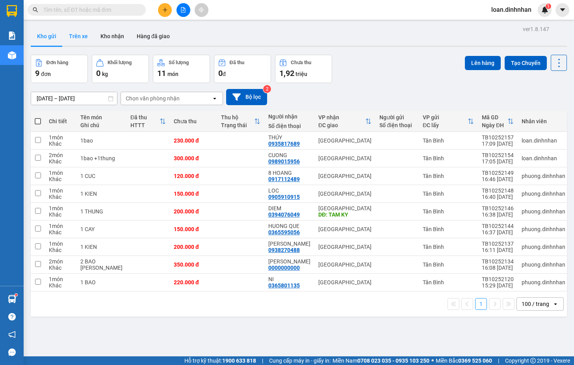
click at [79, 36] on button "Trên xe" at bounding box center [79, 36] width 32 height 19
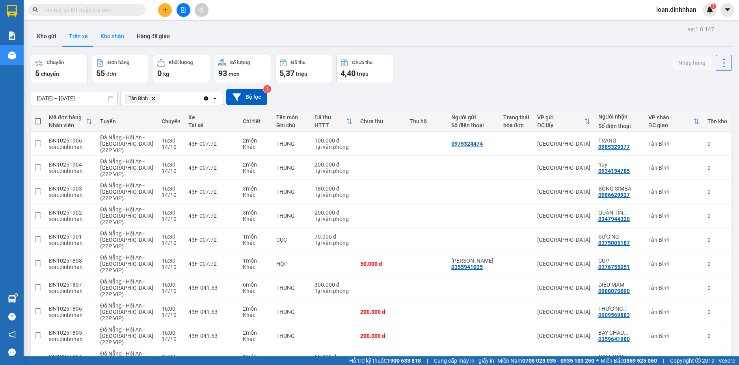
click at [121, 39] on button "Kho nhận" at bounding box center [112, 36] width 36 height 19
type input "[DATE] – [DATE]"
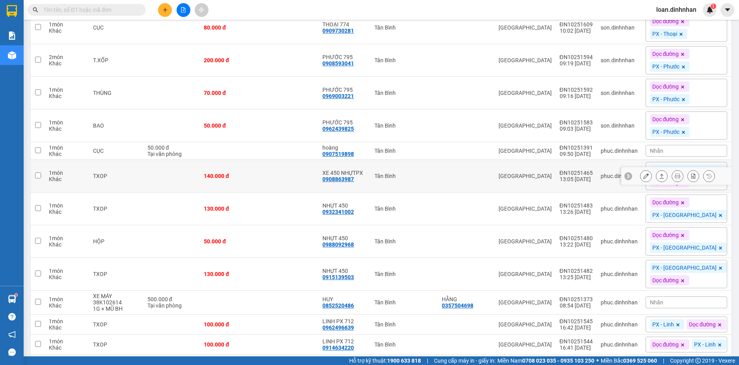
scroll to position [1498, 0]
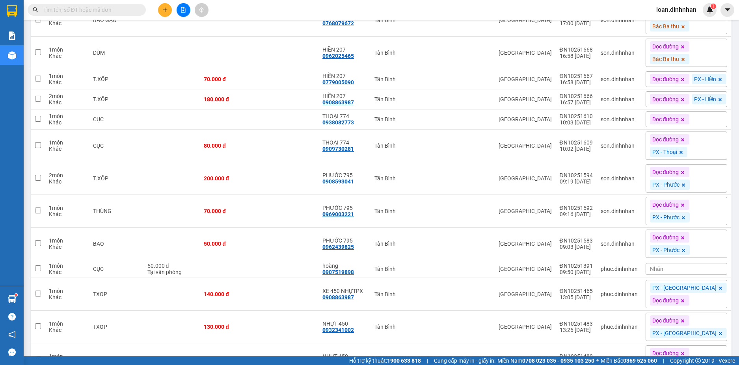
click at [120, 12] on input "text" at bounding box center [89, 10] width 93 height 9
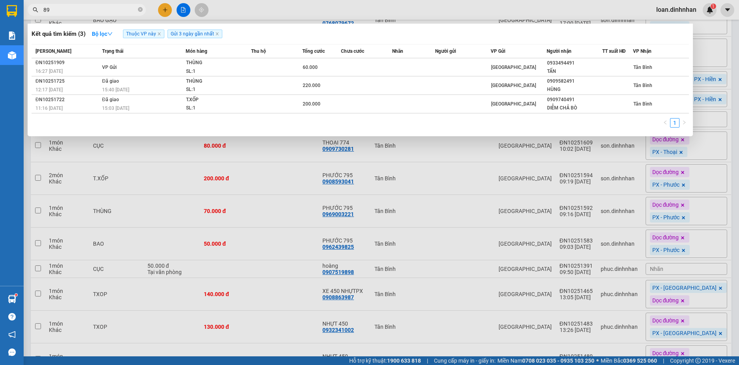
type input "898"
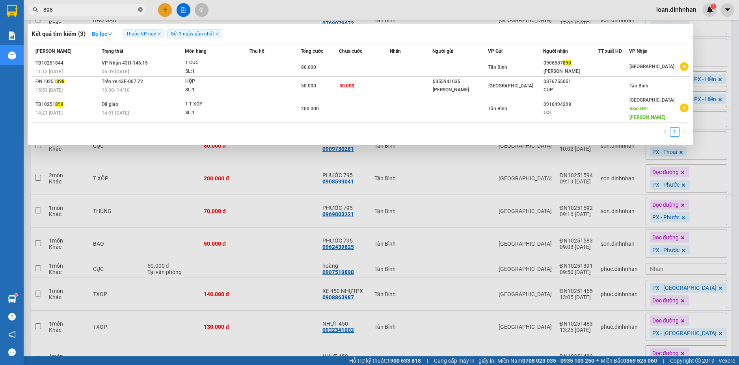
click at [142, 8] on icon "close-circle" at bounding box center [140, 9] width 5 height 5
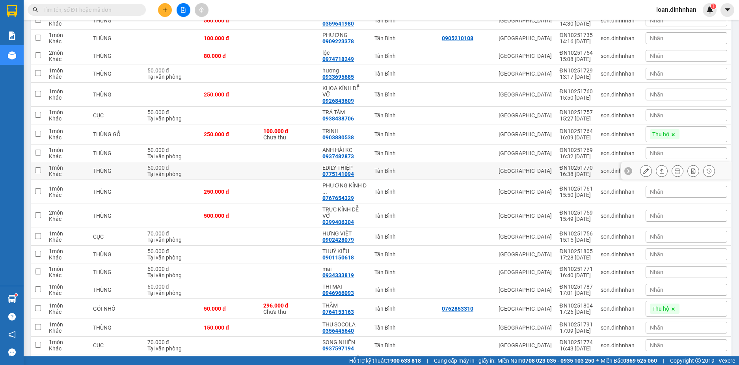
scroll to position [268, 0]
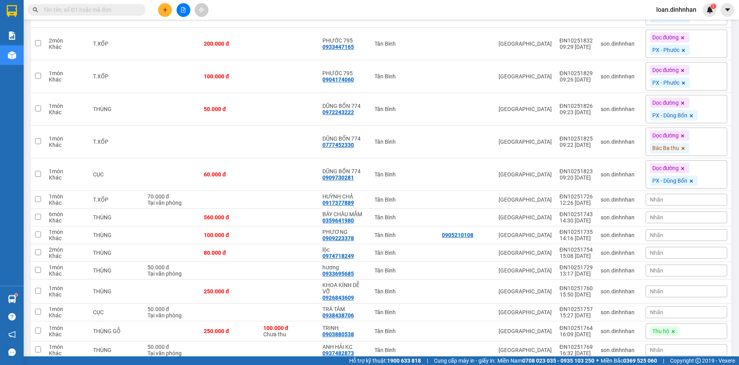
click at [112, 7] on input "text" at bounding box center [89, 10] width 93 height 9
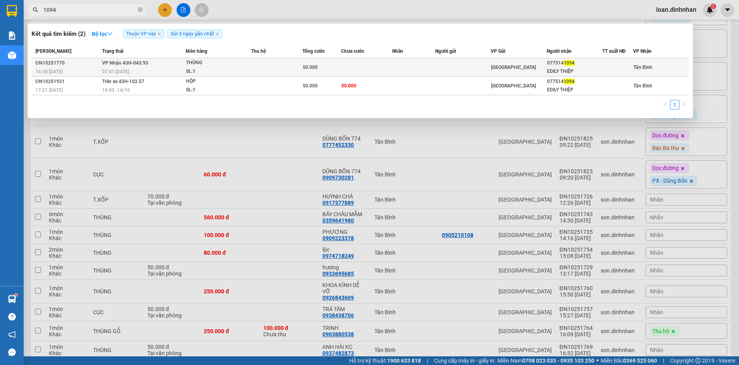
type input "1094"
click at [348, 68] on td at bounding box center [366, 67] width 51 height 19
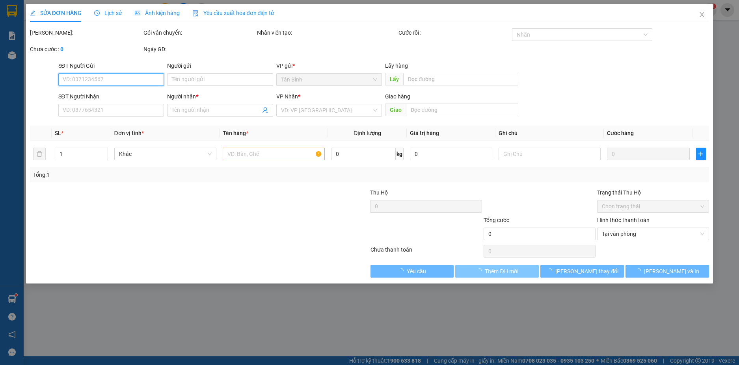
type input "0775141094"
type input "EDILY THIỆP"
type input "50.000"
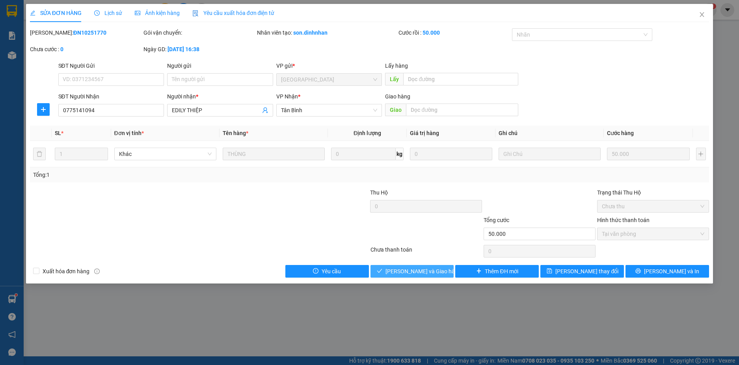
drag, startPoint x: 405, startPoint y: 267, endPoint x: 411, endPoint y: 272, distance: 7.9
click at [405, 267] on span "[PERSON_NAME] và Giao hàng" at bounding box center [423, 271] width 76 height 9
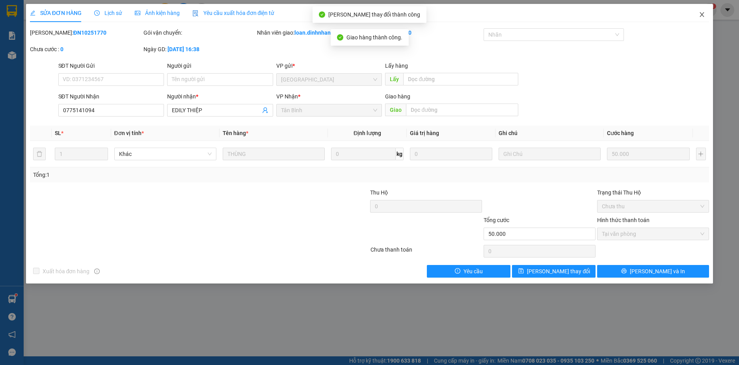
click at [699, 13] on icon "close" at bounding box center [702, 14] width 6 height 6
click at [702, 10] on span "loan.dinhnhan" at bounding box center [676, 10] width 53 height 10
click at [701, 16] on div "loan.dinhnhan 1" at bounding box center [683, 10] width 67 height 14
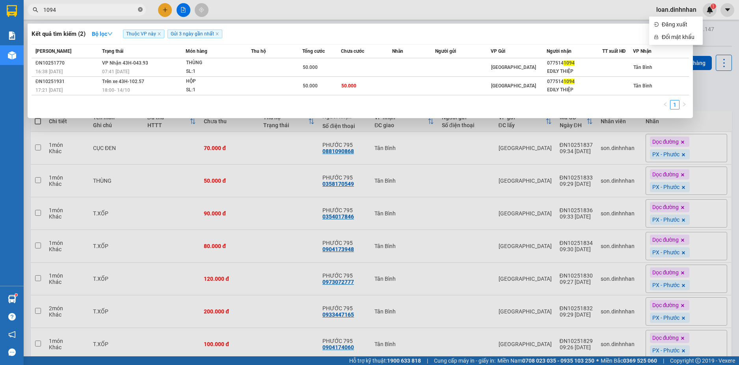
click at [141, 11] on icon "close-circle" at bounding box center [140, 9] width 5 height 5
